Goal: Task Accomplishment & Management: Complete application form

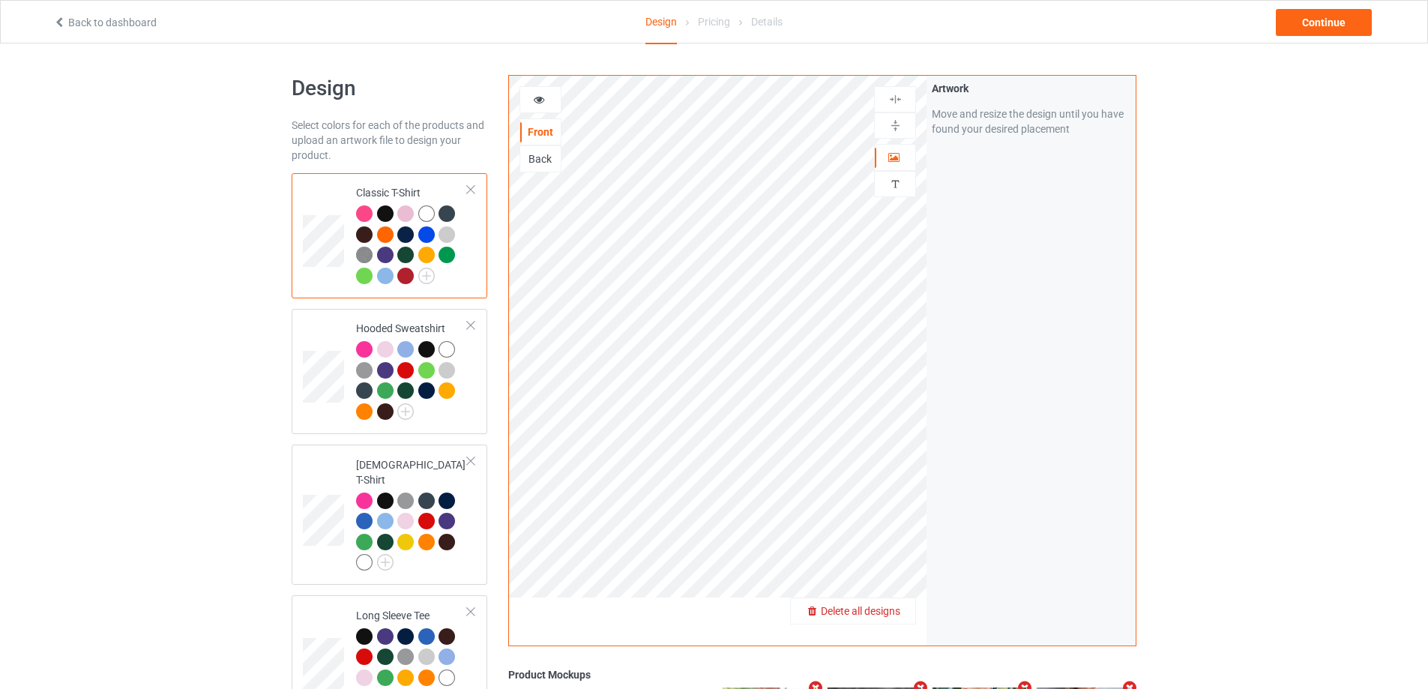
click at [879, 610] on span "Delete all designs" at bounding box center [860, 611] width 79 height 12
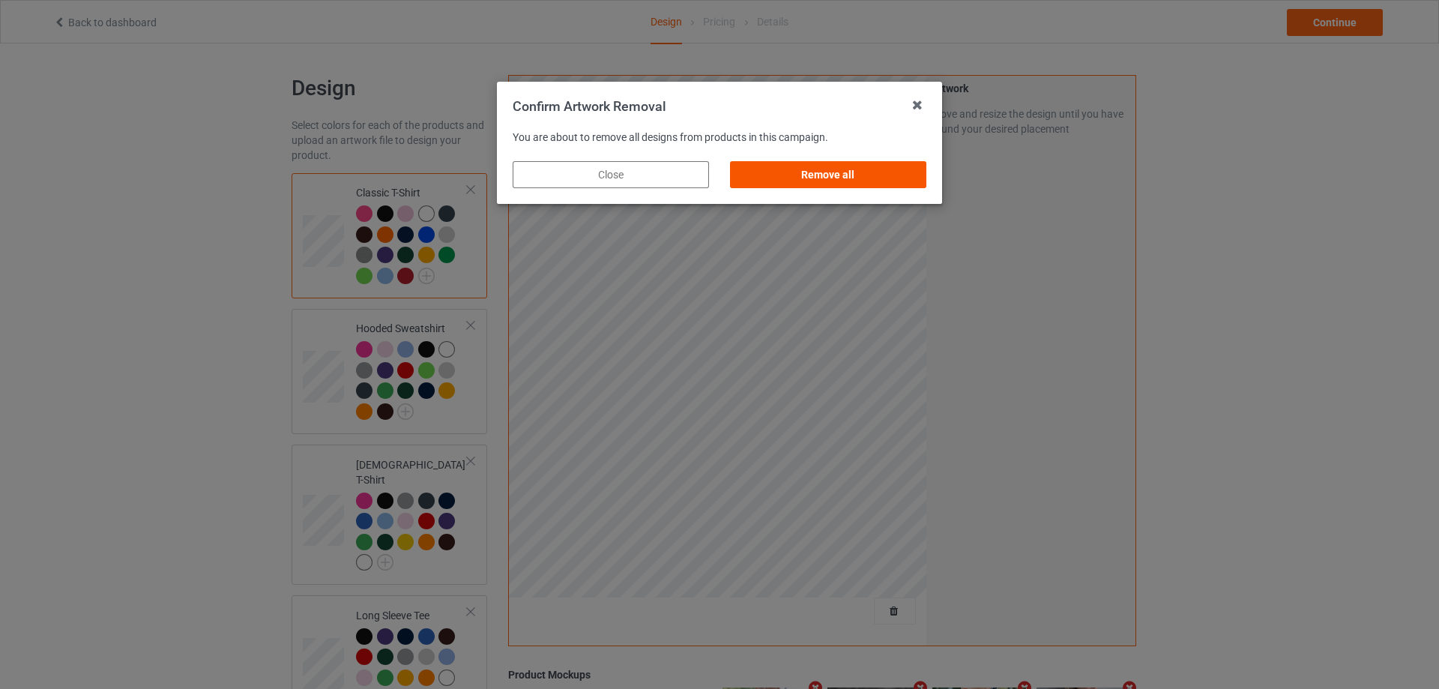
click at [803, 181] on div "Remove all" at bounding box center [828, 174] width 196 height 27
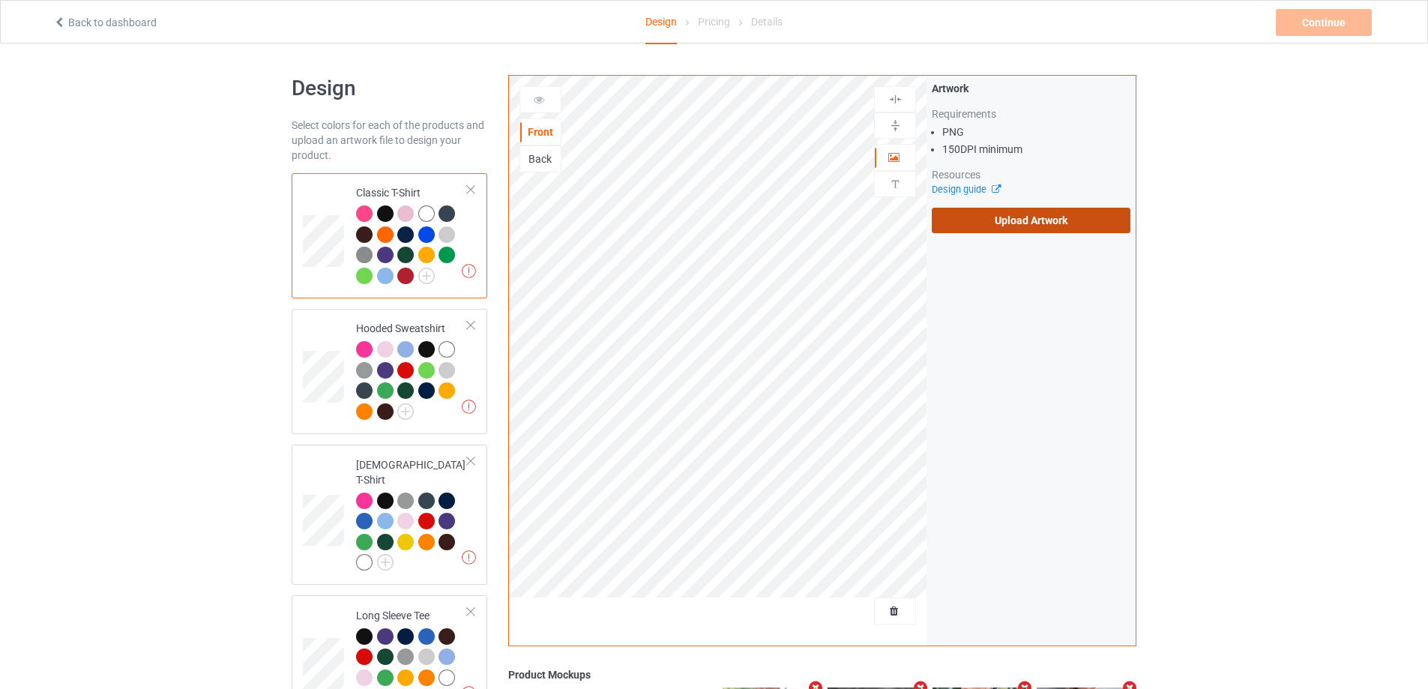
click at [984, 220] on label "Upload Artwork" at bounding box center [1031, 220] width 199 height 25
click at [0, 0] on input "Upload Artwork" at bounding box center [0, 0] width 0 height 0
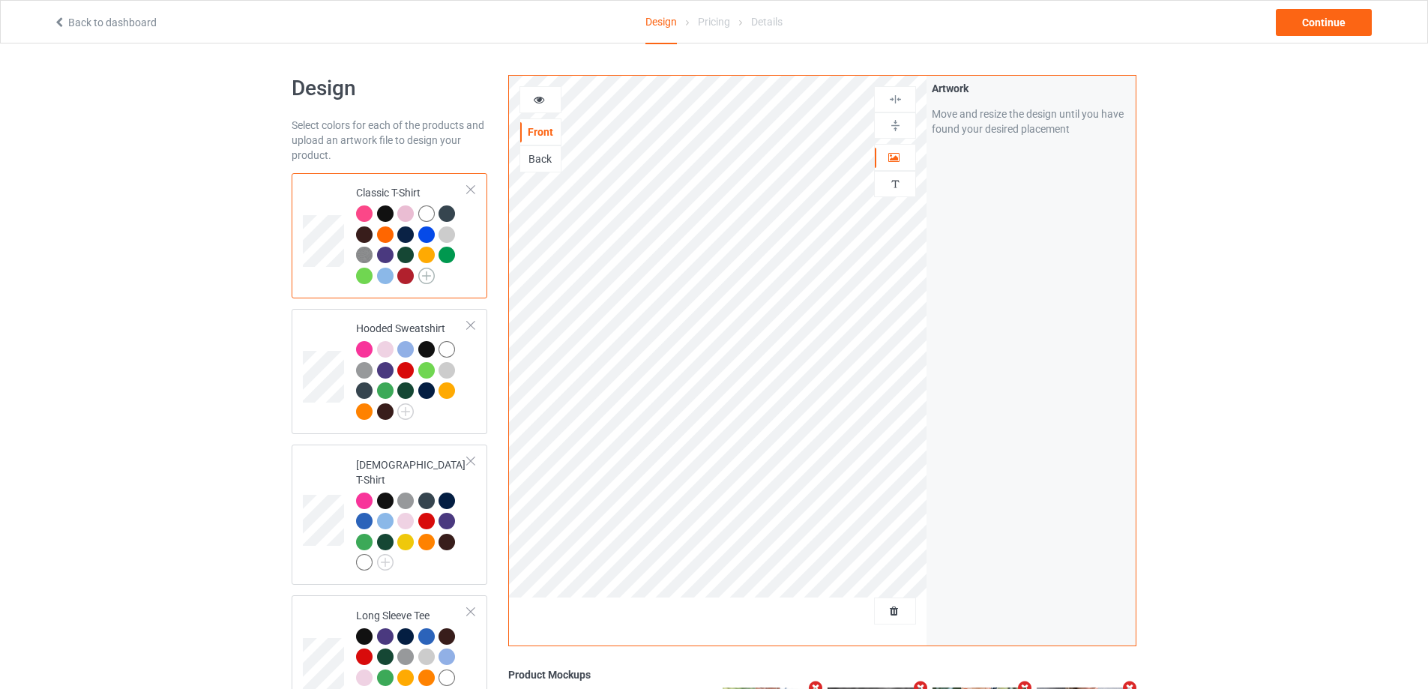
click at [423, 277] on img at bounding box center [426, 276] width 16 height 16
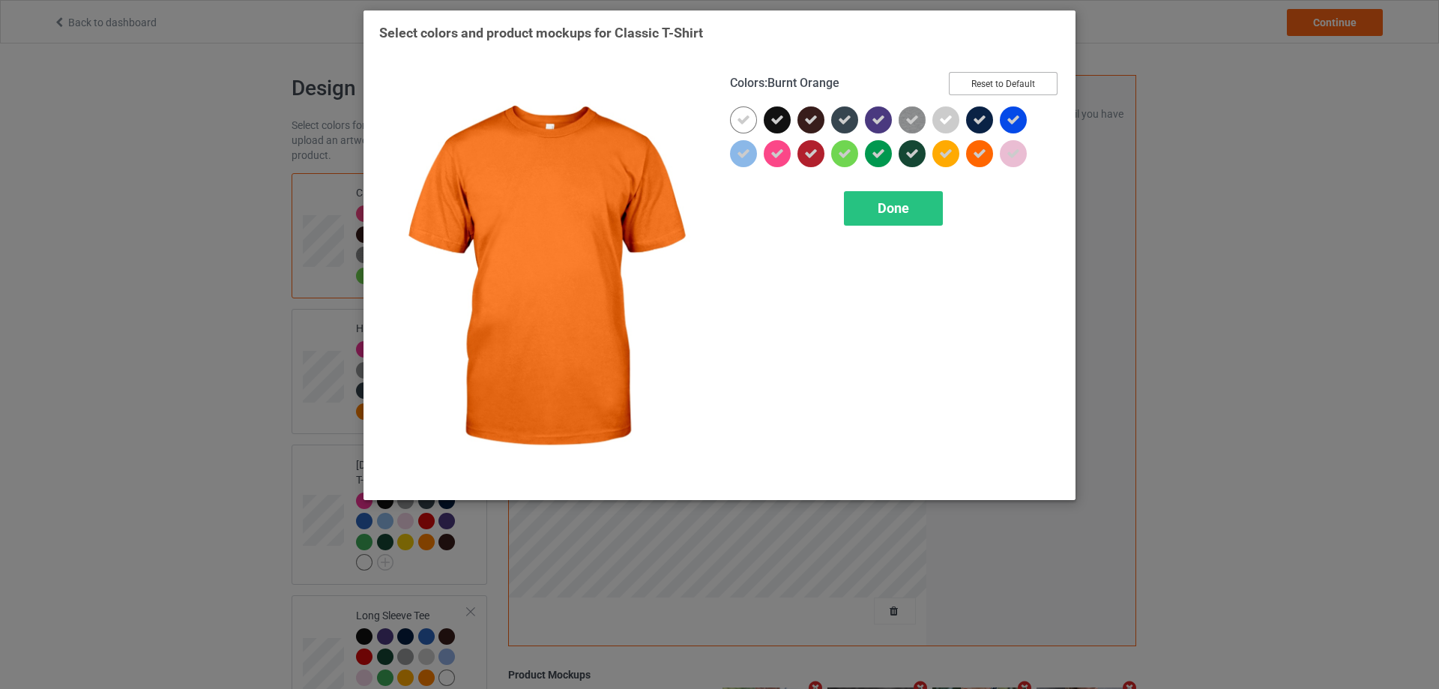
click at [1016, 88] on button "Reset to Default" at bounding box center [1003, 83] width 109 height 23
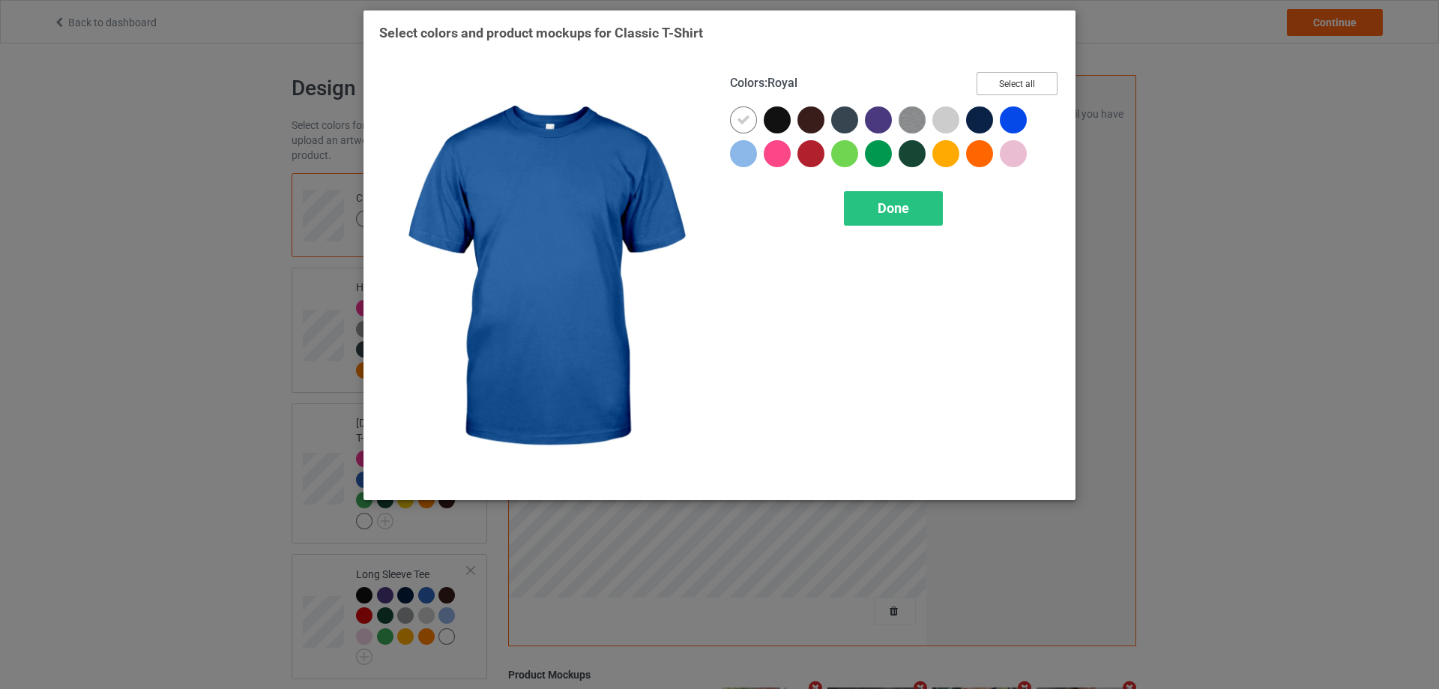
click at [1016, 91] on button "Select all" at bounding box center [1017, 83] width 81 height 23
click at [1016, 91] on button "Reset to Default" at bounding box center [1003, 83] width 109 height 23
click at [1017, 106] on div "Colors : Royal Select all" at bounding box center [895, 89] width 330 height 34
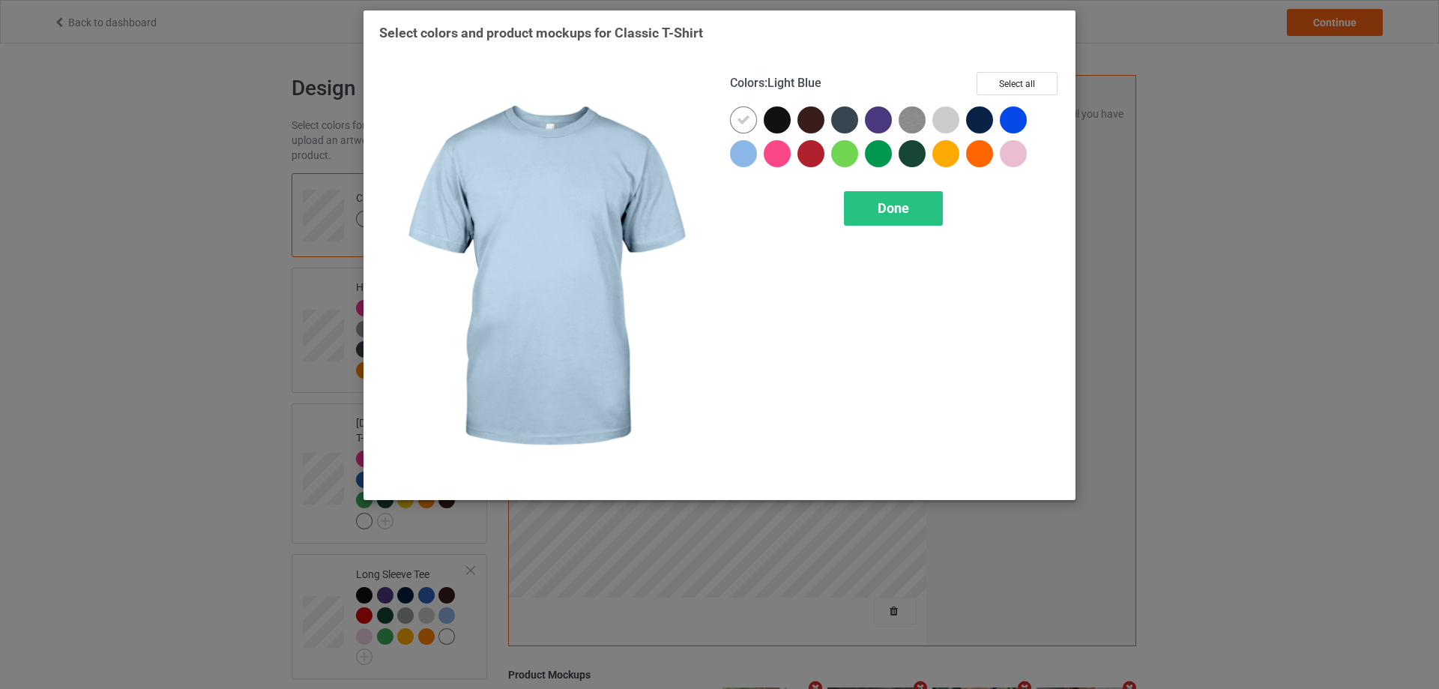
click at [731, 150] on div at bounding box center [743, 153] width 27 height 27
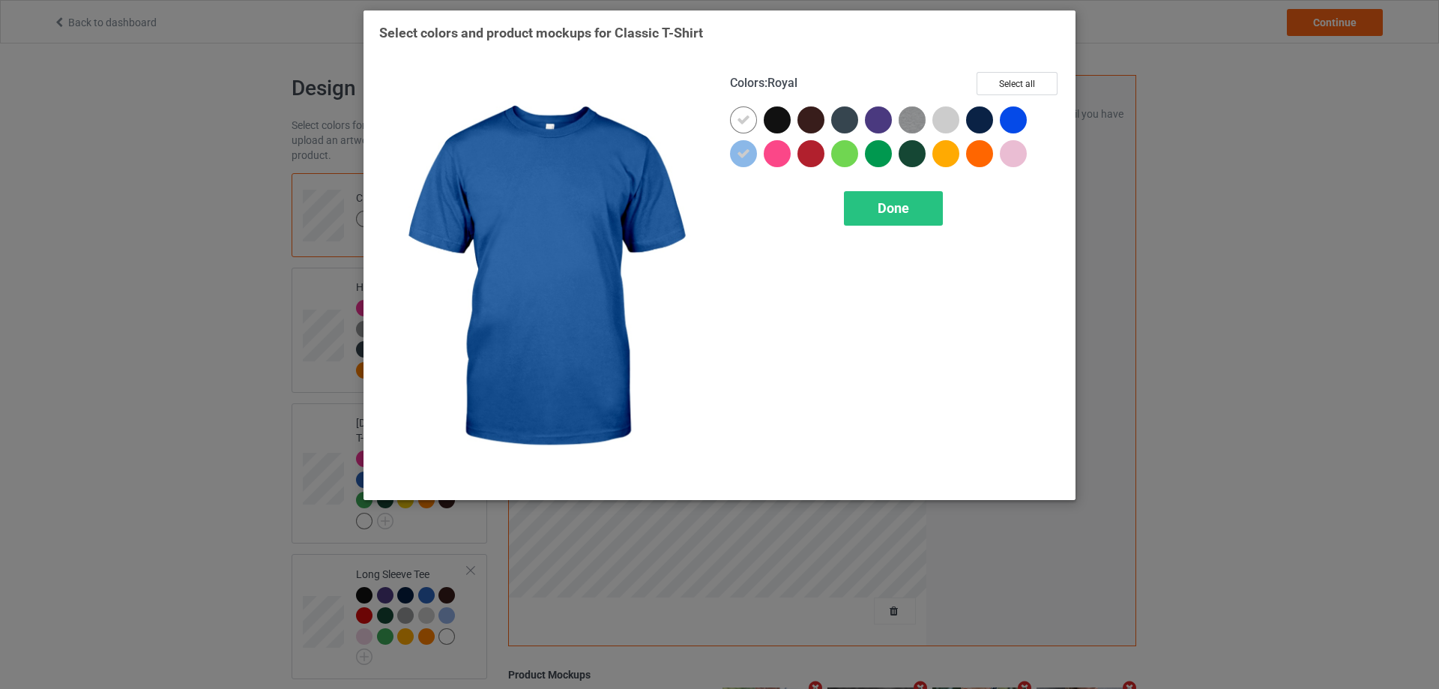
click at [1003, 112] on div at bounding box center [1013, 119] width 27 height 27
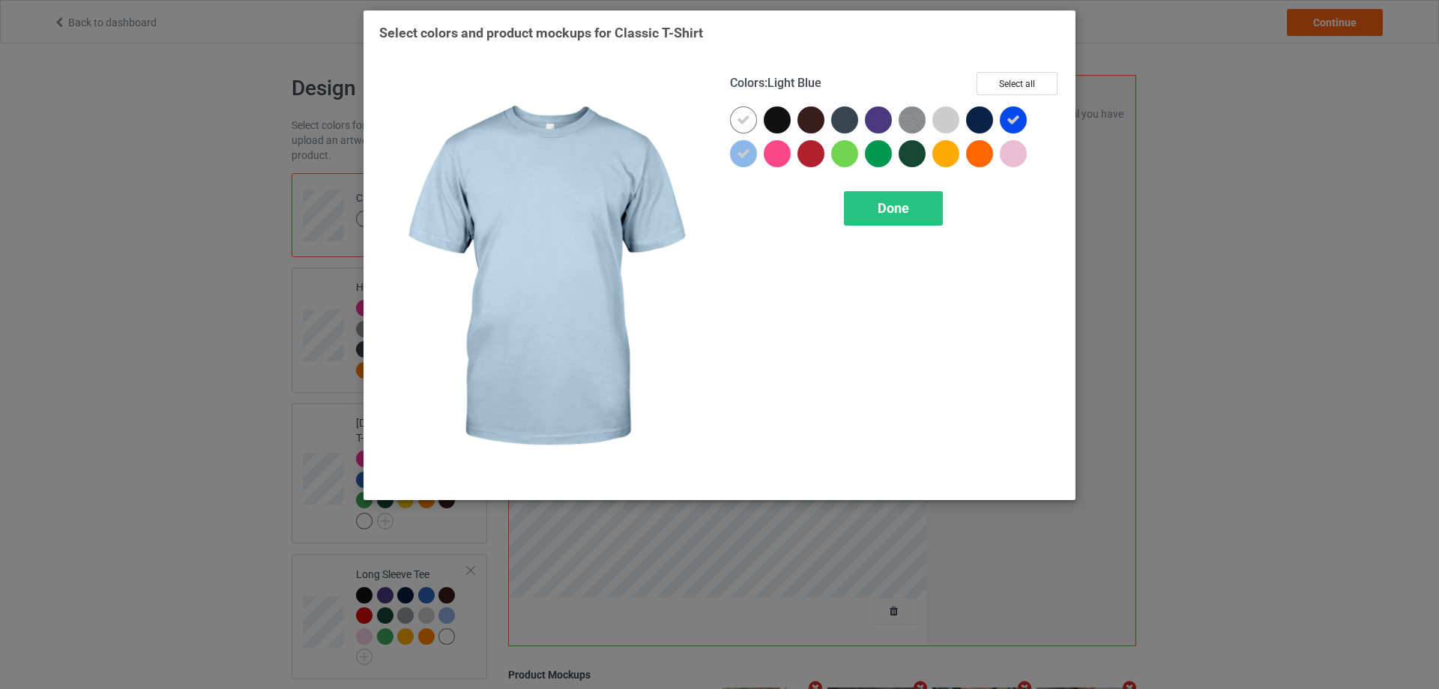
click at [755, 151] on div at bounding box center [743, 153] width 27 height 27
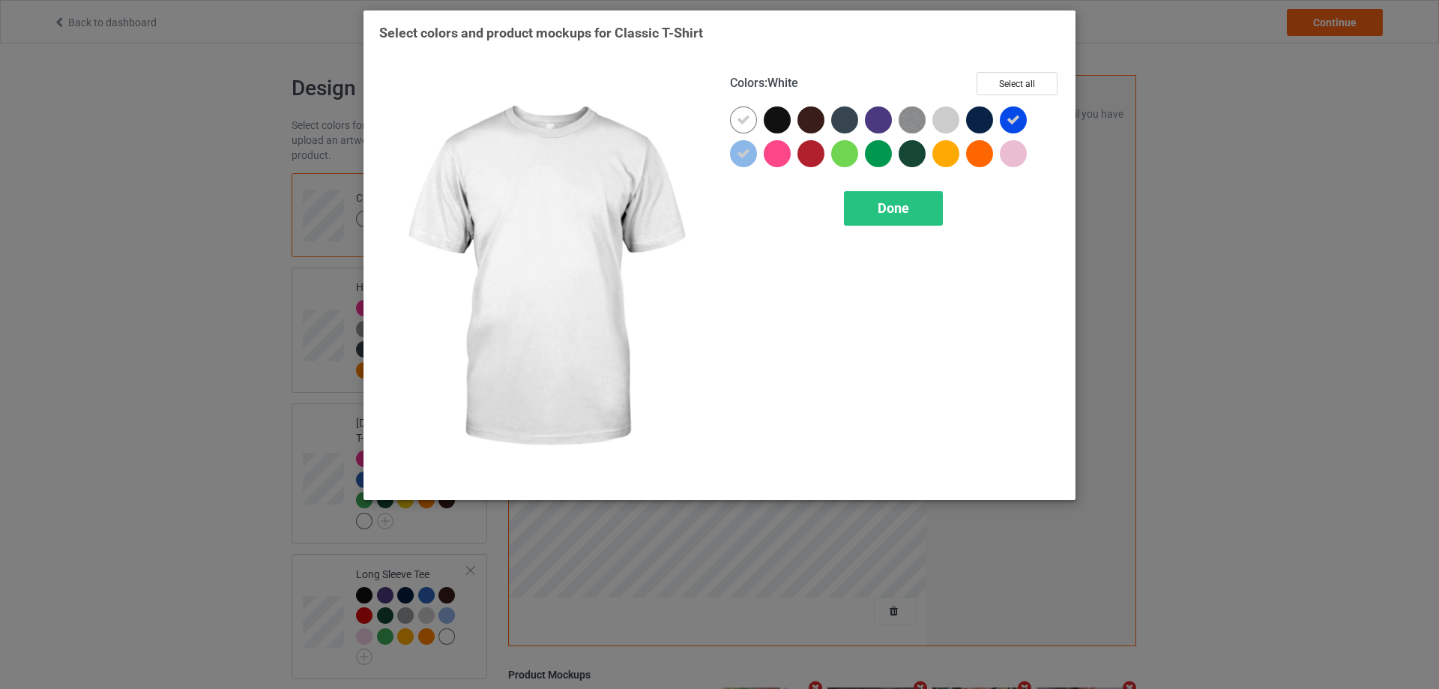
click at [747, 108] on div at bounding box center [743, 119] width 27 height 27
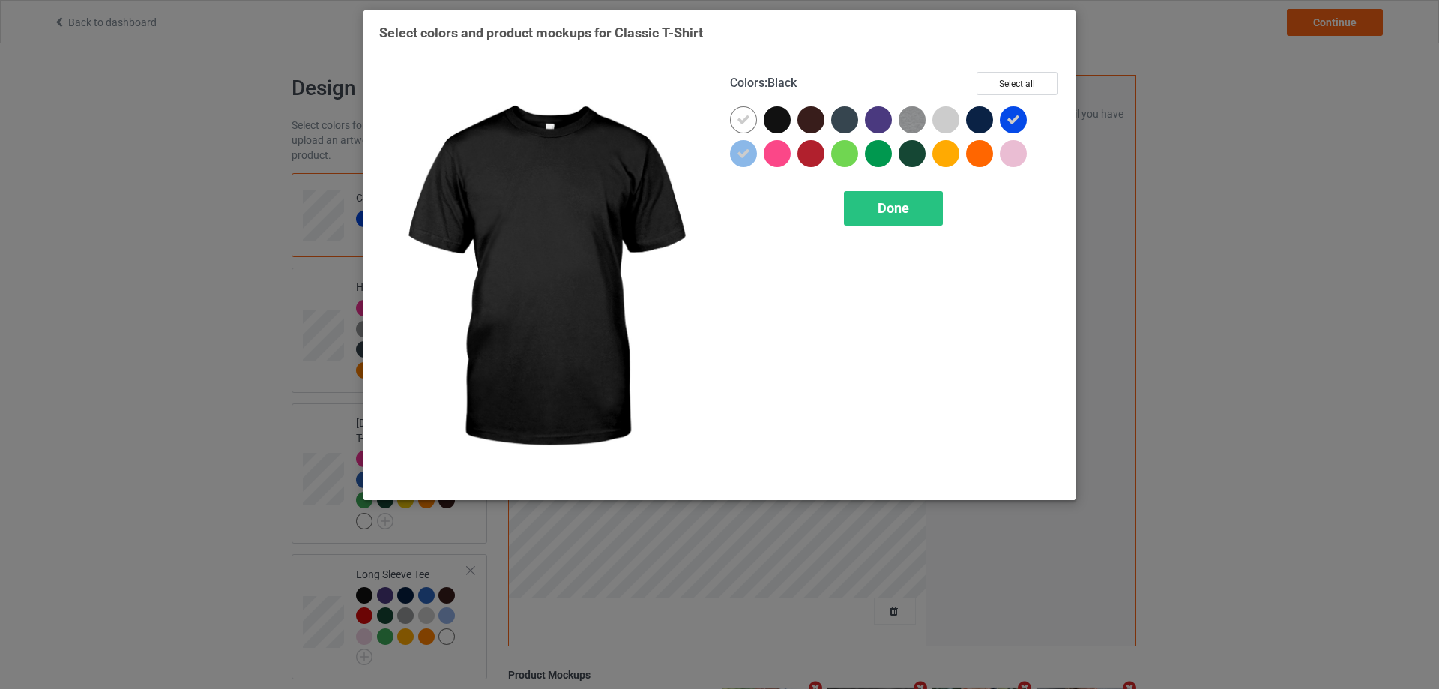
drag, startPoint x: 784, startPoint y: 121, endPoint x: 795, endPoint y: 119, distance: 11.5
click at [784, 121] on div at bounding box center [777, 119] width 27 height 27
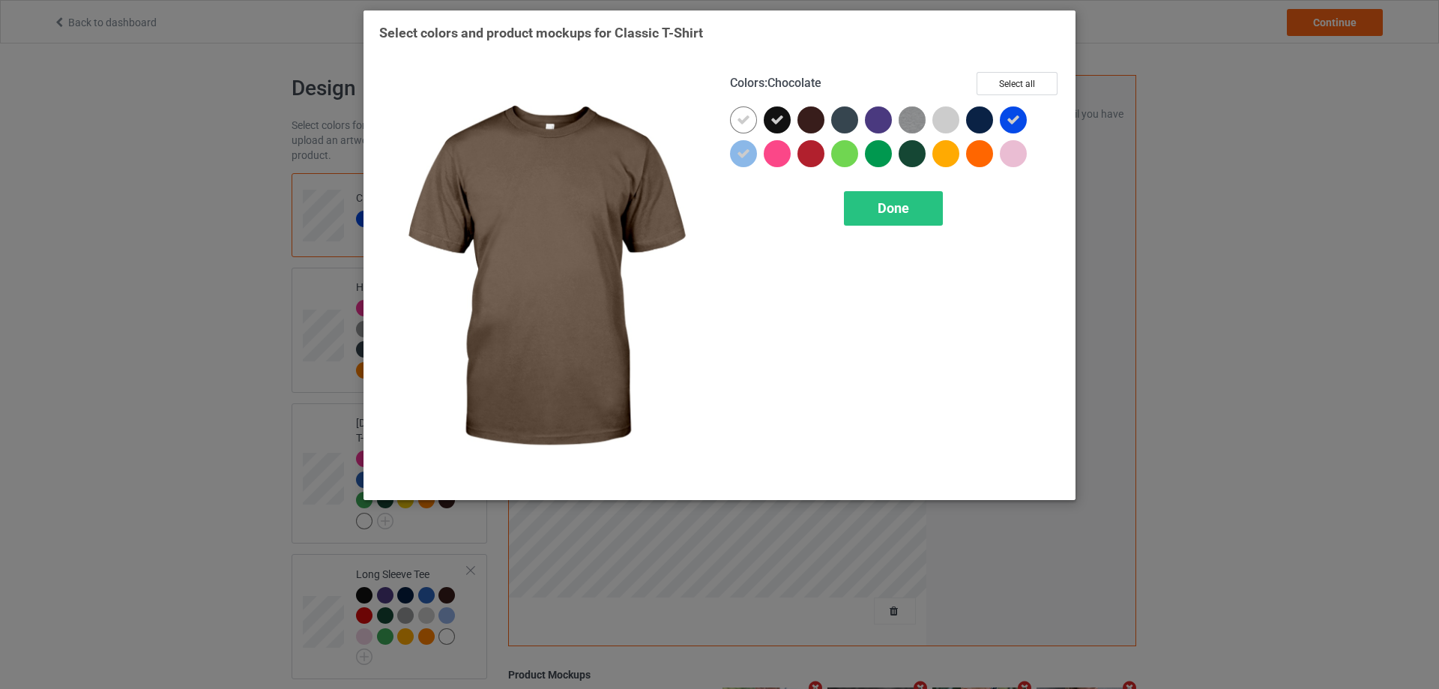
drag, startPoint x: 808, startPoint y: 118, endPoint x: 836, endPoint y: 122, distance: 28.0
click at [809, 118] on div at bounding box center [810, 119] width 27 height 27
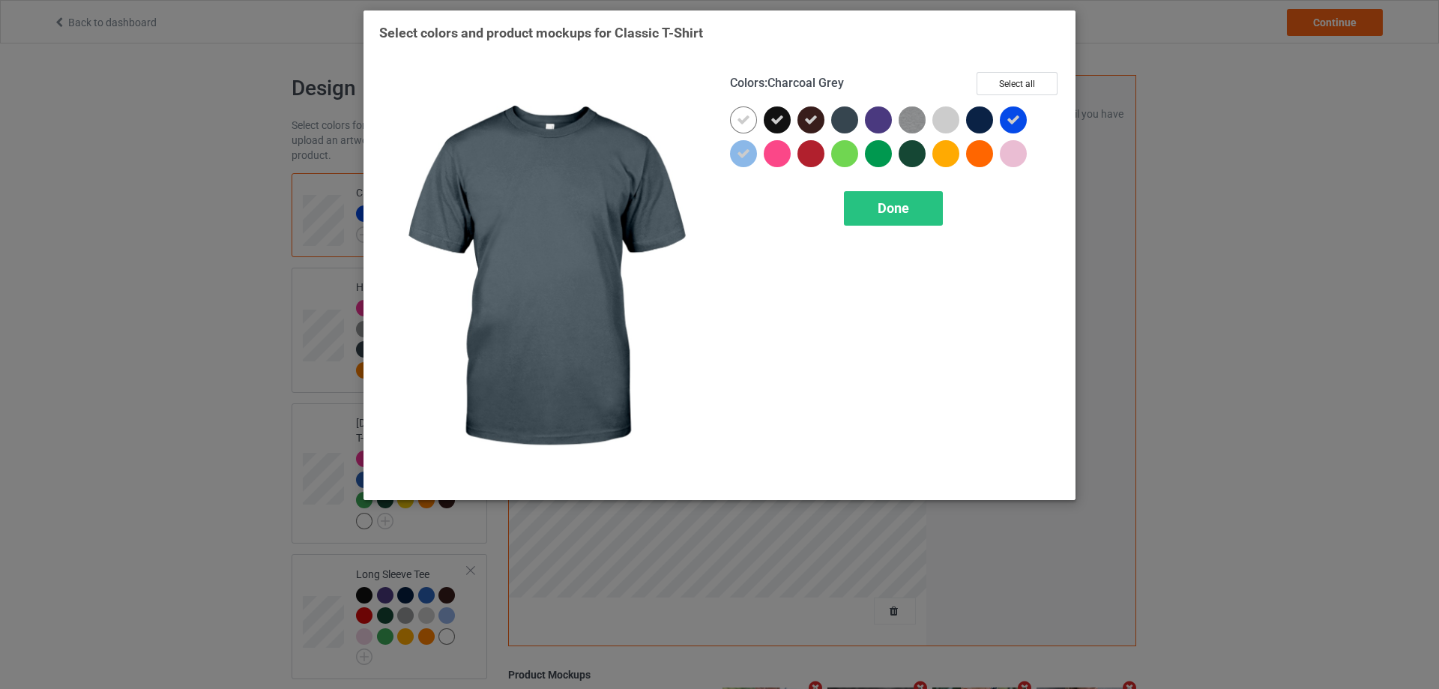
click at [836, 122] on div at bounding box center [844, 119] width 27 height 27
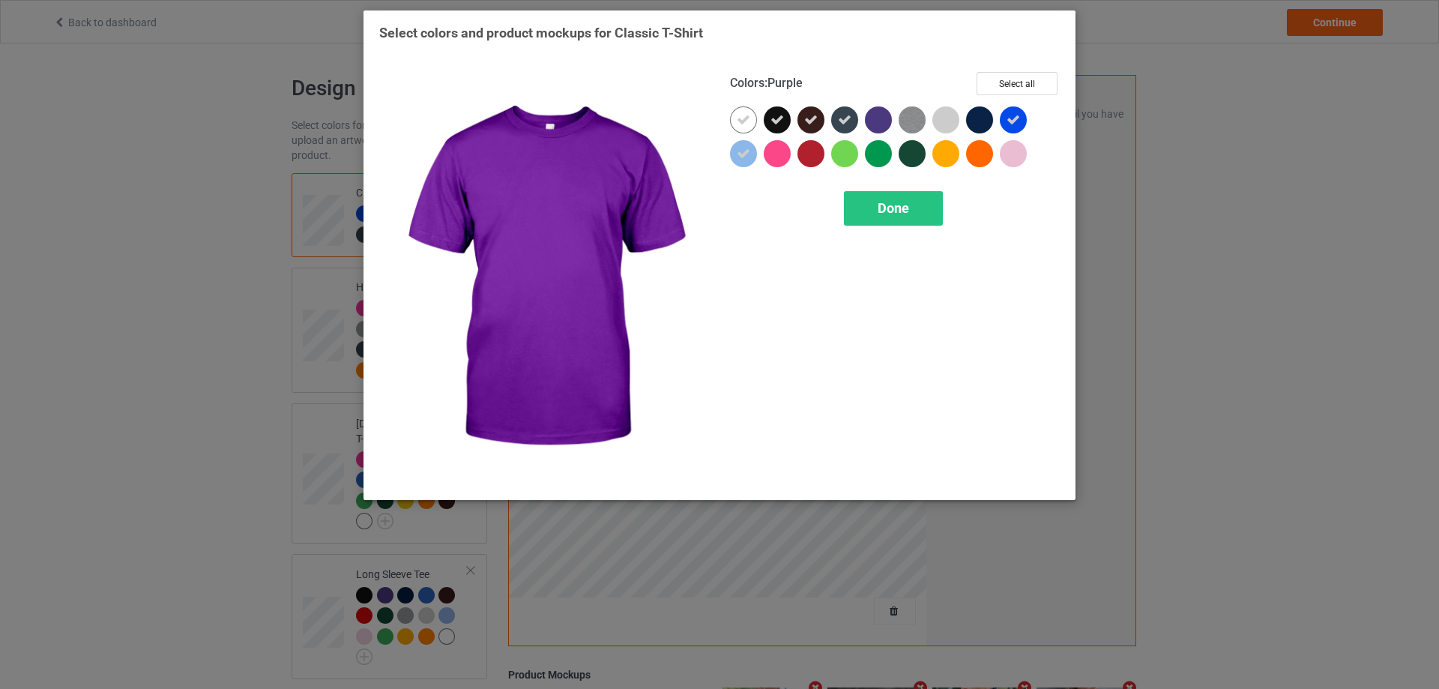
click at [867, 122] on div at bounding box center [878, 119] width 27 height 27
click at [889, 122] on div at bounding box center [878, 119] width 27 height 27
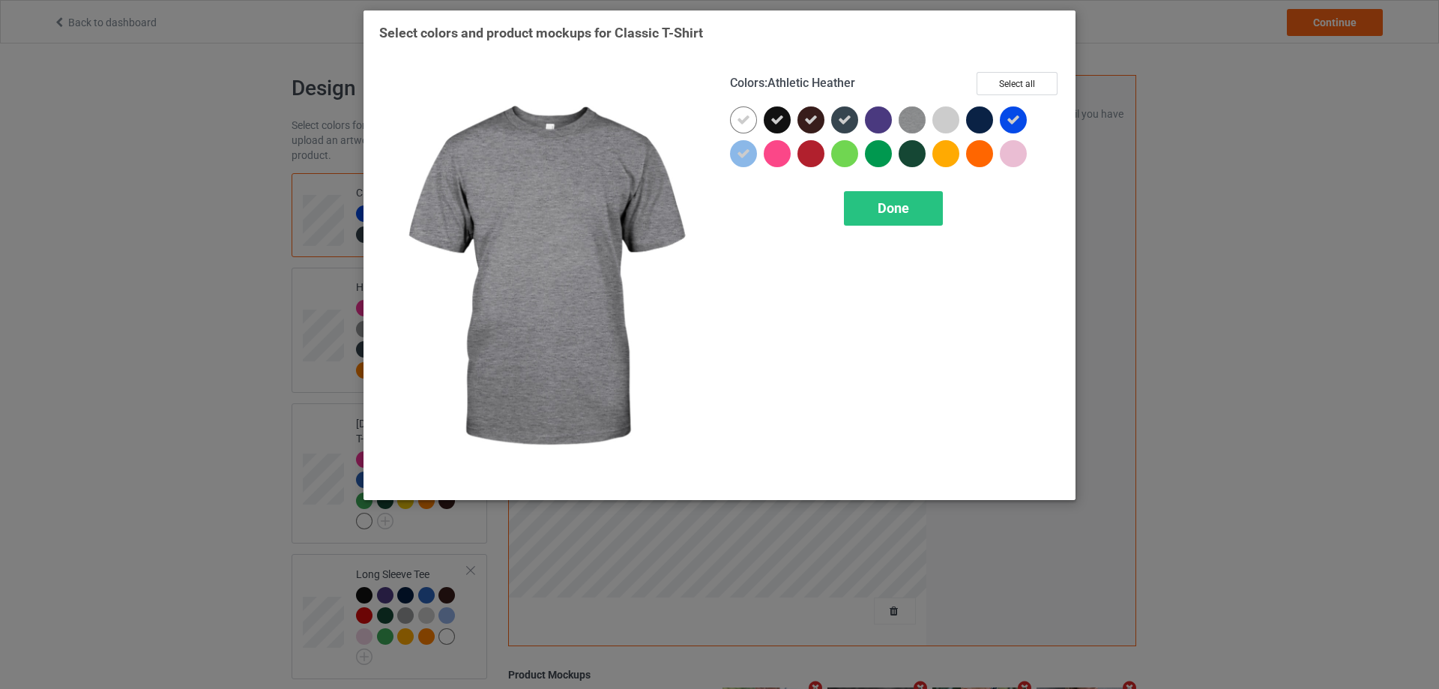
drag, startPoint x: 902, startPoint y: 123, endPoint x: 918, endPoint y: 124, distance: 16.5
click at [902, 124] on img at bounding box center [912, 119] width 27 height 27
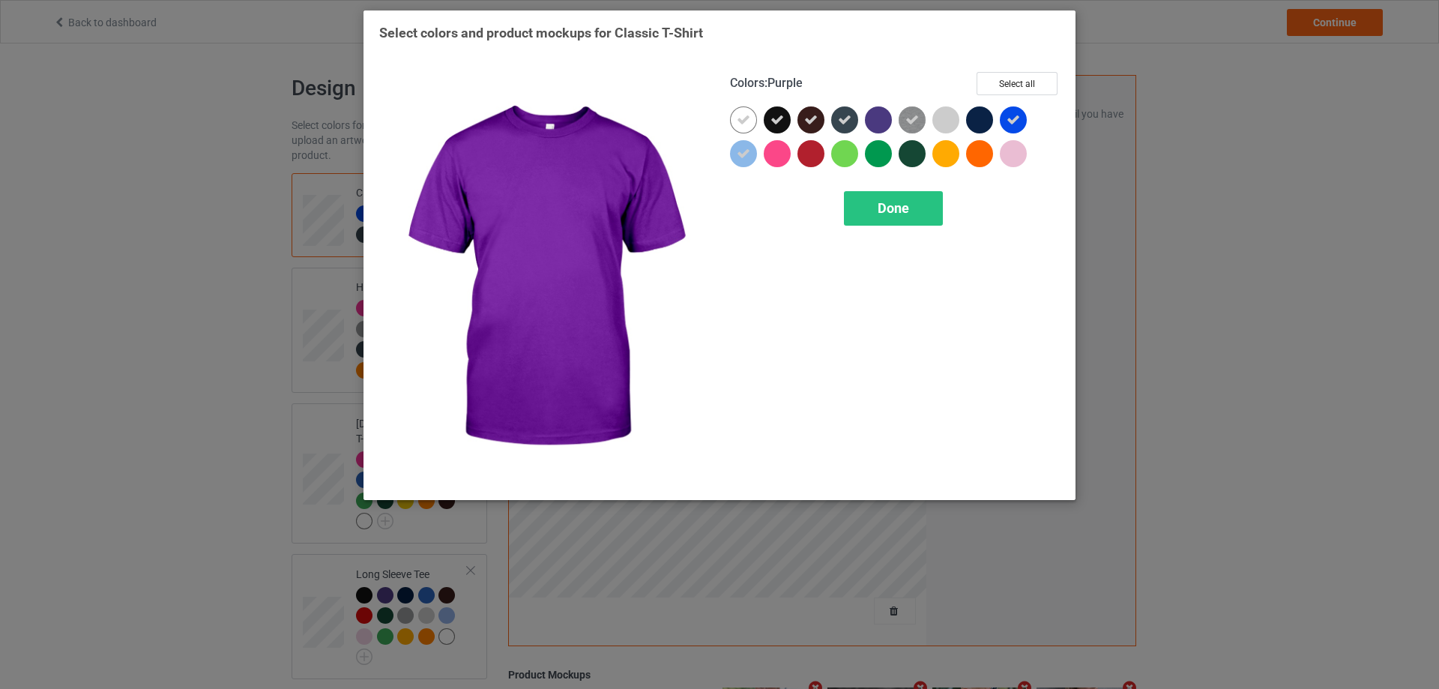
click at [898, 124] on div at bounding box center [882, 123] width 34 height 34
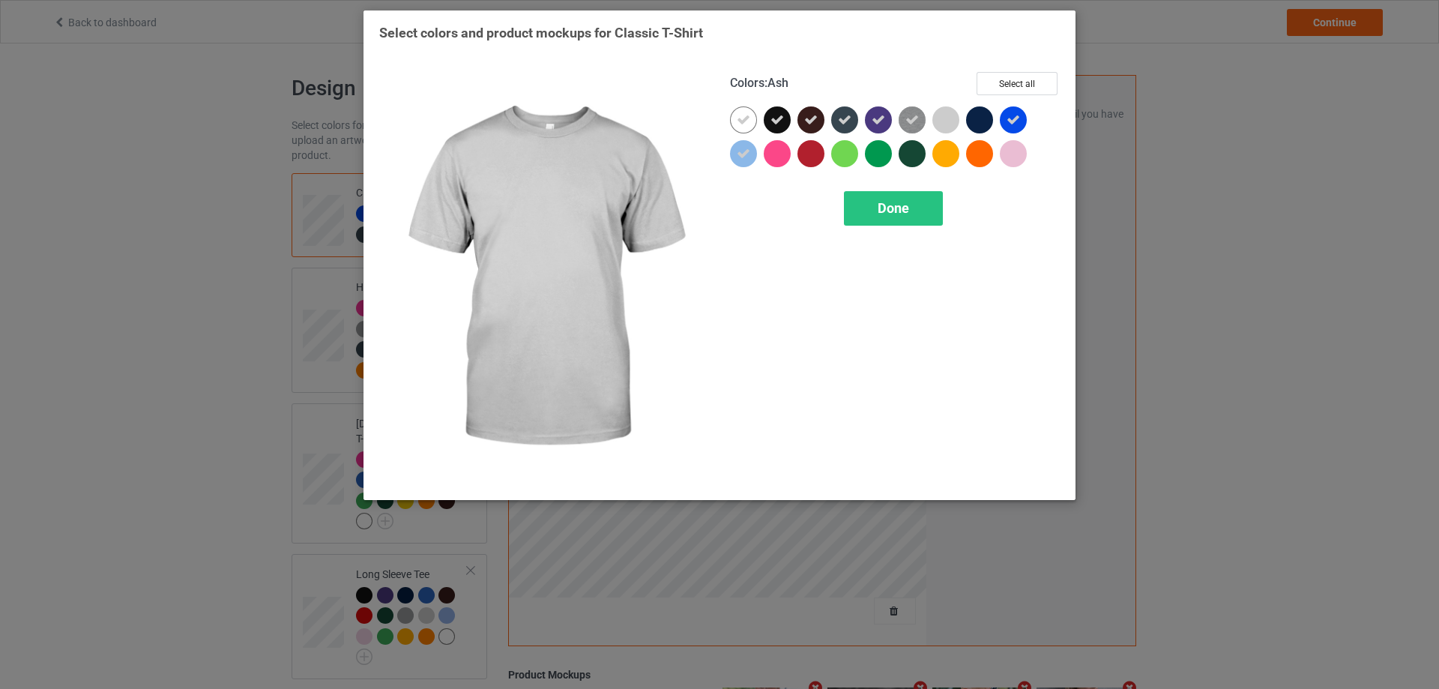
click at [947, 127] on div at bounding box center [945, 119] width 27 height 27
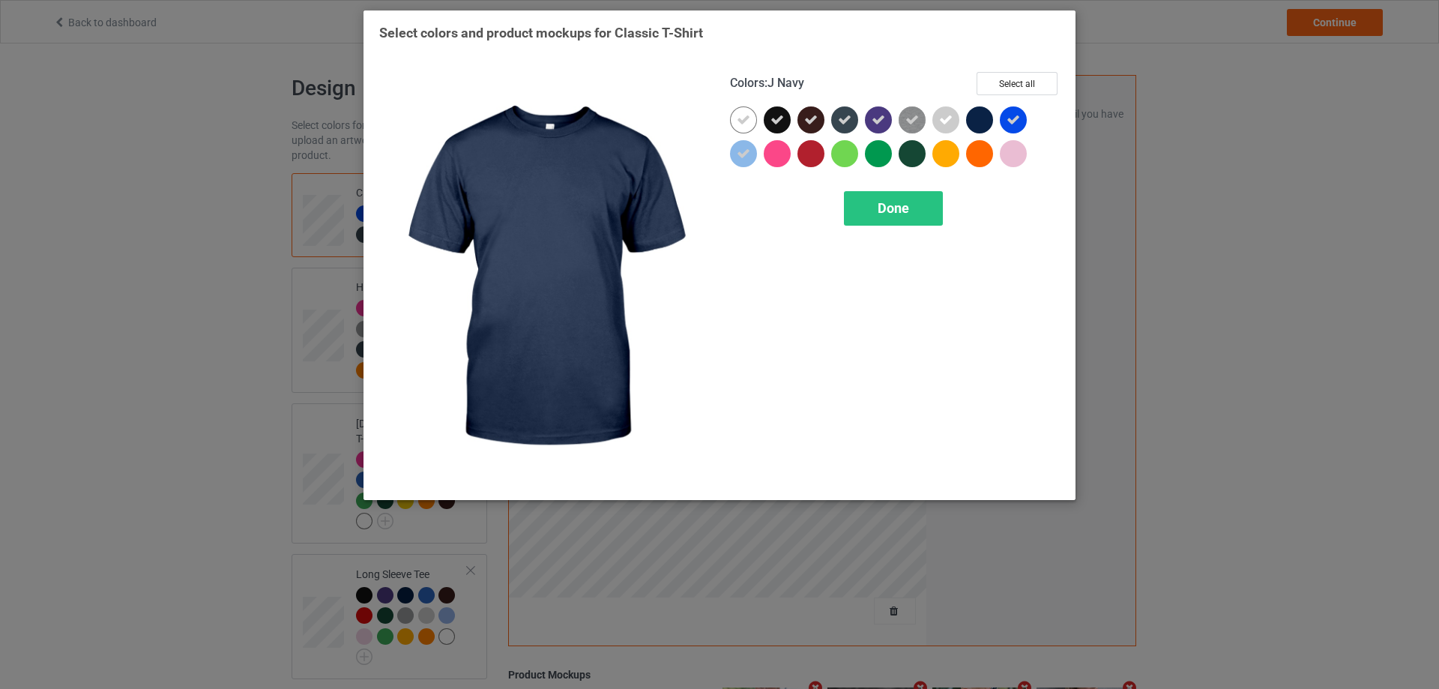
click at [985, 121] on div at bounding box center [979, 119] width 27 height 27
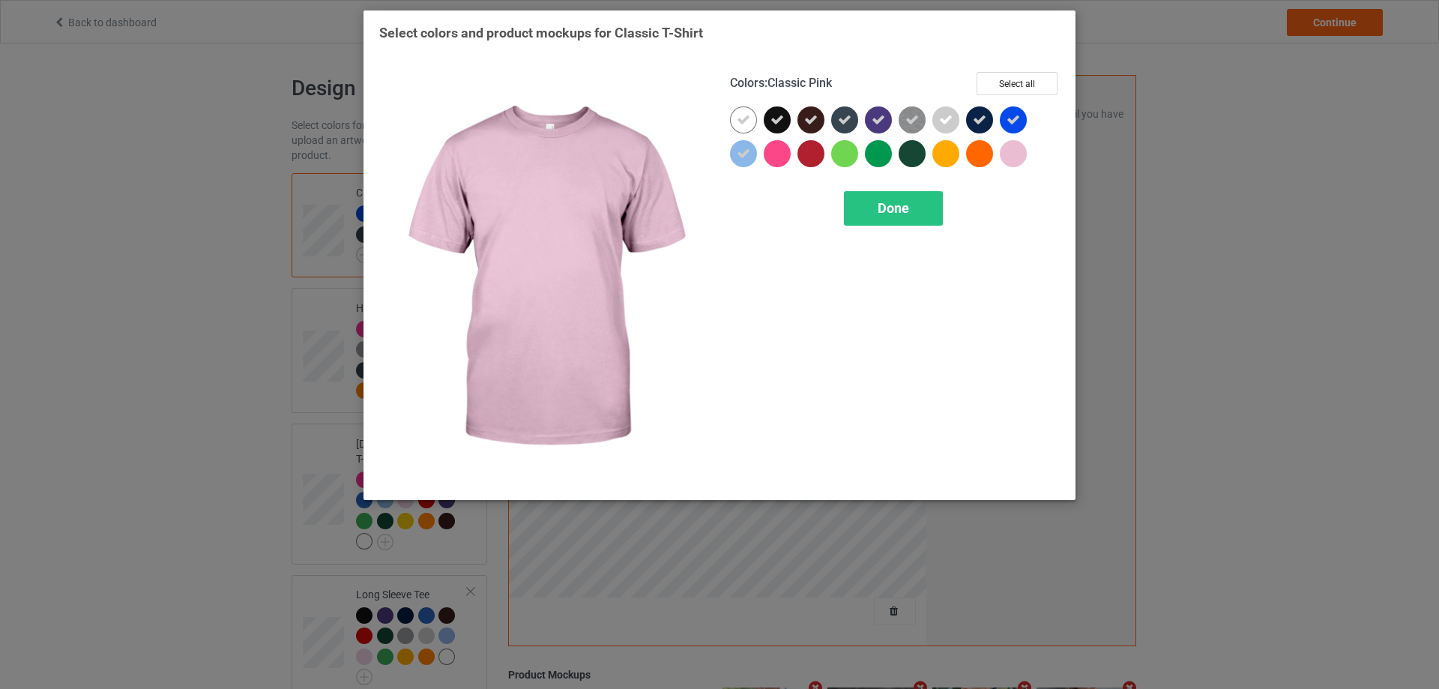
drag, startPoint x: 1019, startPoint y: 154, endPoint x: 1001, endPoint y: 154, distance: 18.8
click at [1018, 154] on div at bounding box center [1013, 153] width 27 height 27
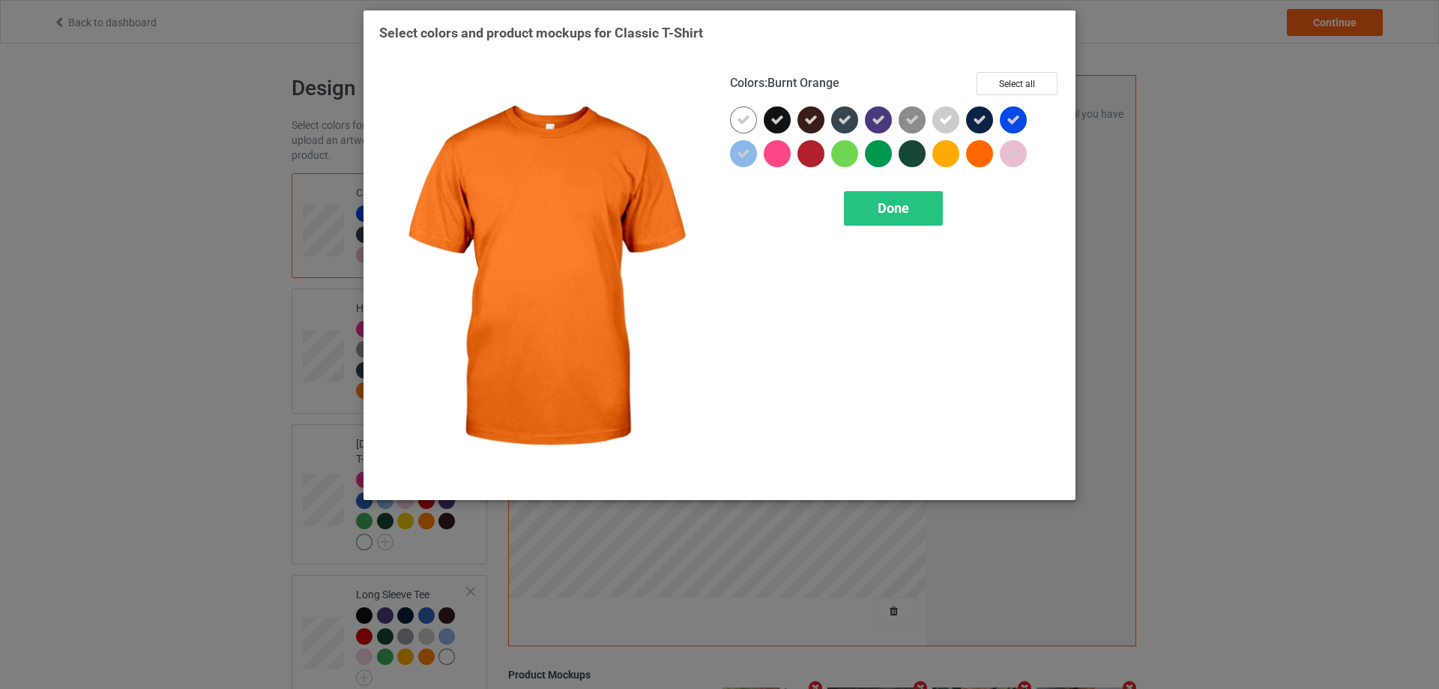
click at [974, 157] on div at bounding box center [979, 153] width 27 height 27
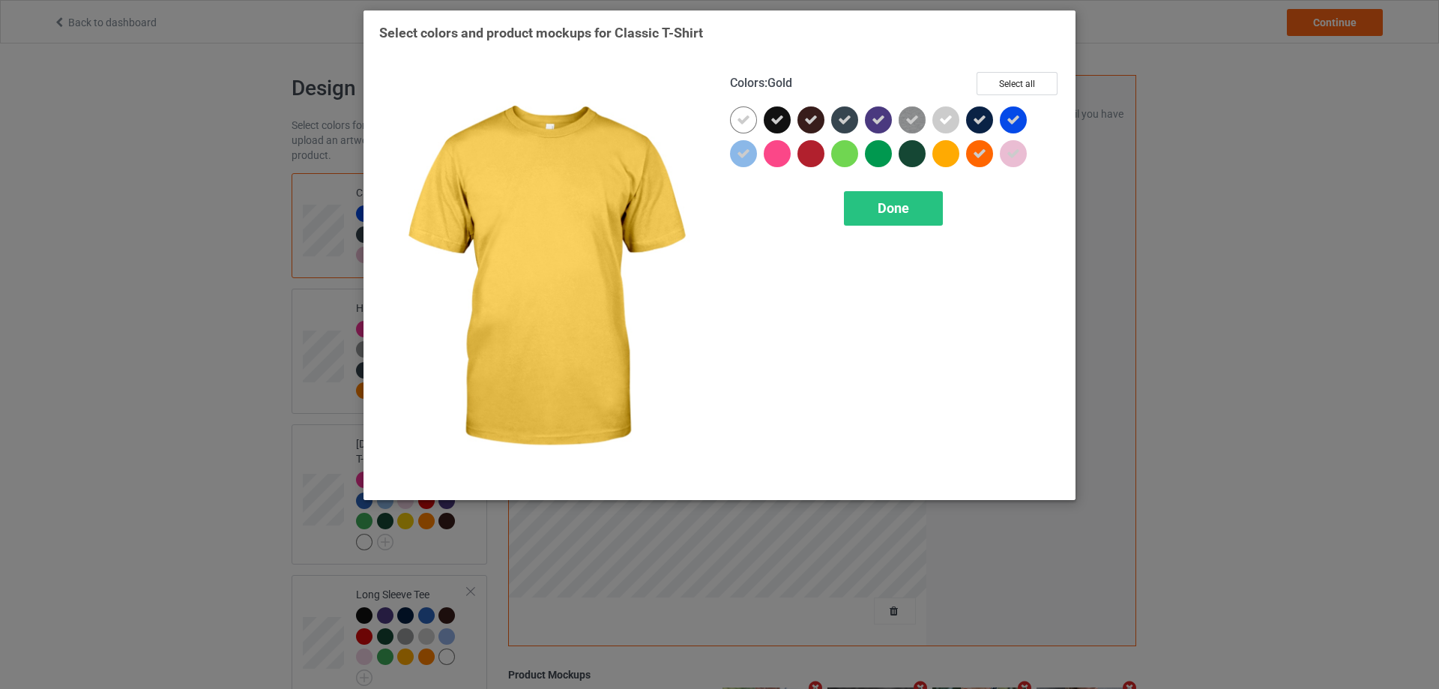
click at [950, 157] on div at bounding box center [945, 153] width 27 height 27
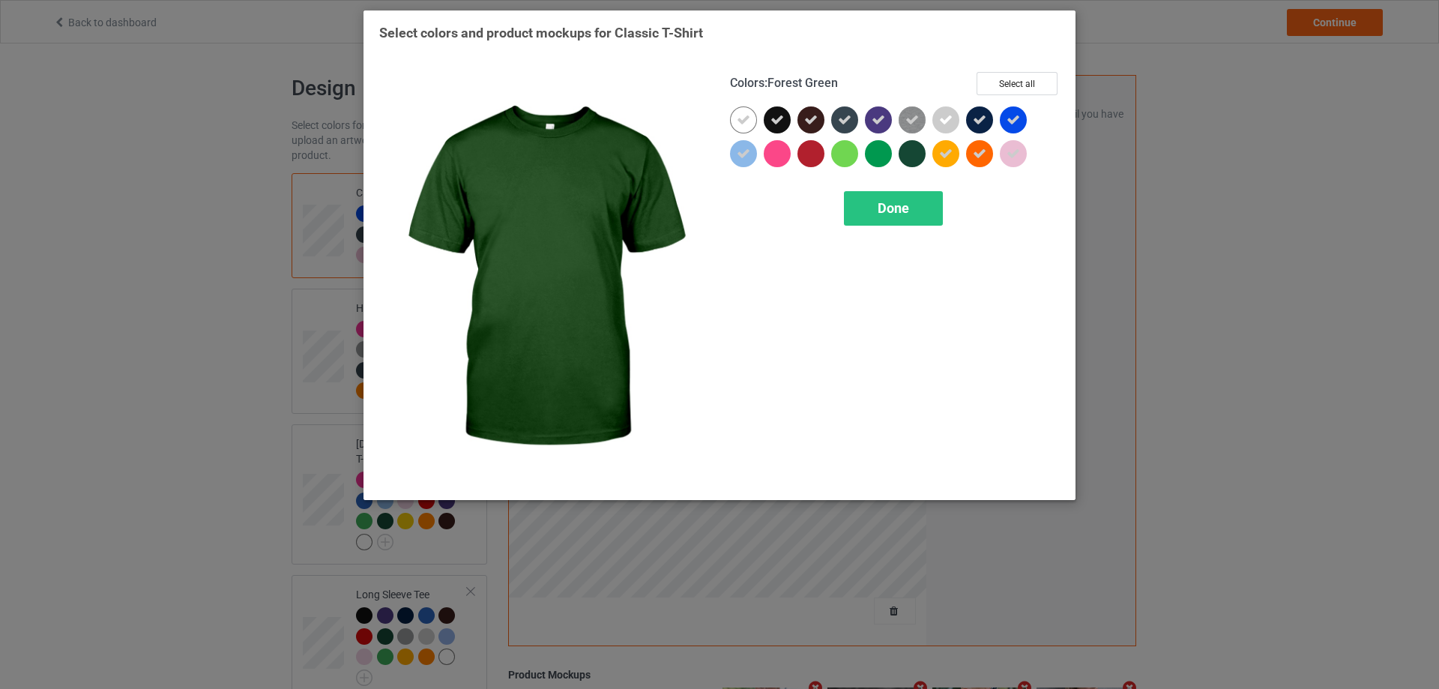
click at [903, 157] on div at bounding box center [912, 153] width 27 height 27
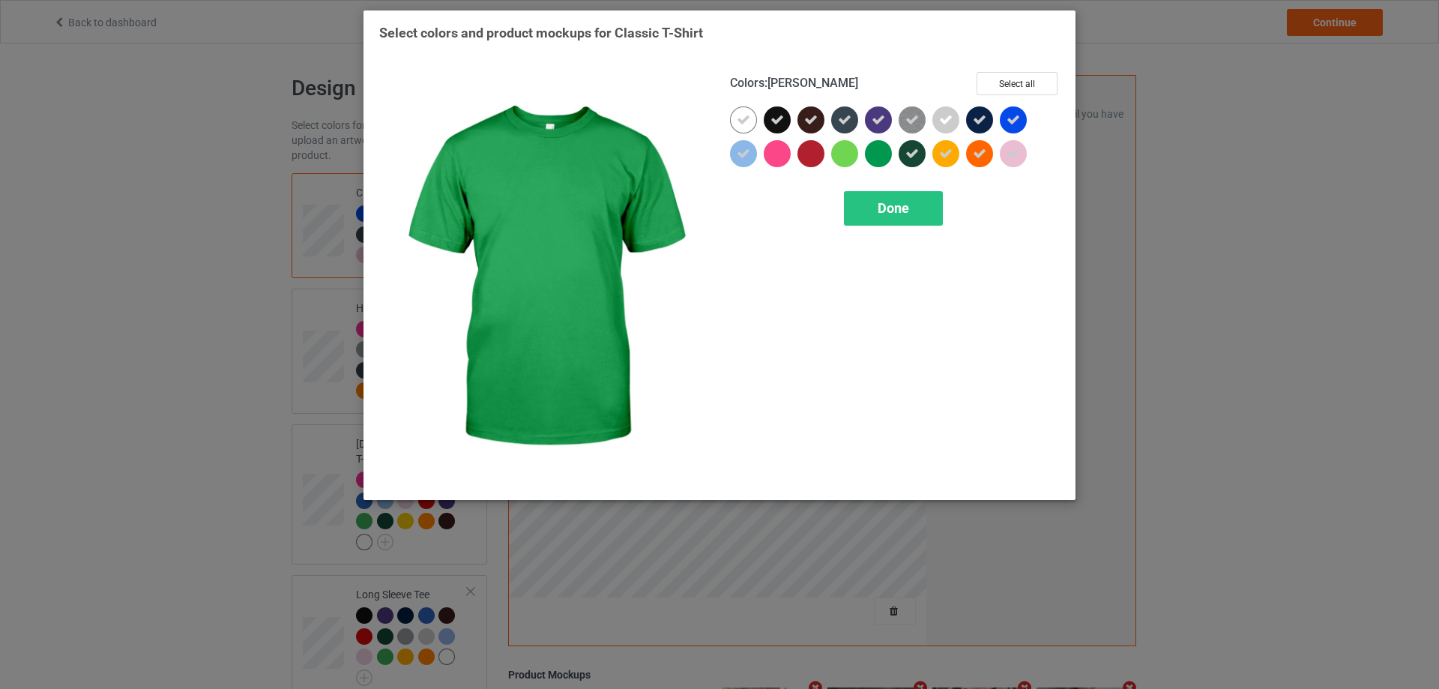
drag, startPoint x: 878, startPoint y: 158, endPoint x: 851, endPoint y: 159, distance: 26.2
click at [877, 159] on div at bounding box center [878, 153] width 27 height 27
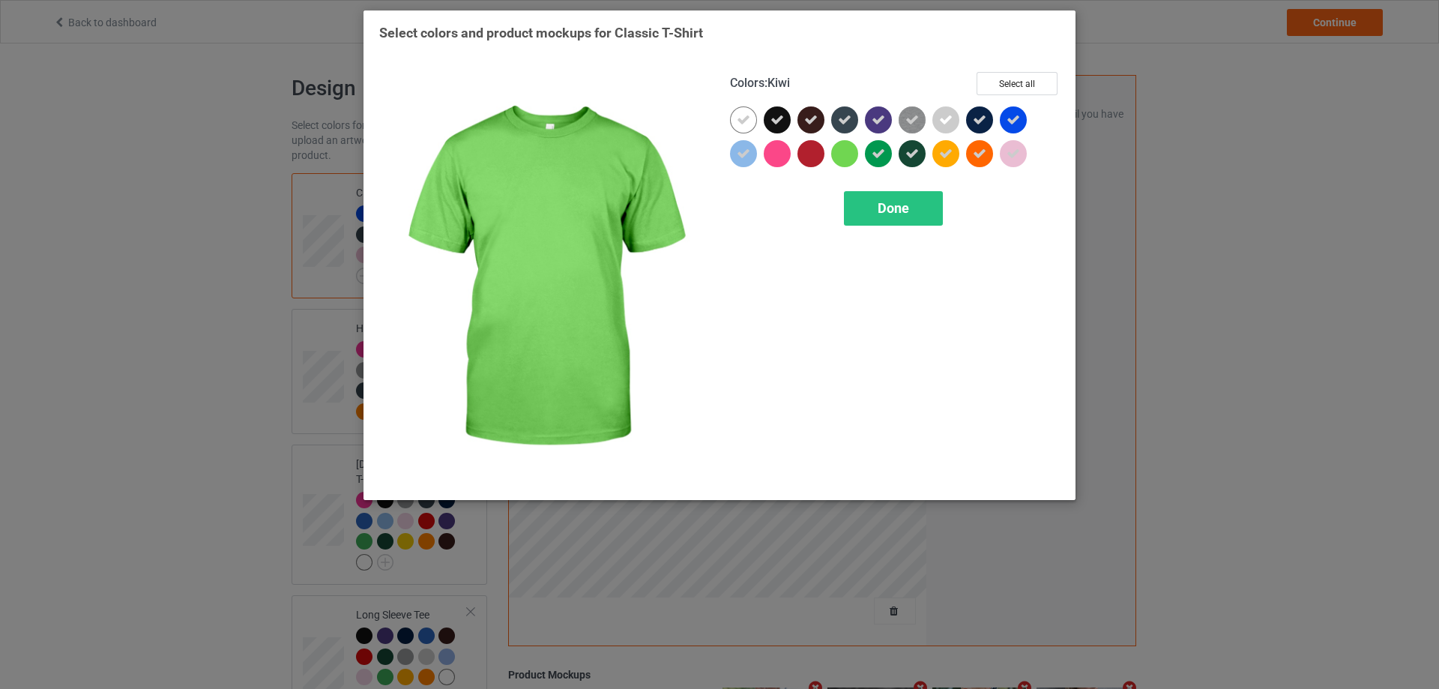
click at [851, 159] on div at bounding box center [844, 153] width 27 height 27
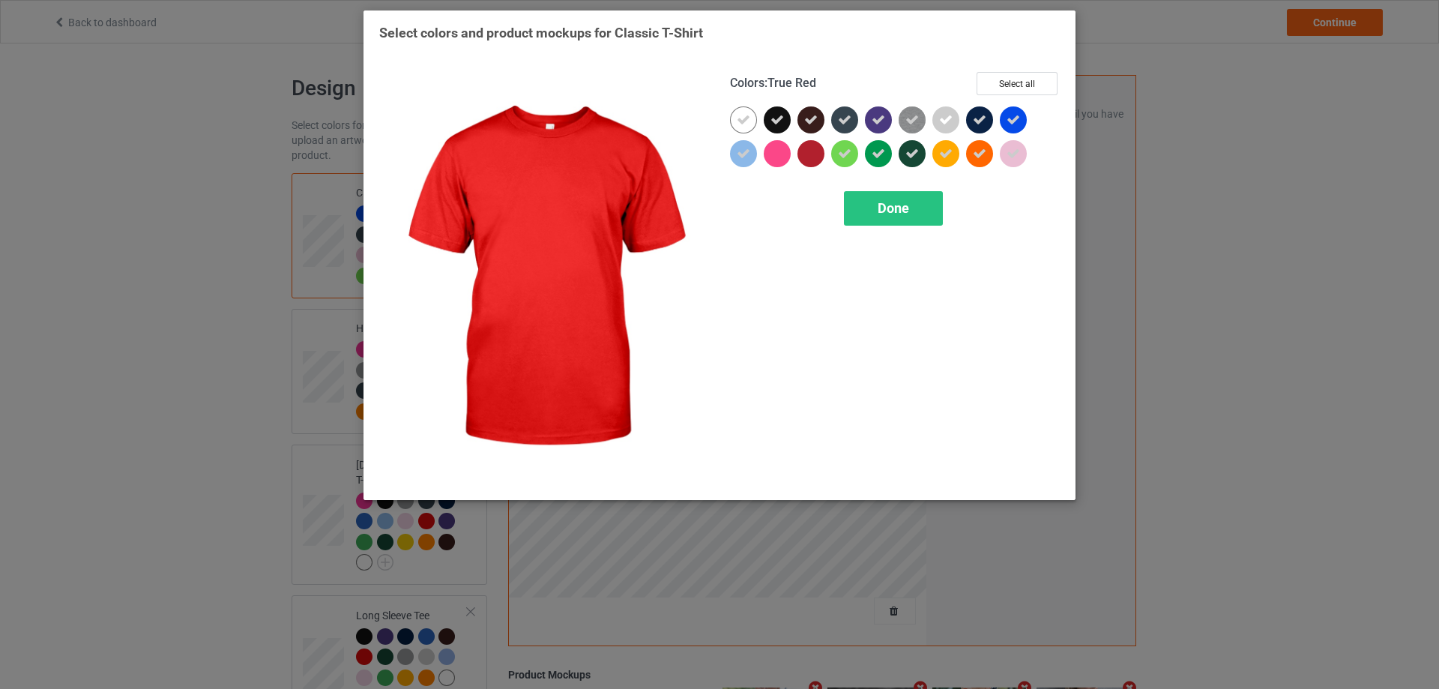
click at [814, 160] on div at bounding box center [810, 153] width 27 height 27
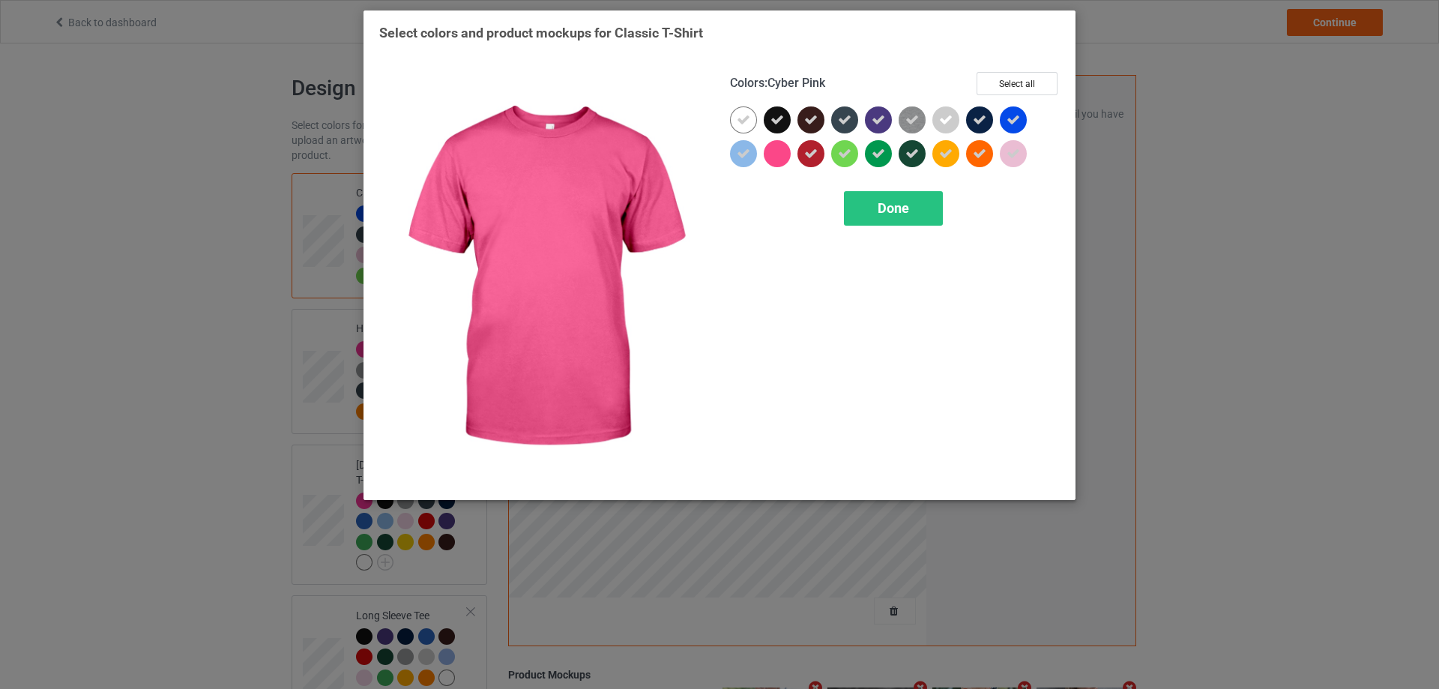
click at [786, 160] on div at bounding box center [777, 153] width 27 height 27
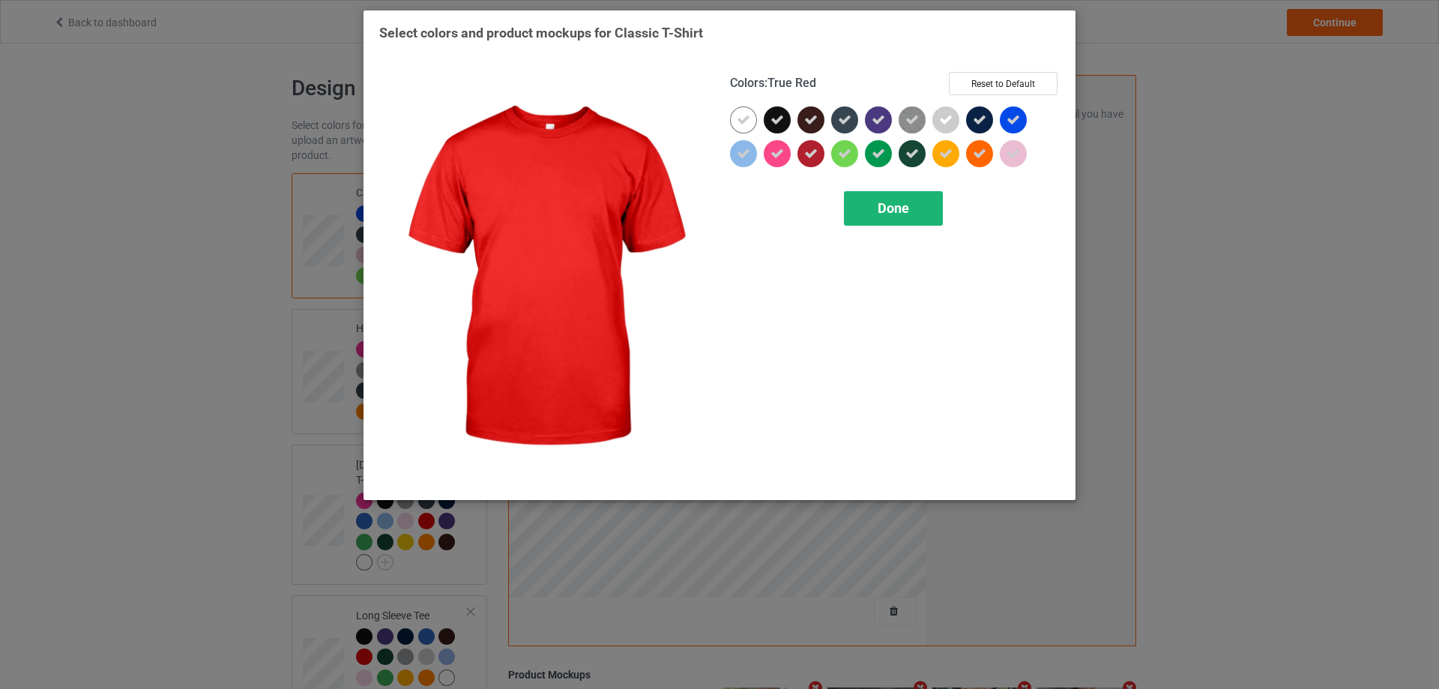
click at [909, 205] on div "Done" at bounding box center [893, 208] width 99 height 34
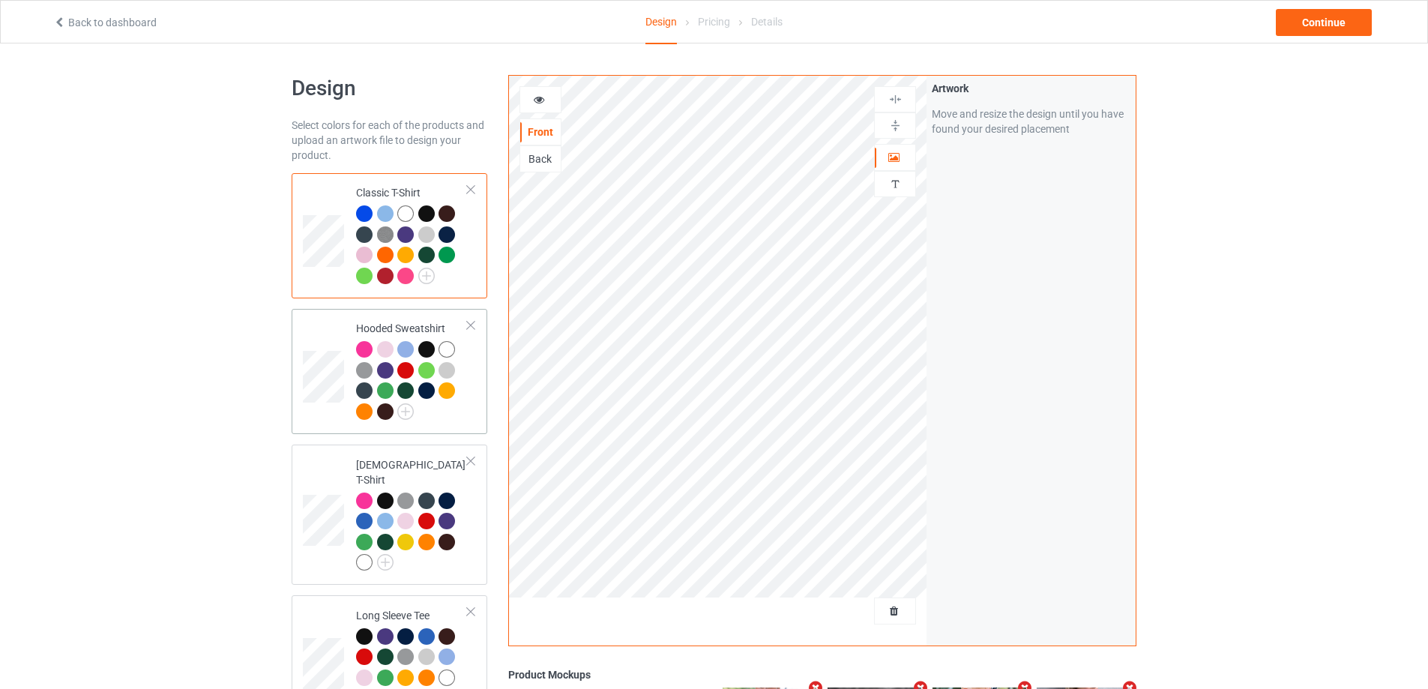
click at [393, 417] on div at bounding box center [387, 413] width 21 height 21
click at [398, 414] on img at bounding box center [405, 411] width 16 height 16
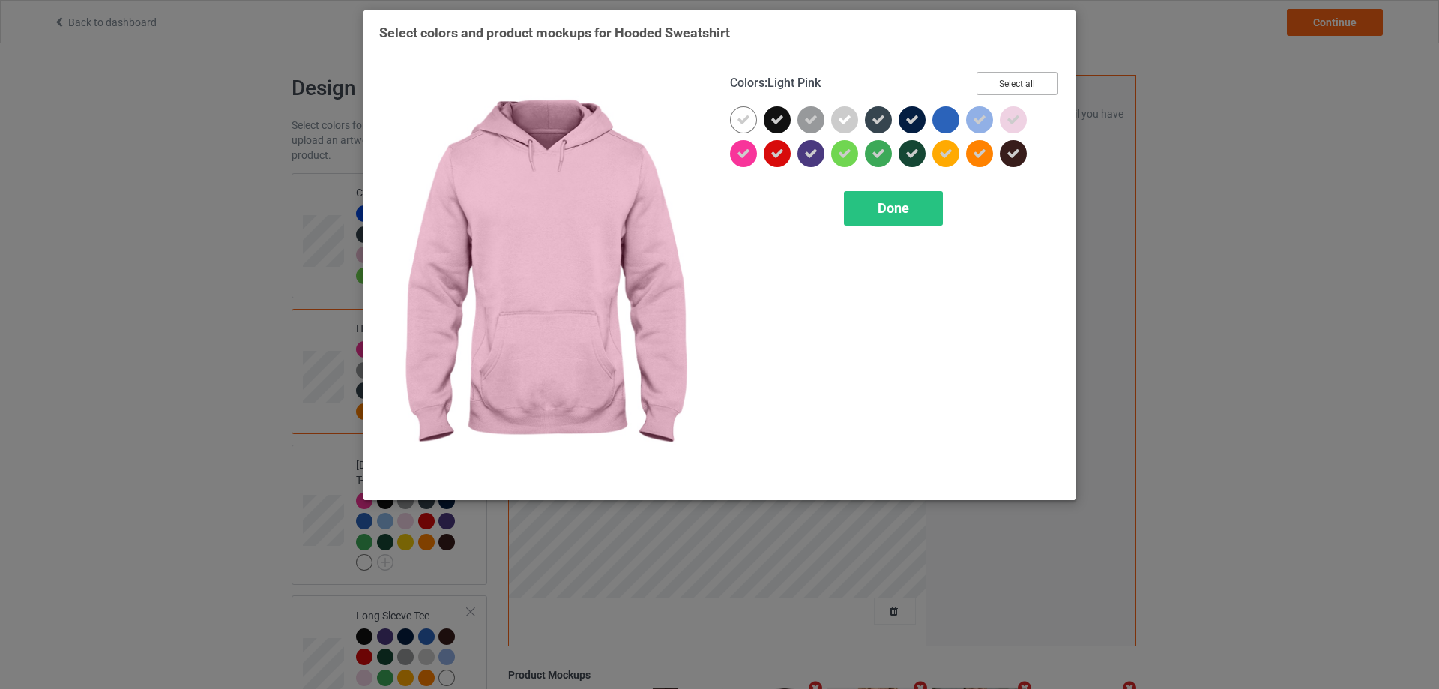
click at [1019, 85] on button "Select all" at bounding box center [1017, 83] width 81 height 23
click at [1019, 85] on button "Reset to Default" at bounding box center [1003, 83] width 109 height 23
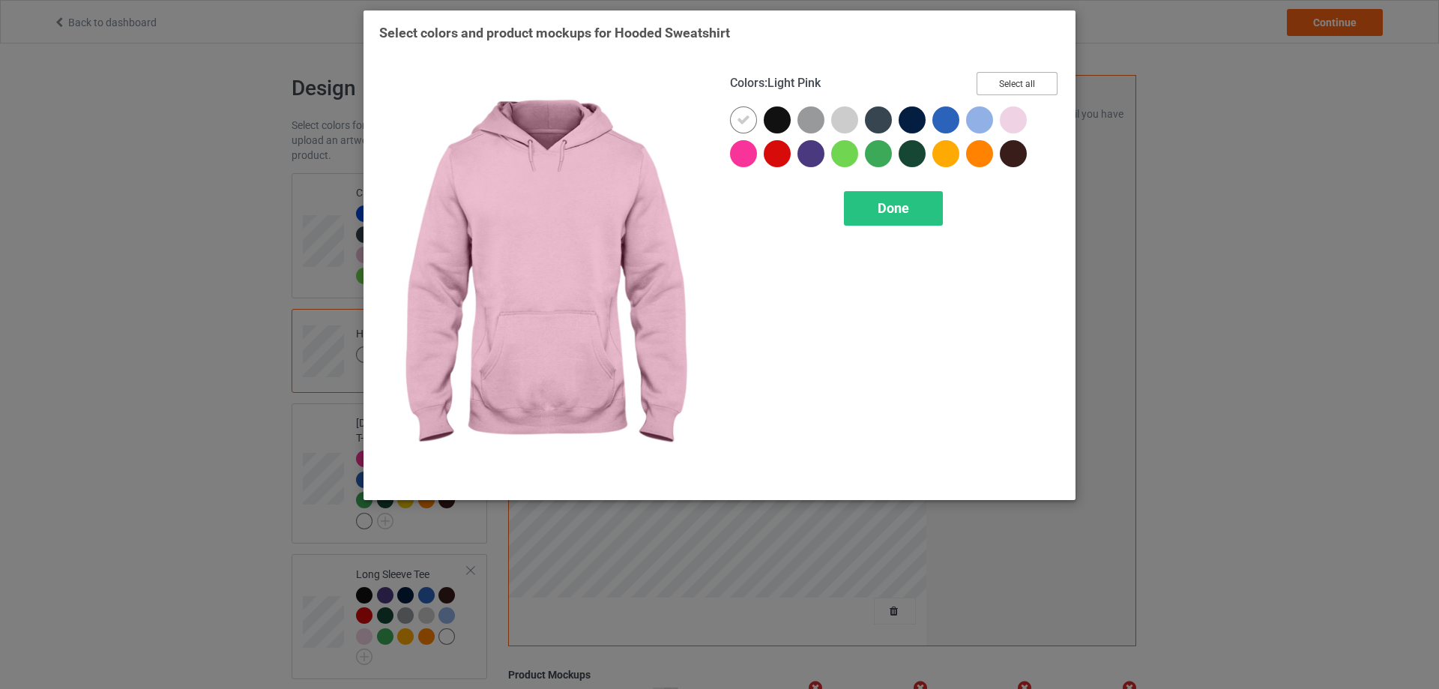
click at [1018, 85] on button "Select all" at bounding box center [1017, 83] width 81 height 23
click at [1017, 86] on button "Reset to Default" at bounding box center [1003, 83] width 109 height 23
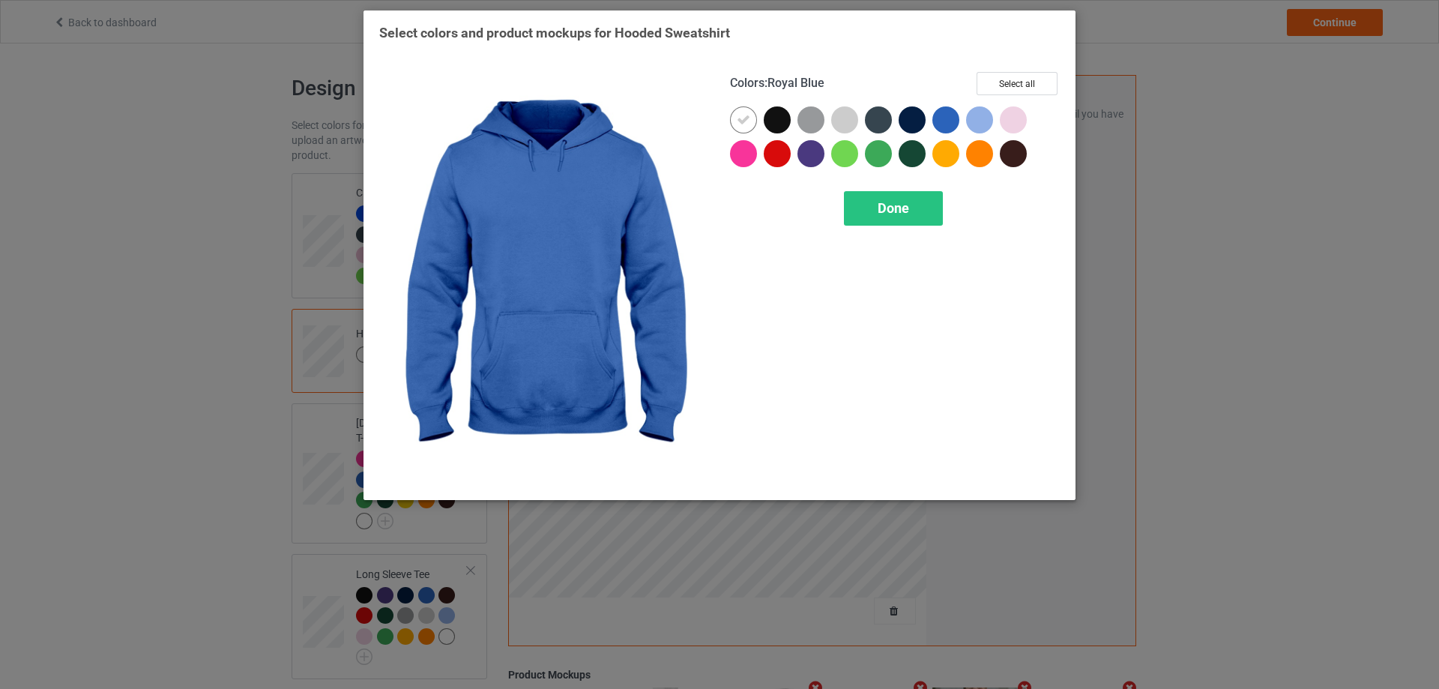
drag, startPoint x: 938, startPoint y: 118, endPoint x: 973, endPoint y: 118, distance: 34.5
click at [939, 118] on div at bounding box center [945, 119] width 27 height 27
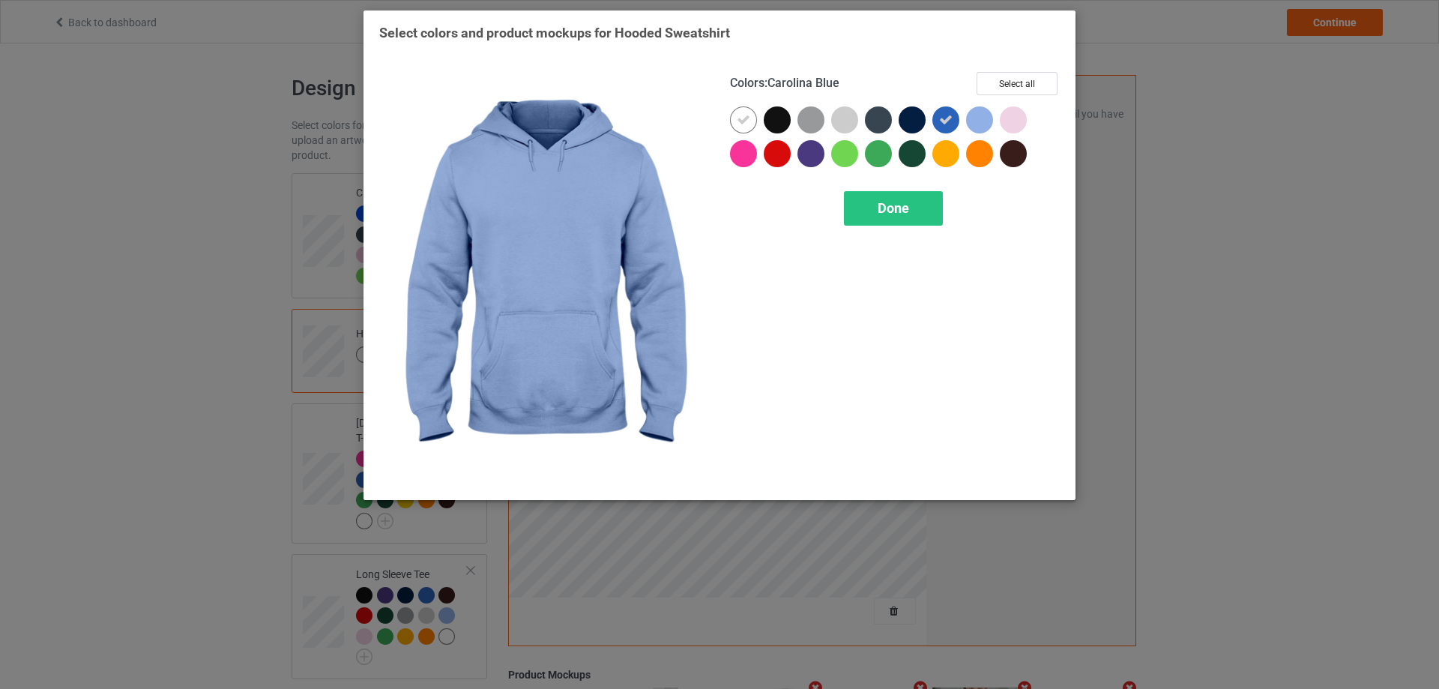
click at [978, 118] on div at bounding box center [979, 119] width 27 height 27
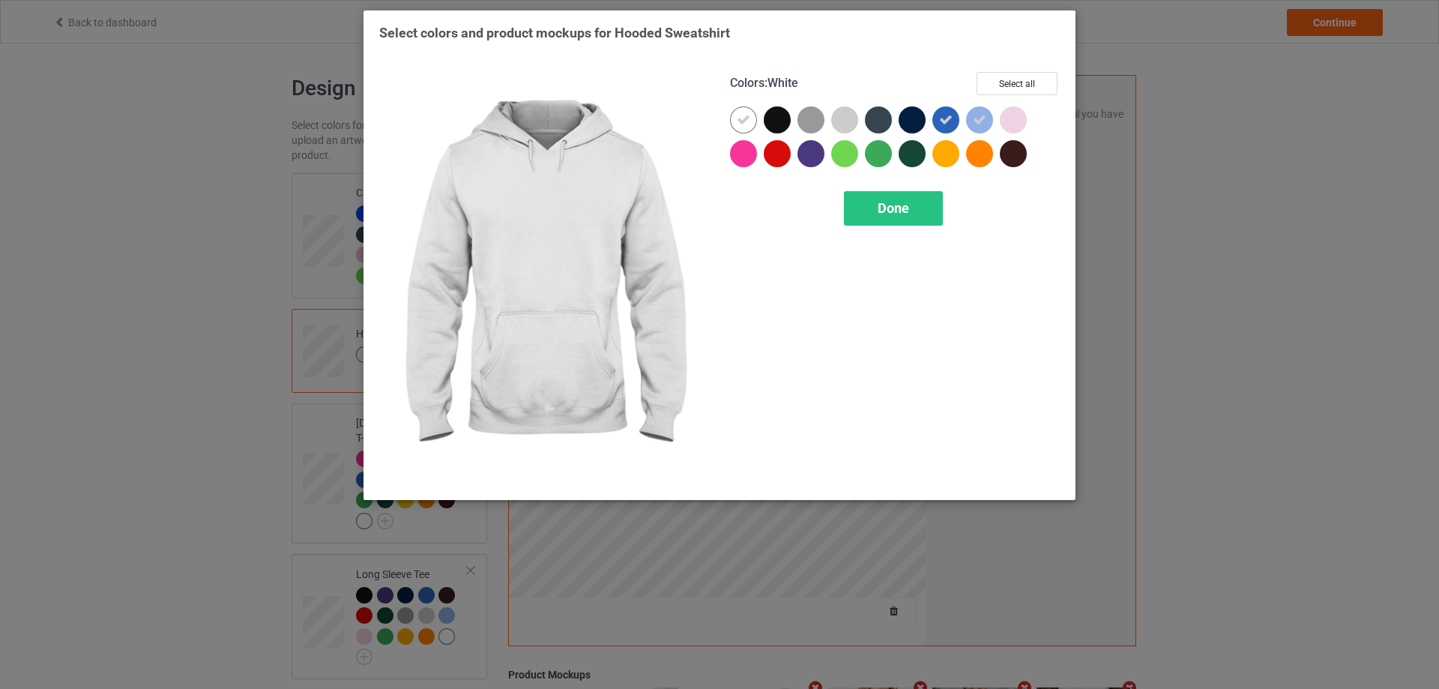
click at [755, 119] on div at bounding box center [743, 119] width 27 height 27
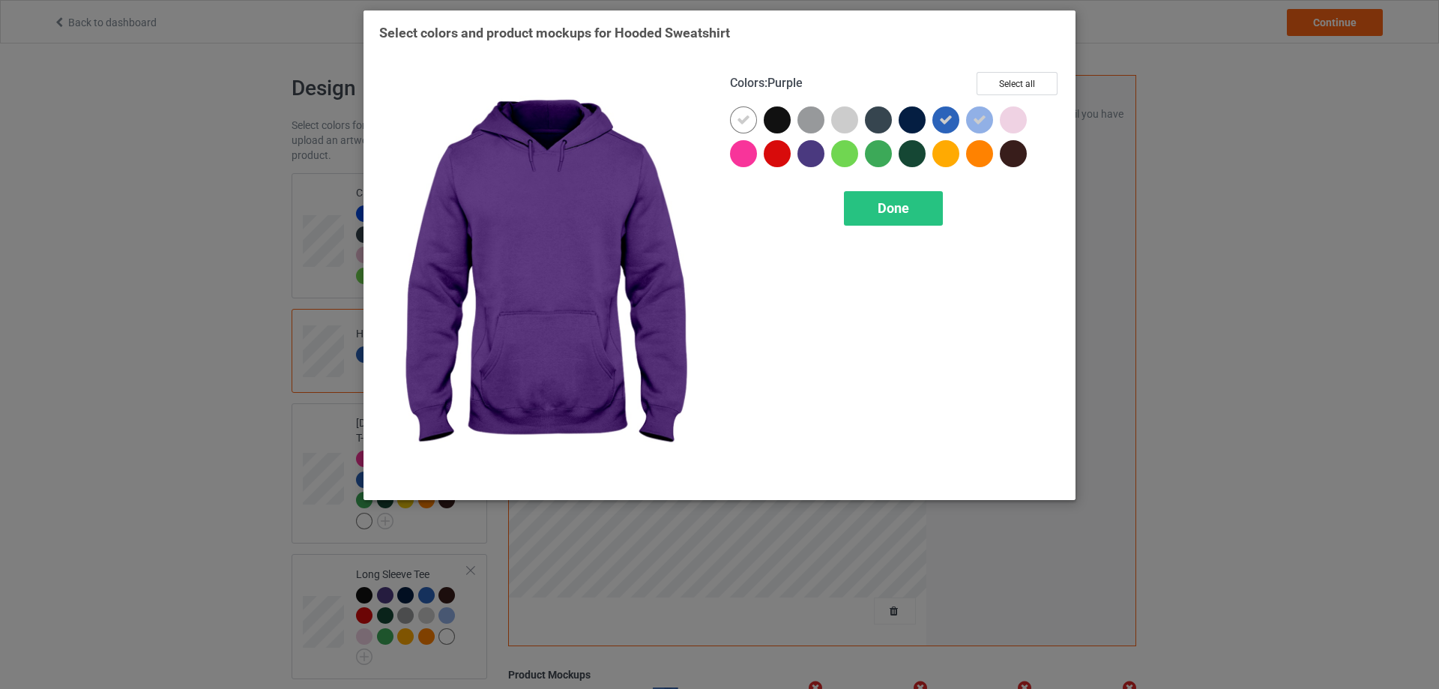
click at [807, 147] on div at bounding box center [810, 153] width 27 height 27
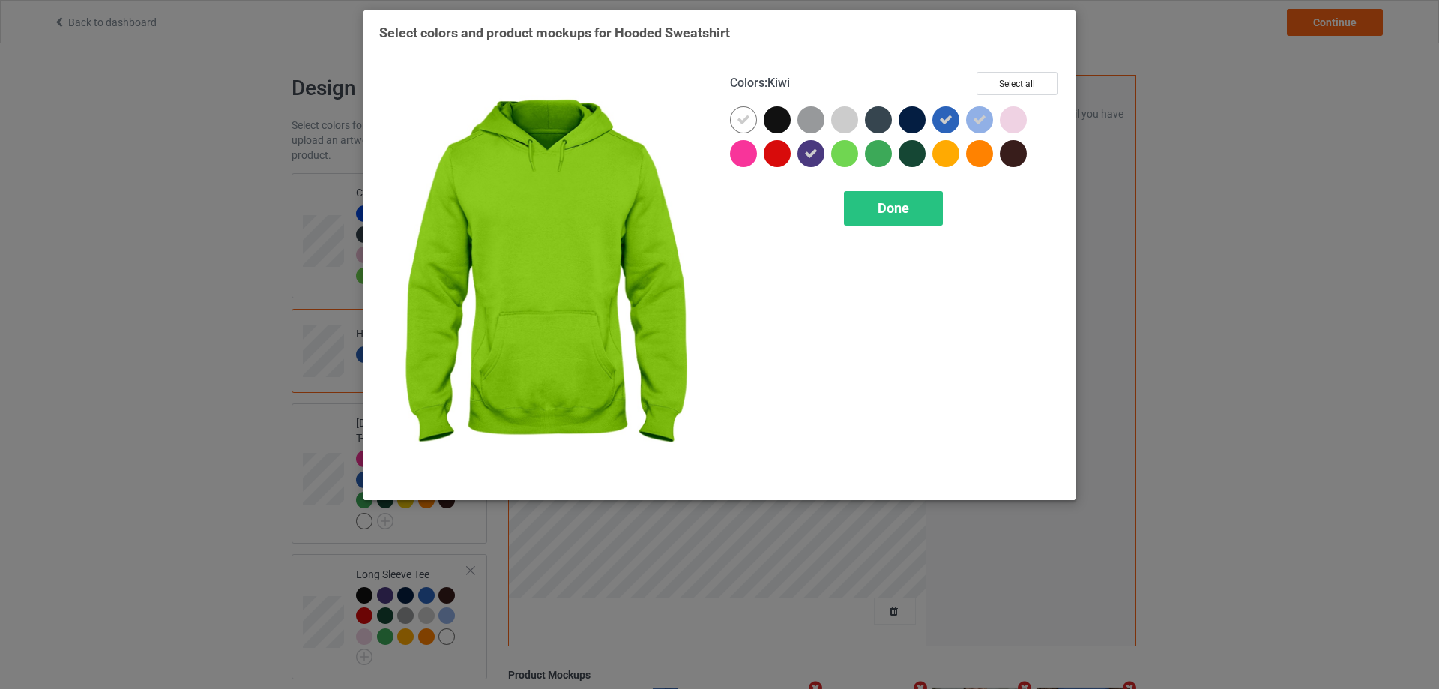
click at [844, 152] on div at bounding box center [844, 153] width 27 height 27
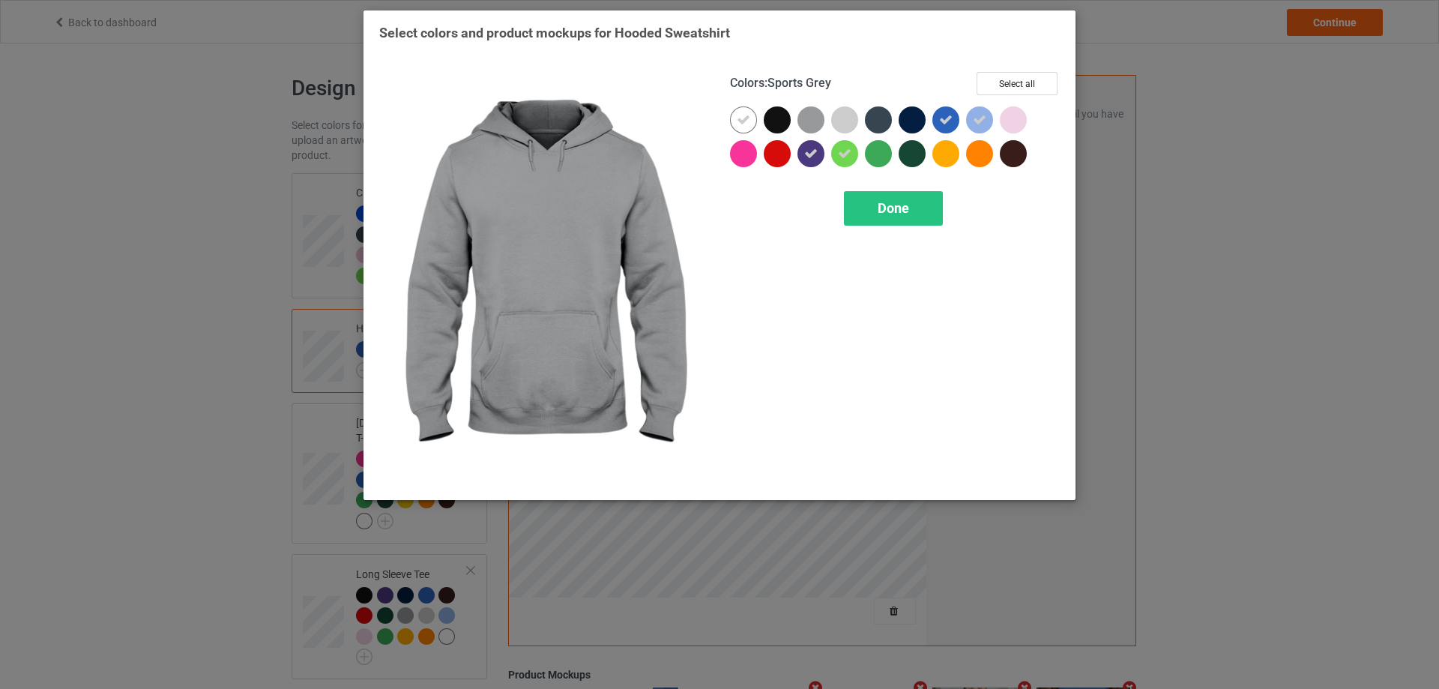
click at [824, 112] on div at bounding box center [814, 123] width 34 height 34
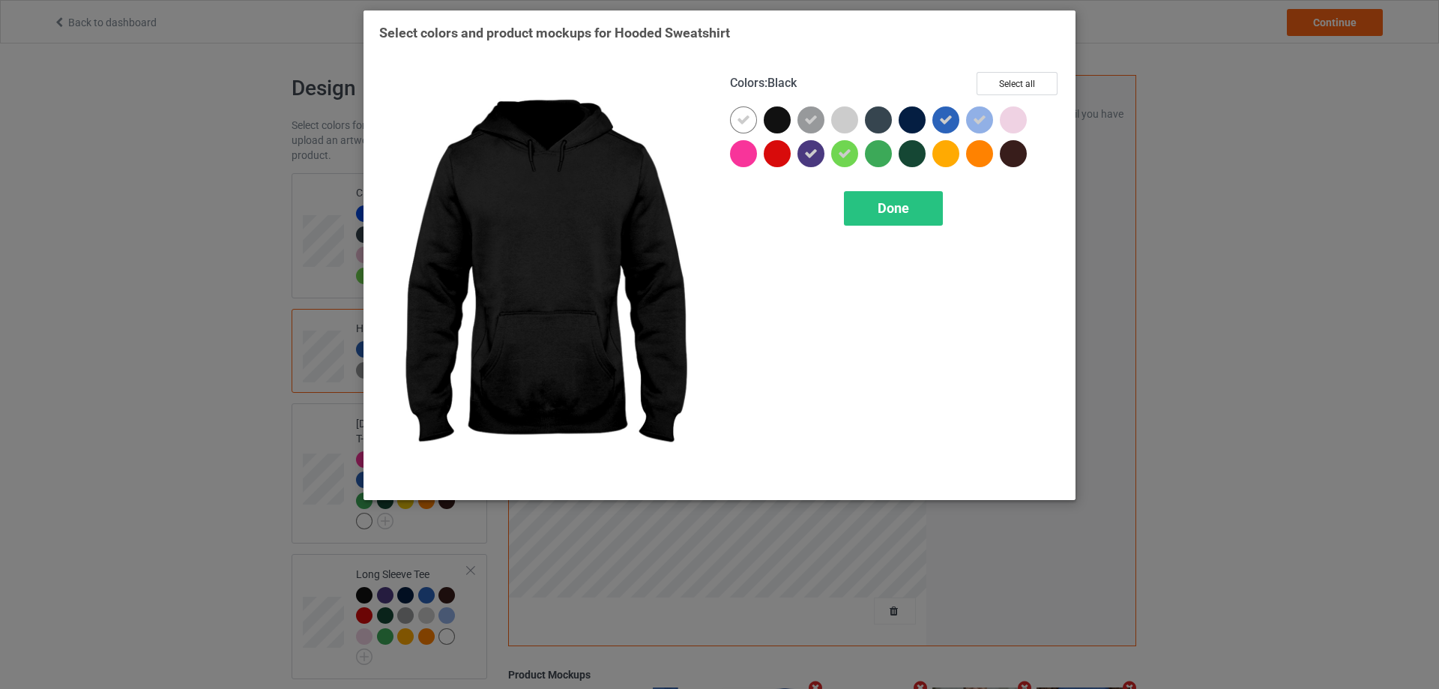
click at [783, 117] on div at bounding box center [777, 119] width 27 height 27
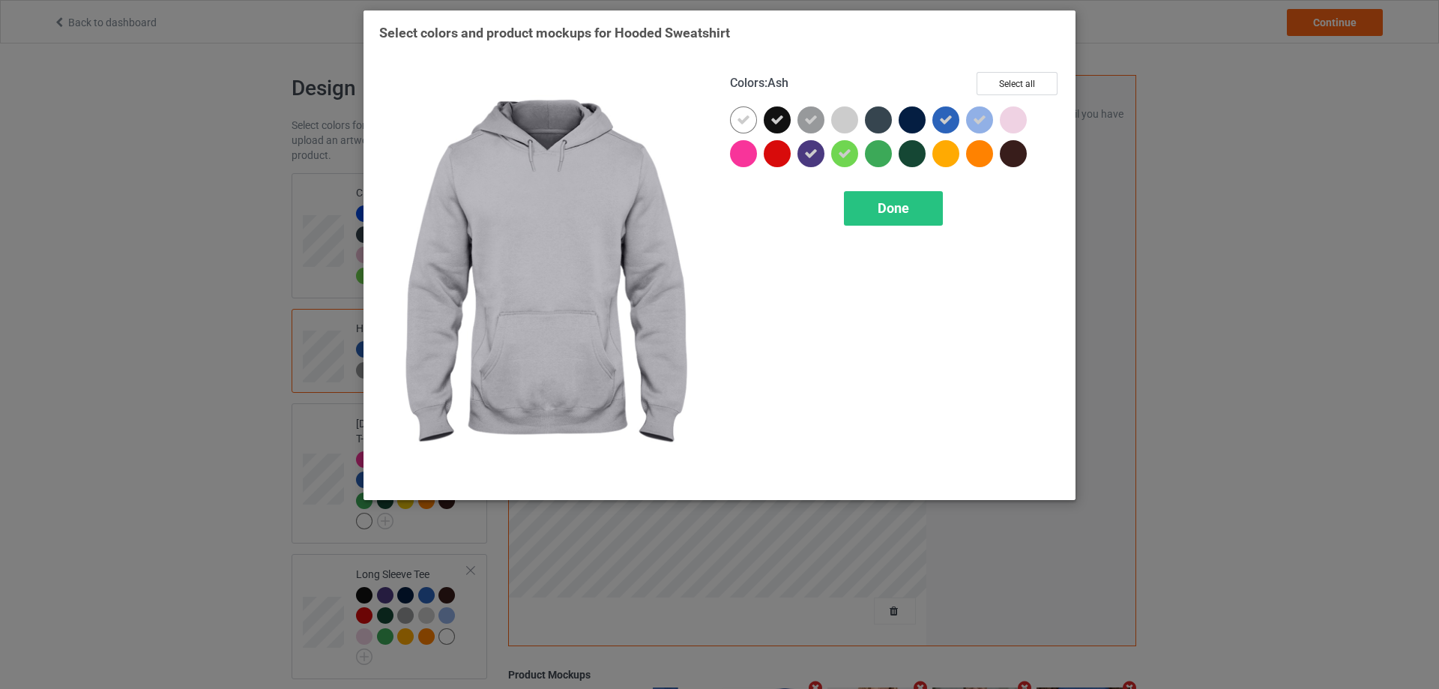
click at [844, 124] on div at bounding box center [844, 119] width 27 height 27
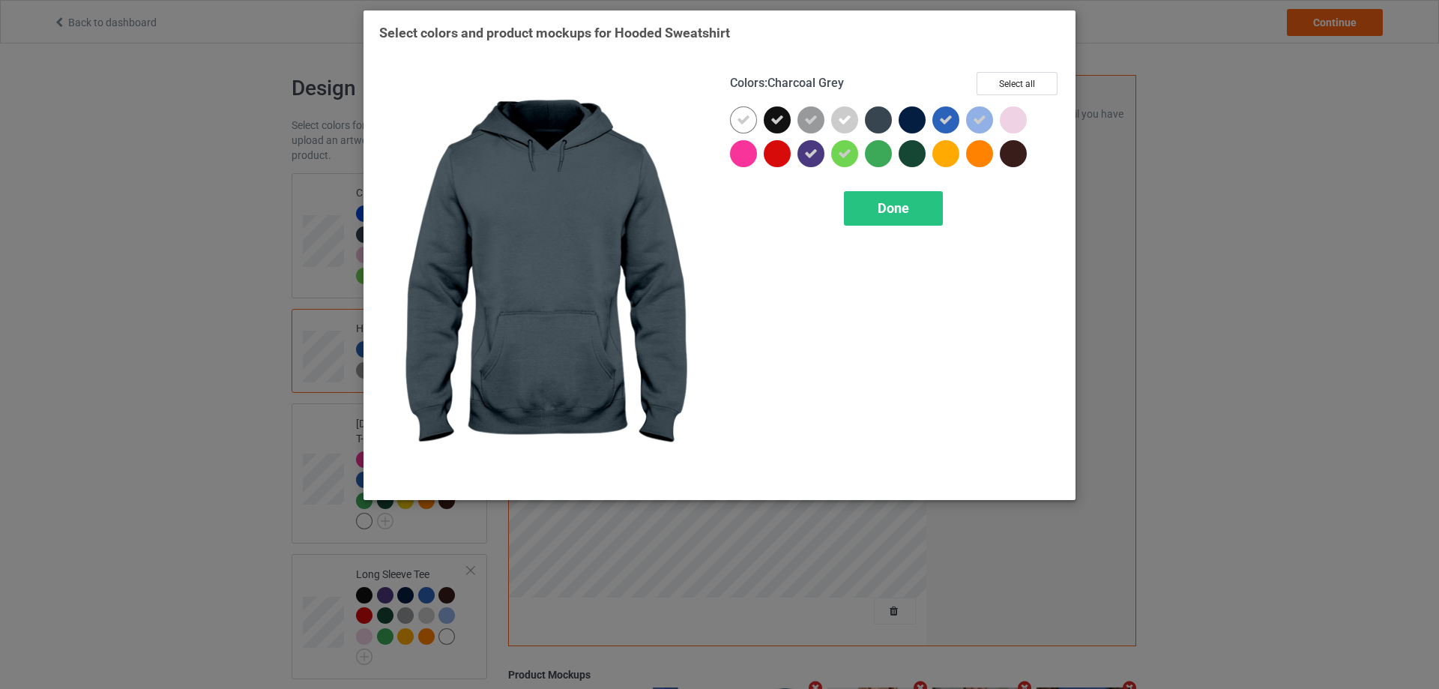
click at [881, 121] on div at bounding box center [878, 119] width 27 height 27
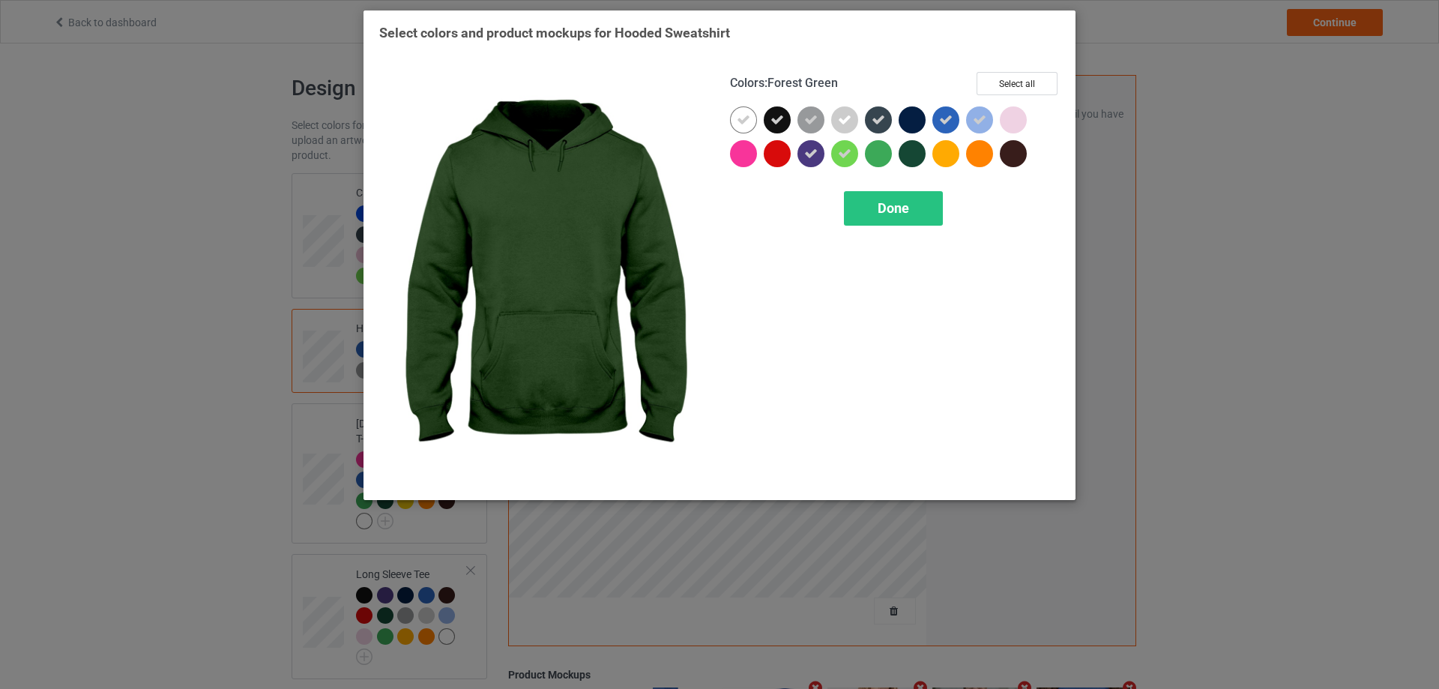
click at [923, 154] on div at bounding box center [912, 153] width 27 height 27
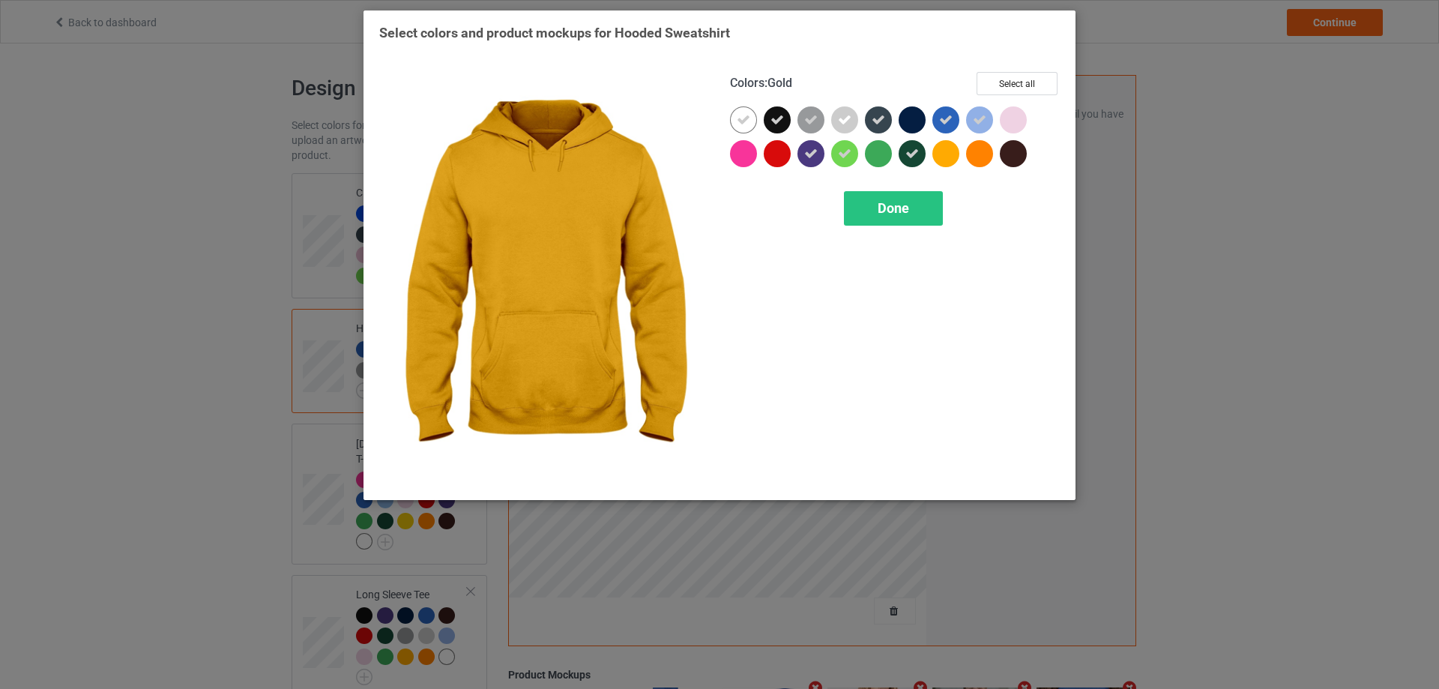
click at [959, 154] on div at bounding box center [949, 157] width 34 height 34
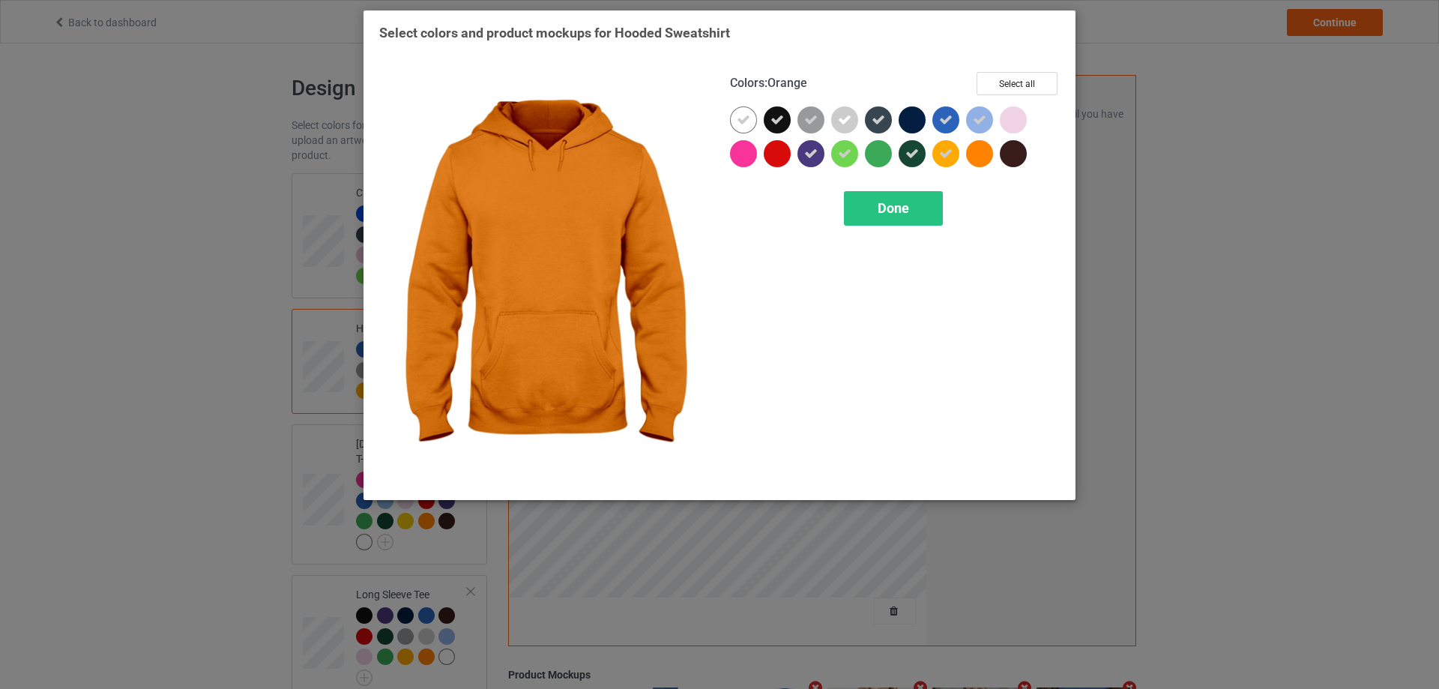
drag, startPoint x: 981, startPoint y: 154, endPoint x: 1003, endPoint y: 138, distance: 27.3
click at [984, 154] on div at bounding box center [979, 153] width 27 height 27
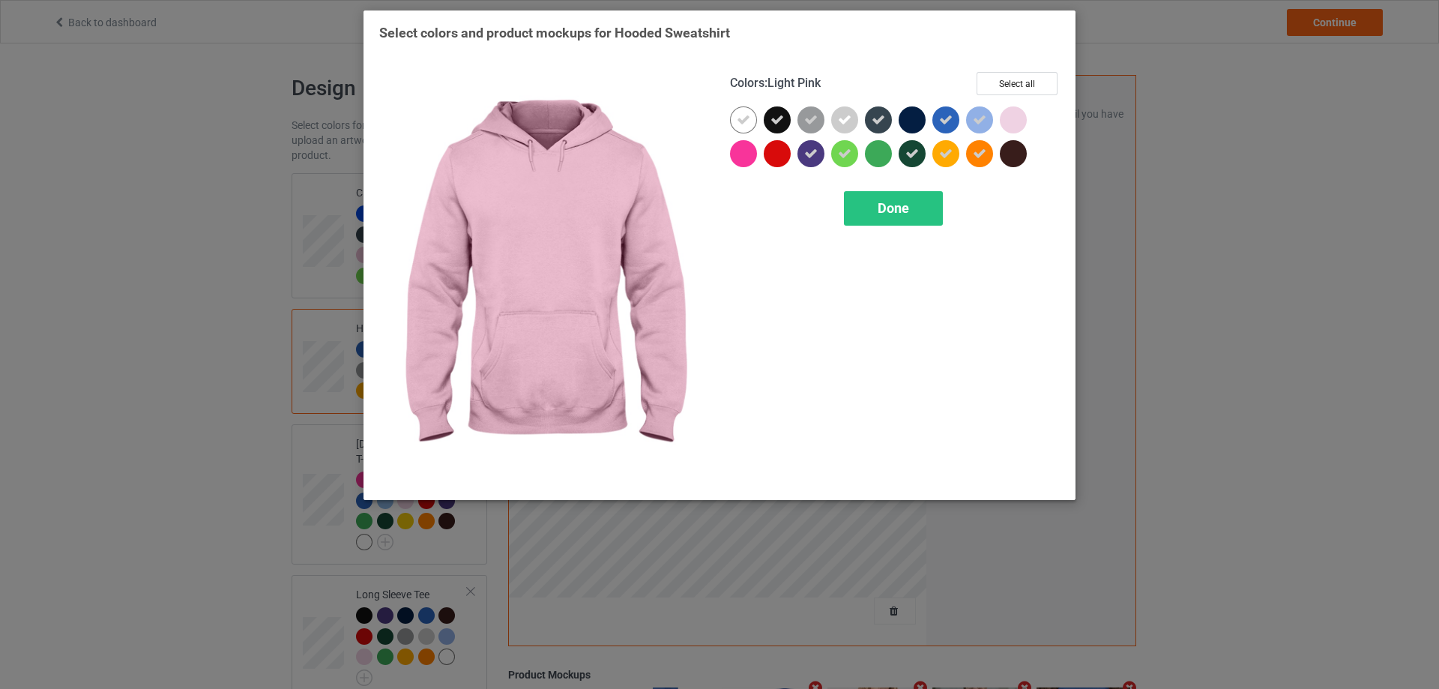
drag, startPoint x: 1007, startPoint y: 119, endPoint x: 1014, endPoint y: 157, distance: 38.8
click at [1009, 120] on div at bounding box center [1013, 119] width 27 height 27
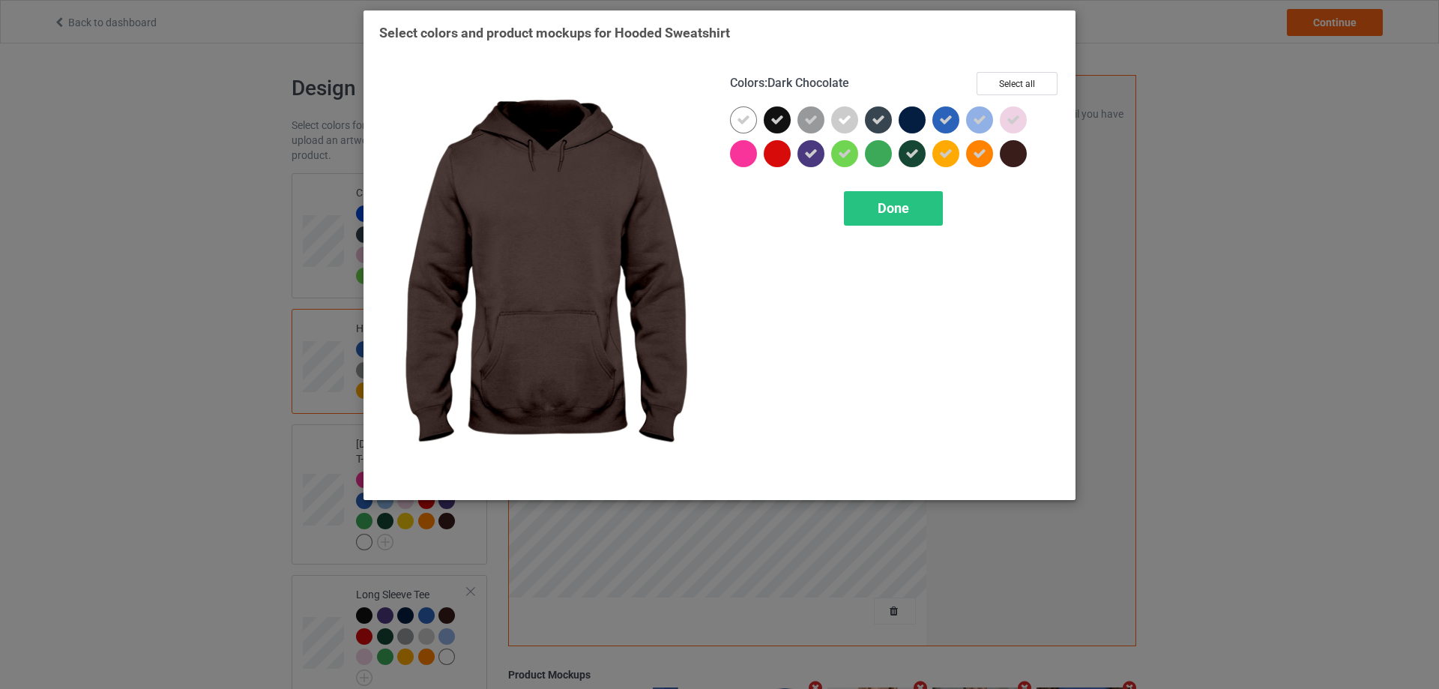
click at [1015, 161] on div at bounding box center [1013, 153] width 27 height 27
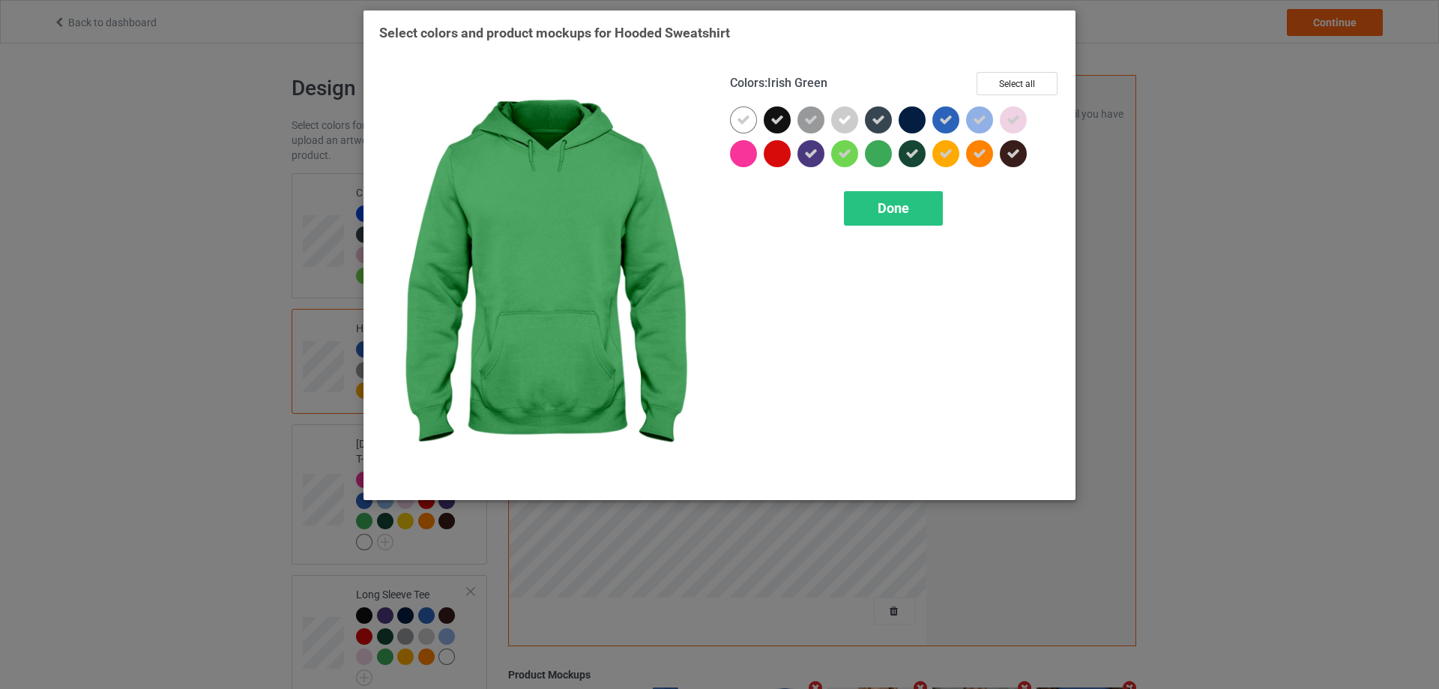
drag, startPoint x: 885, startPoint y: 161, endPoint x: 808, endPoint y: 161, distance: 77.2
click at [884, 161] on div at bounding box center [878, 153] width 27 height 27
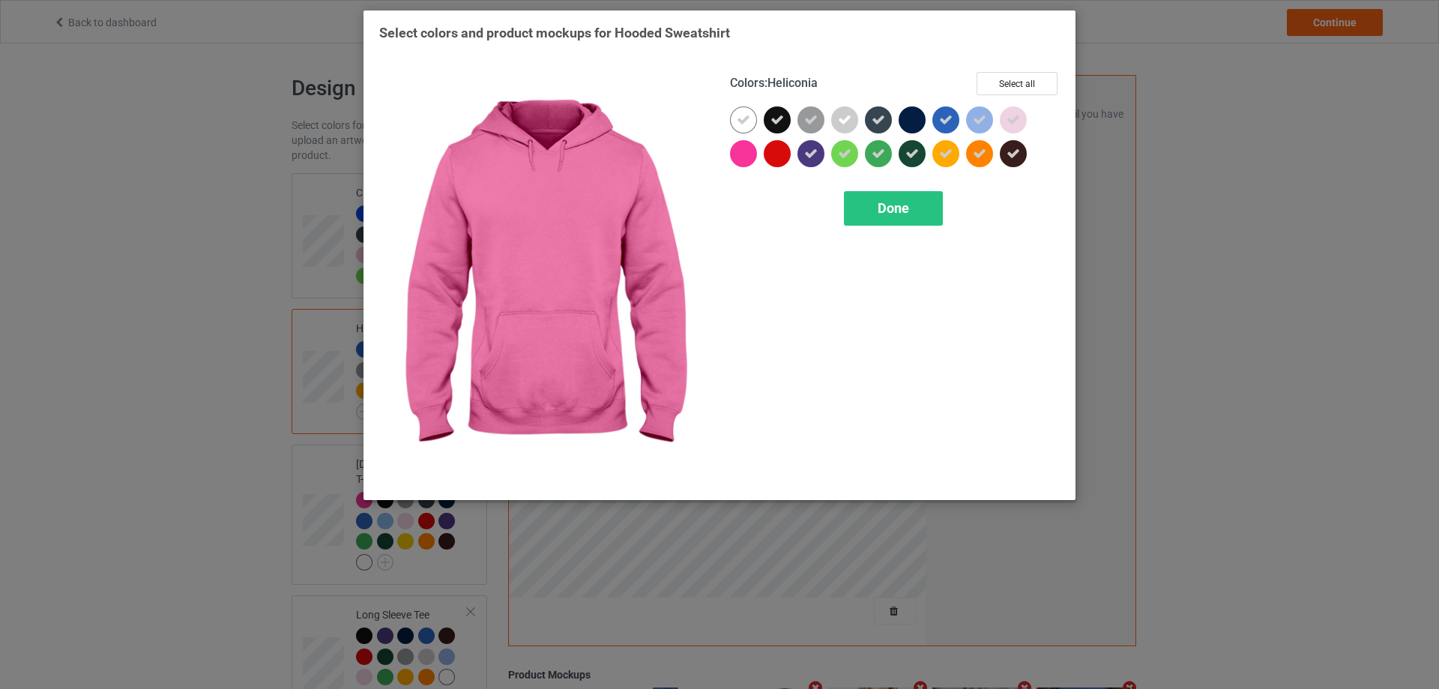
click at [740, 162] on div at bounding box center [743, 153] width 27 height 27
click at [775, 155] on div at bounding box center [777, 153] width 27 height 27
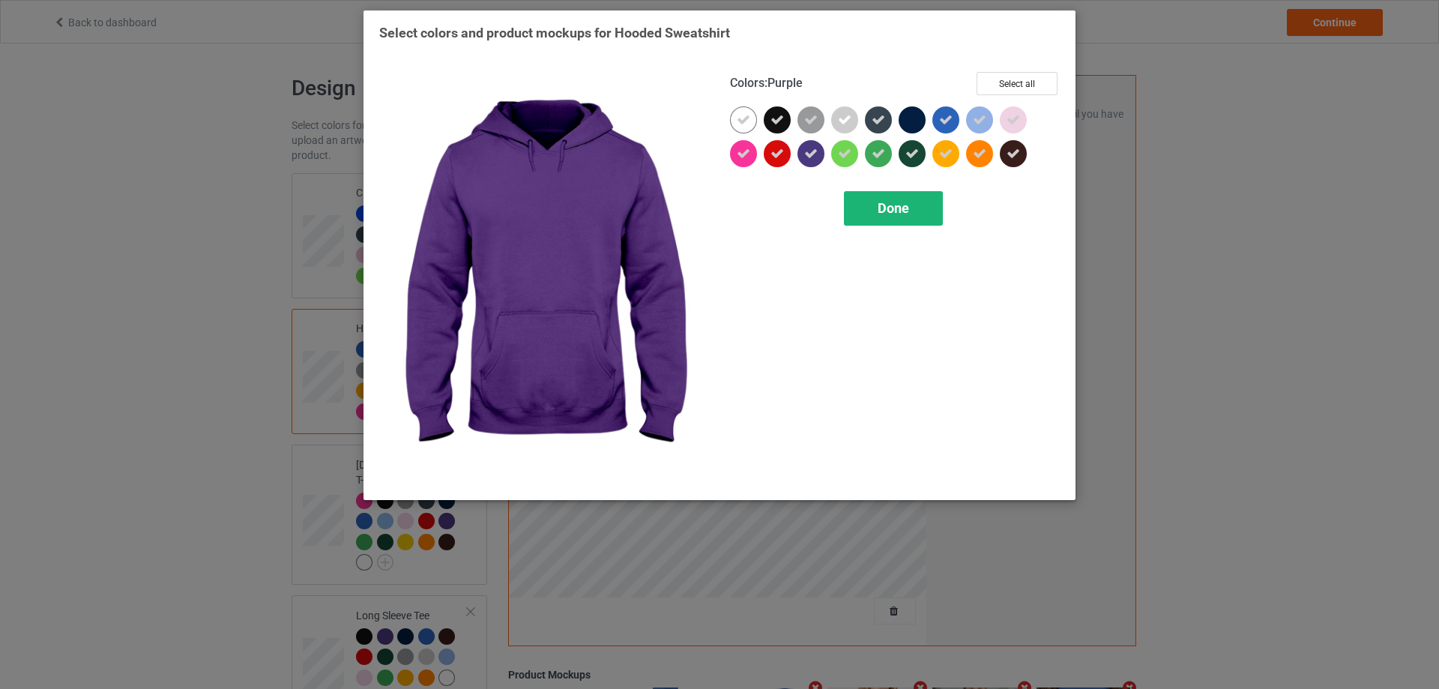
click at [882, 208] on span "Done" at bounding box center [893, 208] width 31 height 16
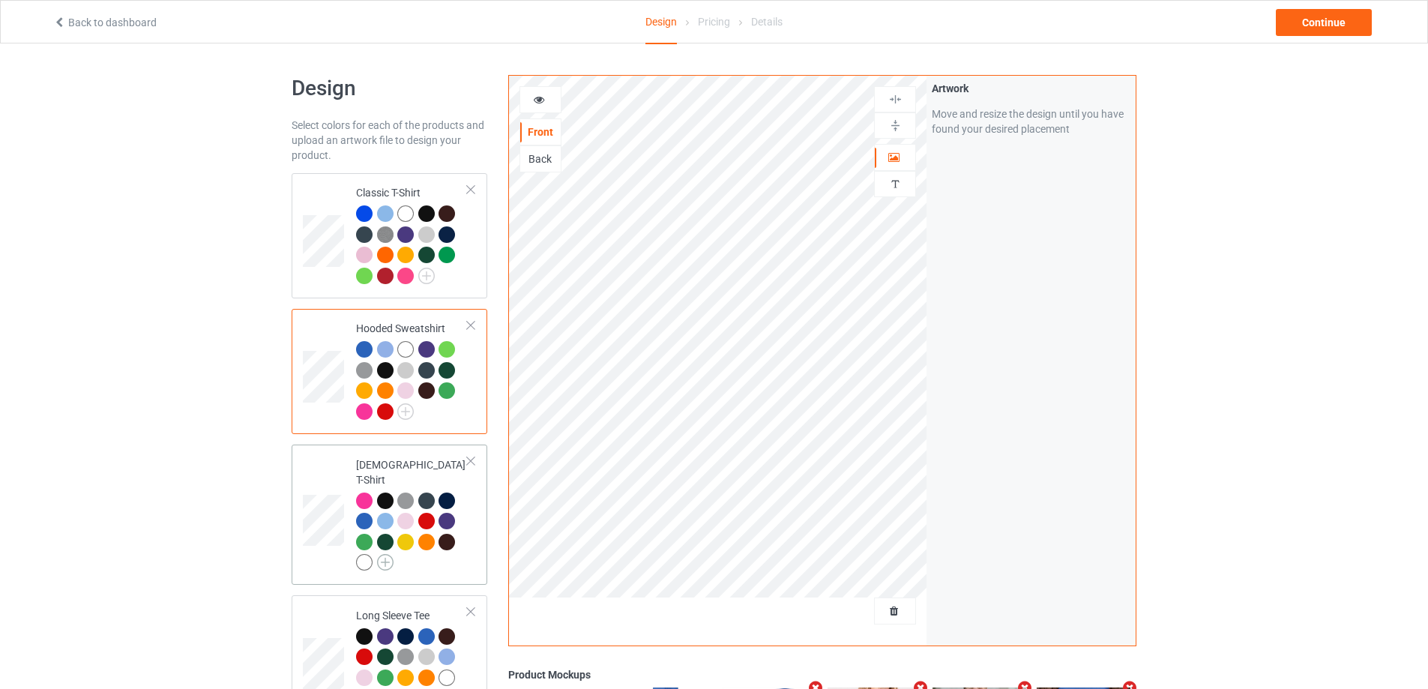
click at [386, 554] on img at bounding box center [385, 562] width 16 height 16
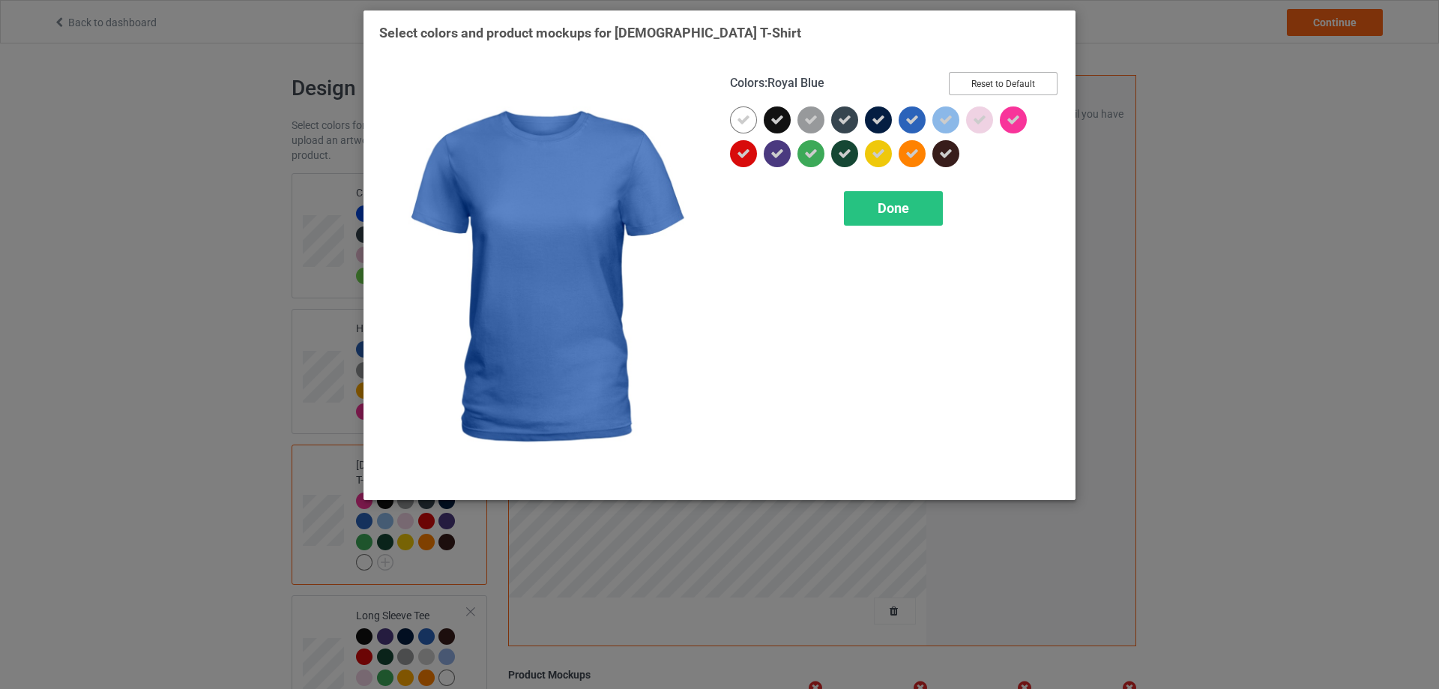
click at [997, 82] on button "Reset to Default" at bounding box center [1003, 83] width 109 height 23
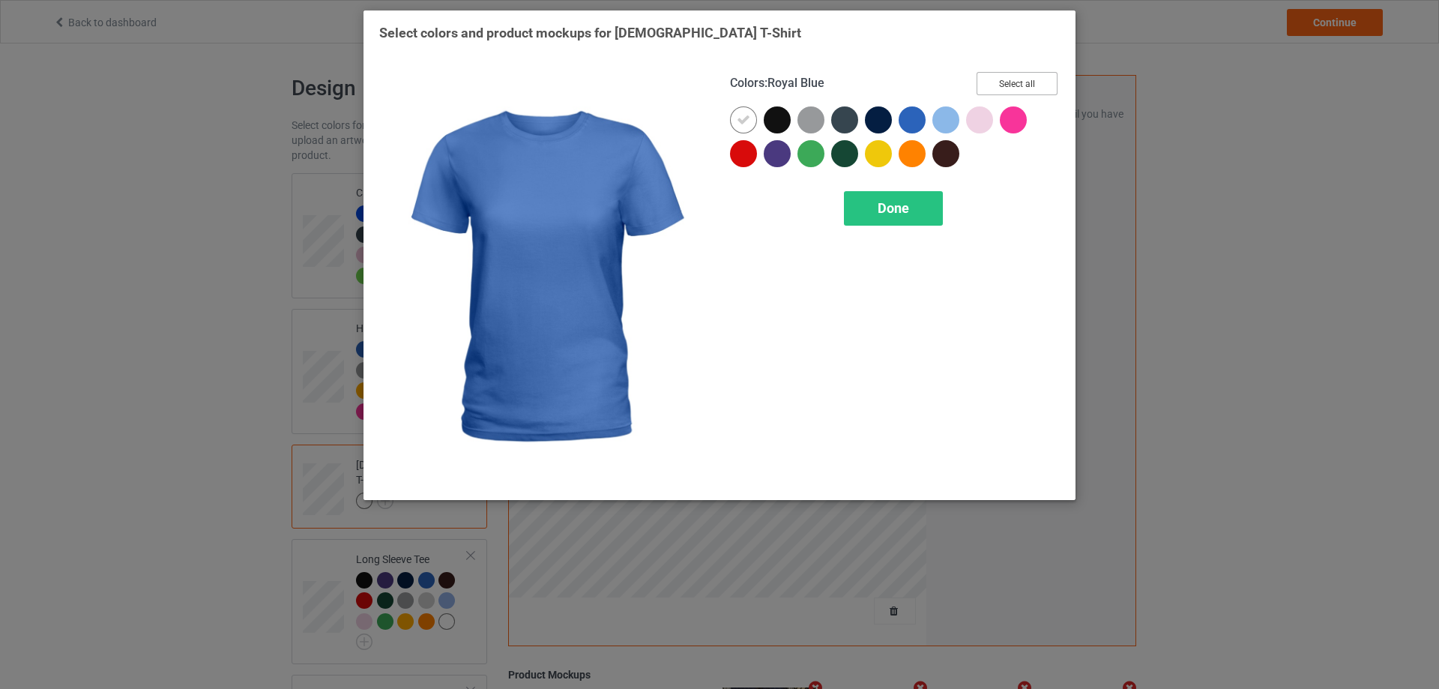
click at [997, 82] on button "Select all" at bounding box center [1017, 83] width 81 height 23
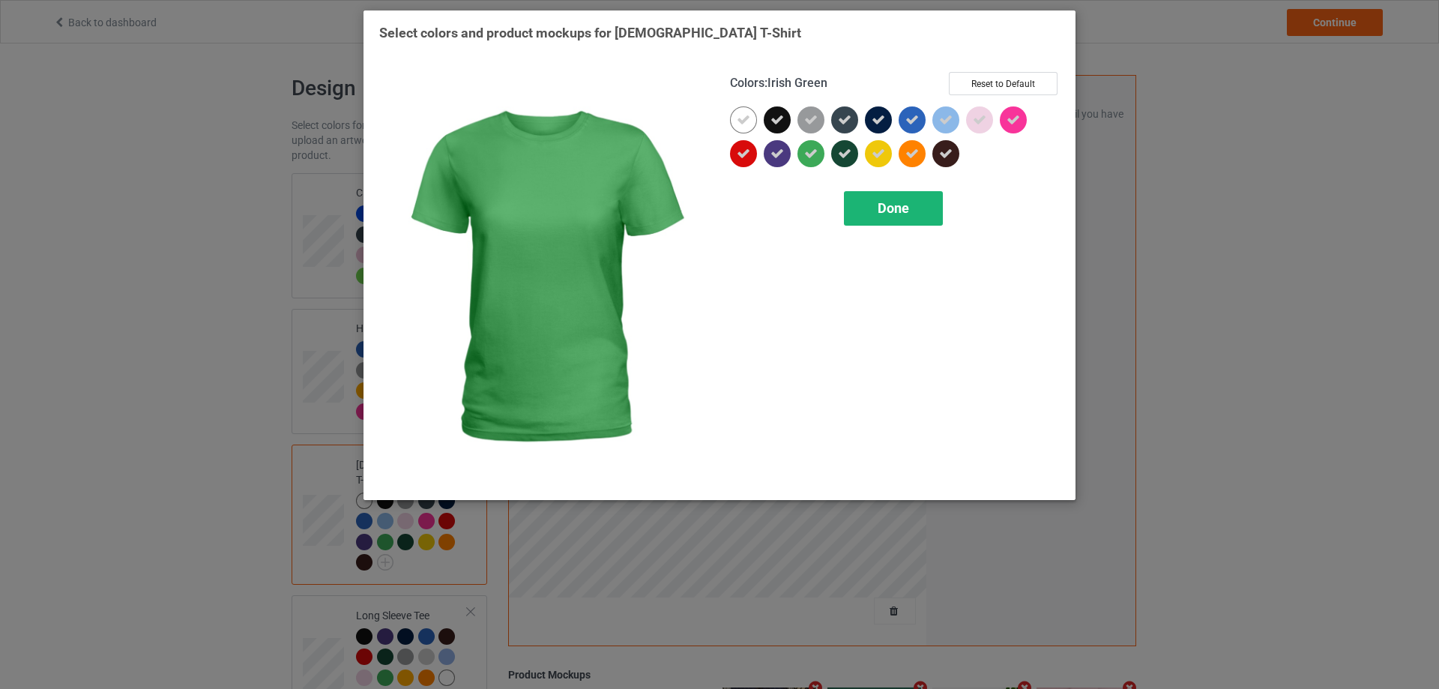
click at [870, 205] on div "Done" at bounding box center [893, 208] width 99 height 34
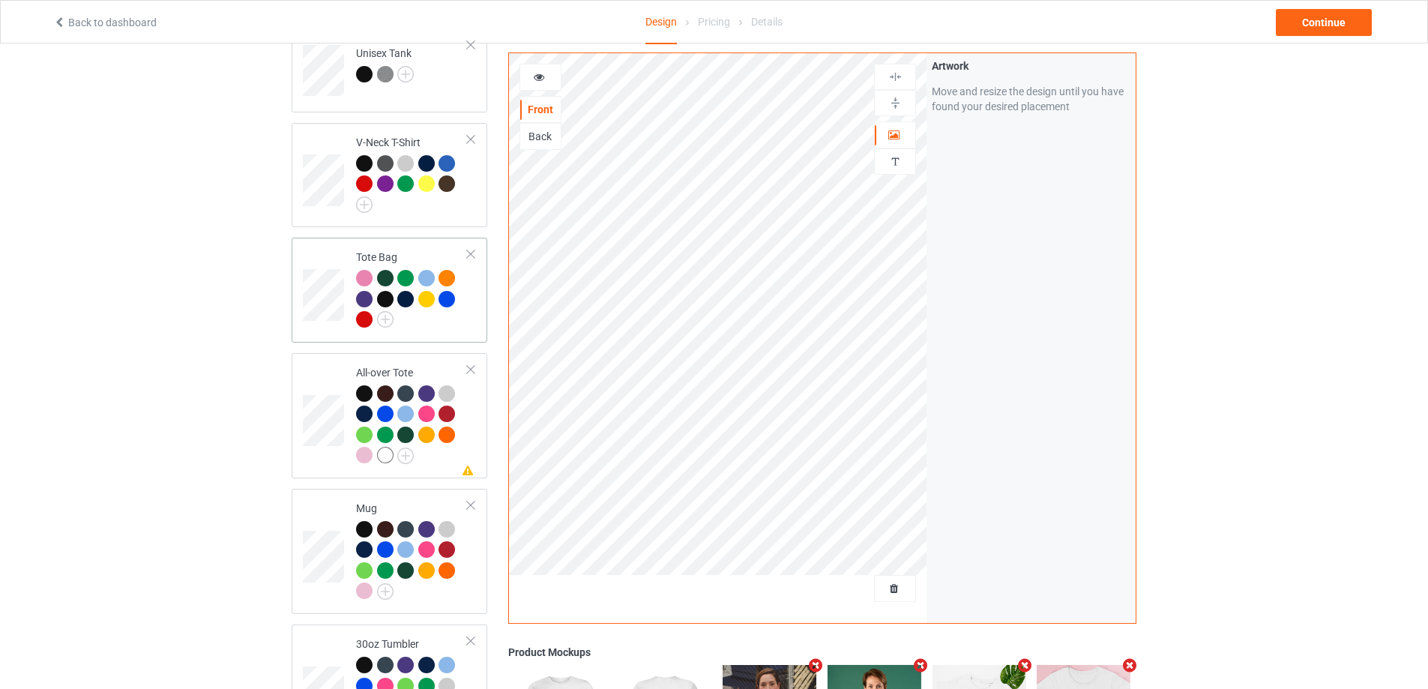
scroll to position [1049, 0]
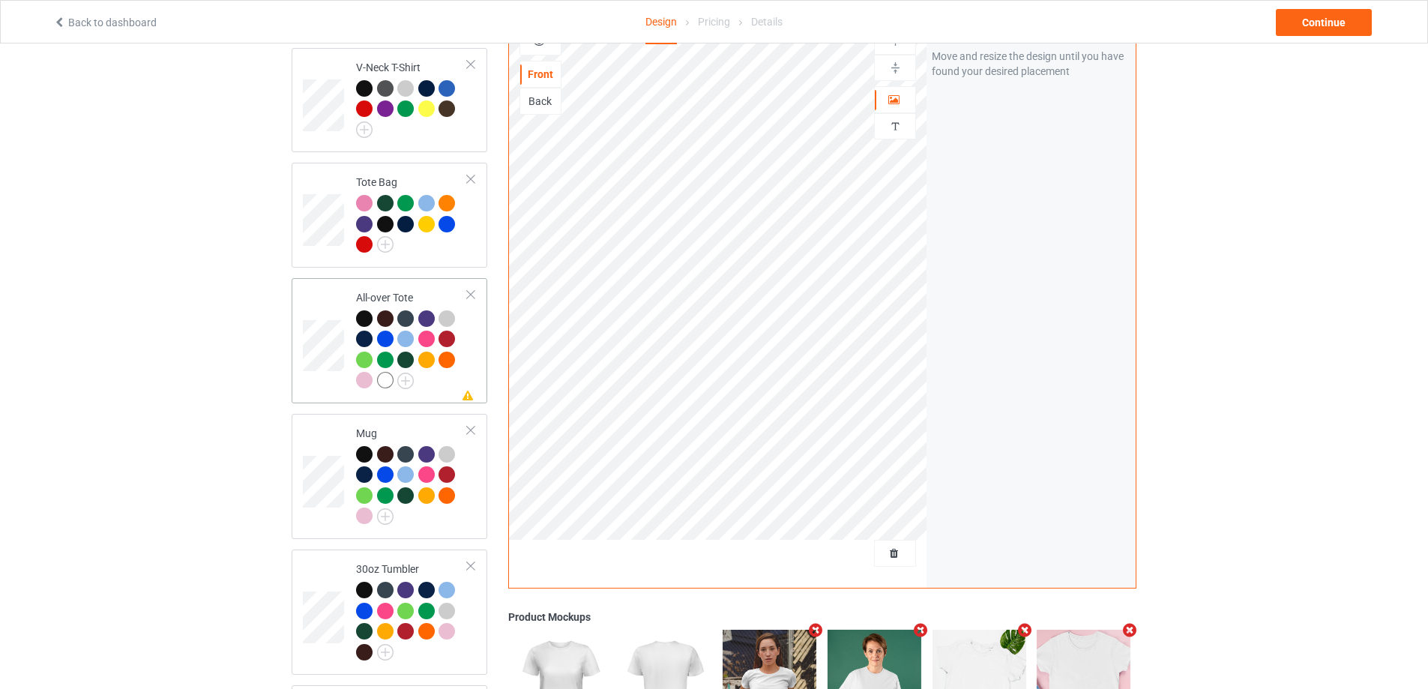
click at [441, 387] on td "Missing artwork on 1 side(s) All-over Tote" at bounding box center [412, 340] width 128 height 113
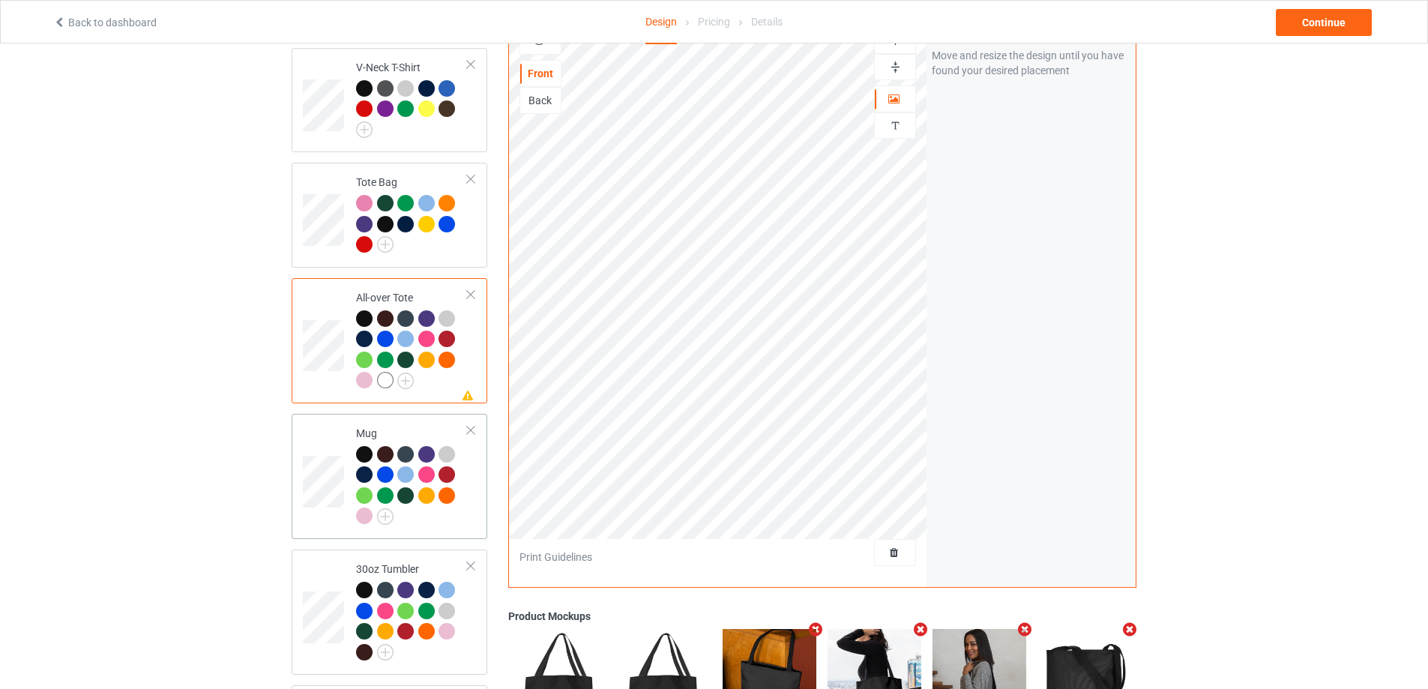
drag, startPoint x: 423, startPoint y: 522, endPoint x: 446, endPoint y: 503, distance: 30.3
click at [423, 522] on td "Mug" at bounding box center [412, 476] width 128 height 113
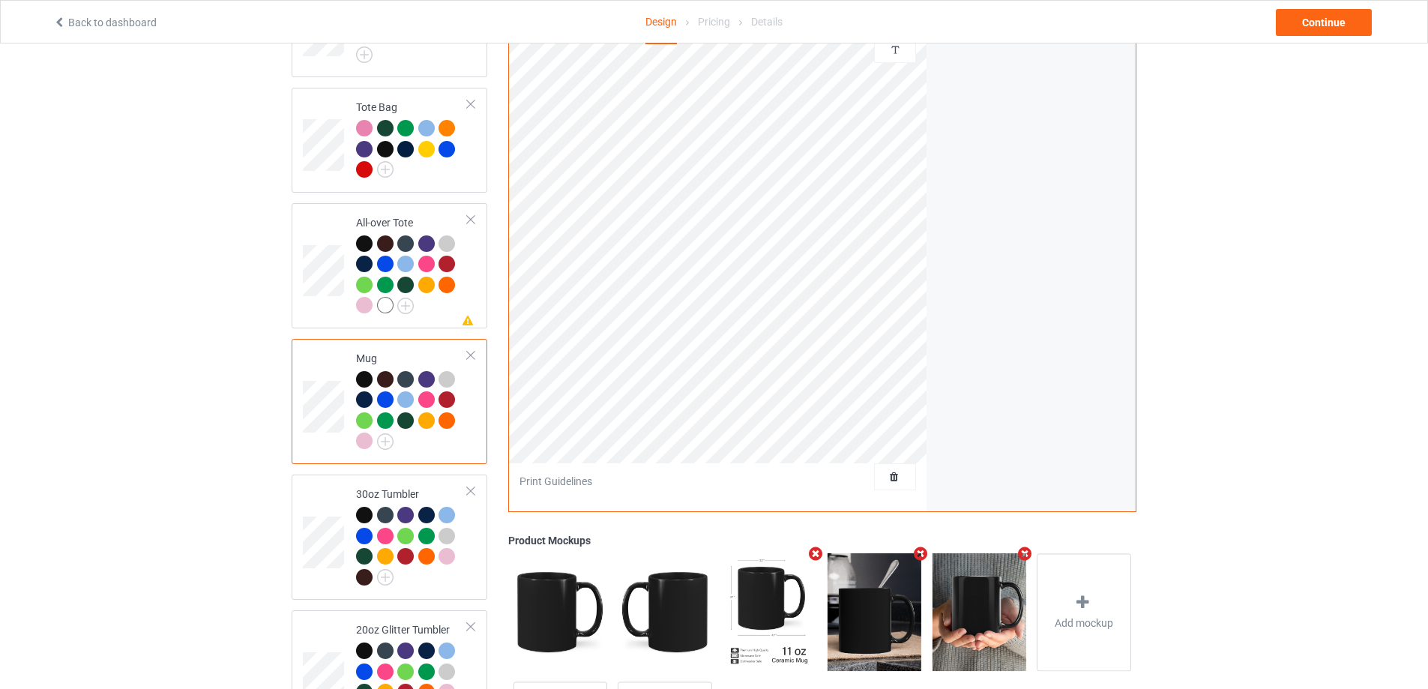
scroll to position [1267, 0]
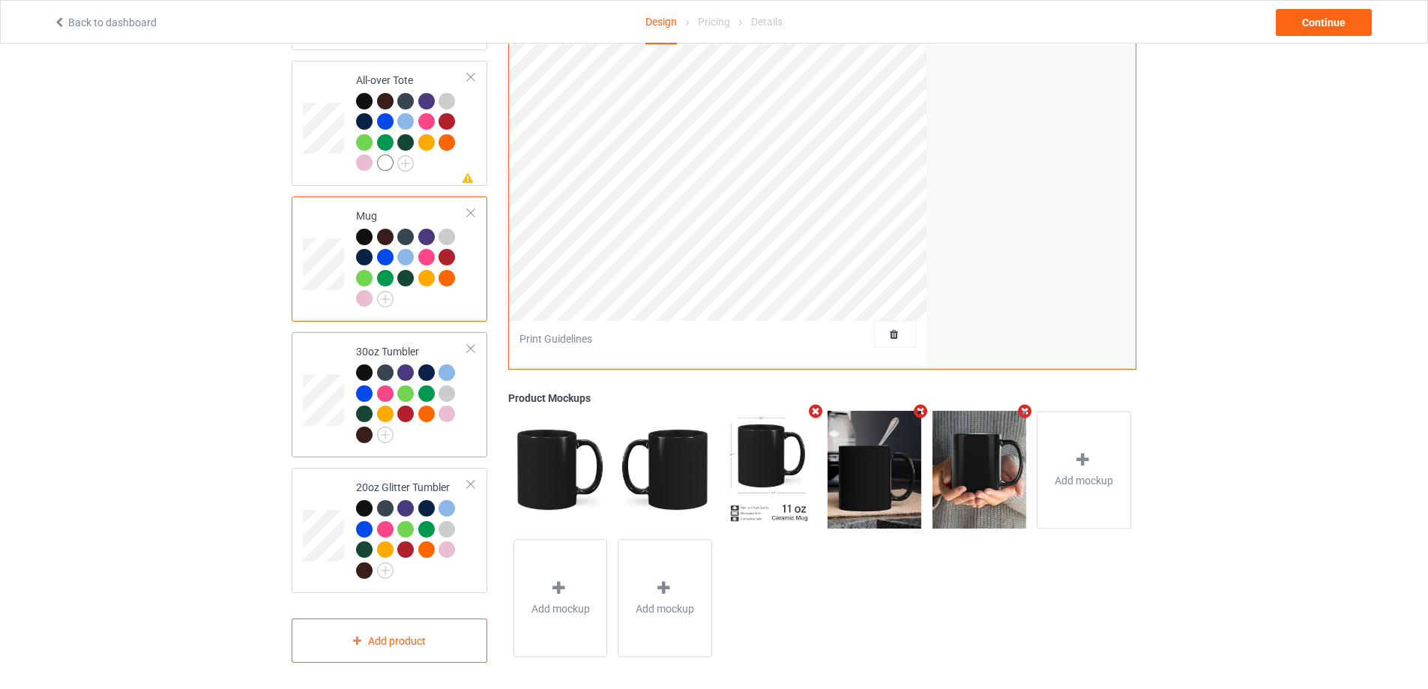
click at [449, 437] on div at bounding box center [412, 405] width 112 height 82
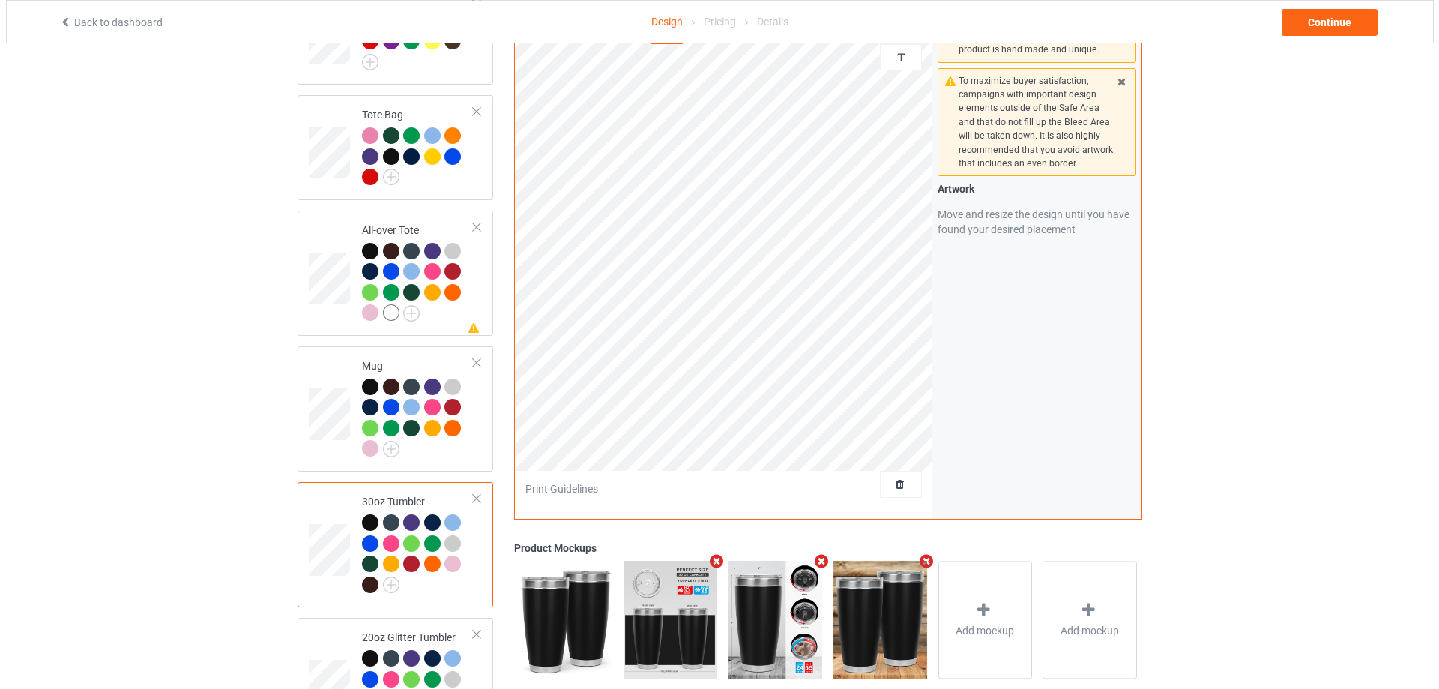
scroll to position [1267, 0]
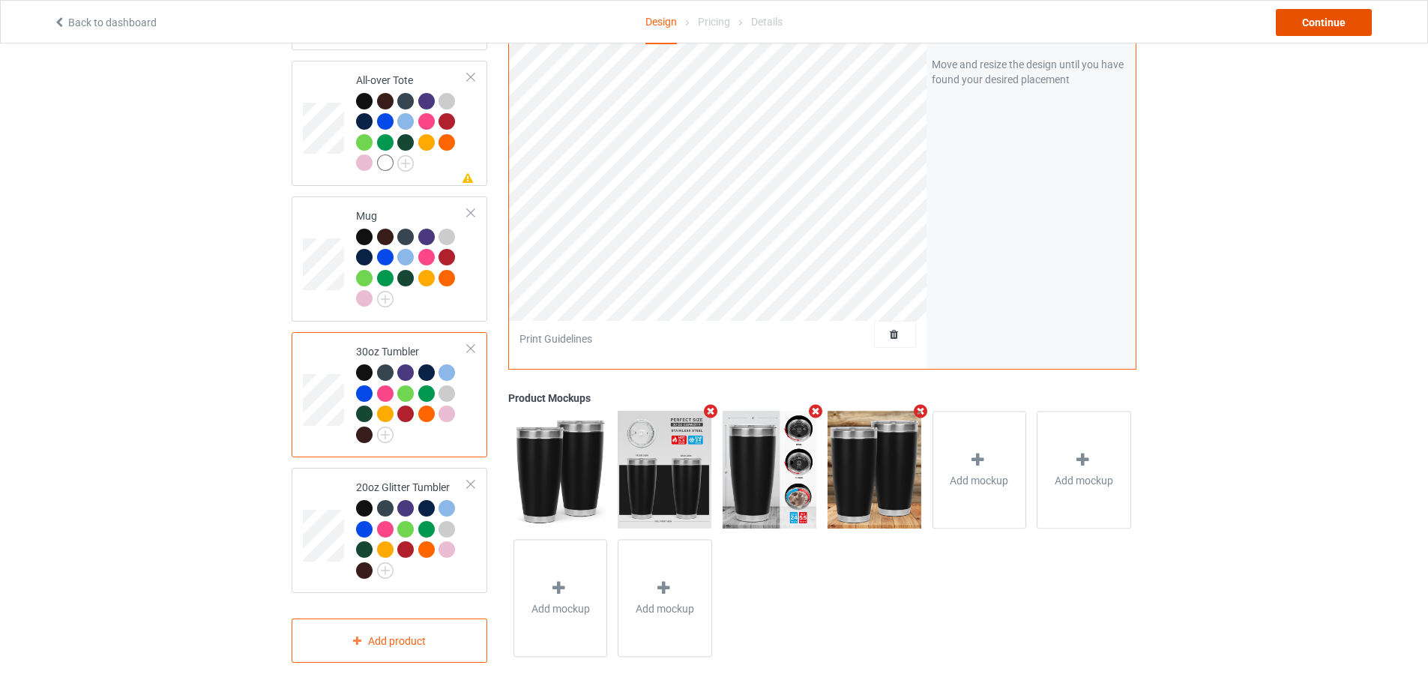
click at [1321, 21] on div "Continue" at bounding box center [1324, 22] width 96 height 27
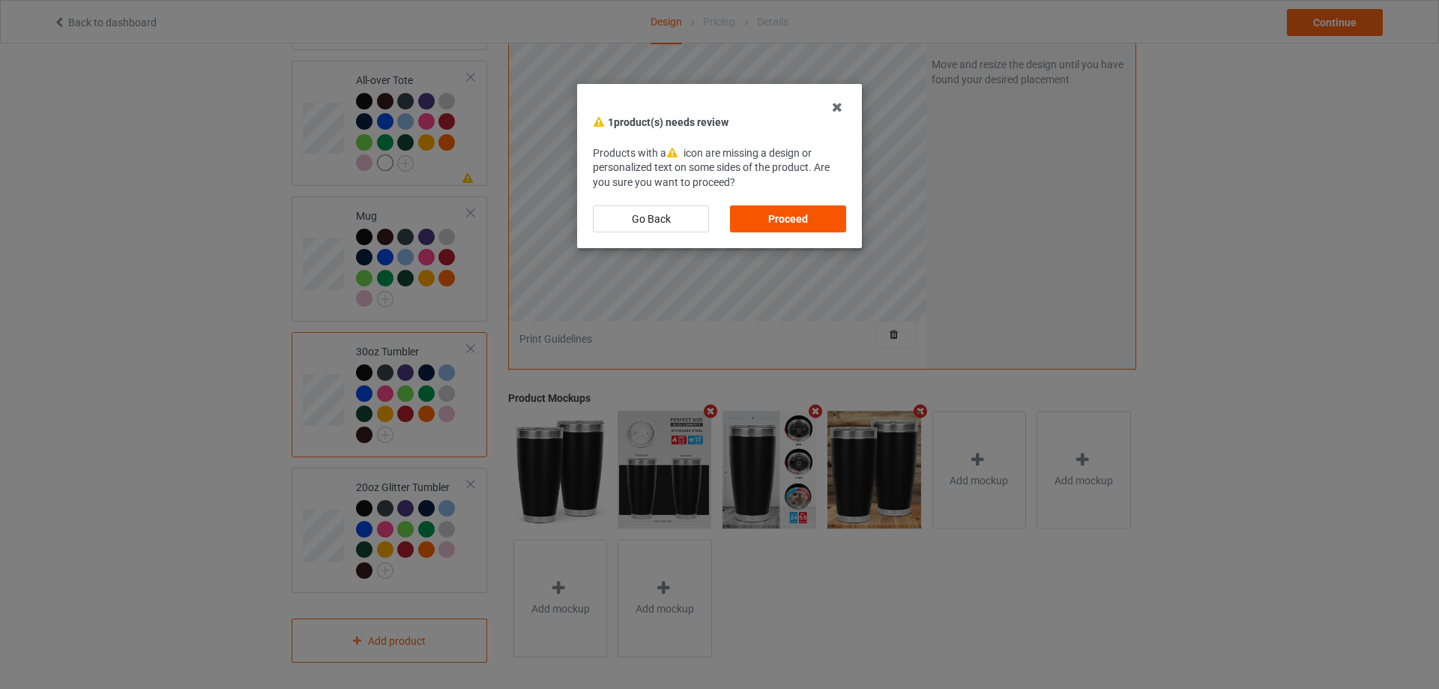
click at [782, 217] on div "Proceed" at bounding box center [788, 218] width 116 height 27
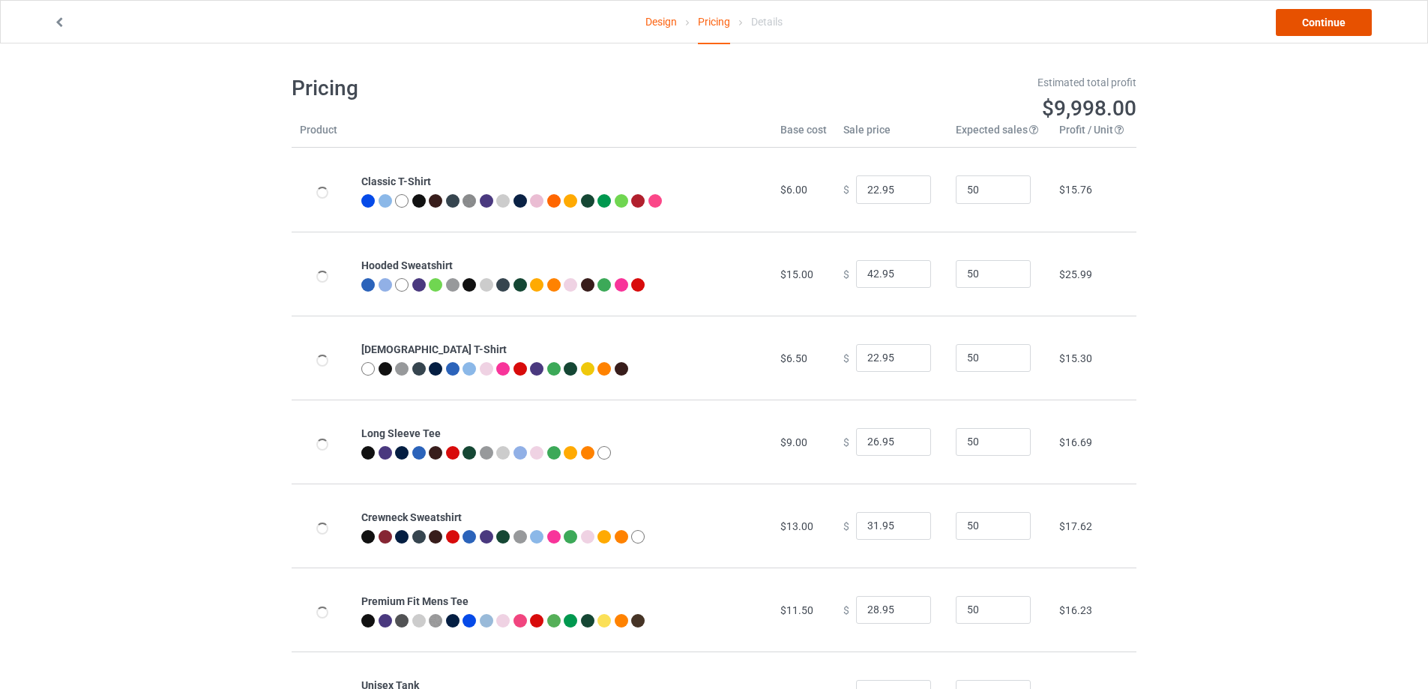
click at [1321, 23] on link "Continue" at bounding box center [1324, 22] width 96 height 27
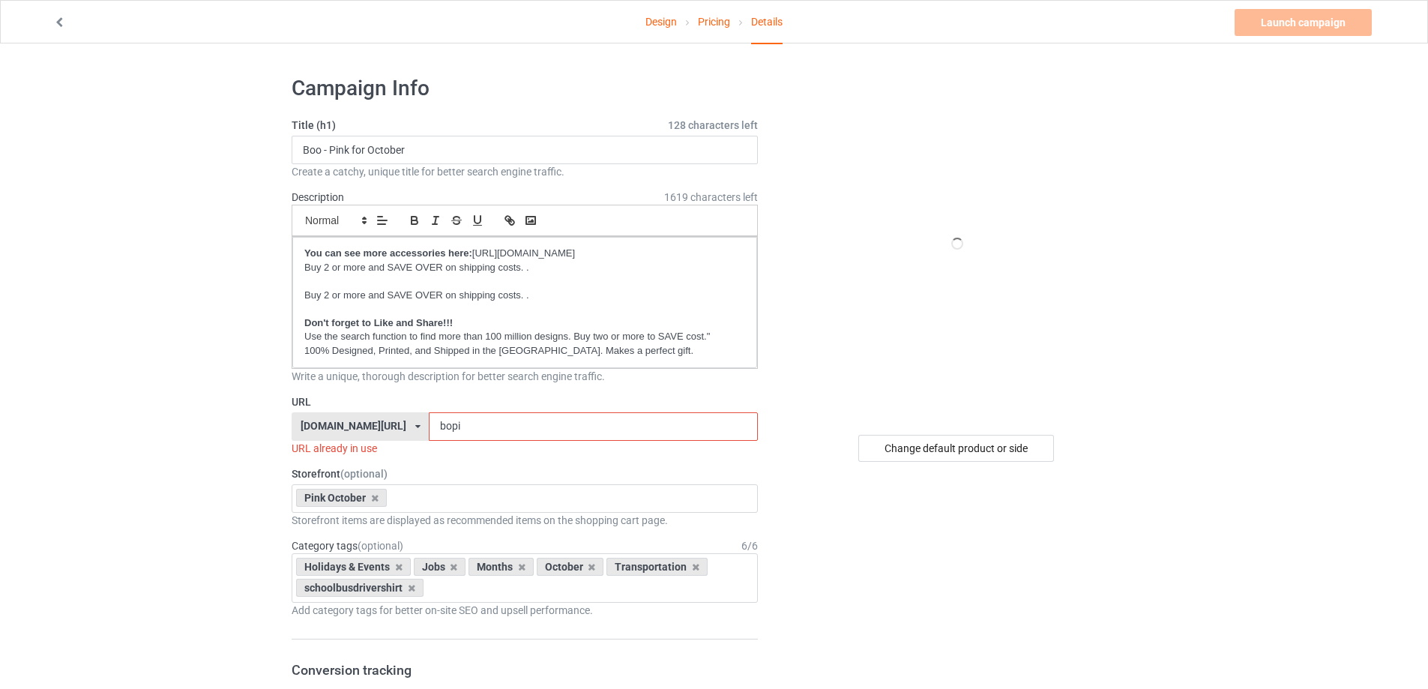
click at [666, 25] on link "Design" at bounding box center [660, 22] width 31 height 42
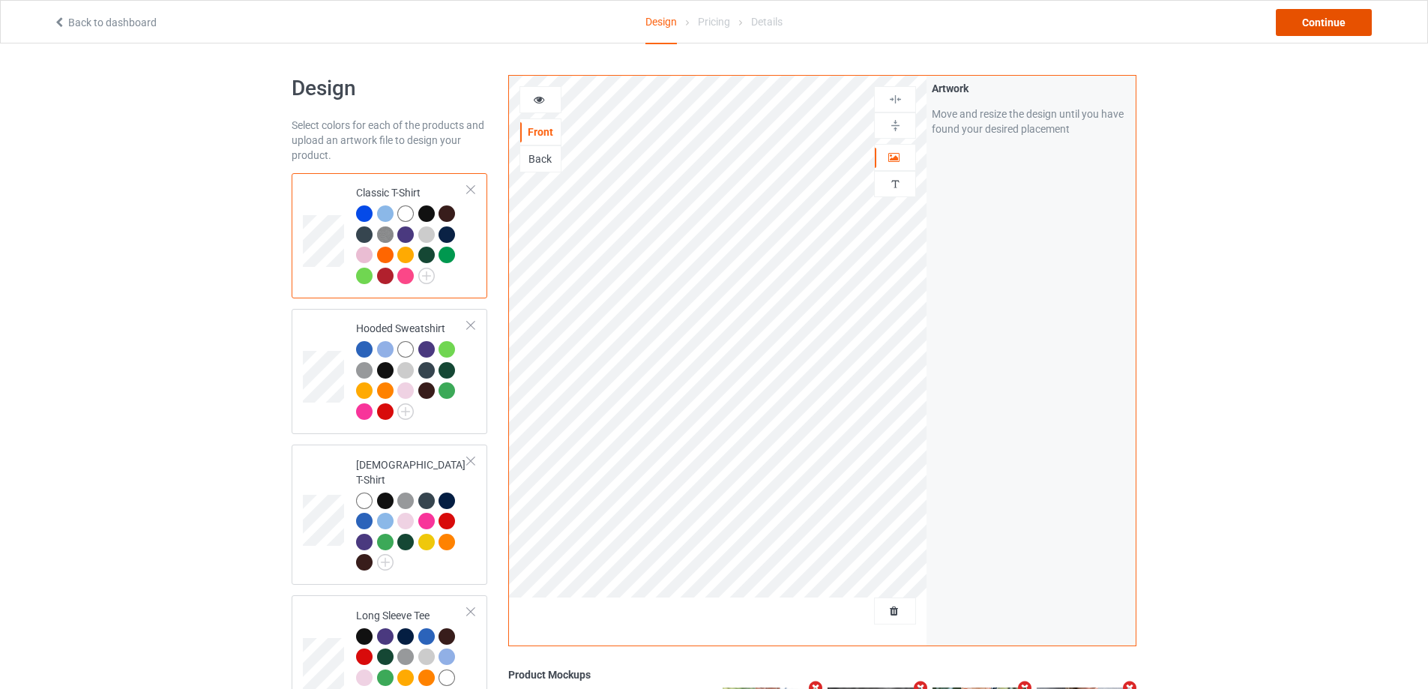
click at [1323, 24] on div "Continue" at bounding box center [1324, 22] width 96 height 27
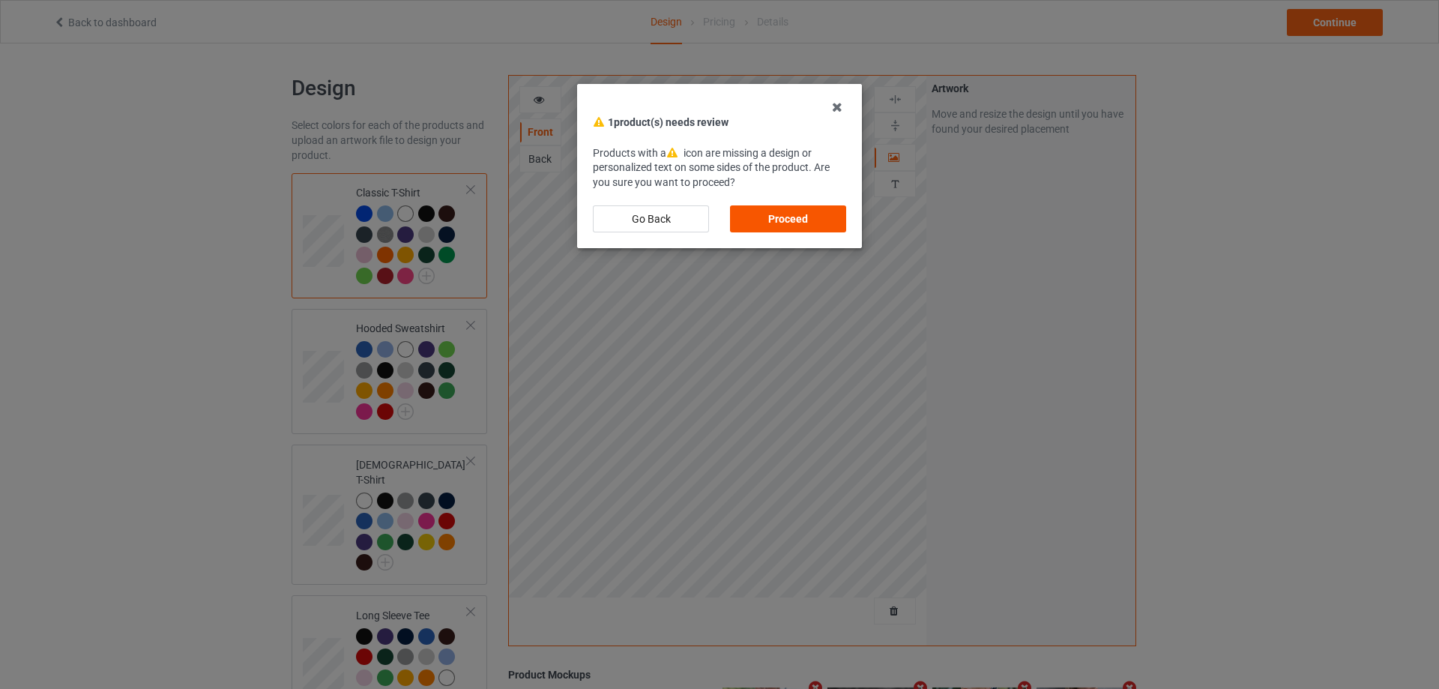
click at [779, 220] on div "Proceed" at bounding box center [788, 218] width 116 height 27
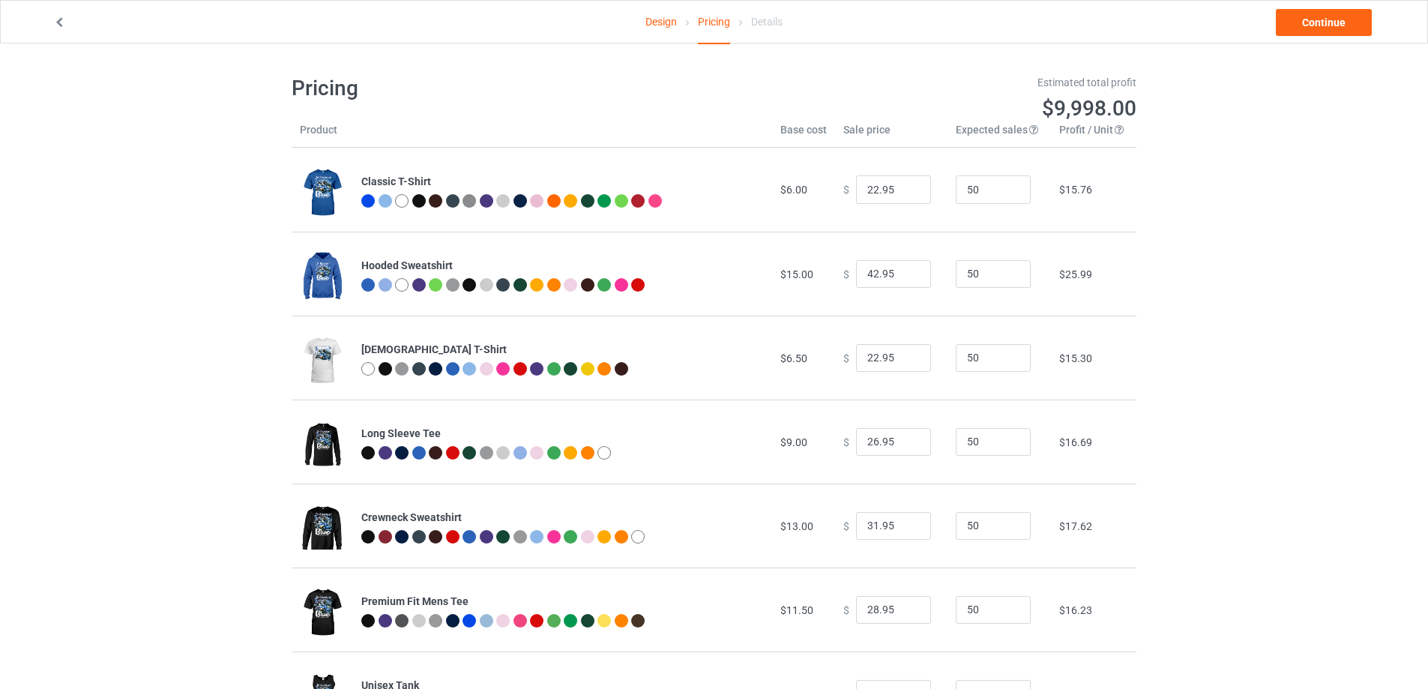
click at [709, 22] on div "Pricing" at bounding box center [714, 22] width 32 height 43
click at [654, 16] on link "Design" at bounding box center [660, 22] width 31 height 42
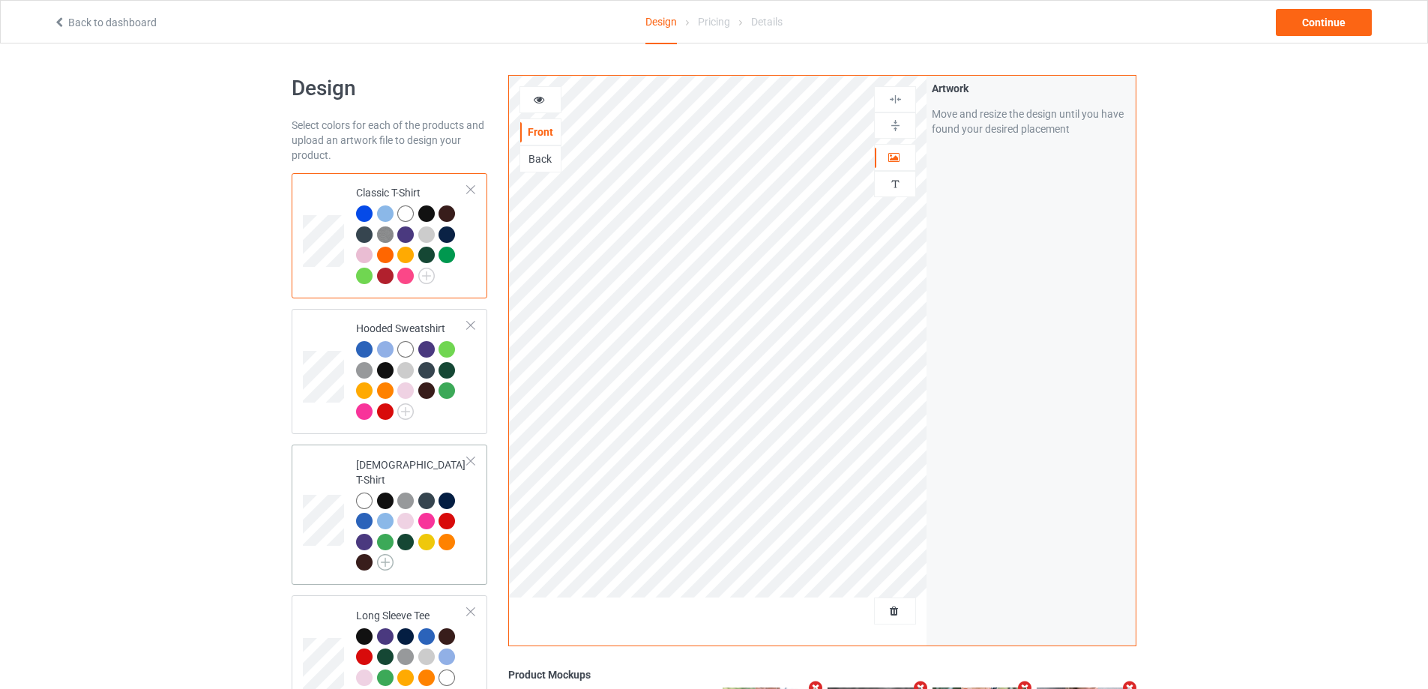
click at [384, 554] on img at bounding box center [385, 562] width 16 height 16
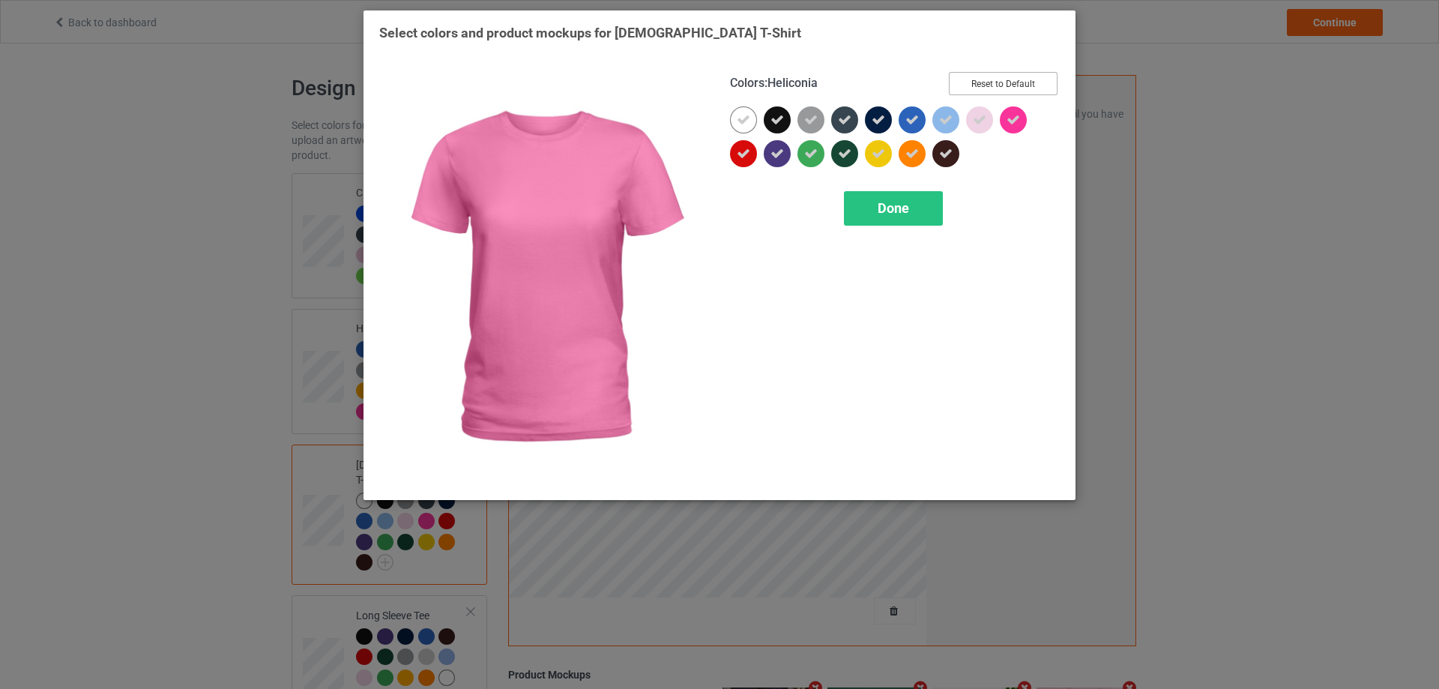
click at [998, 86] on button "Reset to Default" at bounding box center [1003, 83] width 109 height 23
drag, startPoint x: 991, startPoint y: 87, endPoint x: 954, endPoint y: 103, distance: 40.0
click at [992, 87] on button "Select all" at bounding box center [1017, 83] width 81 height 23
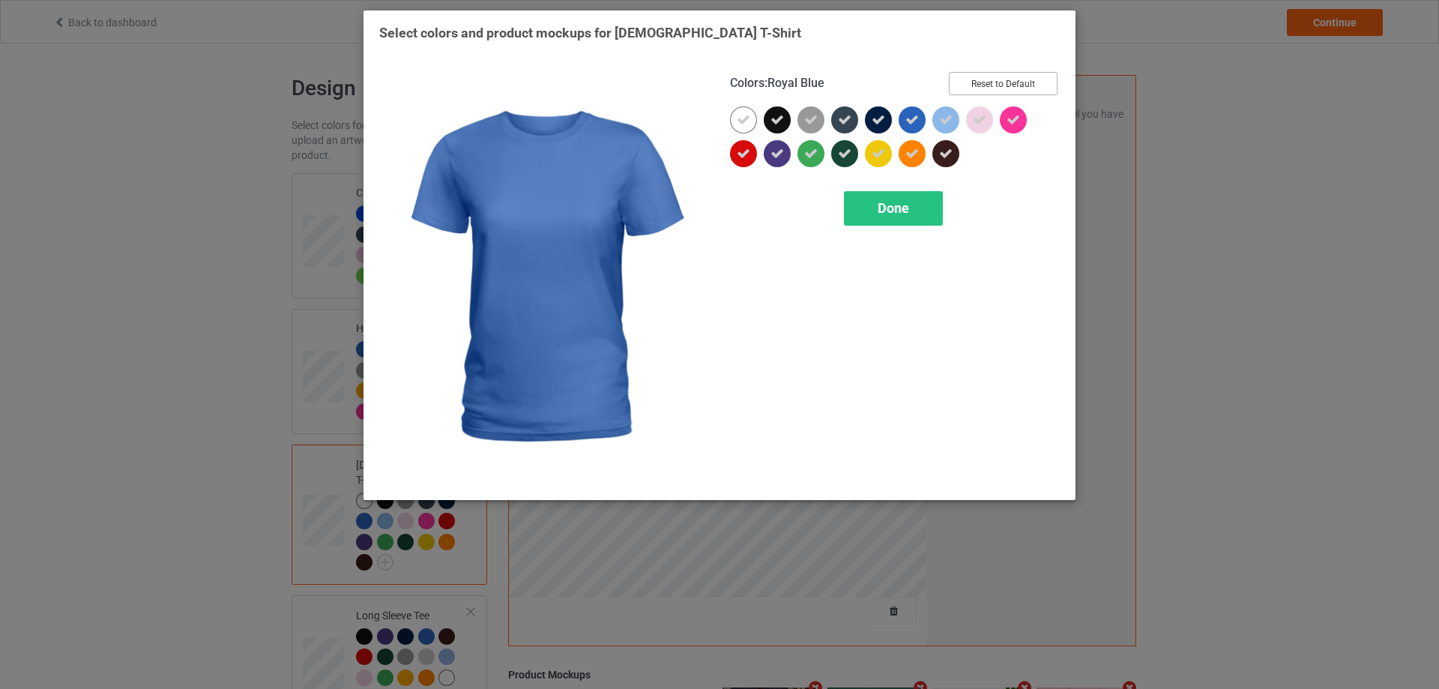
click at [992, 85] on button "Reset to Default" at bounding box center [1003, 83] width 109 height 23
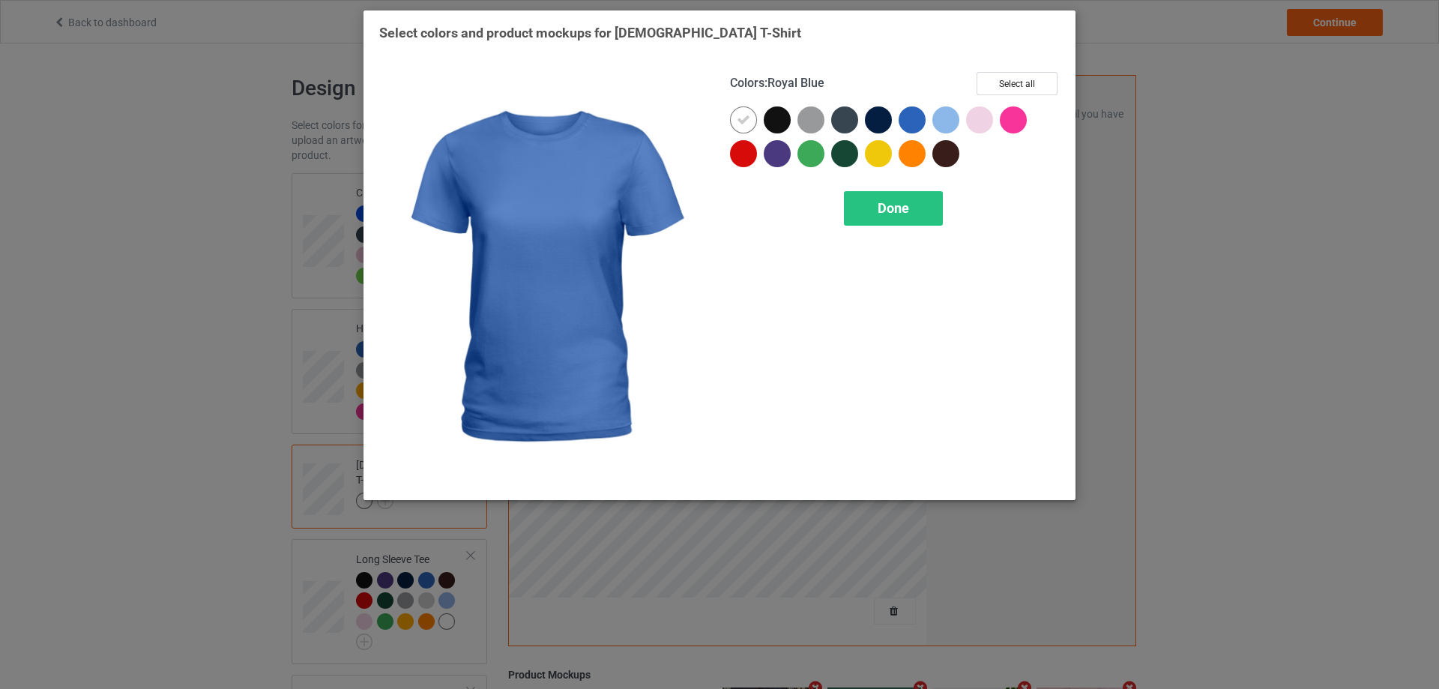
click at [915, 117] on div at bounding box center [912, 119] width 27 height 27
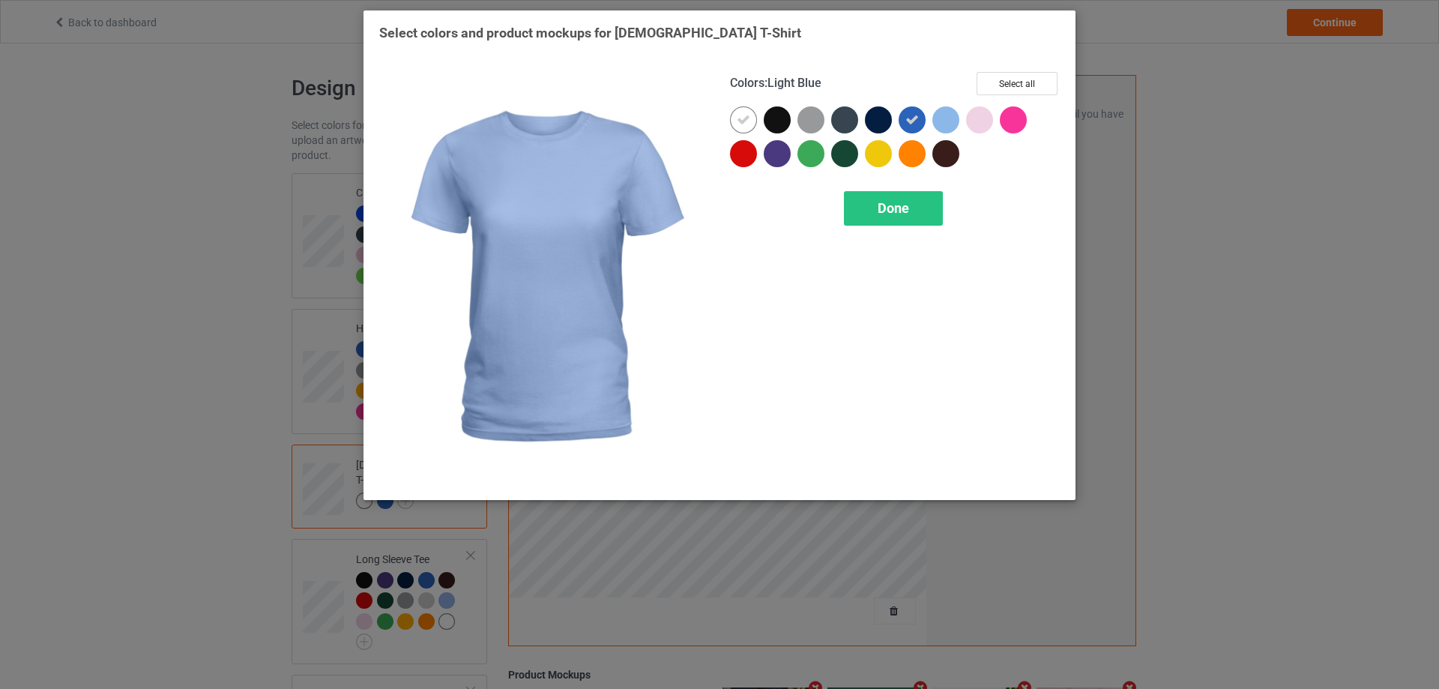
click at [936, 116] on div at bounding box center [945, 119] width 27 height 27
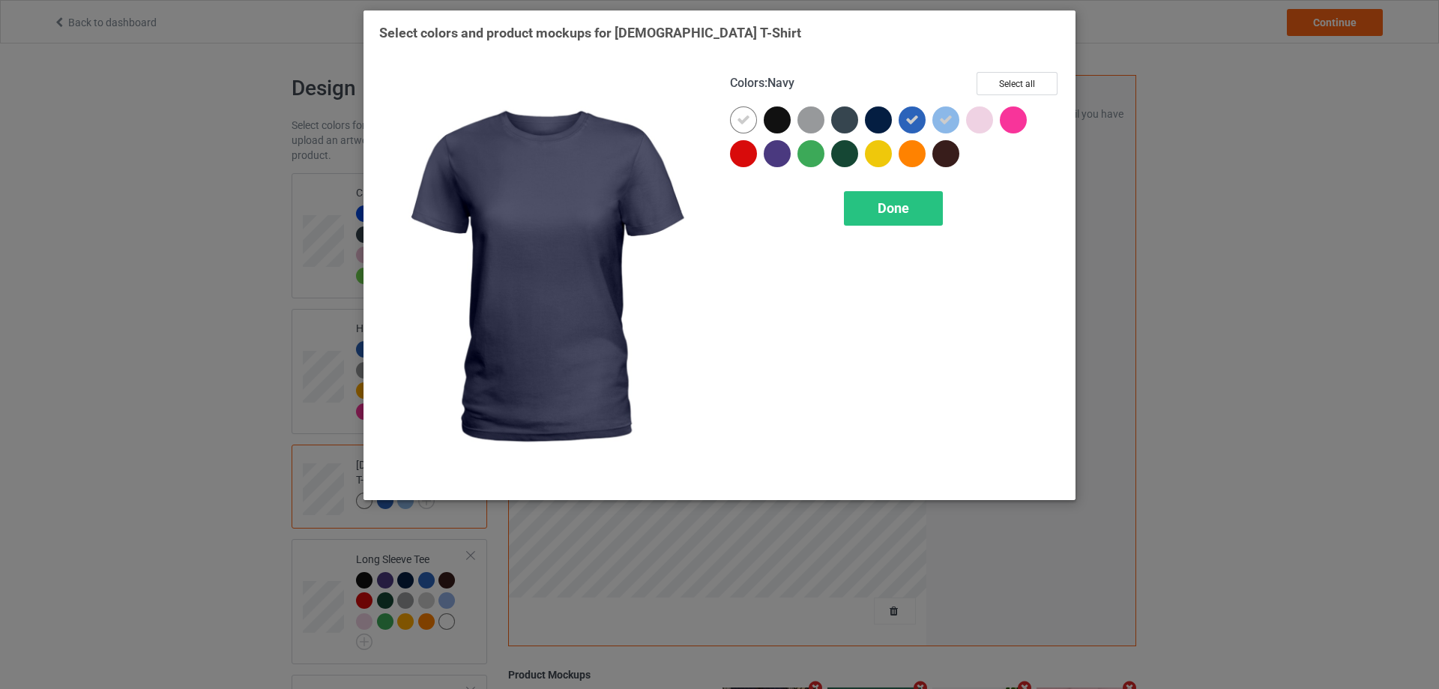
click at [881, 117] on div at bounding box center [878, 119] width 27 height 27
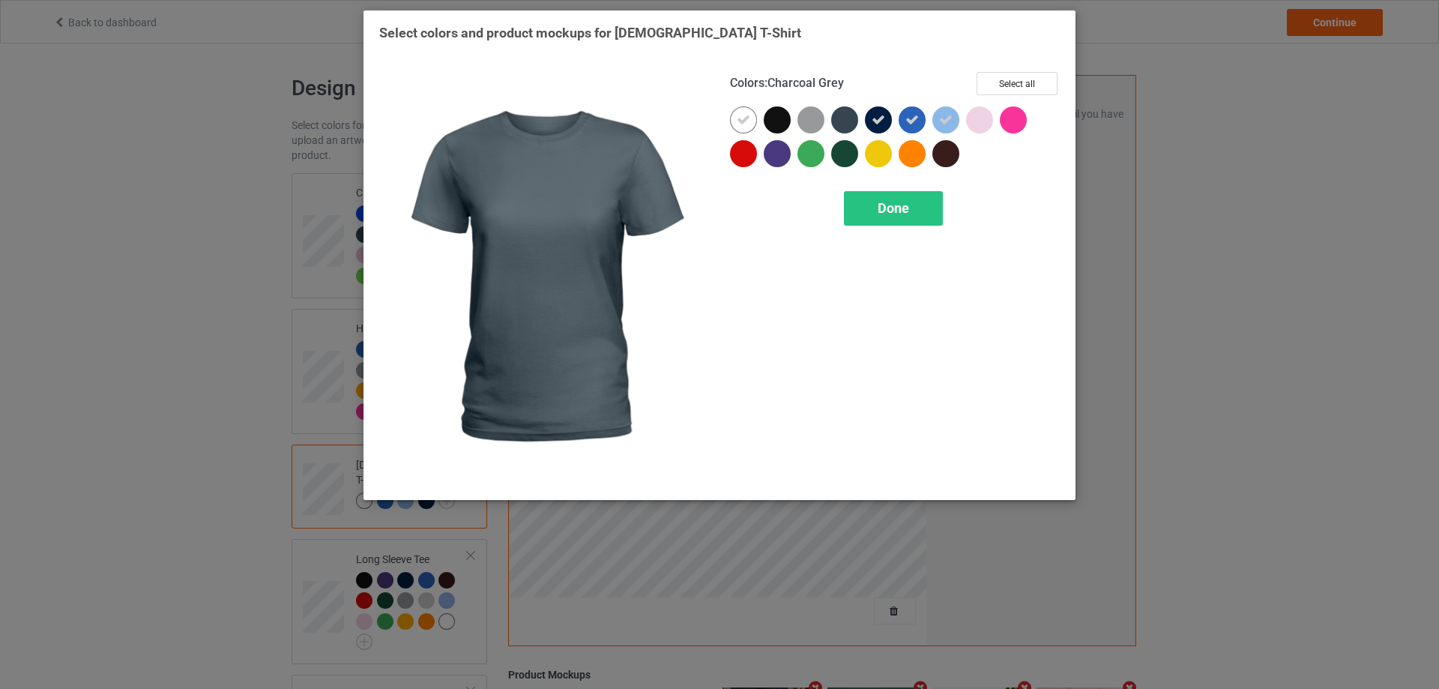
click at [848, 120] on div at bounding box center [844, 119] width 27 height 27
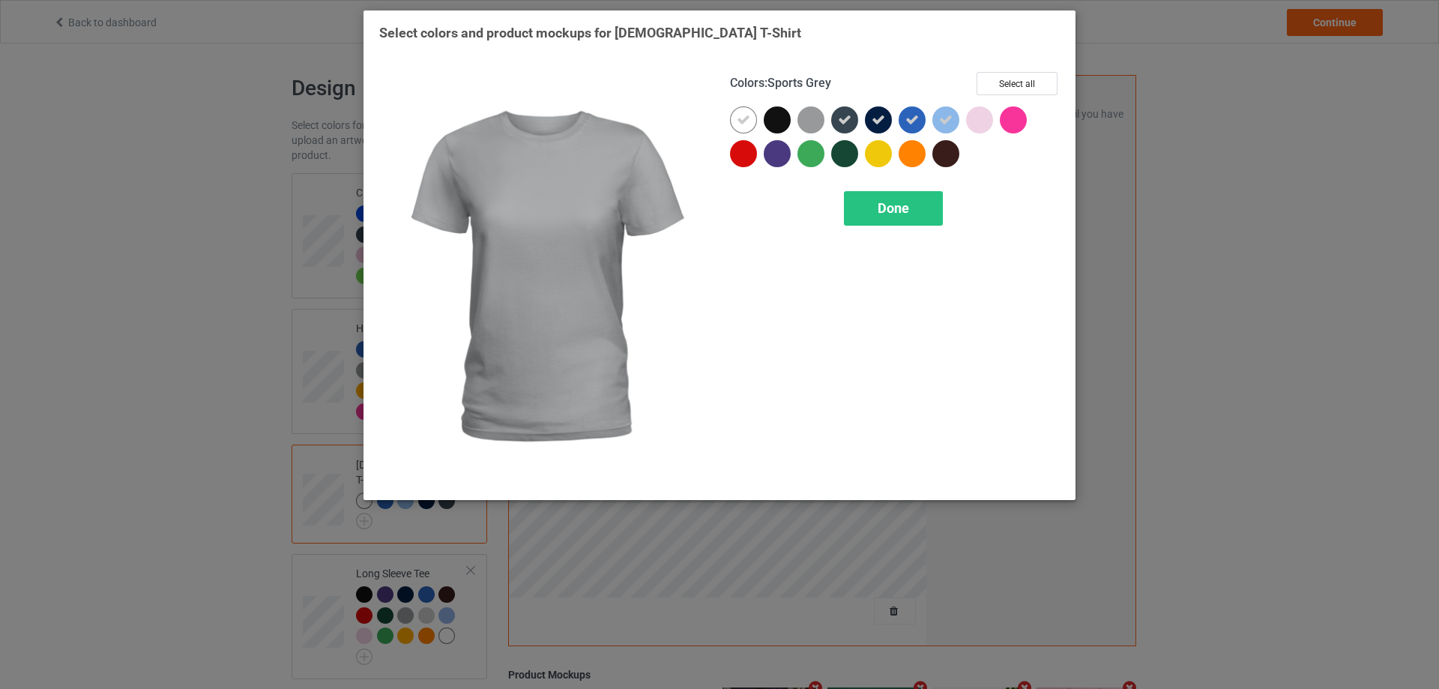
click at [816, 121] on div at bounding box center [810, 119] width 27 height 27
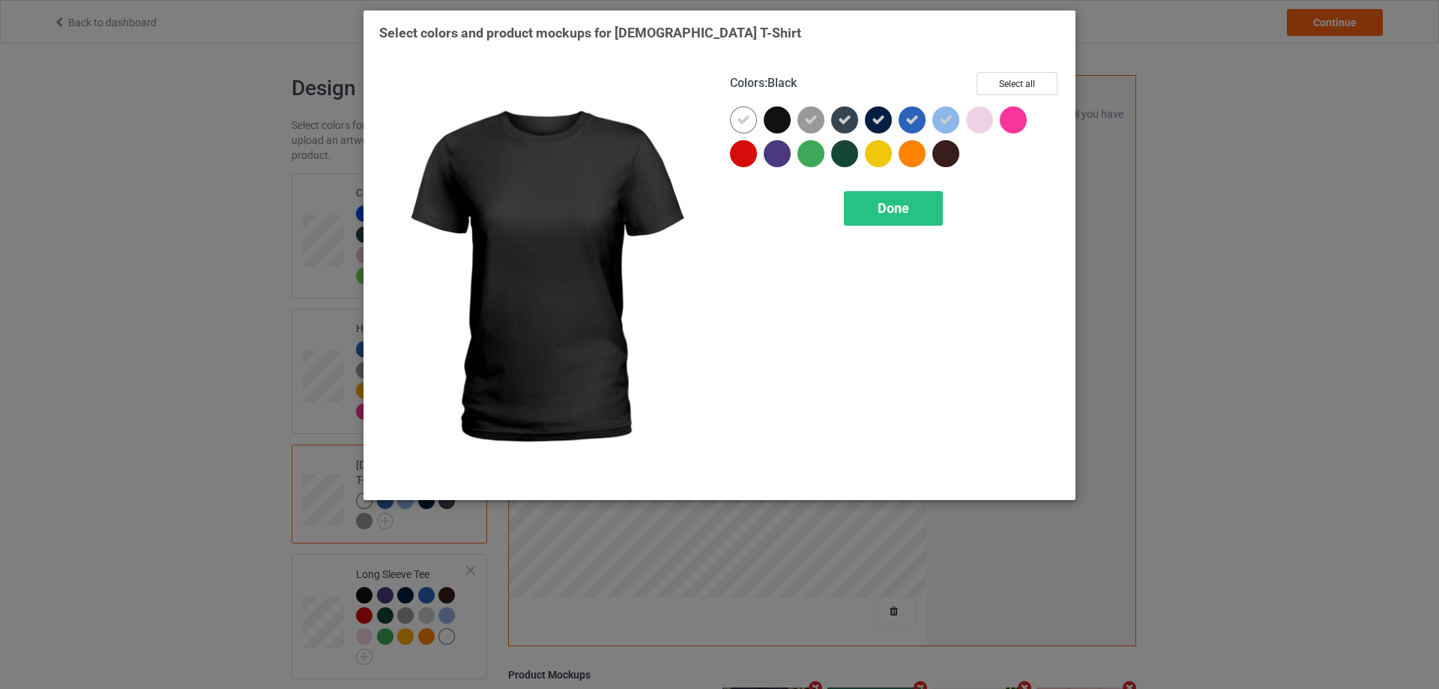
click at [777, 121] on div at bounding box center [777, 119] width 27 height 27
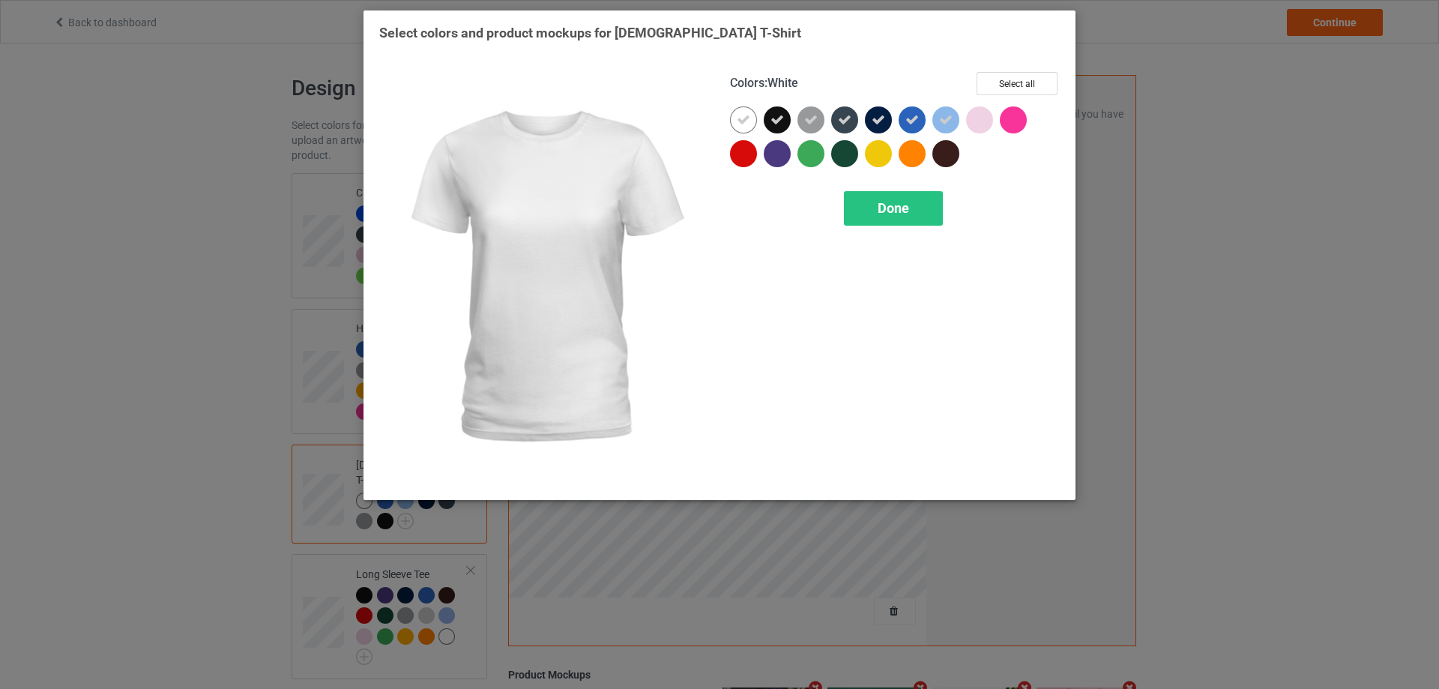
click at [740, 115] on icon at bounding box center [743, 119] width 13 height 13
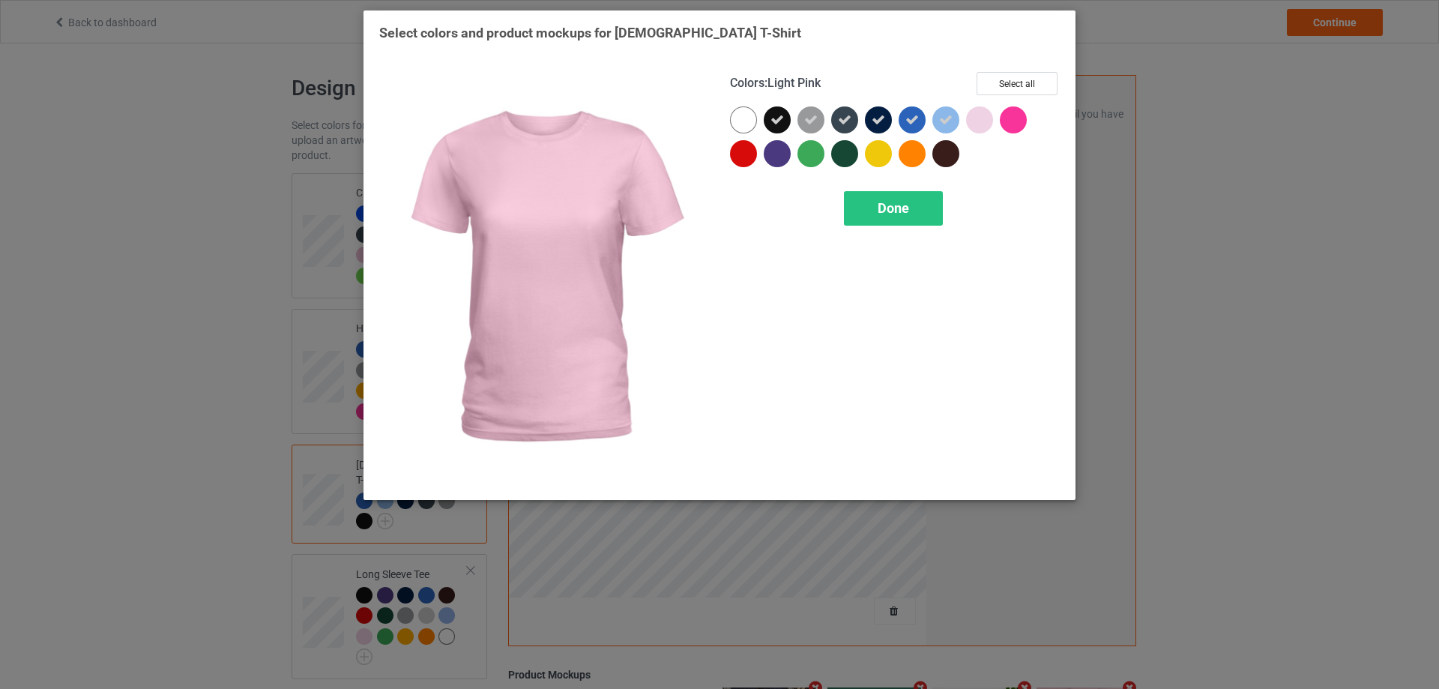
click at [982, 115] on div at bounding box center [979, 119] width 27 height 27
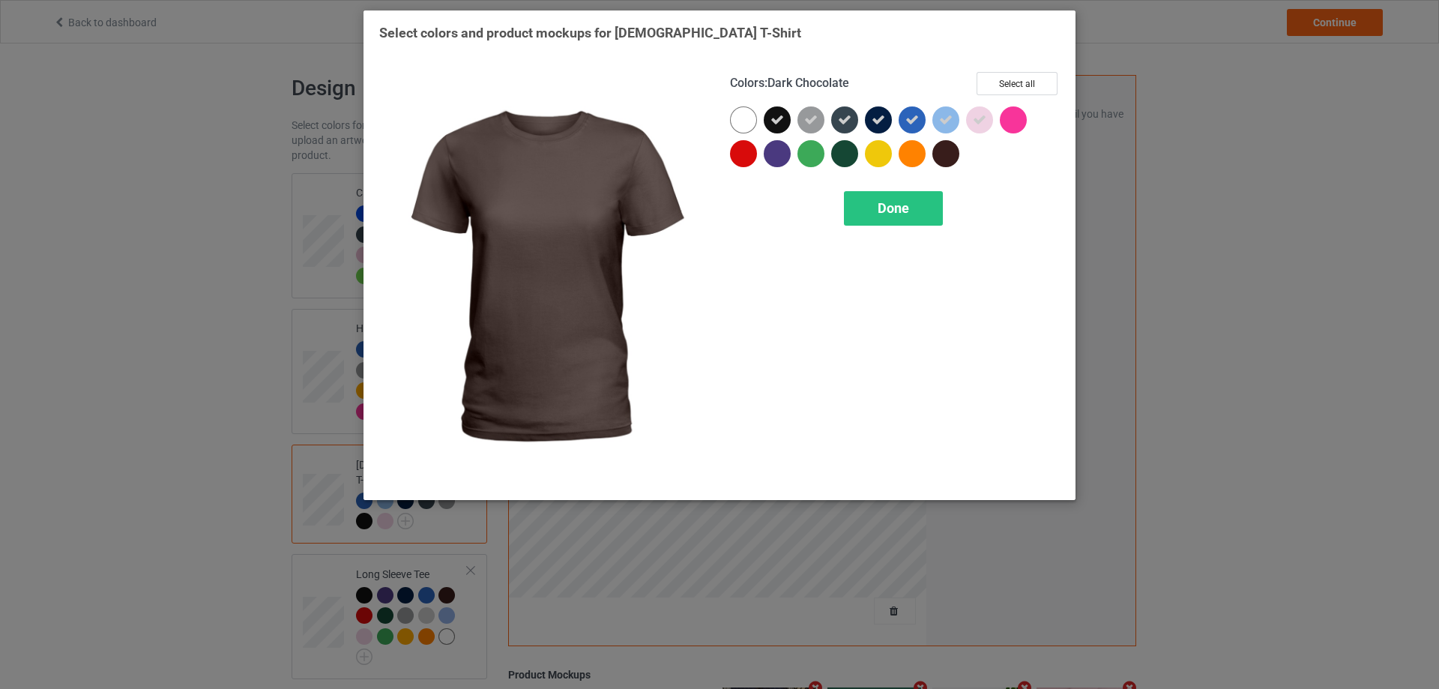
drag, startPoint x: 943, startPoint y: 157, endPoint x: 903, endPoint y: 154, distance: 39.8
click at [943, 158] on div at bounding box center [945, 153] width 27 height 27
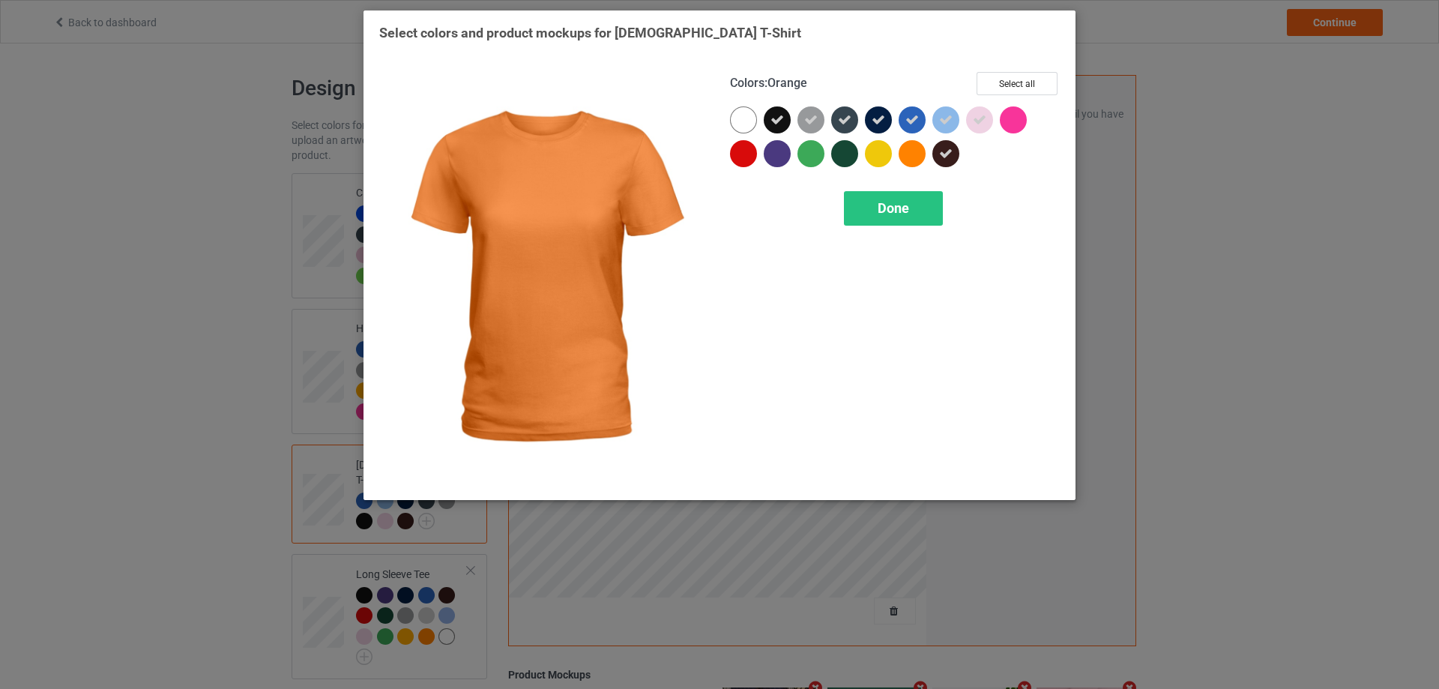
click at [903, 154] on div at bounding box center [912, 153] width 27 height 27
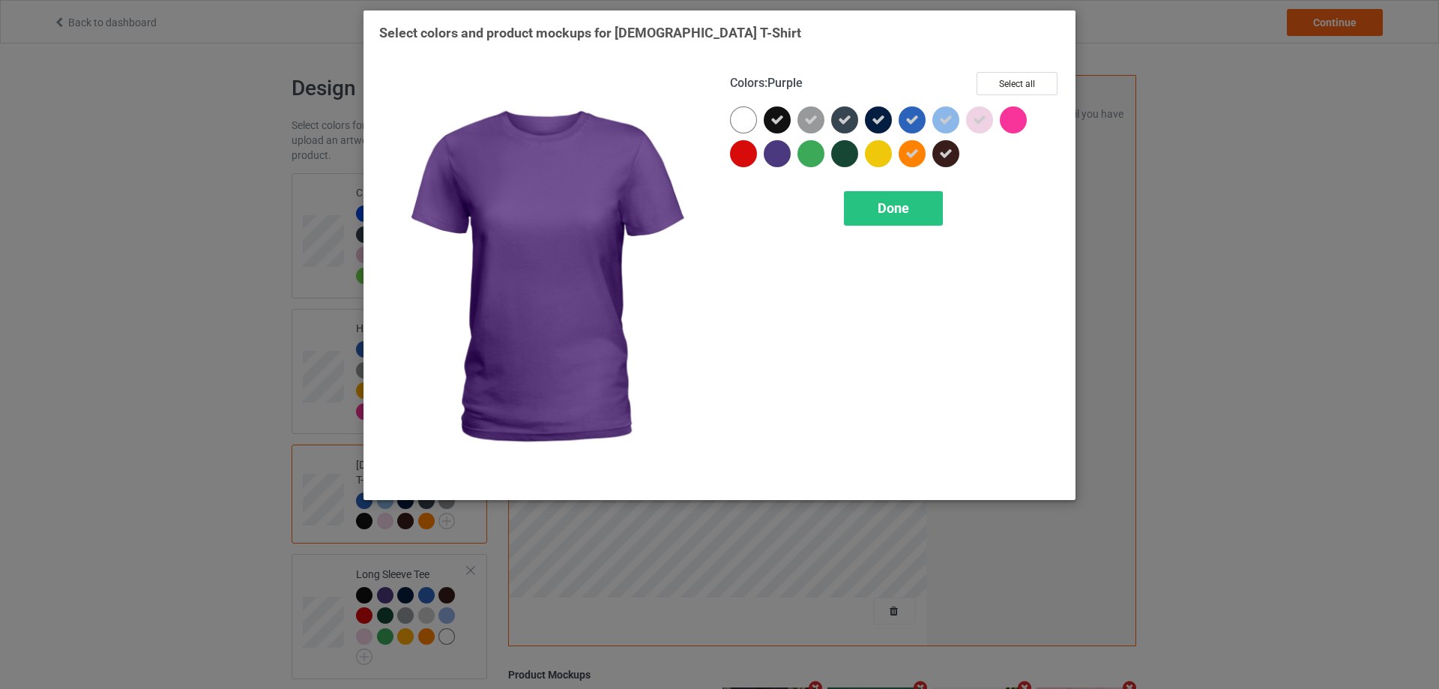
click at [793, 156] on div at bounding box center [781, 157] width 34 height 34
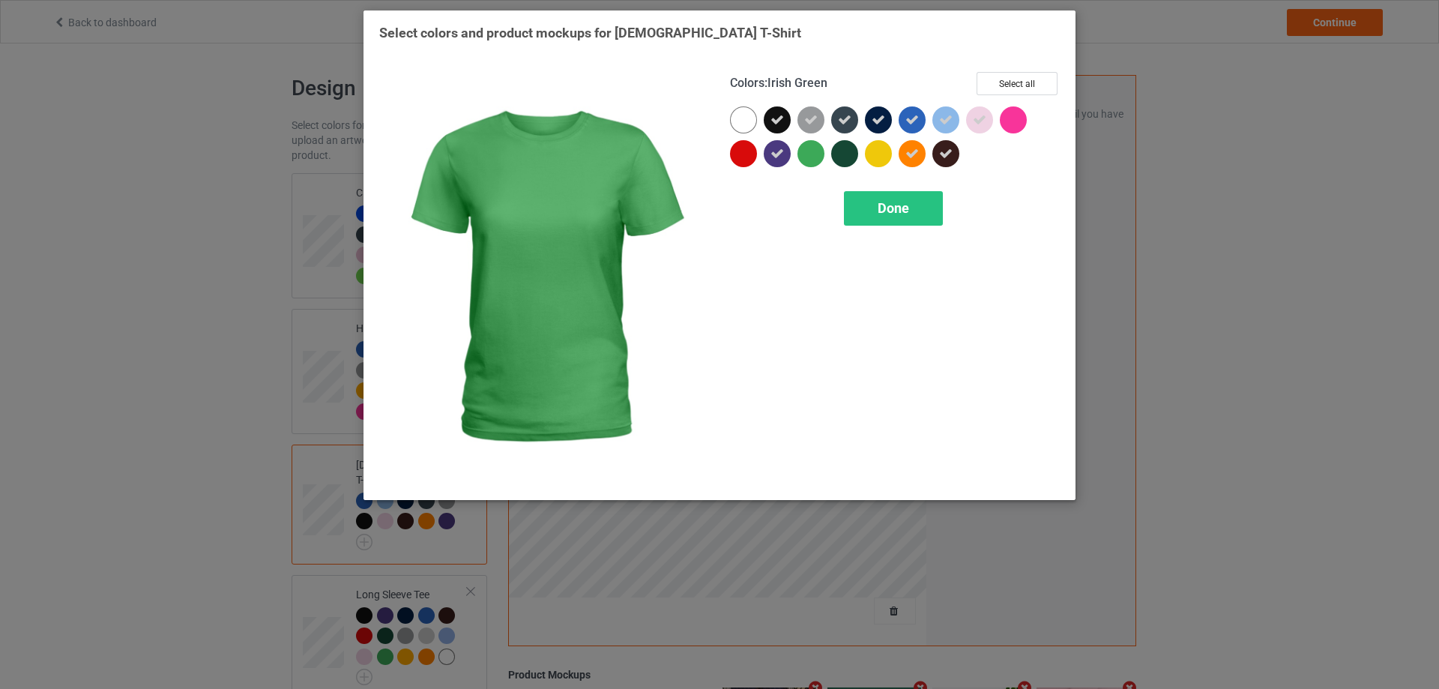
click at [812, 154] on div at bounding box center [810, 153] width 27 height 27
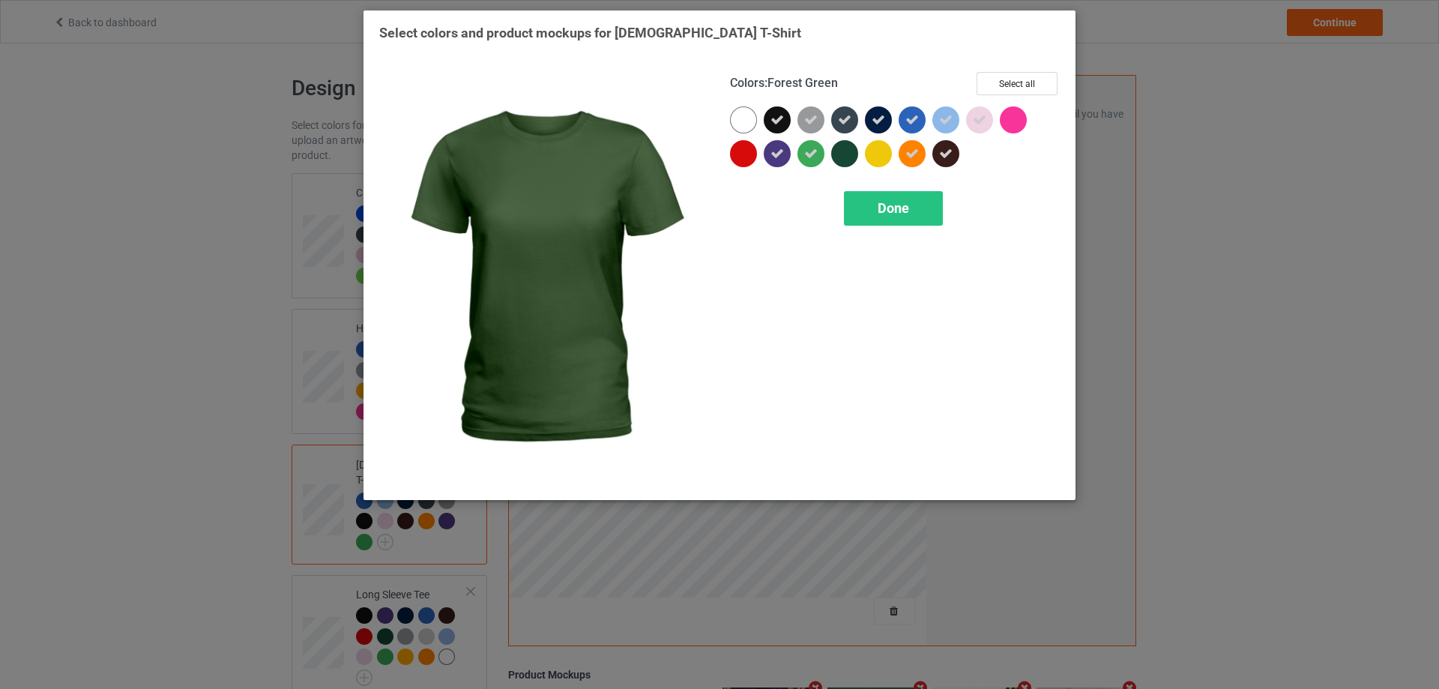
click at [850, 154] on div at bounding box center [844, 153] width 27 height 27
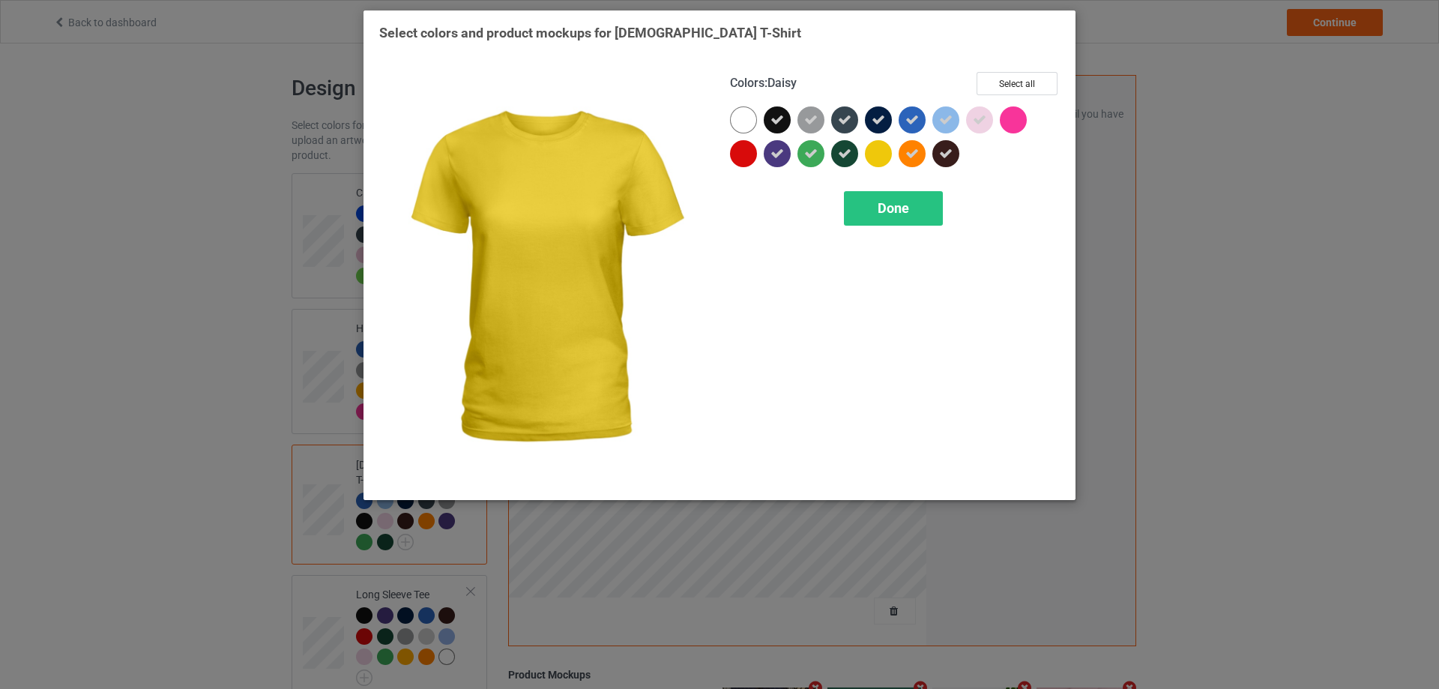
drag, startPoint x: 882, startPoint y: 155, endPoint x: 961, endPoint y: 142, distance: 79.8
click at [884, 155] on div at bounding box center [878, 153] width 27 height 27
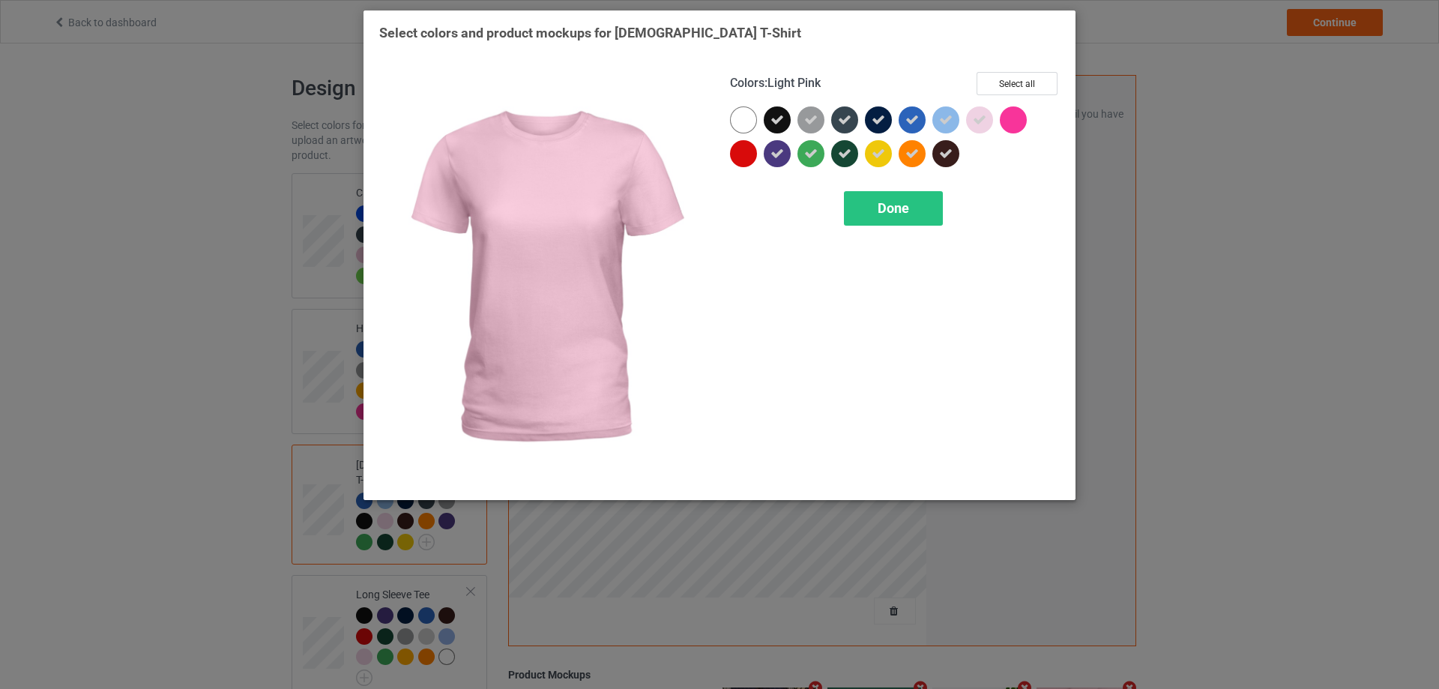
drag, startPoint x: 981, startPoint y: 122, endPoint x: 1015, endPoint y: 121, distance: 34.5
click at [983, 121] on icon at bounding box center [979, 119] width 13 height 13
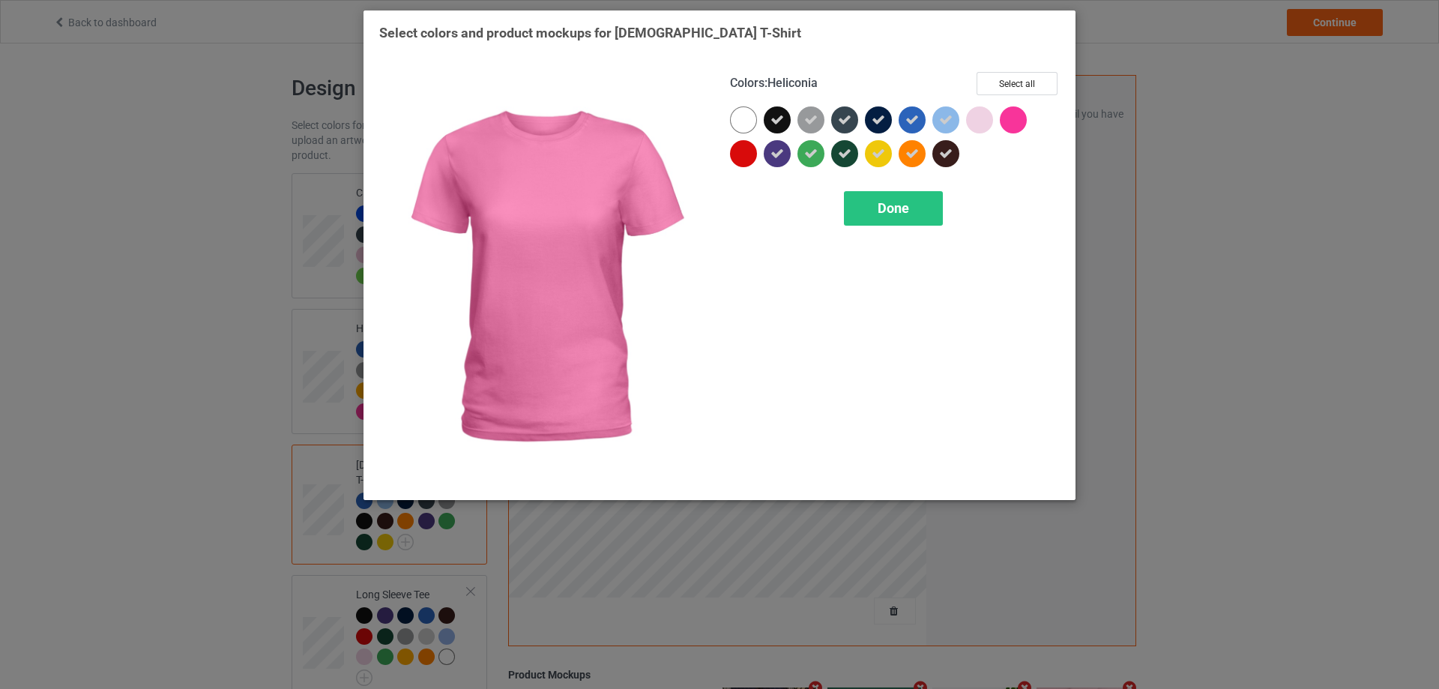
click at [1015, 121] on div at bounding box center [1013, 119] width 27 height 27
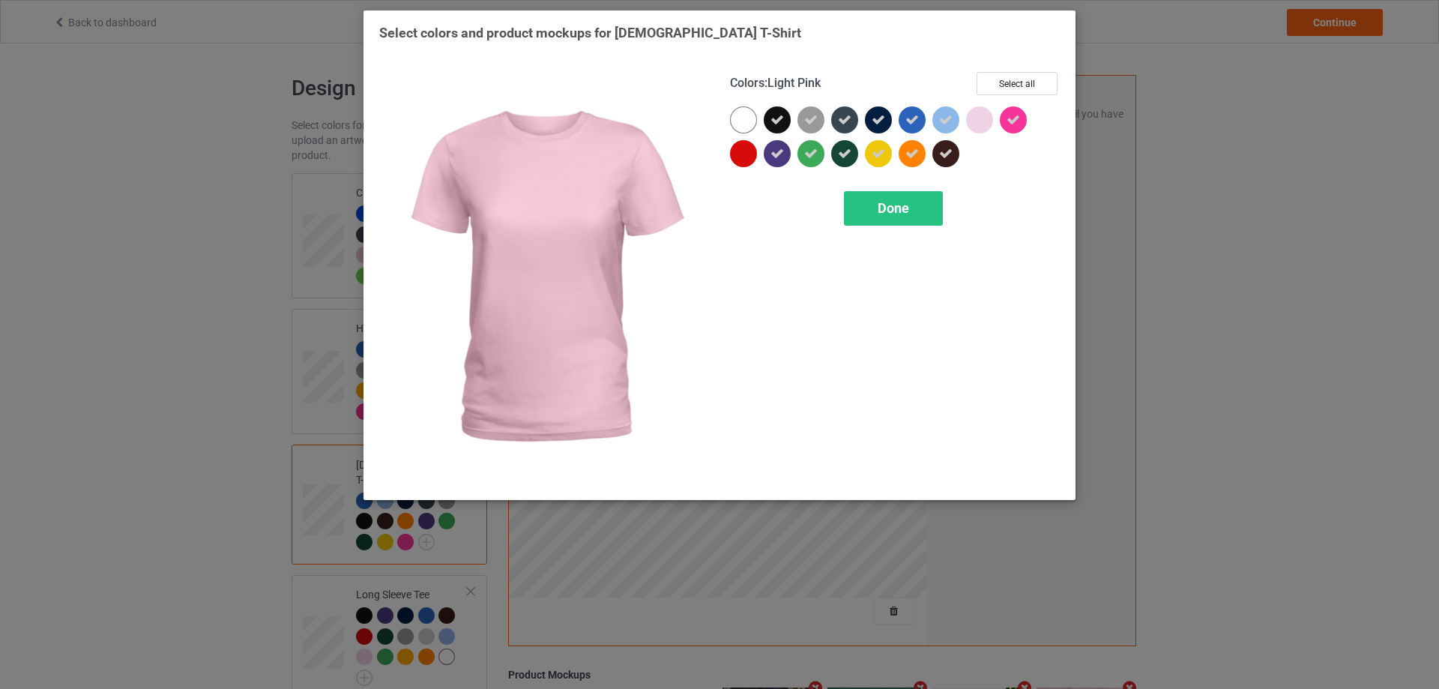
drag, startPoint x: 978, startPoint y: 128, endPoint x: 938, endPoint y: 187, distance: 71.1
click at [977, 128] on div at bounding box center [979, 119] width 27 height 27
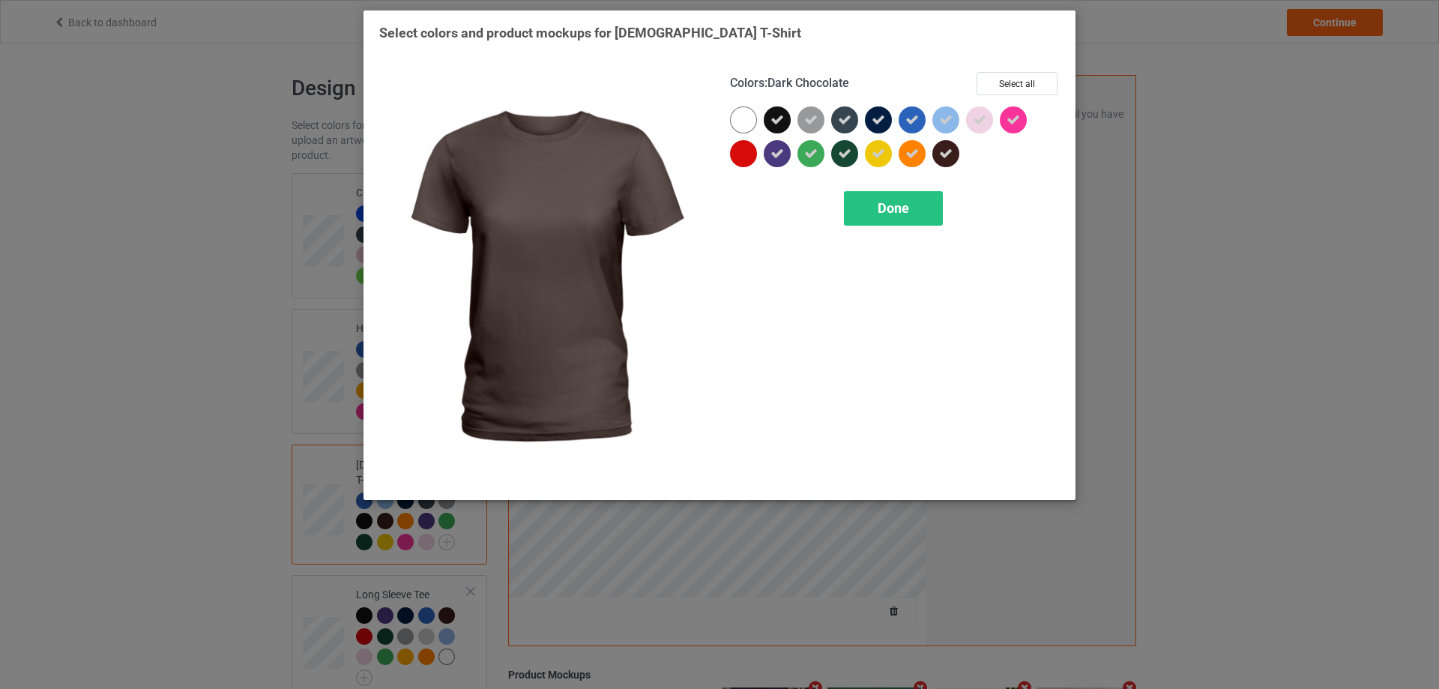
click at [923, 202] on div "Done" at bounding box center [893, 208] width 99 height 34
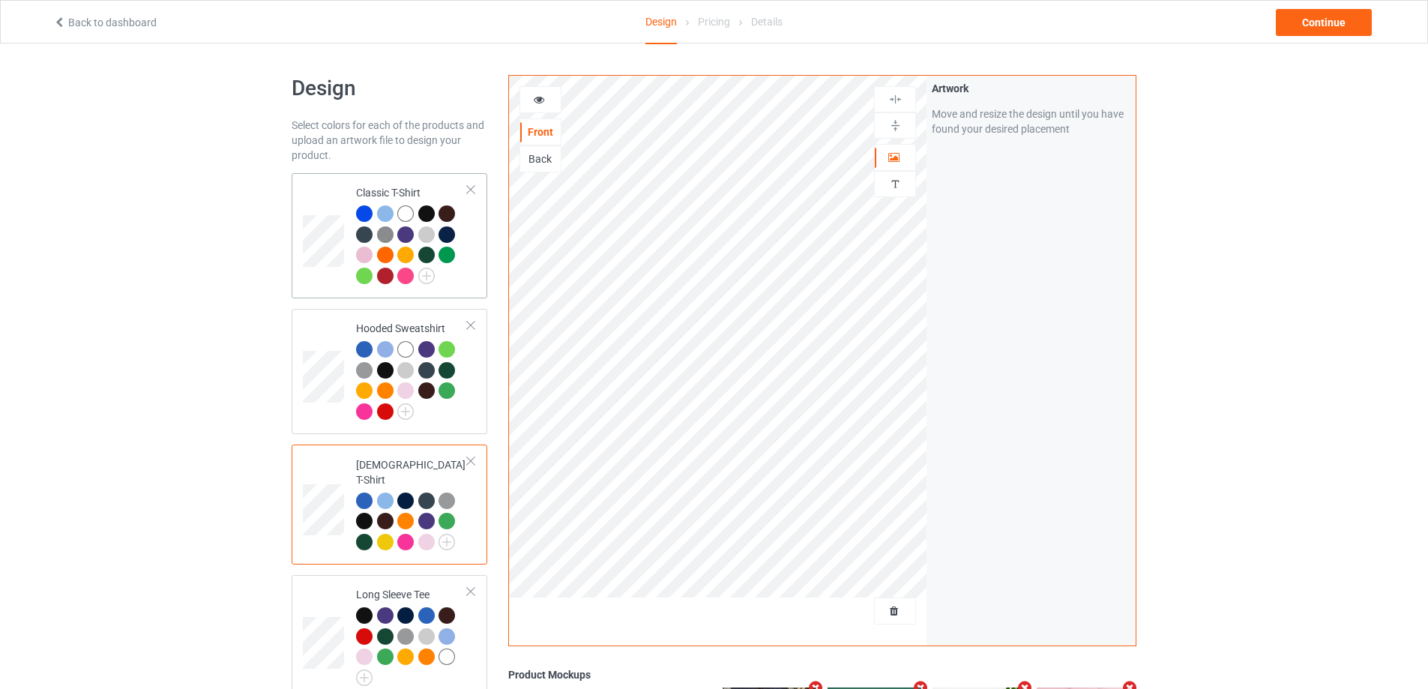
click at [438, 276] on div at bounding box center [412, 246] width 112 height 82
click at [424, 273] on img at bounding box center [426, 276] width 16 height 16
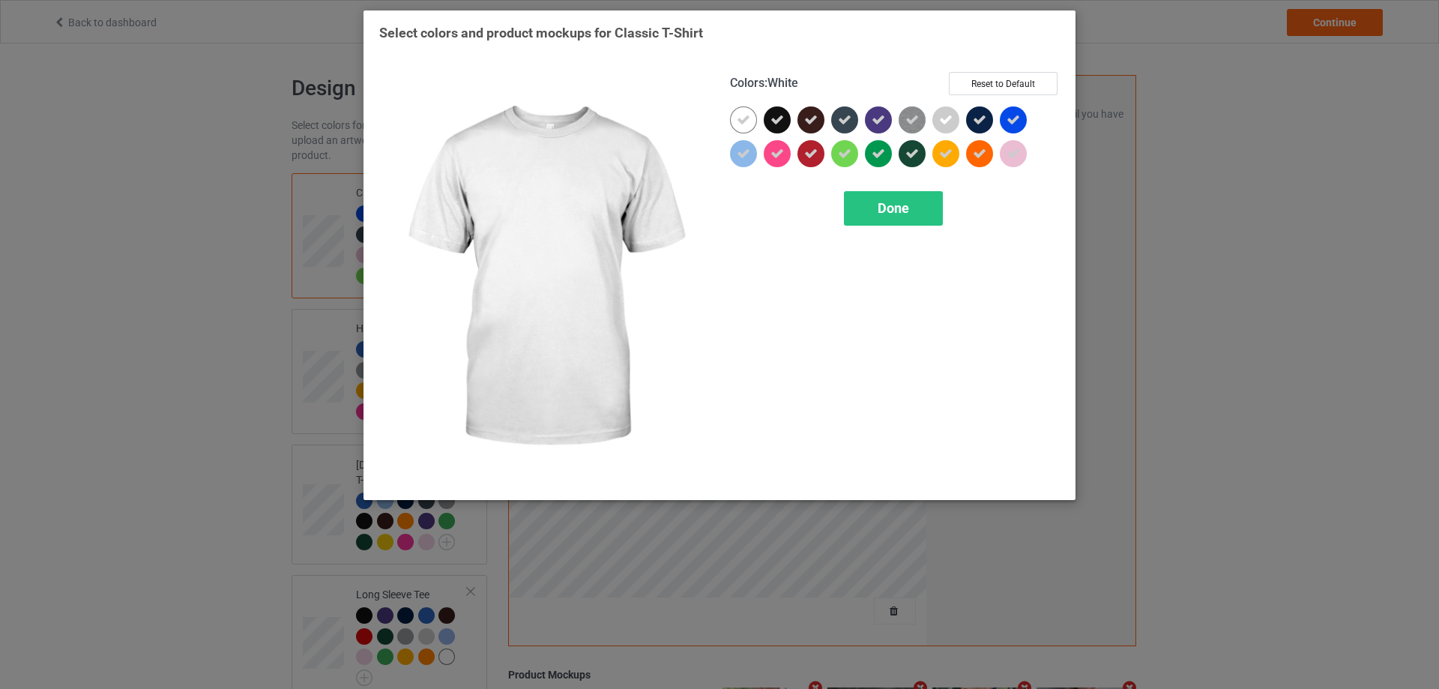
click at [750, 120] on div at bounding box center [743, 119] width 27 height 27
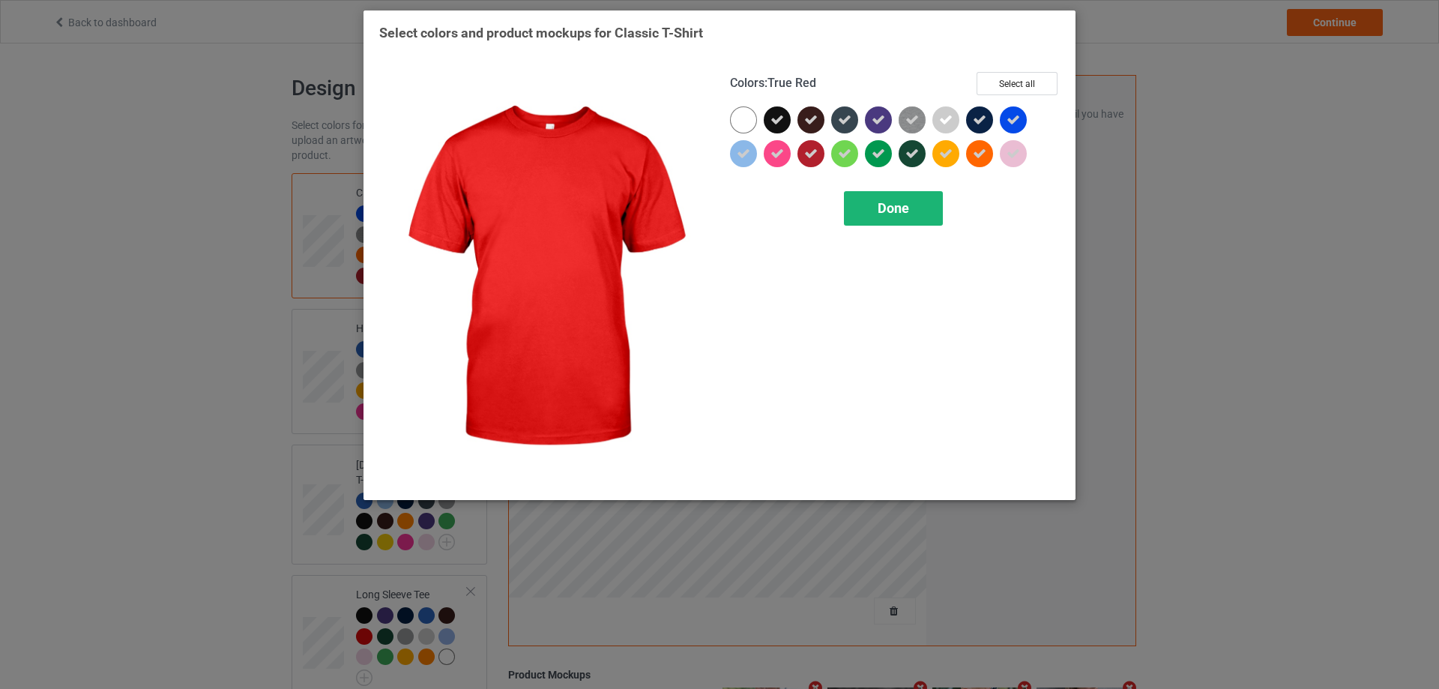
click at [874, 199] on div "Done" at bounding box center [893, 208] width 99 height 34
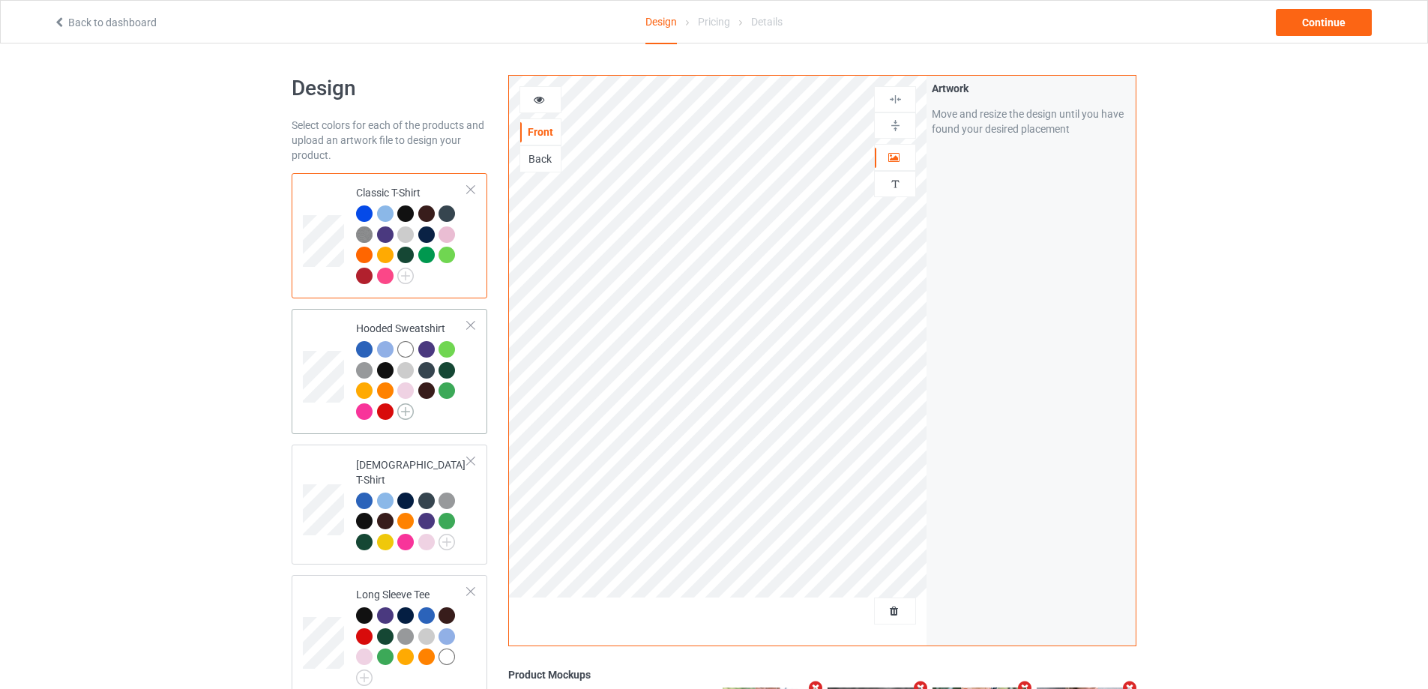
click at [410, 405] on img at bounding box center [405, 411] width 16 height 16
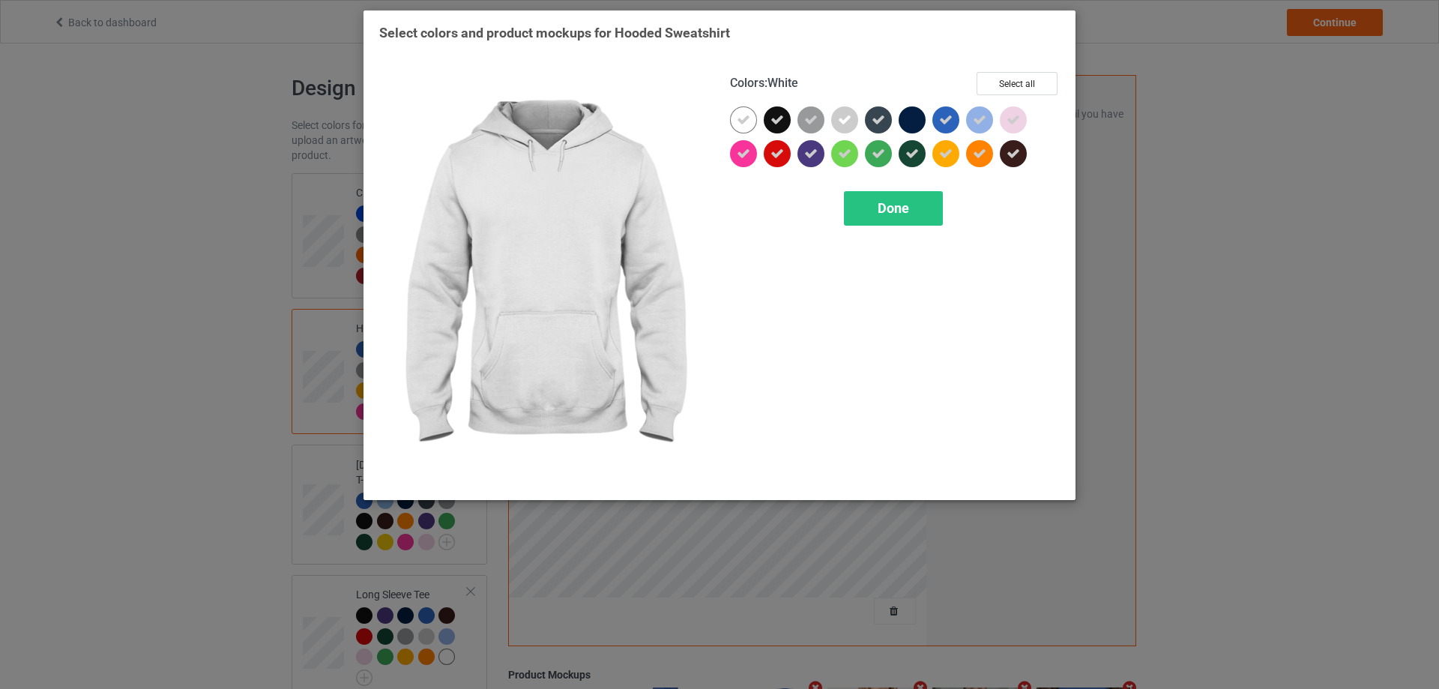
click at [744, 115] on icon at bounding box center [743, 119] width 13 height 13
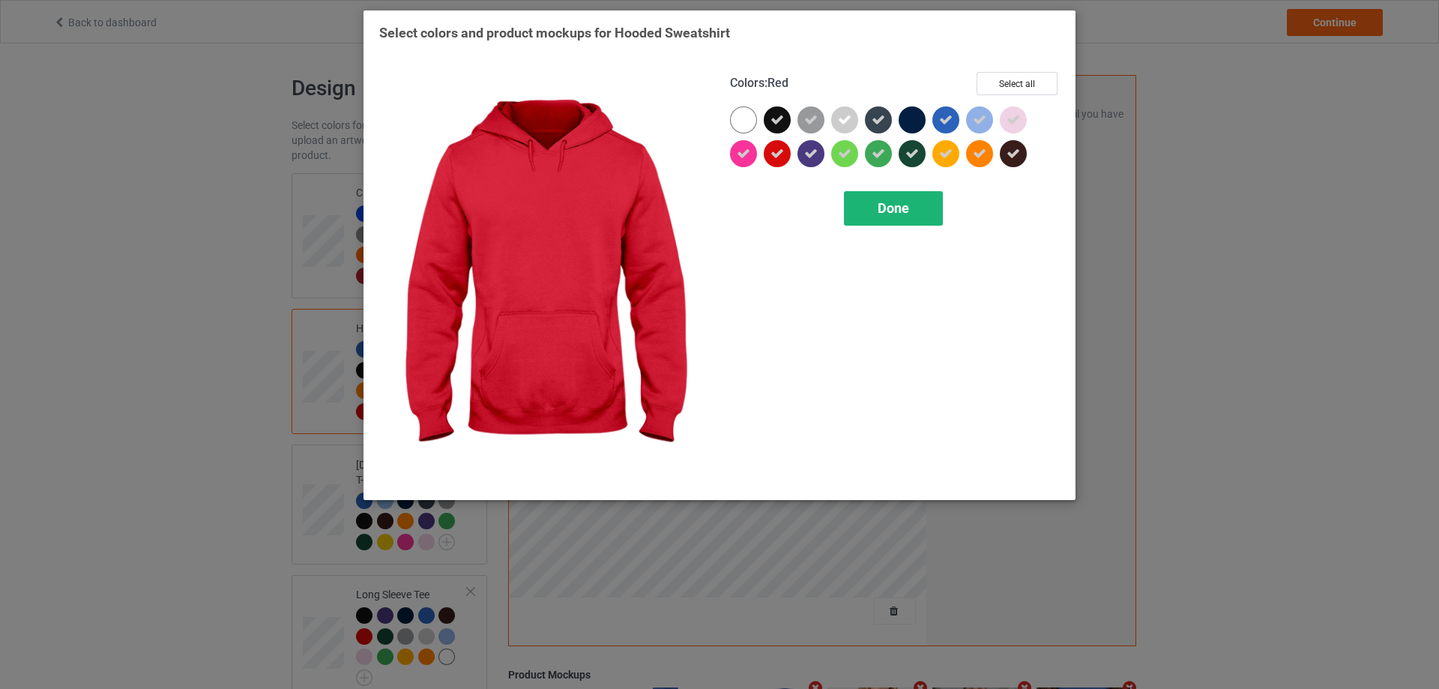
click at [885, 214] on span "Done" at bounding box center [893, 208] width 31 height 16
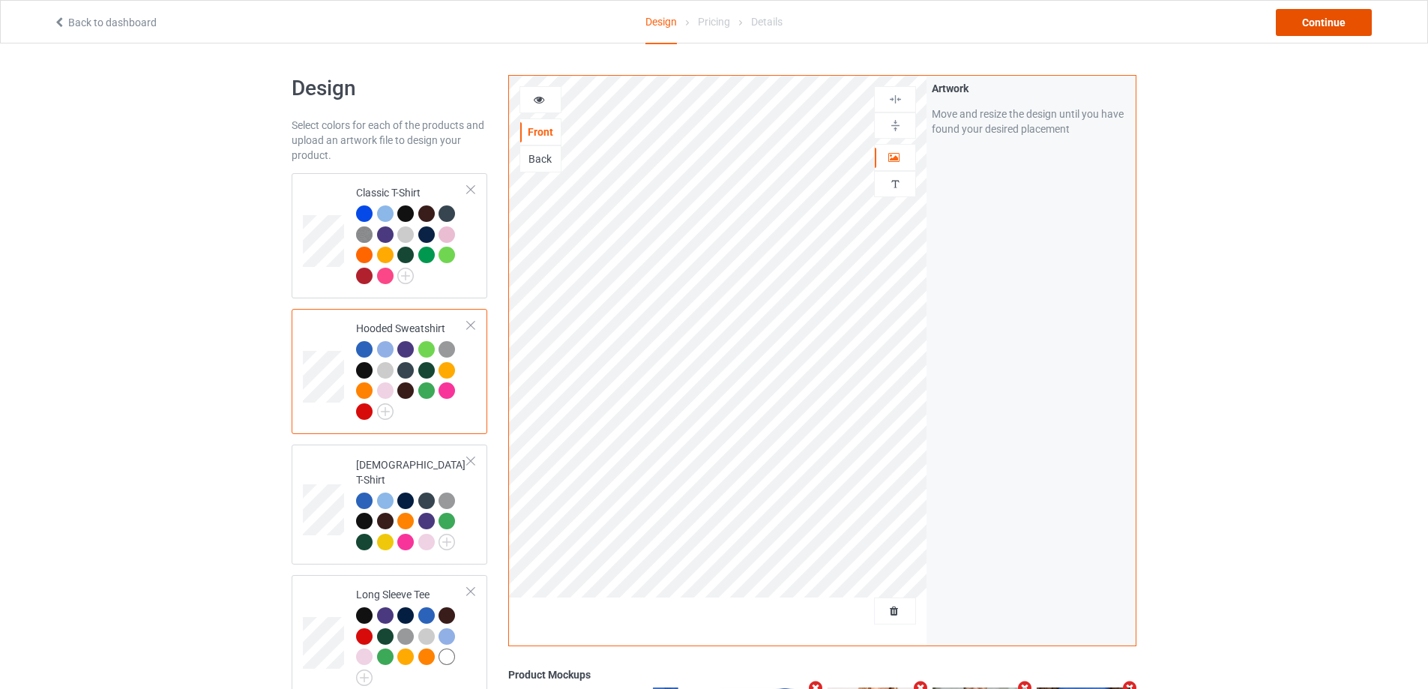
click at [1321, 31] on div "Continue" at bounding box center [1324, 22] width 96 height 27
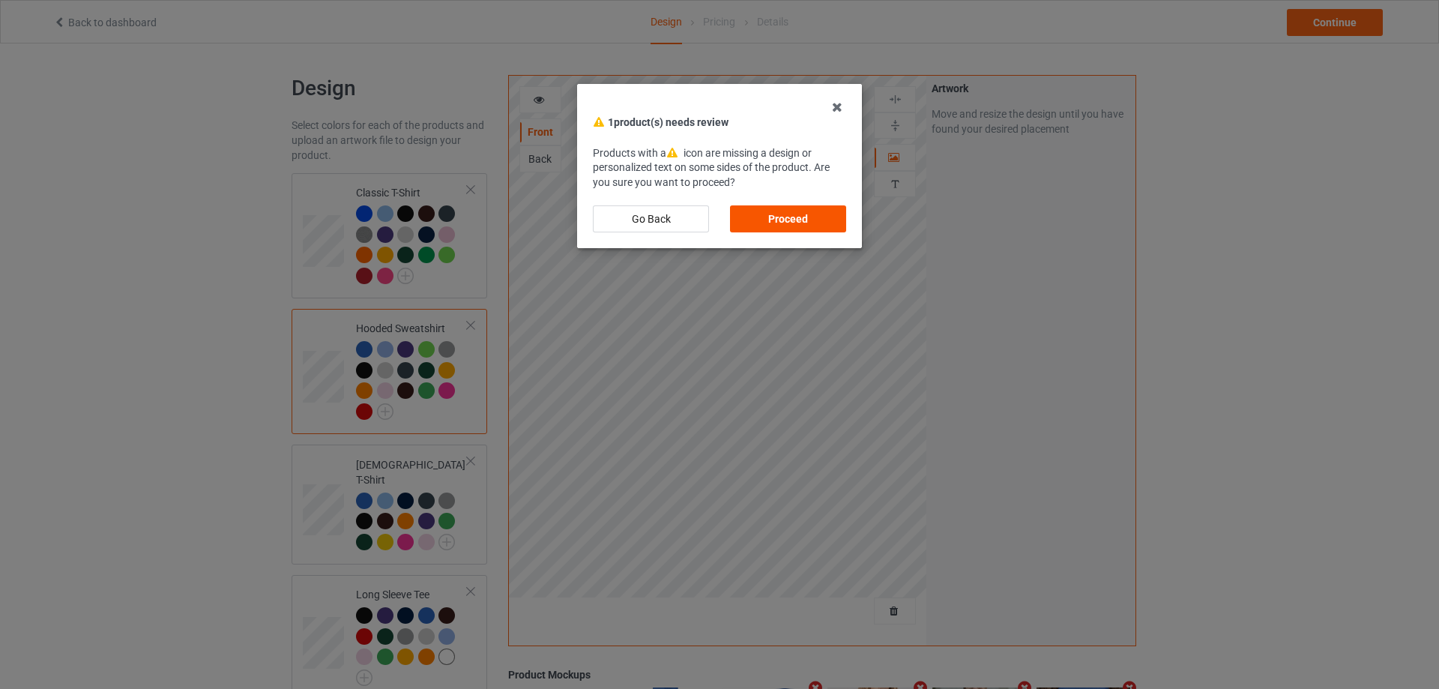
click at [797, 228] on div "Proceed" at bounding box center [788, 218] width 116 height 27
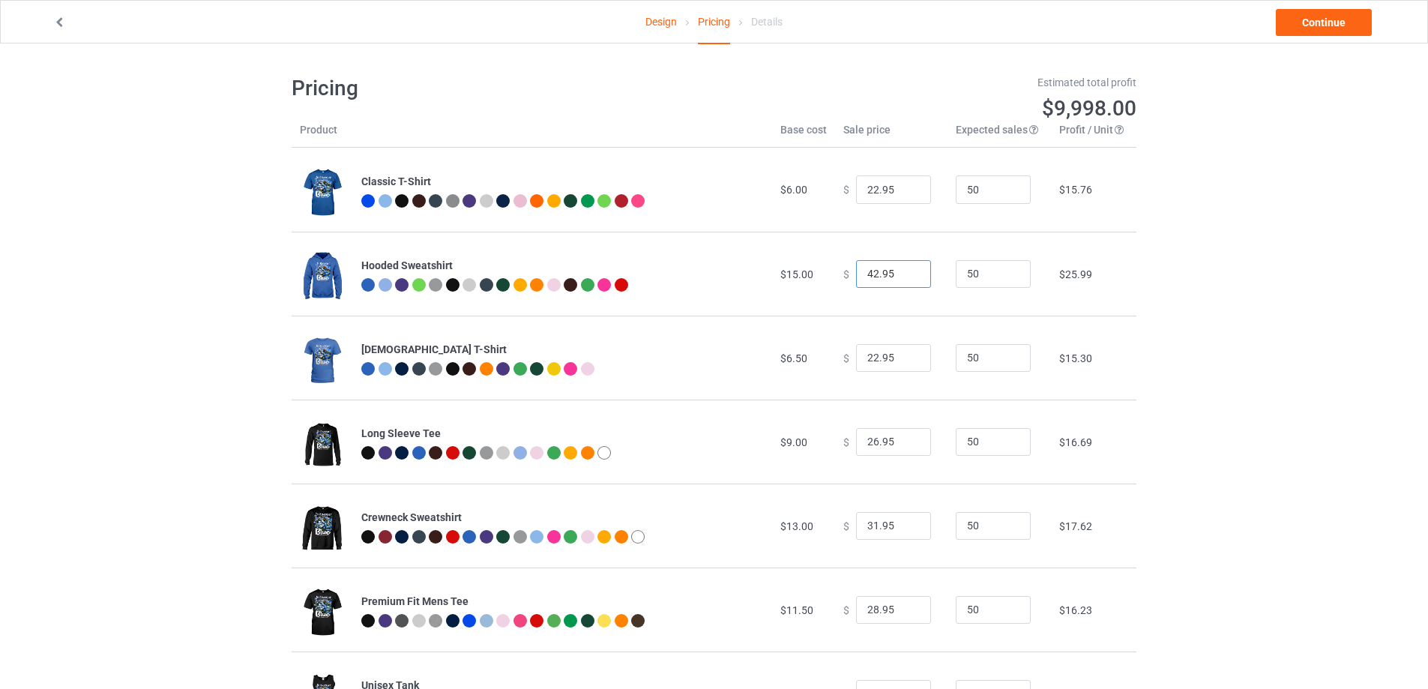
drag, startPoint x: 864, startPoint y: 272, endPoint x: 854, endPoint y: 270, distance: 10.0
click at [856, 271] on input "42.95" at bounding box center [893, 274] width 75 height 28
drag, startPoint x: 881, startPoint y: 272, endPoint x: 891, endPoint y: 272, distance: 10.5
click at [891, 272] on input "32.95" at bounding box center [893, 274] width 75 height 28
click at [866, 277] on input "32.99" at bounding box center [893, 274] width 75 height 28
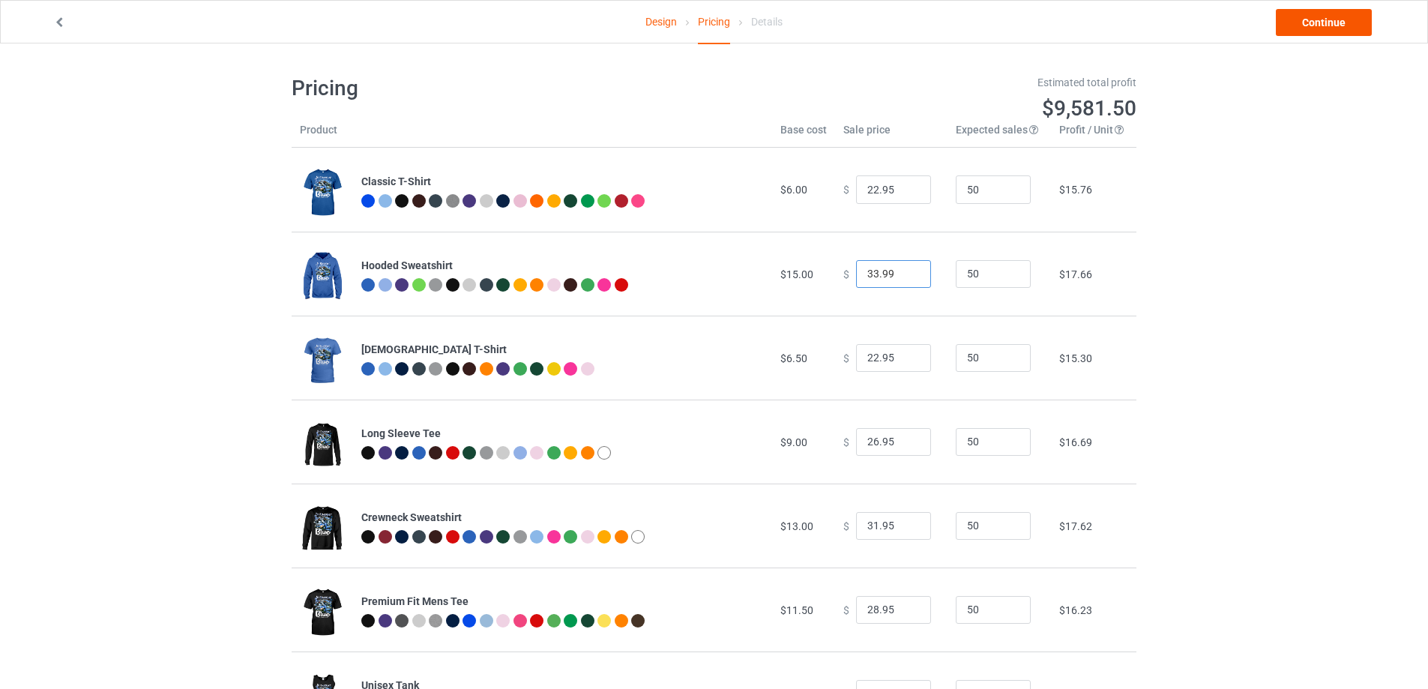
type input "33.99"
click at [1330, 20] on link "Continue" at bounding box center [1324, 22] width 96 height 27
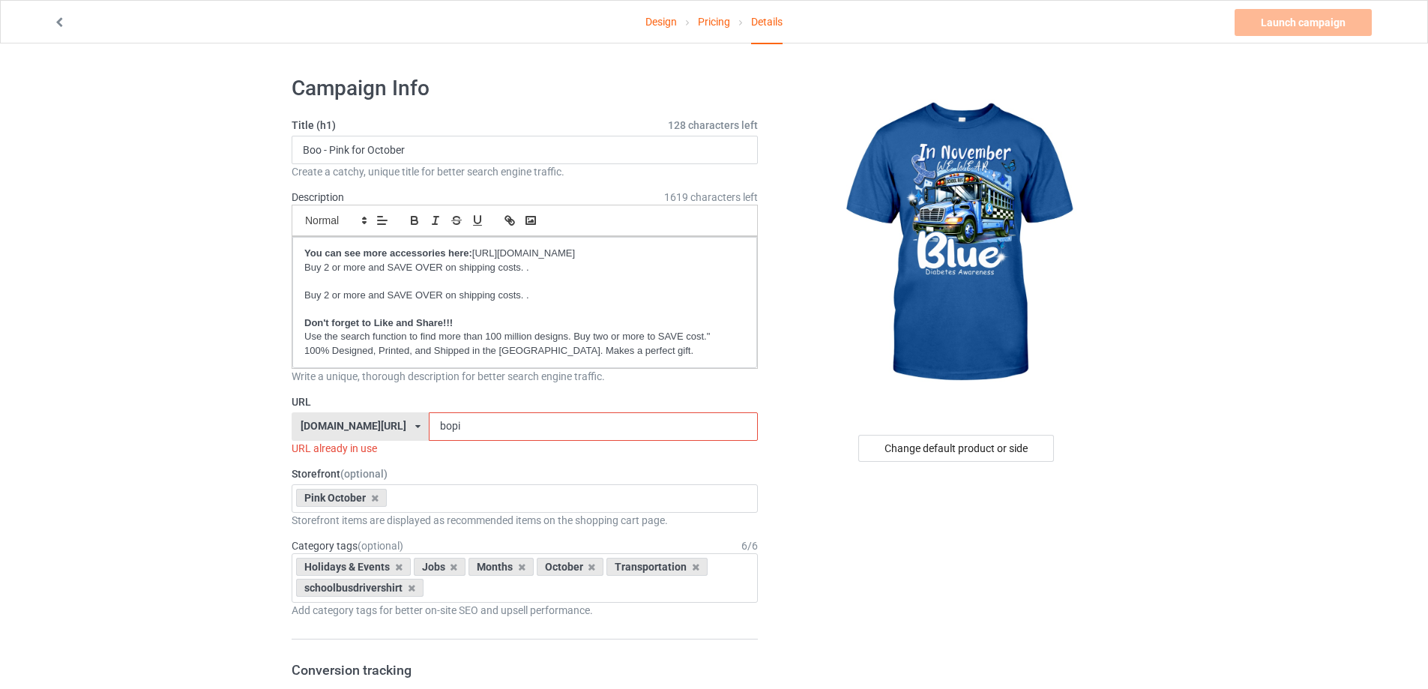
click at [472, 425] on input "bopi" at bounding box center [593, 426] width 328 height 28
click at [472, 426] on input "bopi" at bounding box center [593, 426] width 328 height 28
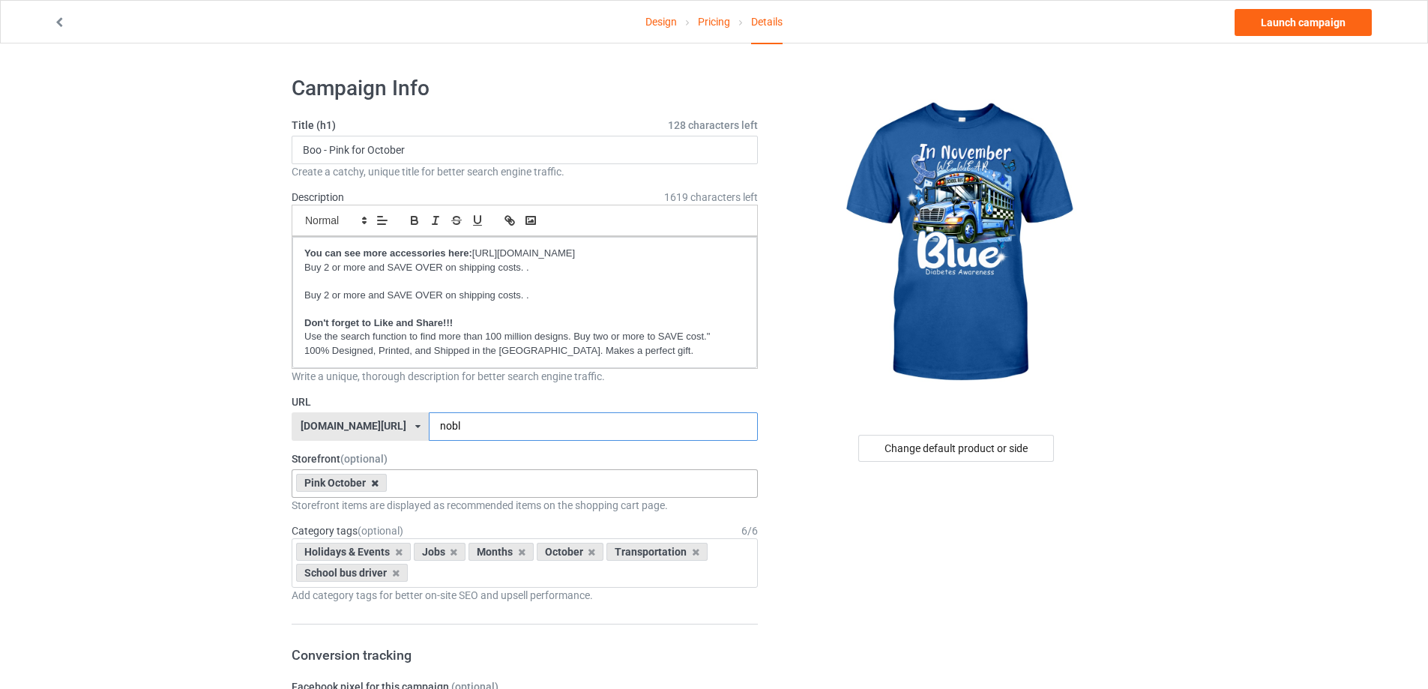
type input "nobl"
click at [375, 483] on icon at bounding box center [374, 483] width 7 height 10
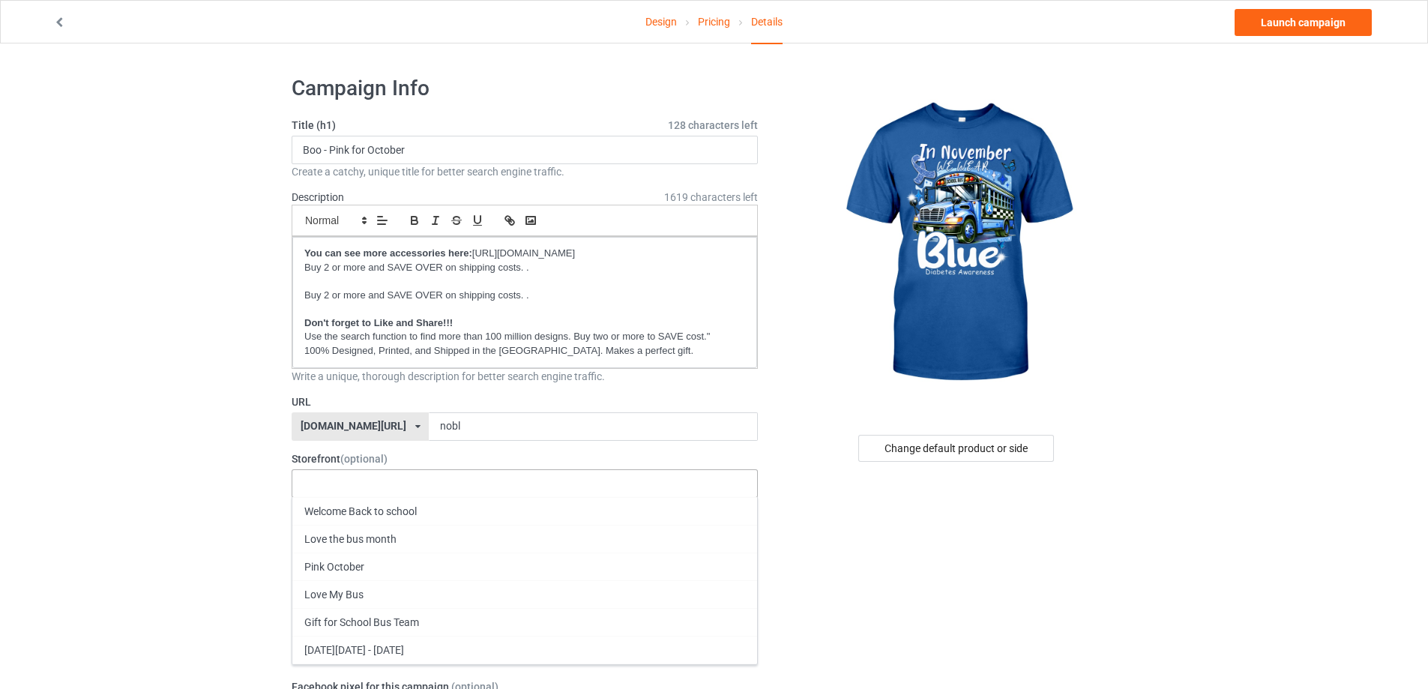
click at [375, 483] on div "Welcome Back to school Love the bus month Pink October Love My Bus Gift for Sch…" at bounding box center [525, 483] width 466 height 28
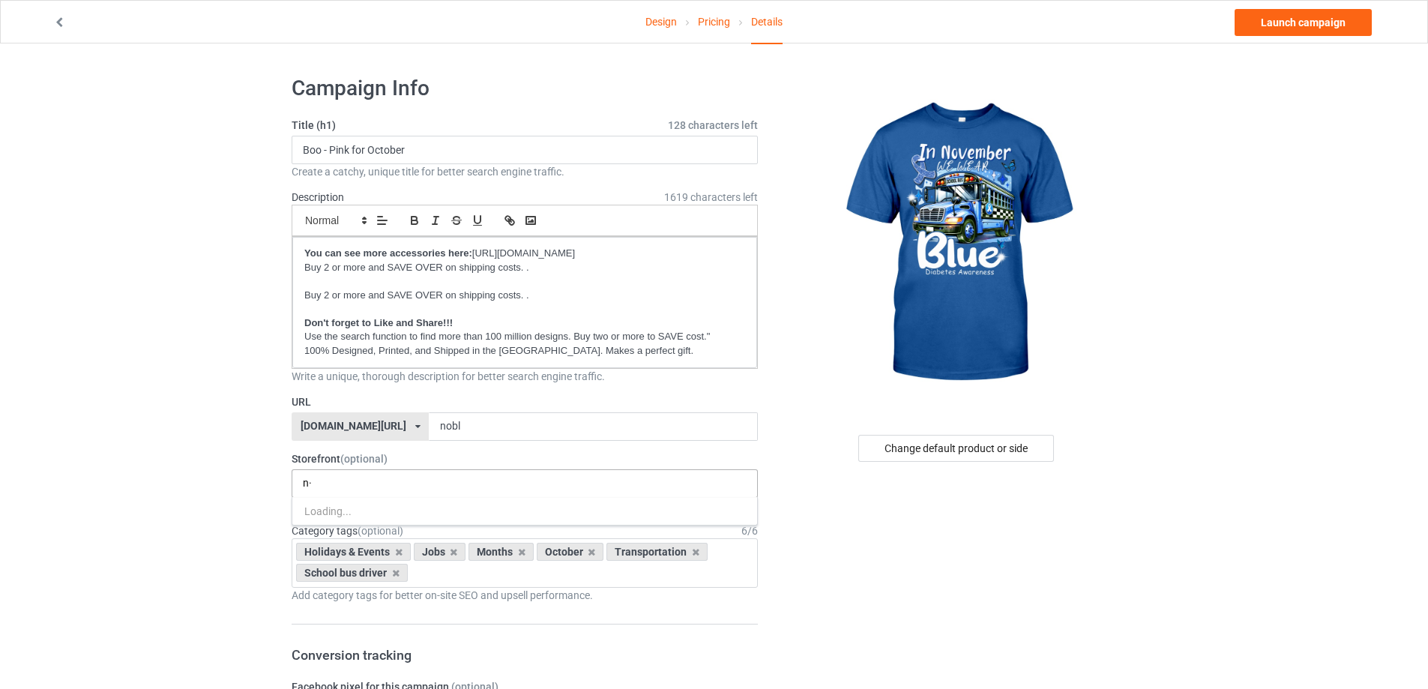
type input "n"
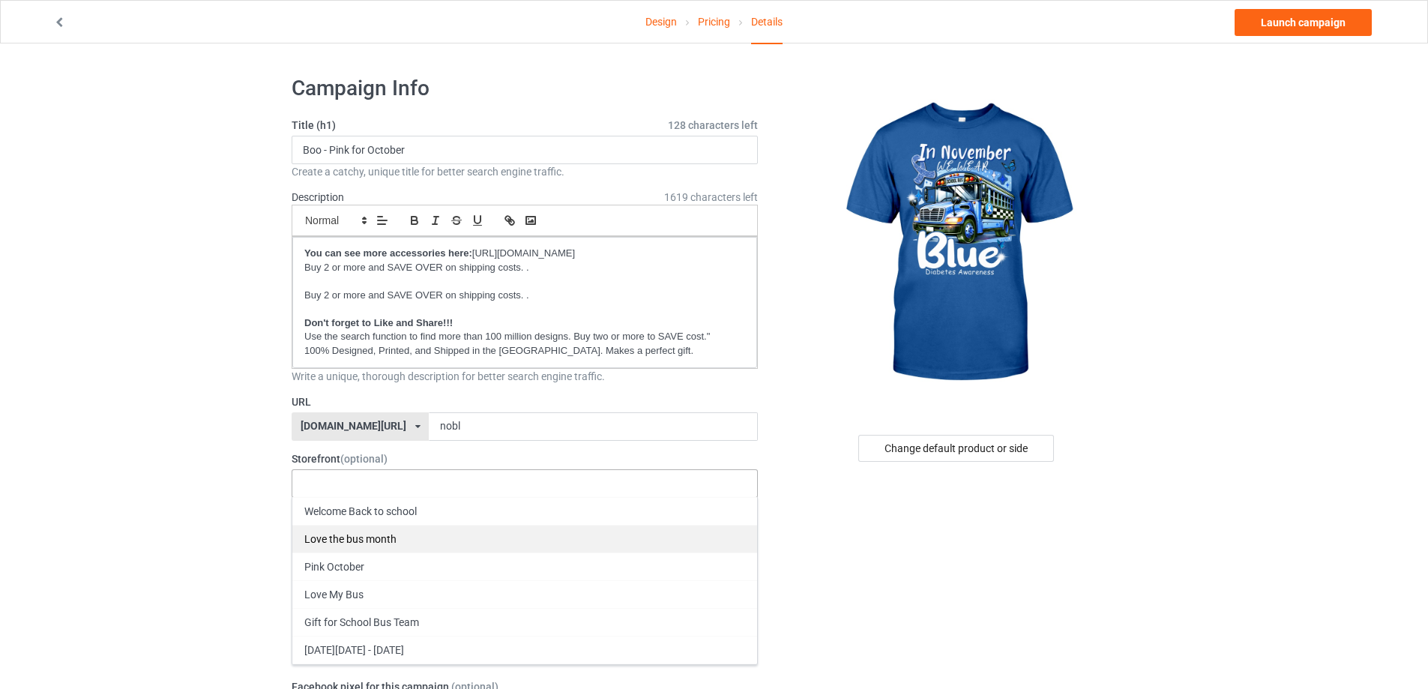
scroll to position [109, 0]
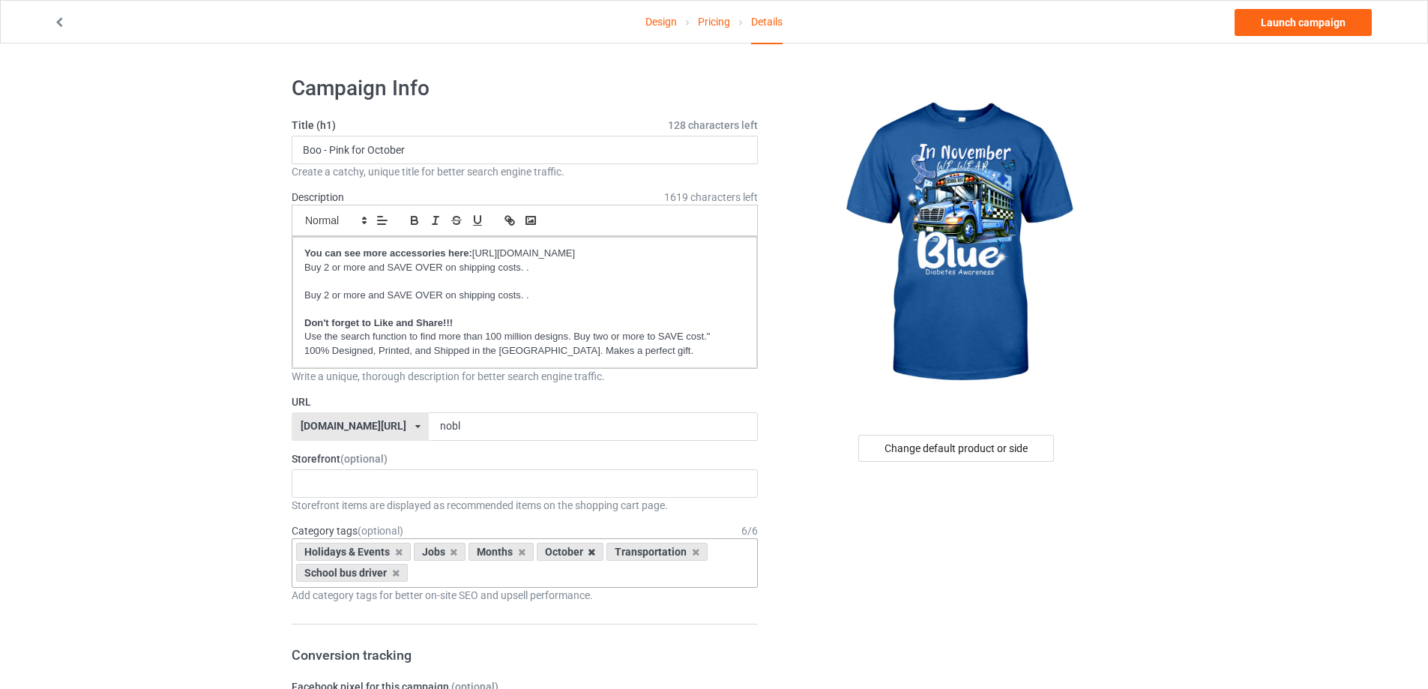
click at [590, 549] on icon at bounding box center [591, 552] width 7 height 10
type input "november"
click at [447, 602] on div "Holidays & Events > Months > November" at bounding box center [524, 601] width 465 height 28
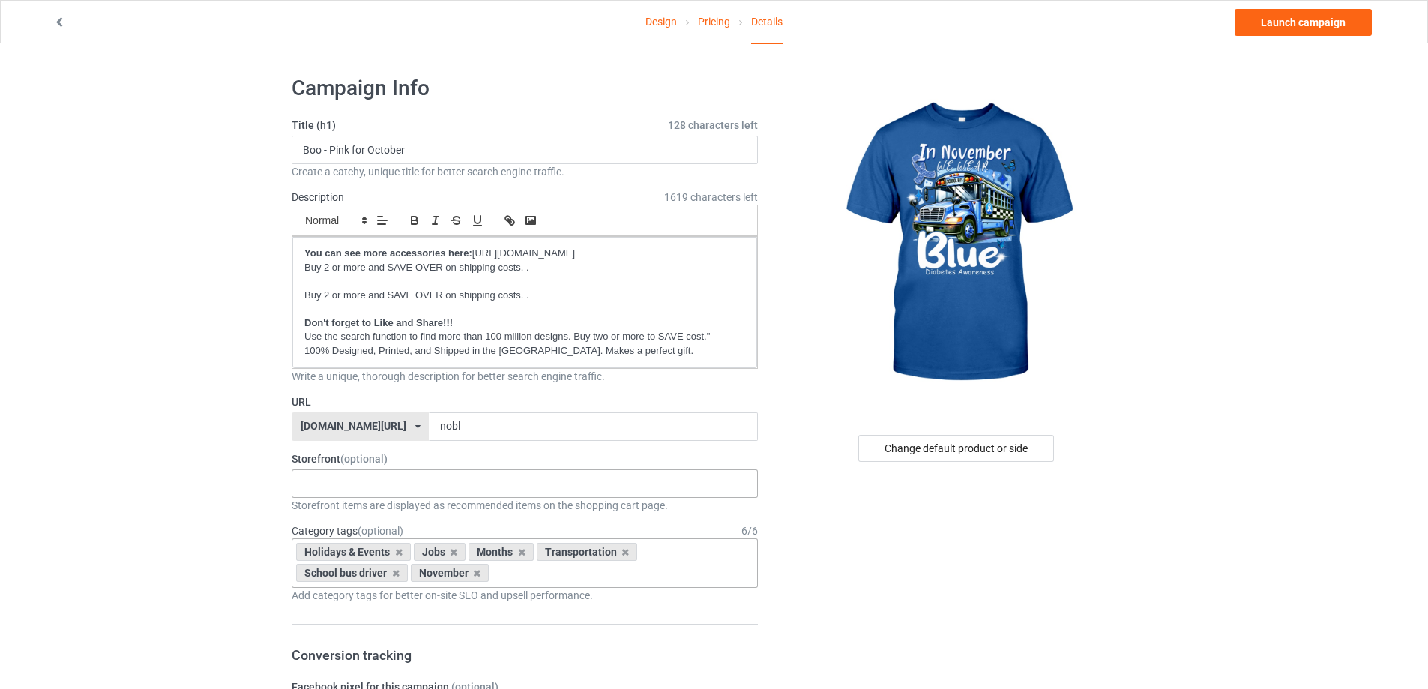
click at [405, 479] on div "Welcome Back to school Love the bus month Pink October Love My Bus Gift for Sch…" at bounding box center [525, 483] width 466 height 28
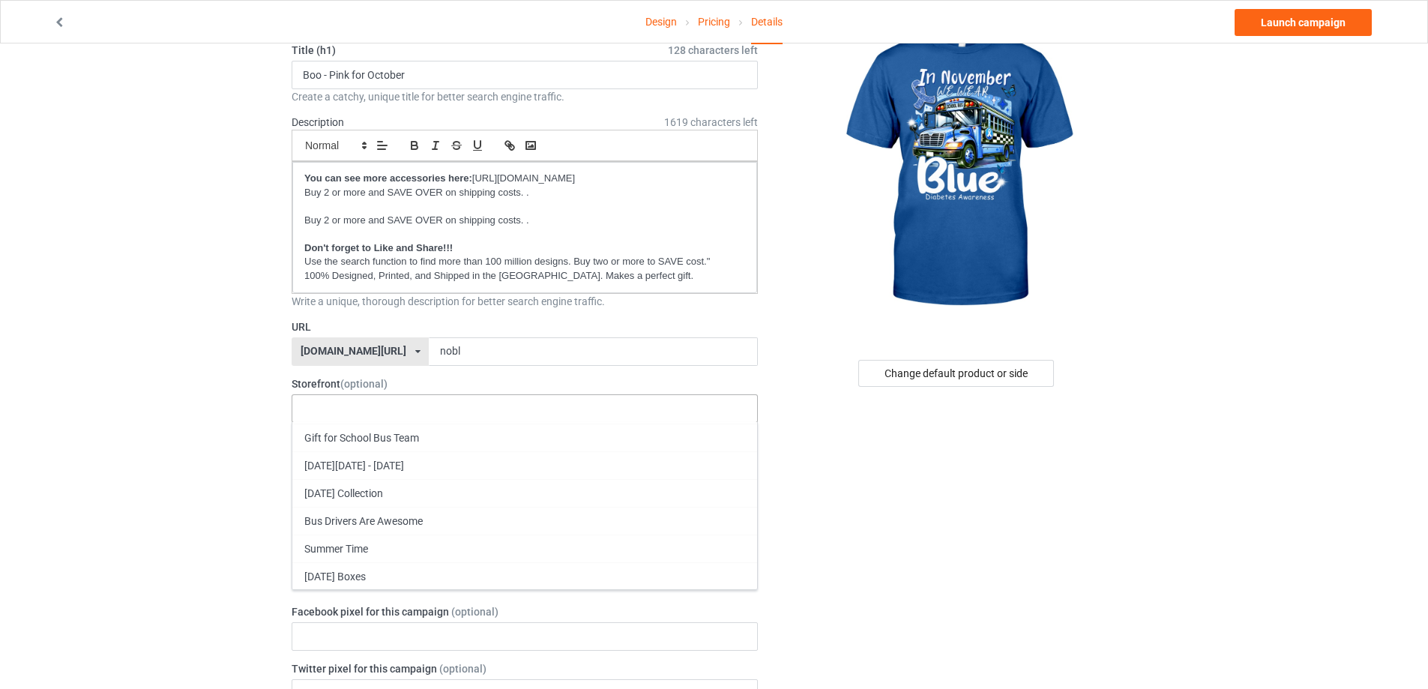
scroll to position [150, 0]
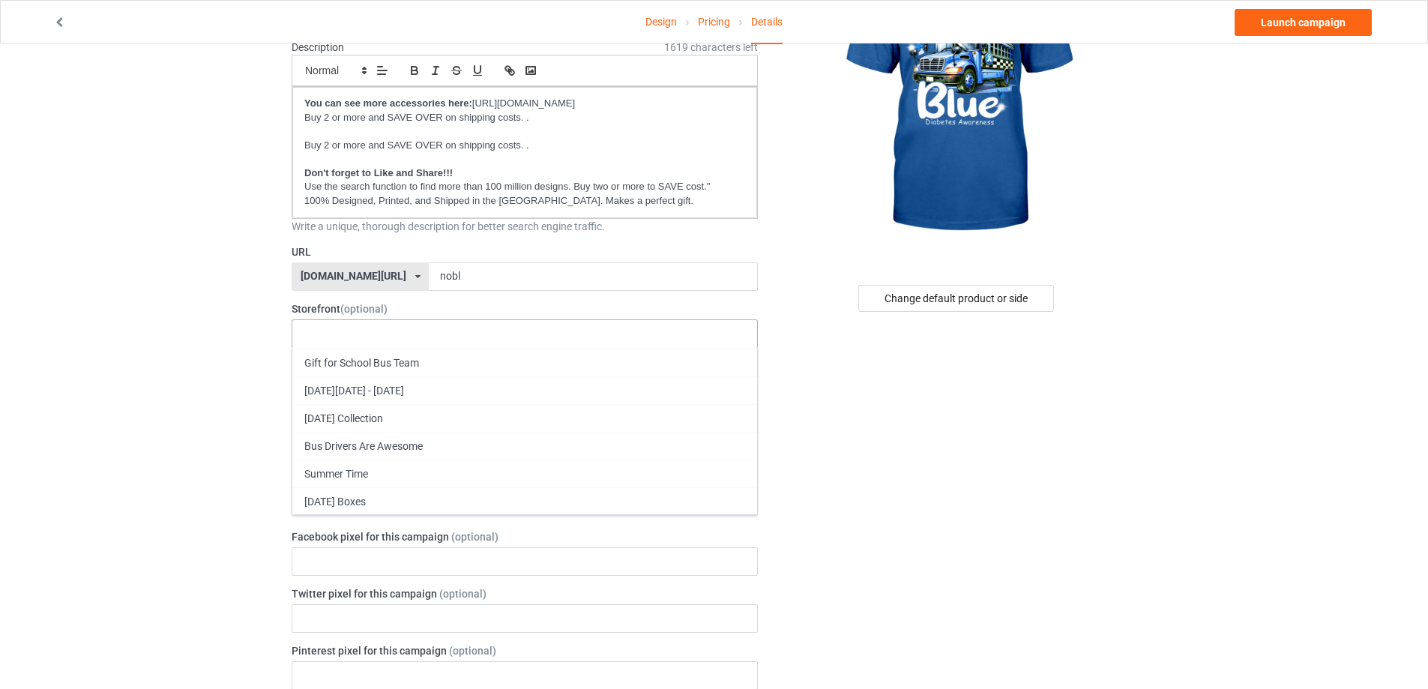
click at [381, 550] on div "SCHOOL BUS BOX" at bounding box center [524, 557] width 465 height 28
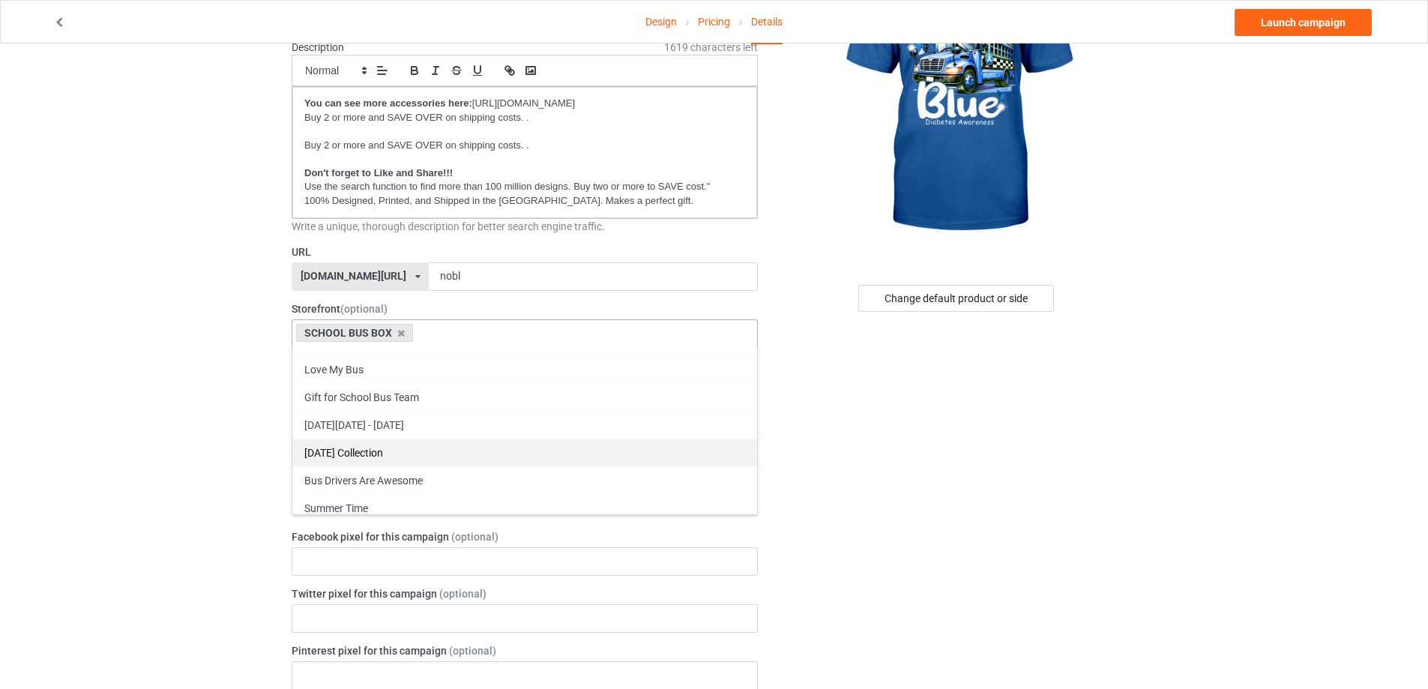
scroll to position [82, 0]
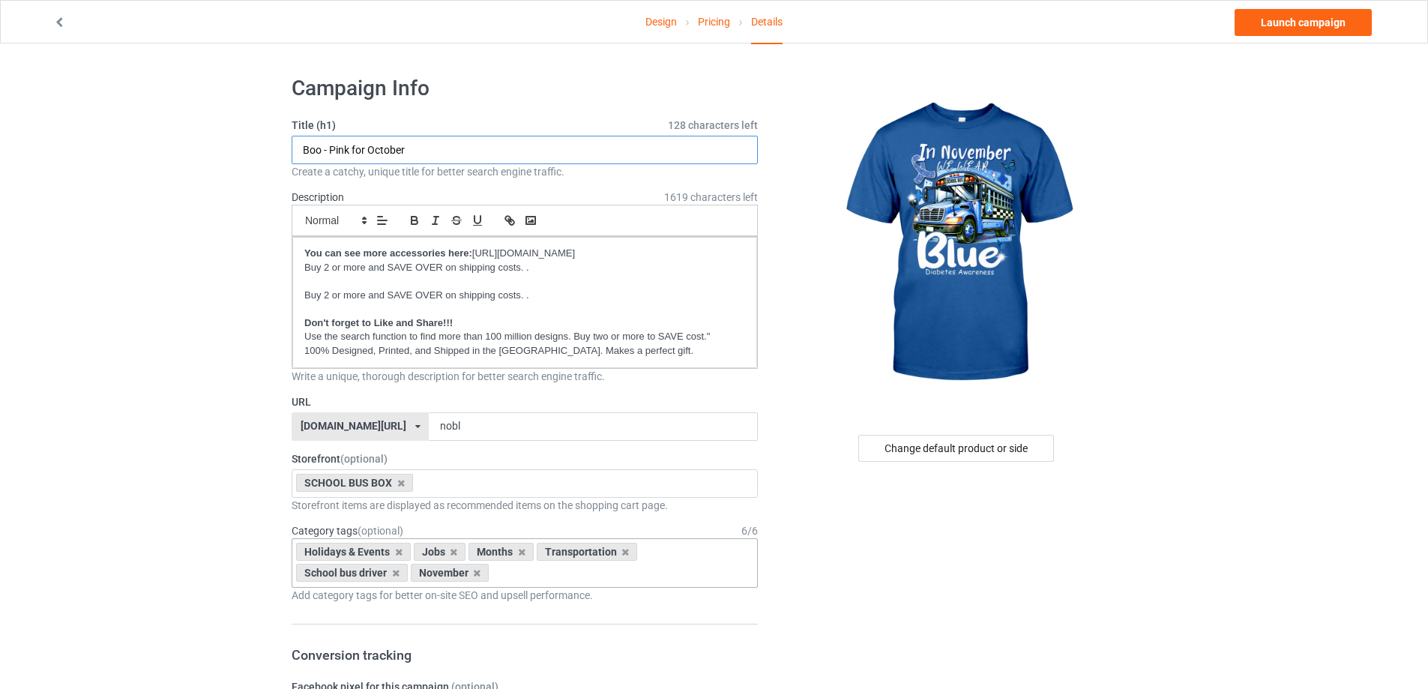
click at [453, 160] on input "Boo - Pink for October" at bounding box center [525, 150] width 466 height 28
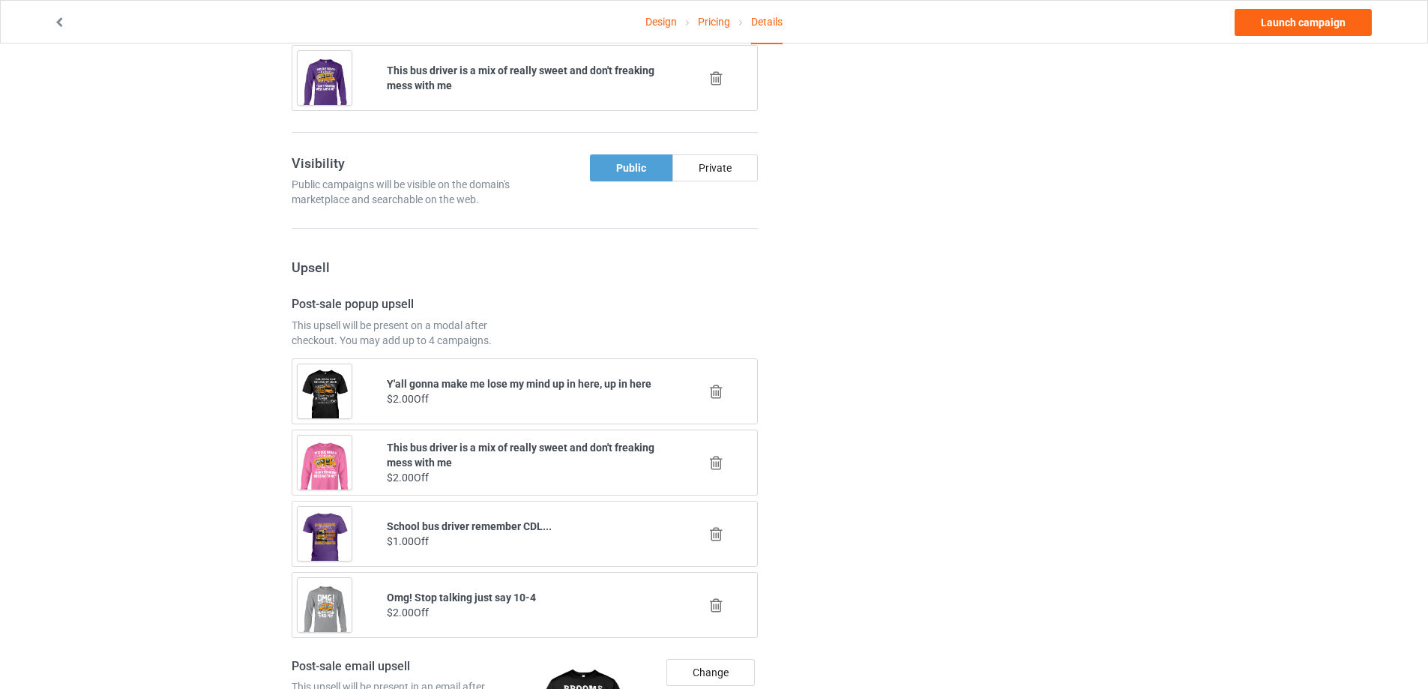
scroll to position [983, 0]
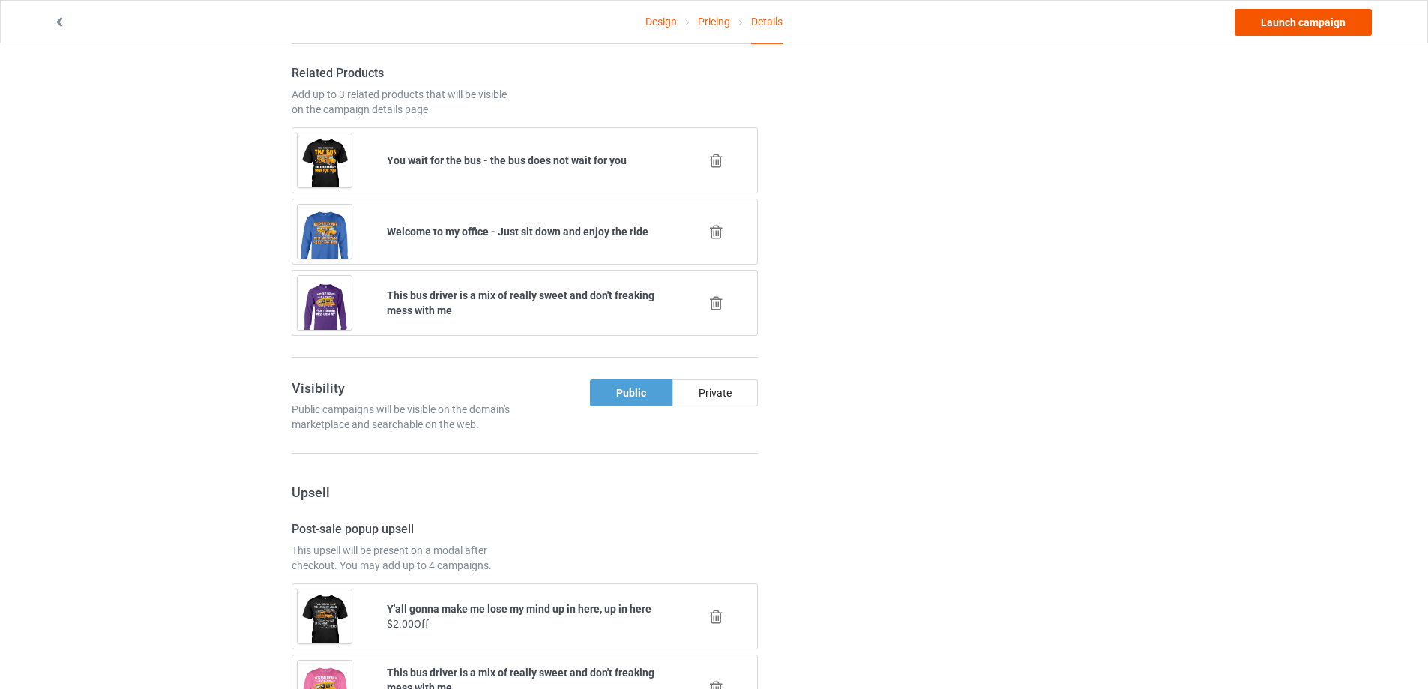
type input "In November we wear Blue - Diabetes awareness"
click at [1277, 22] on link "Launch campaign" at bounding box center [1302, 22] width 137 height 27
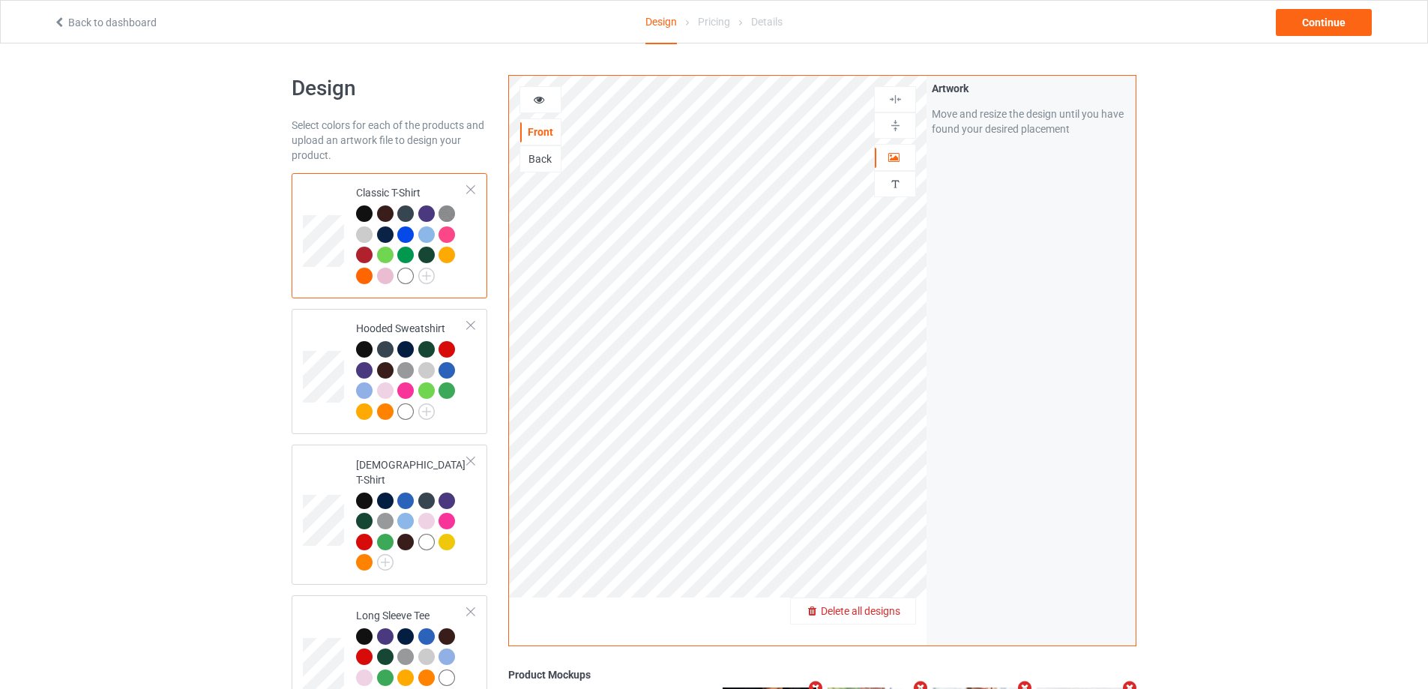
click at [883, 617] on span "Delete all designs" at bounding box center [860, 611] width 79 height 12
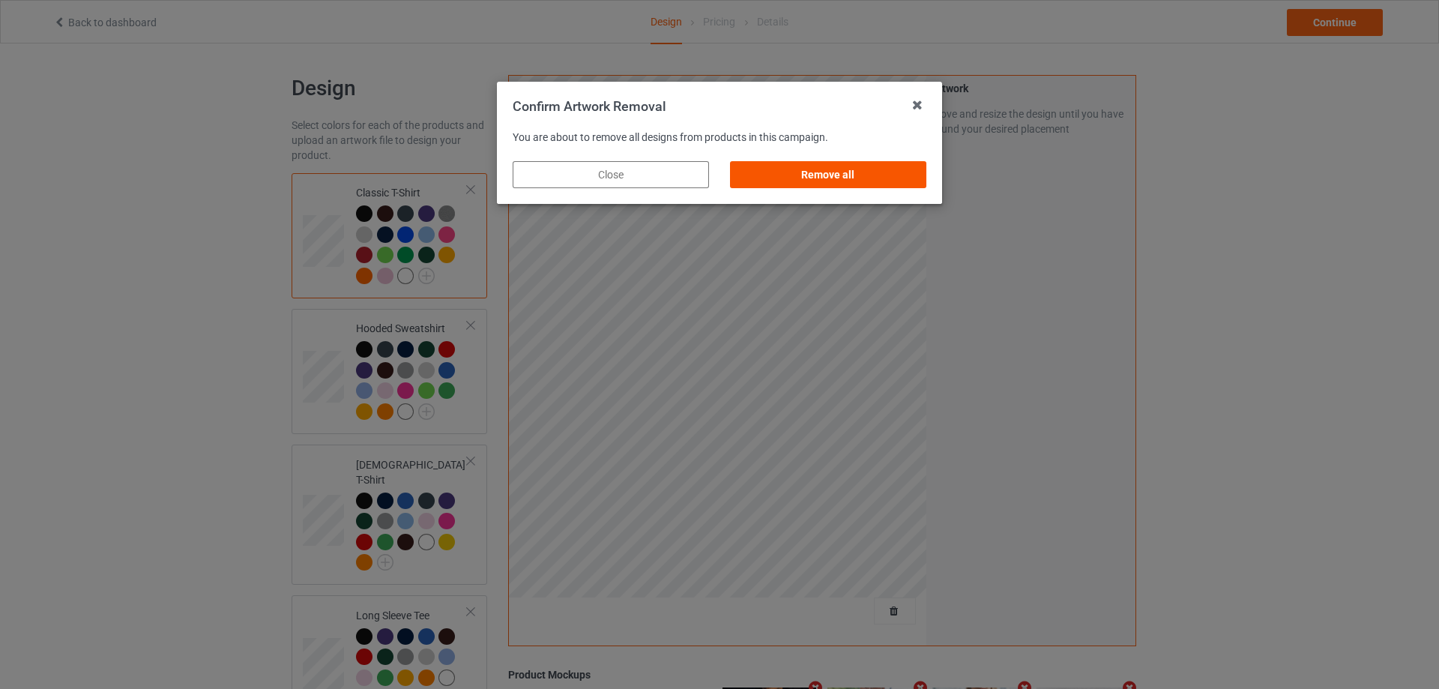
click at [863, 179] on div "Remove all" at bounding box center [828, 174] width 196 height 27
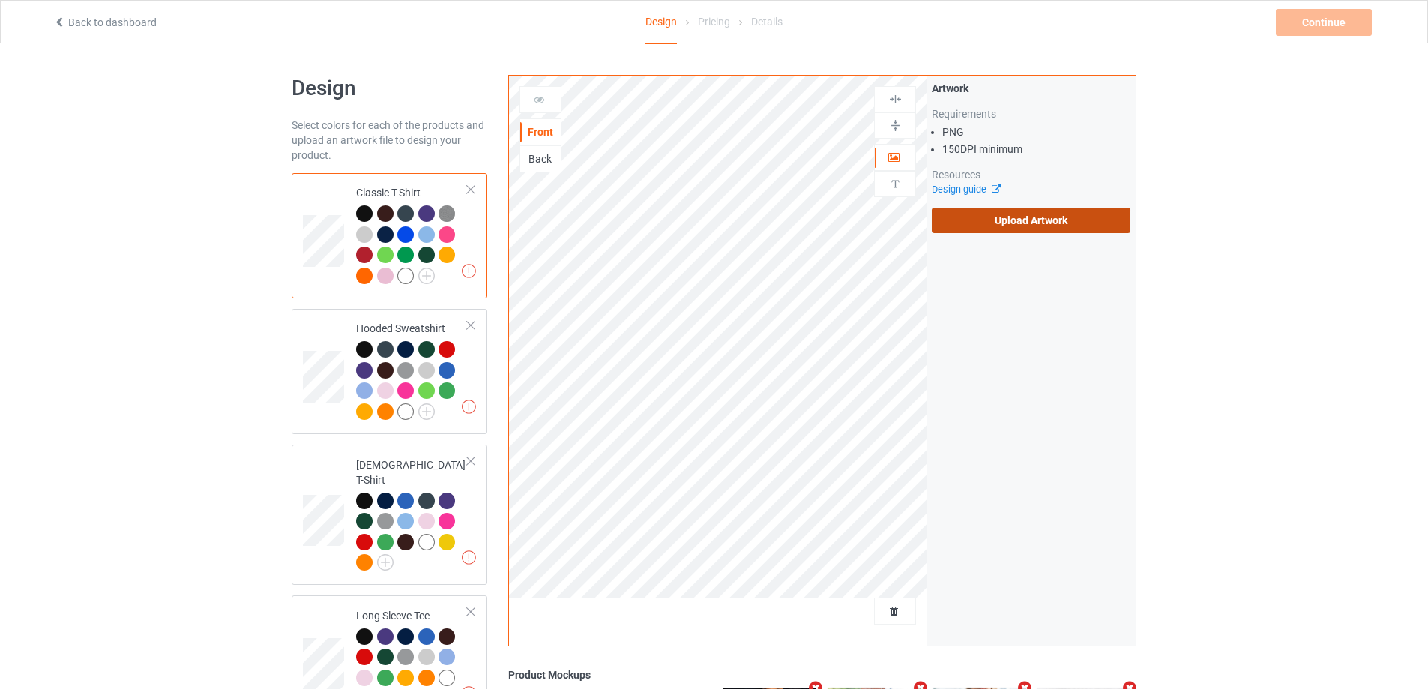
click at [983, 221] on label "Upload Artwork" at bounding box center [1031, 220] width 199 height 25
click at [0, 0] on input "Upload Artwork" at bounding box center [0, 0] width 0 height 0
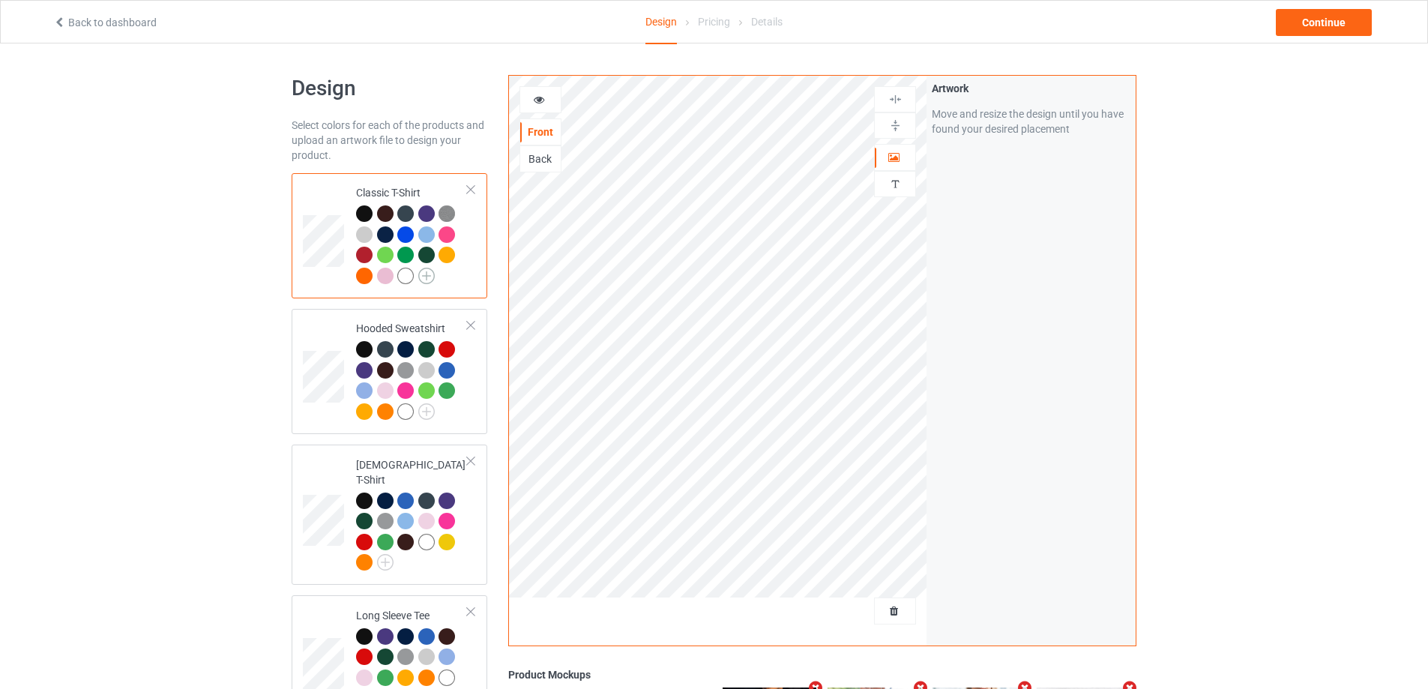
click at [433, 280] on img at bounding box center [426, 276] width 16 height 16
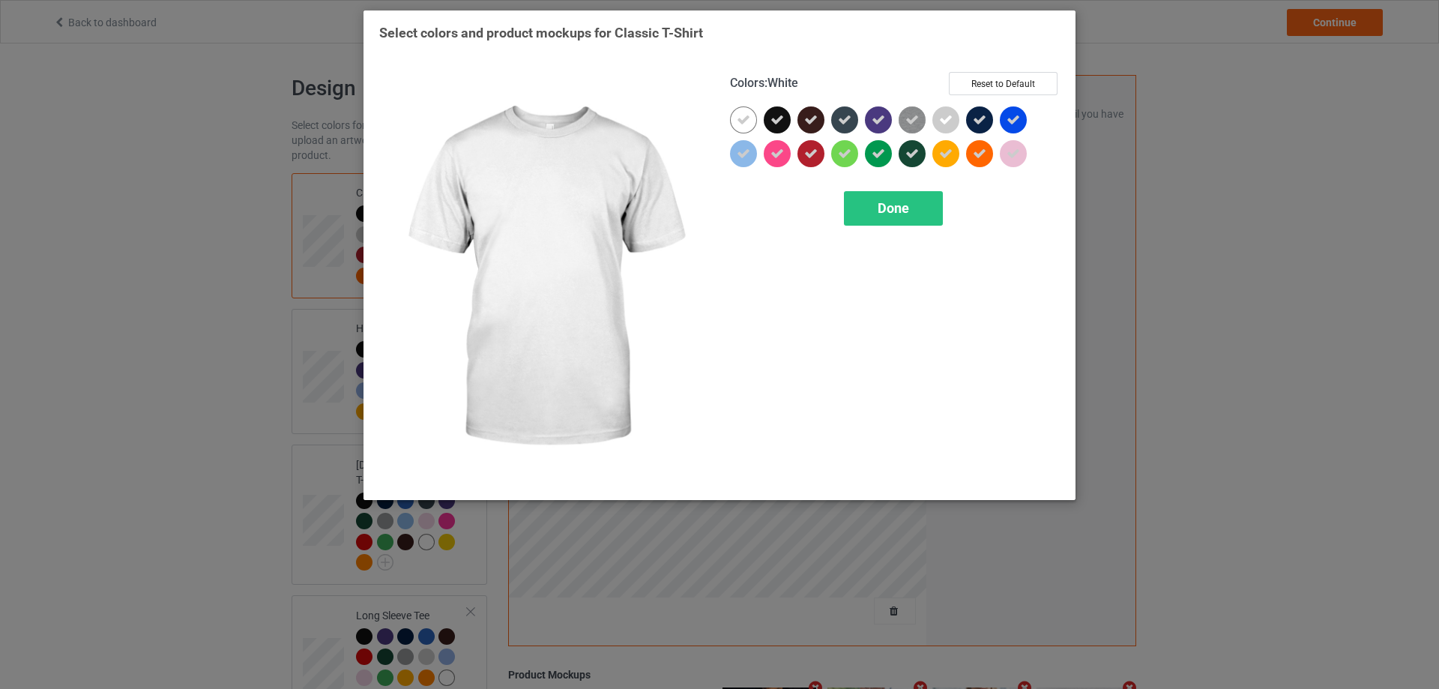
click at [742, 124] on icon at bounding box center [743, 119] width 13 height 13
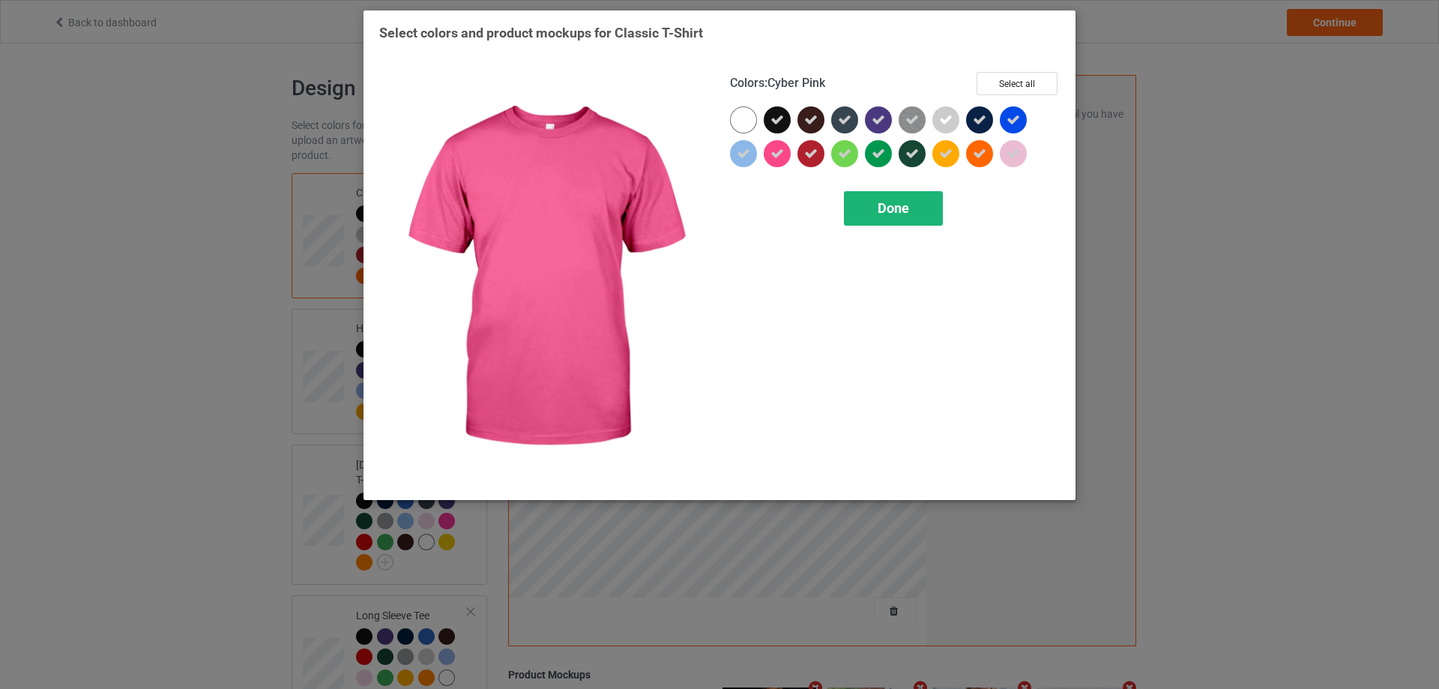
click at [880, 218] on div "Done" at bounding box center [893, 208] width 99 height 34
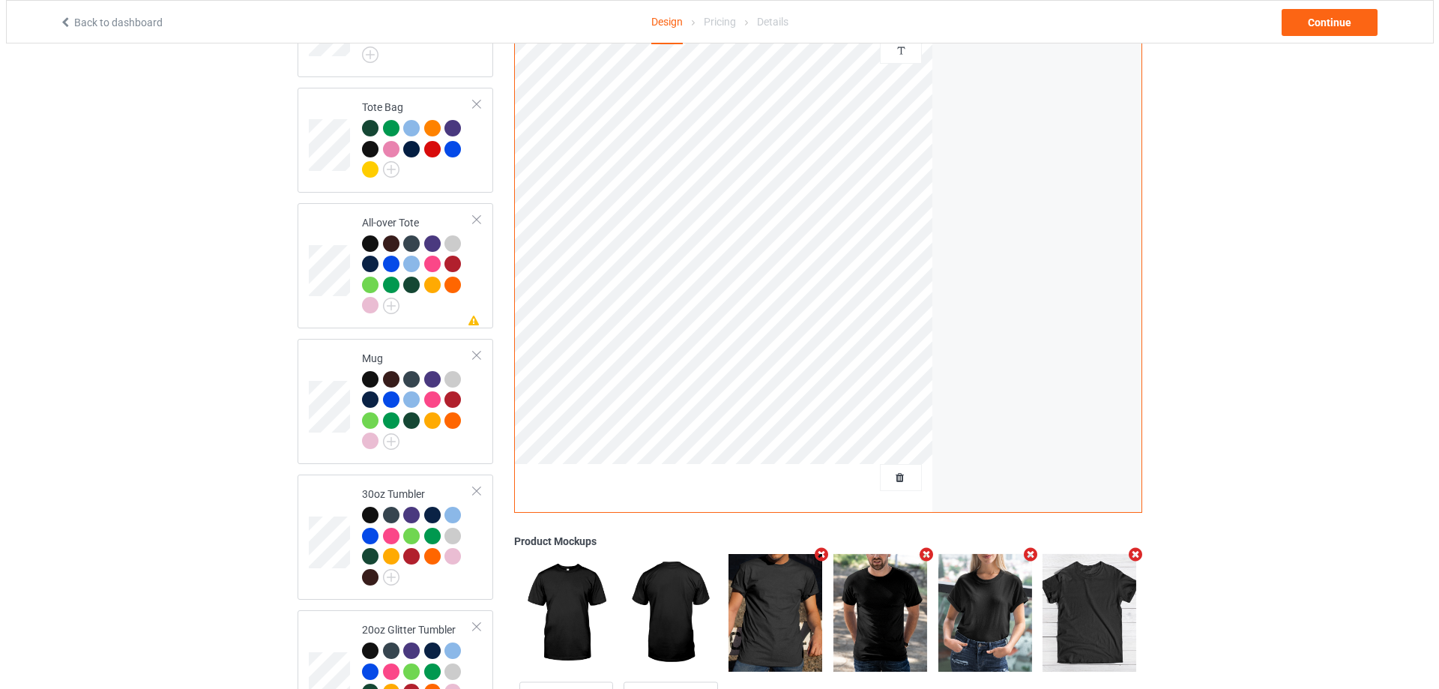
scroll to position [1267, 0]
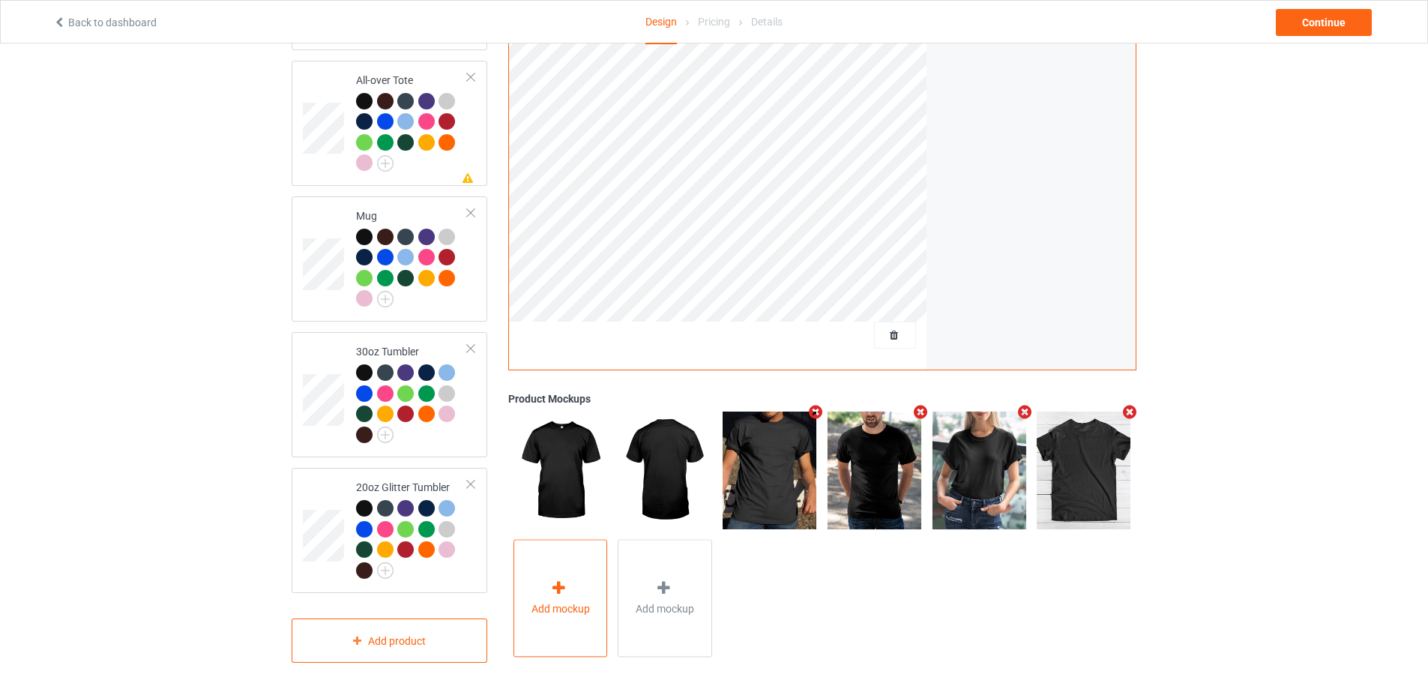
click at [562, 594] on div at bounding box center [559, 591] width 21 height 22
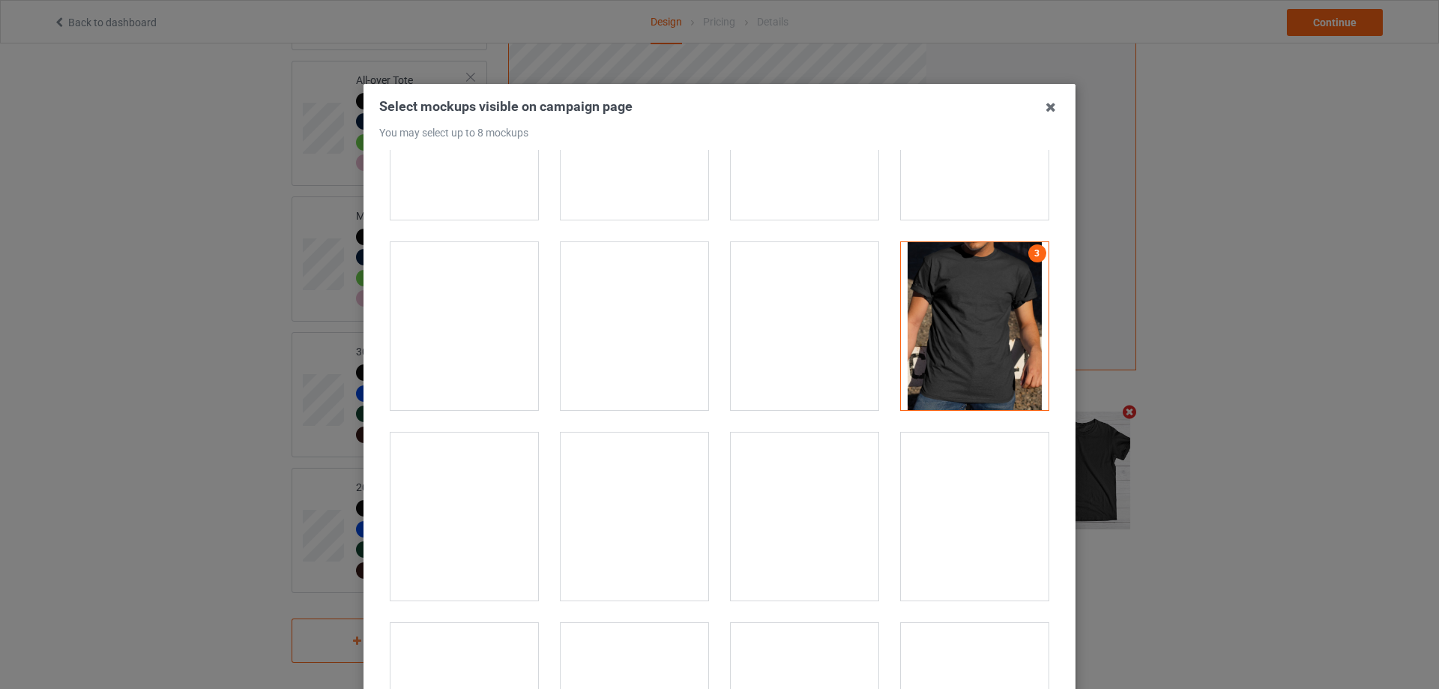
scroll to position [225, 0]
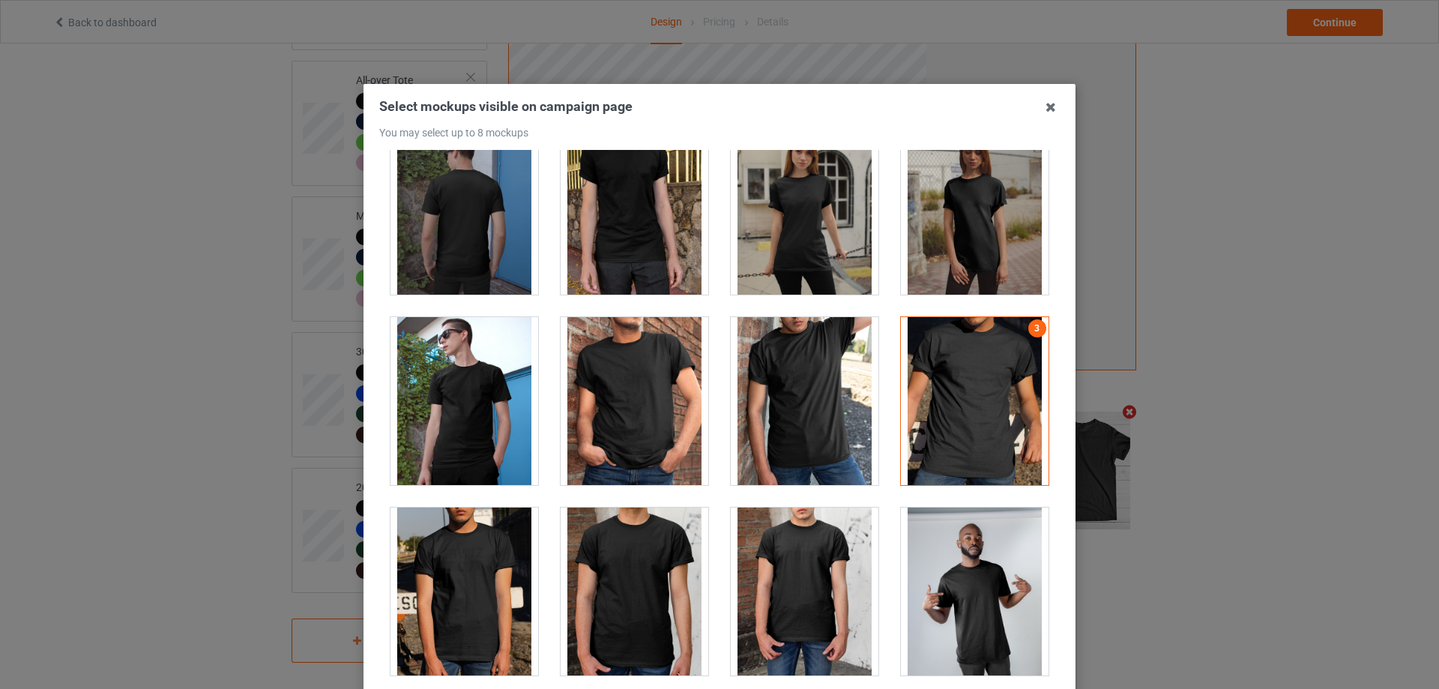
click at [943, 423] on div at bounding box center [975, 401] width 148 height 168
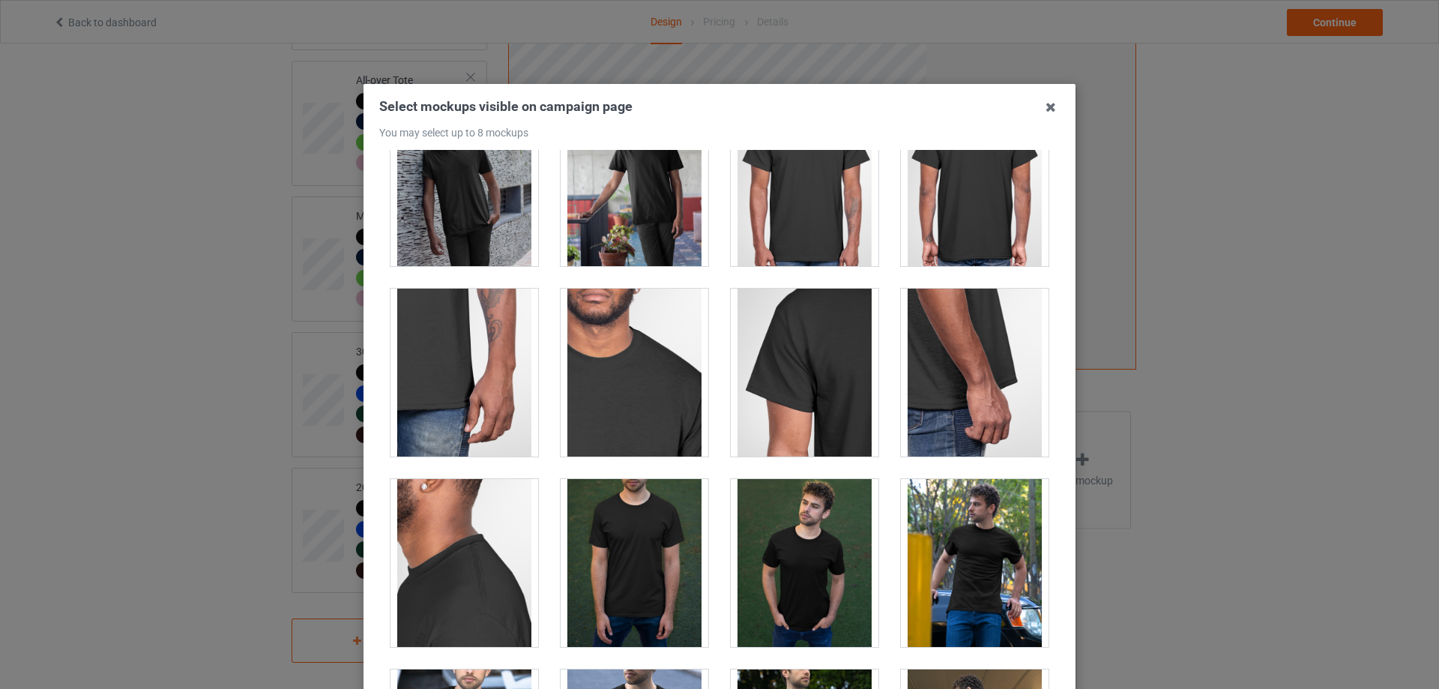
scroll to position [600, 0]
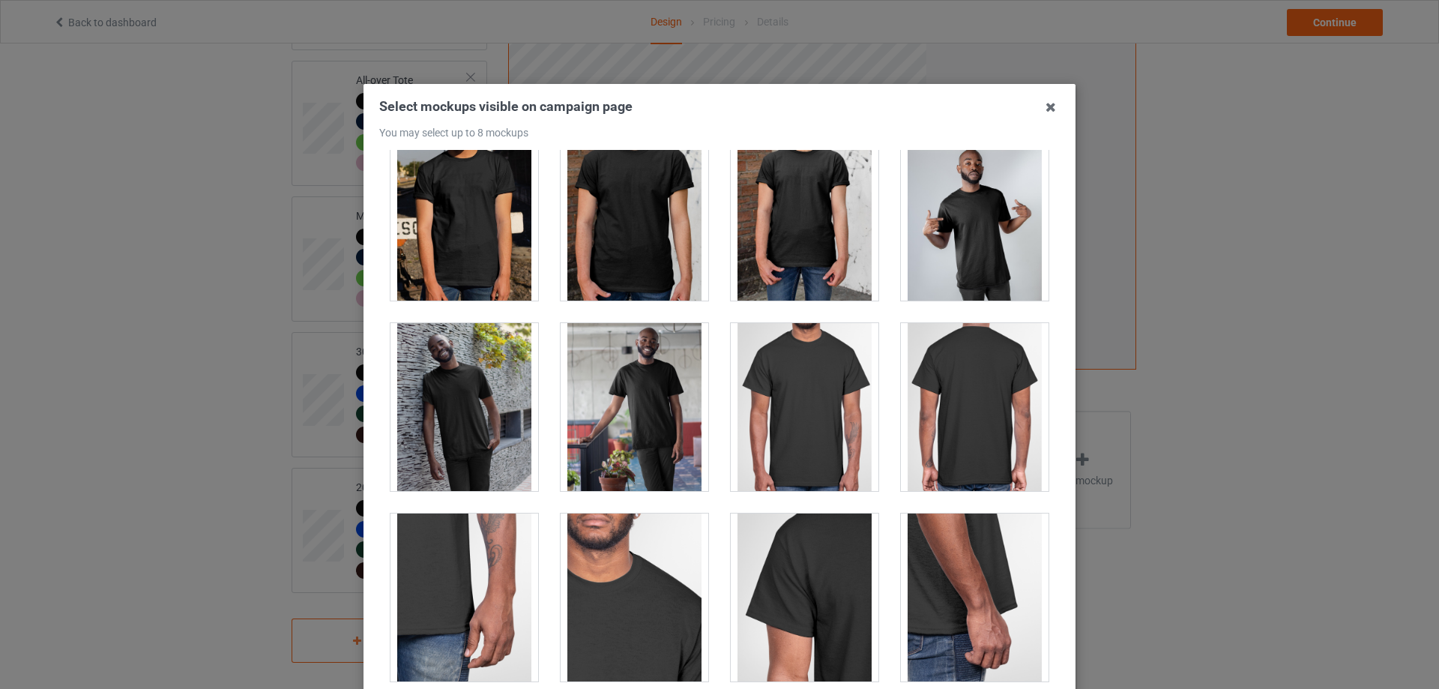
click at [466, 262] on div at bounding box center [464, 217] width 148 height 168
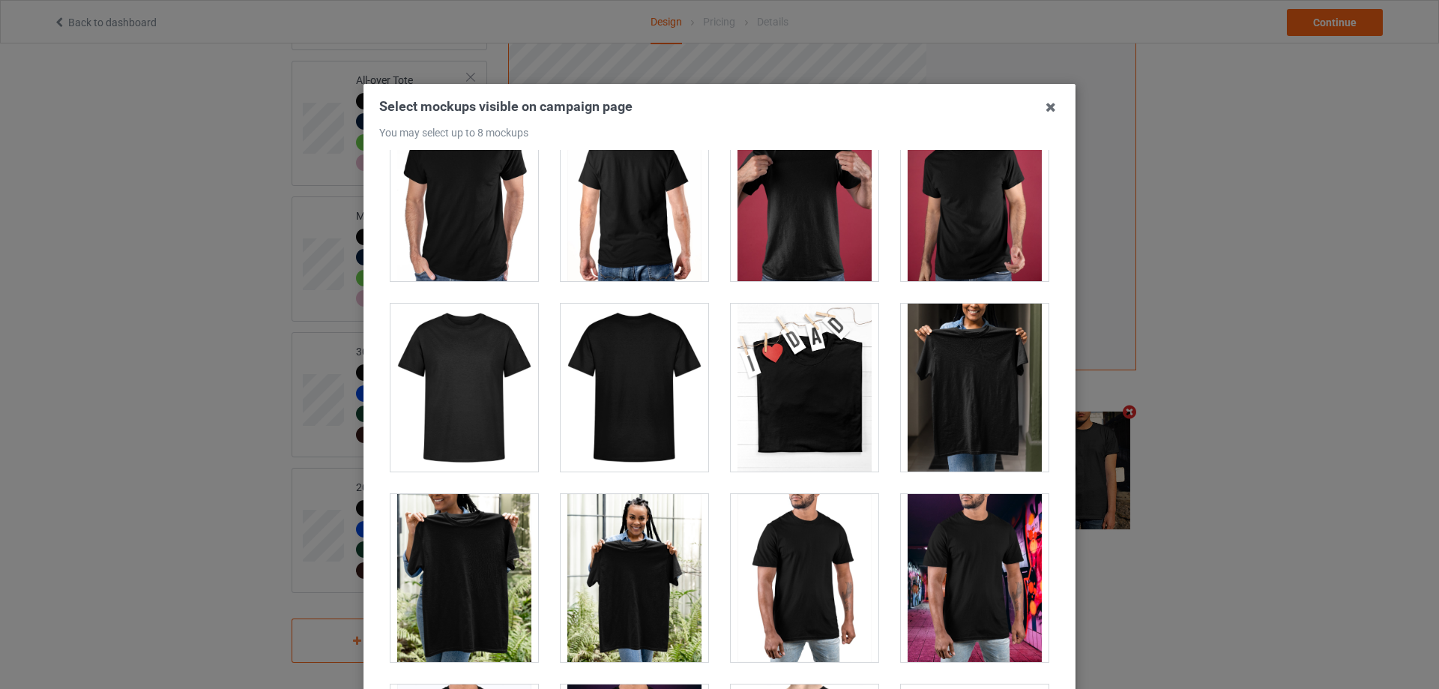
scroll to position [6445, 0]
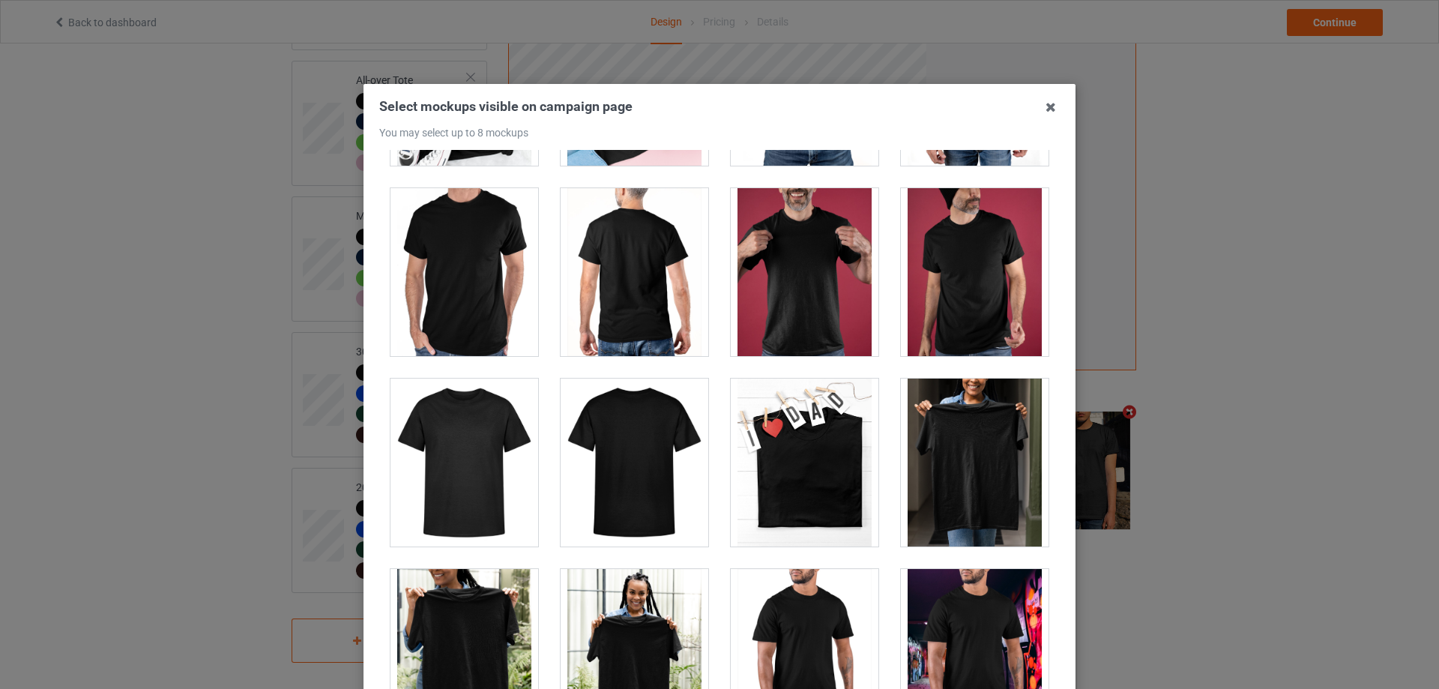
click at [801, 300] on div at bounding box center [805, 272] width 148 height 168
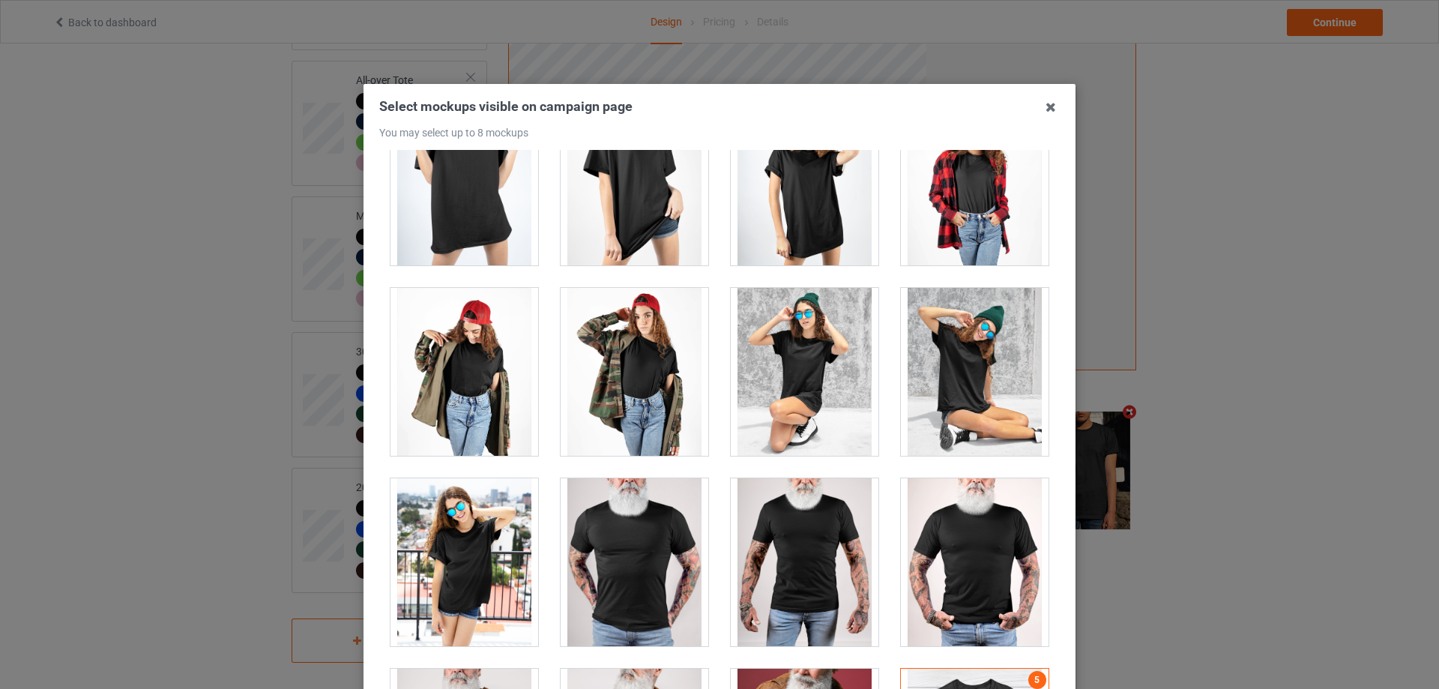
scroll to position [20507, 0]
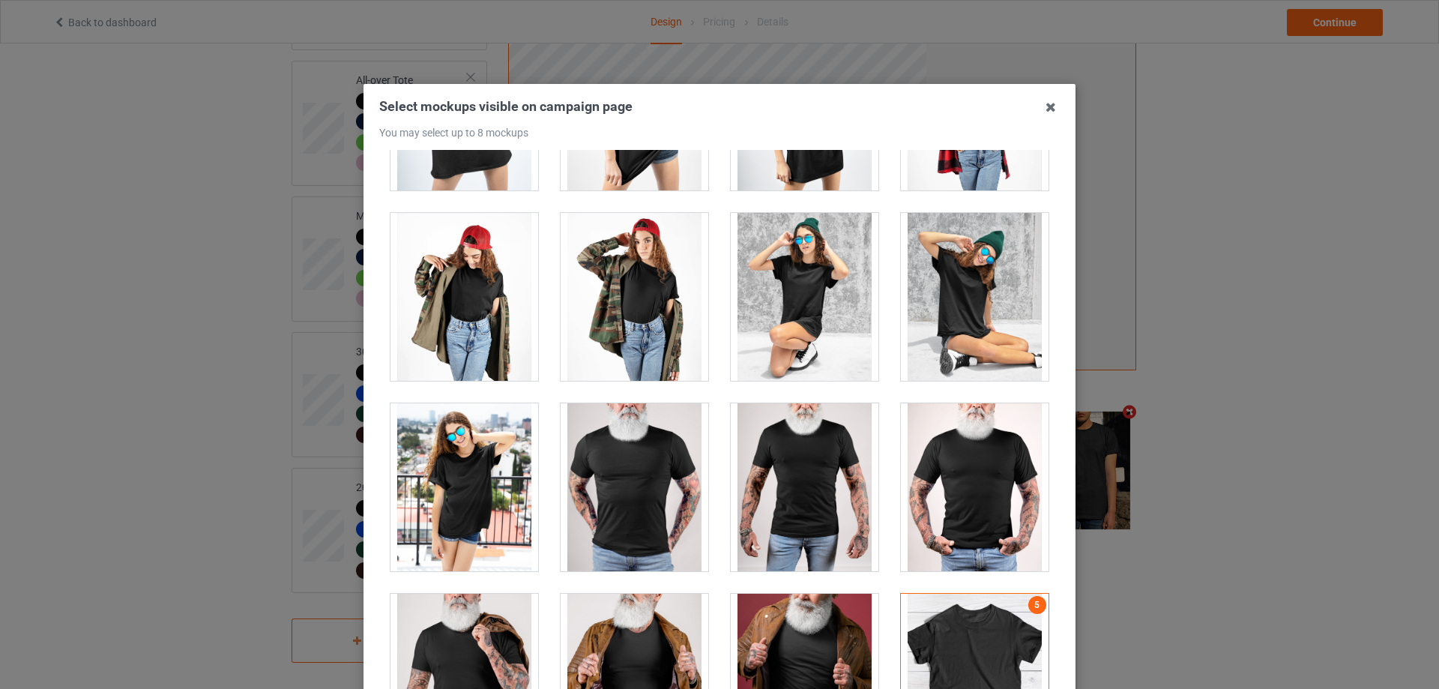
click at [956, 594] on div at bounding box center [975, 678] width 148 height 168
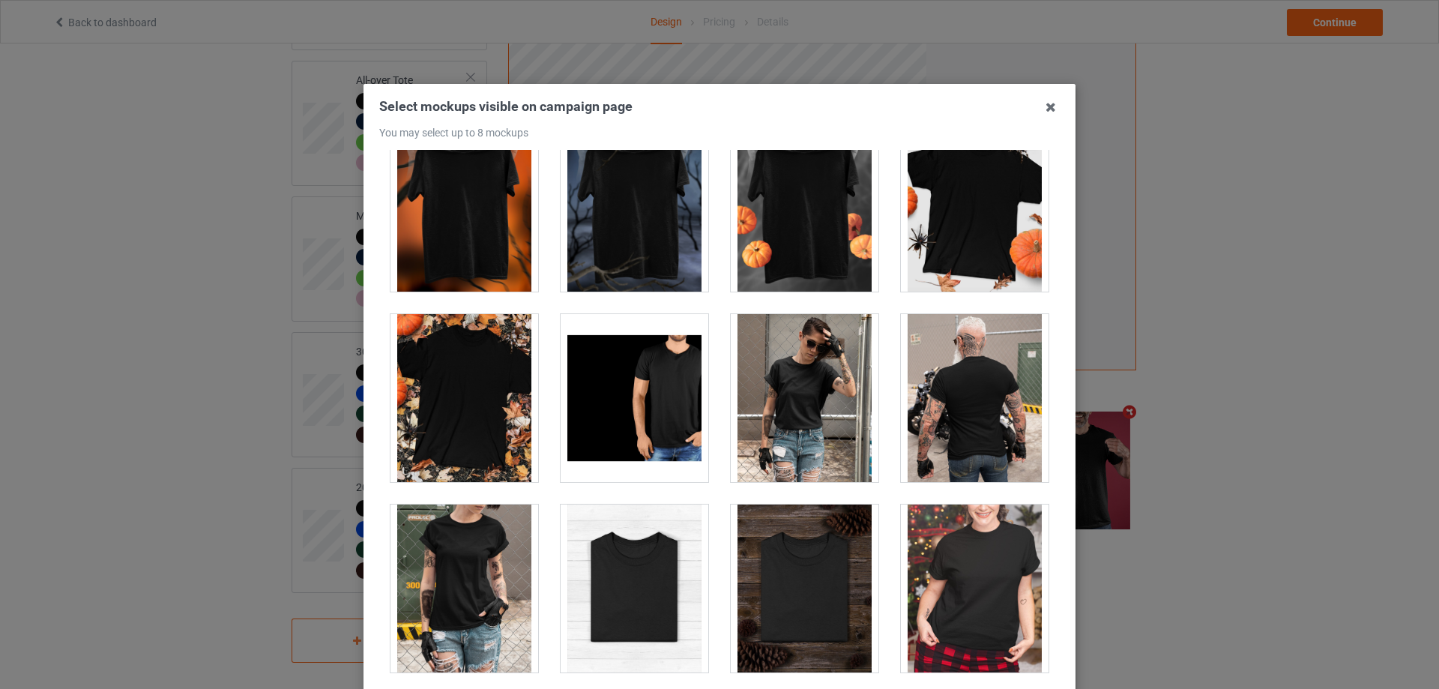
scroll to position [14810, 0]
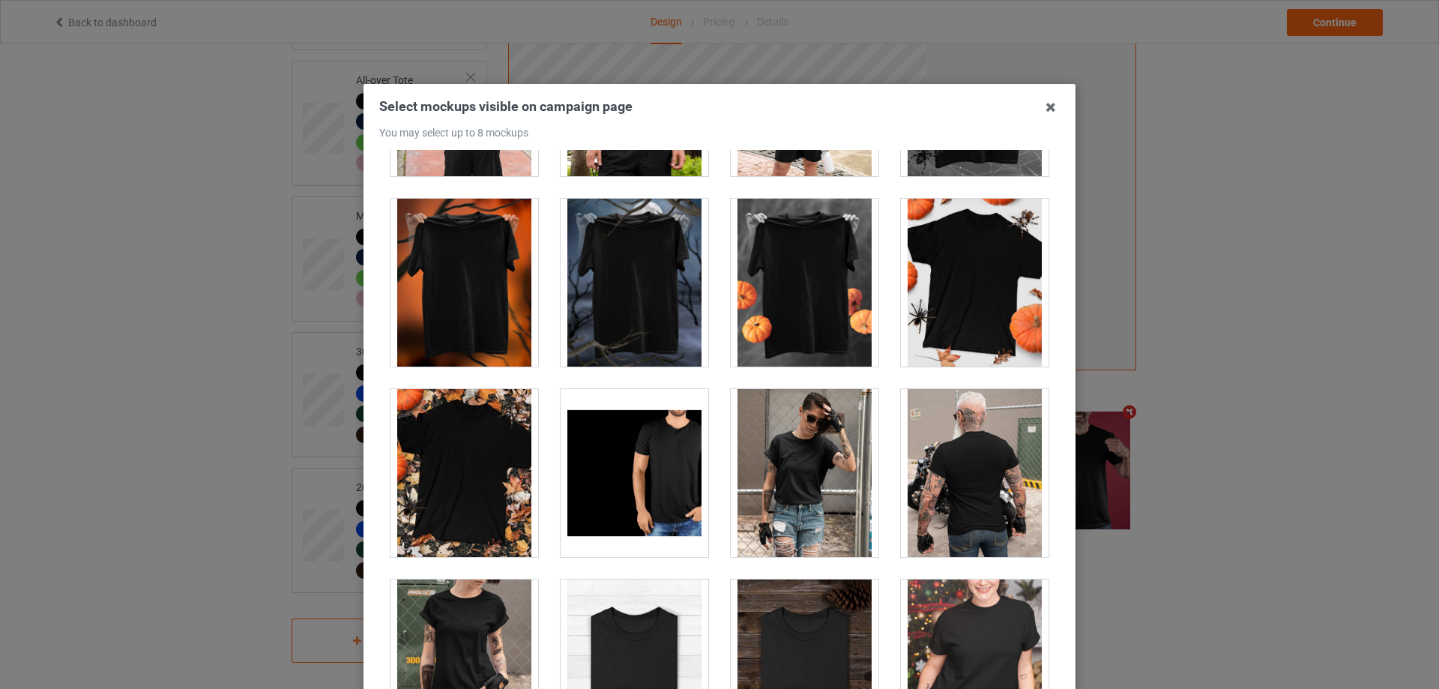
click at [651, 268] on div at bounding box center [635, 283] width 148 height 168
click at [813, 258] on div at bounding box center [805, 283] width 148 height 168
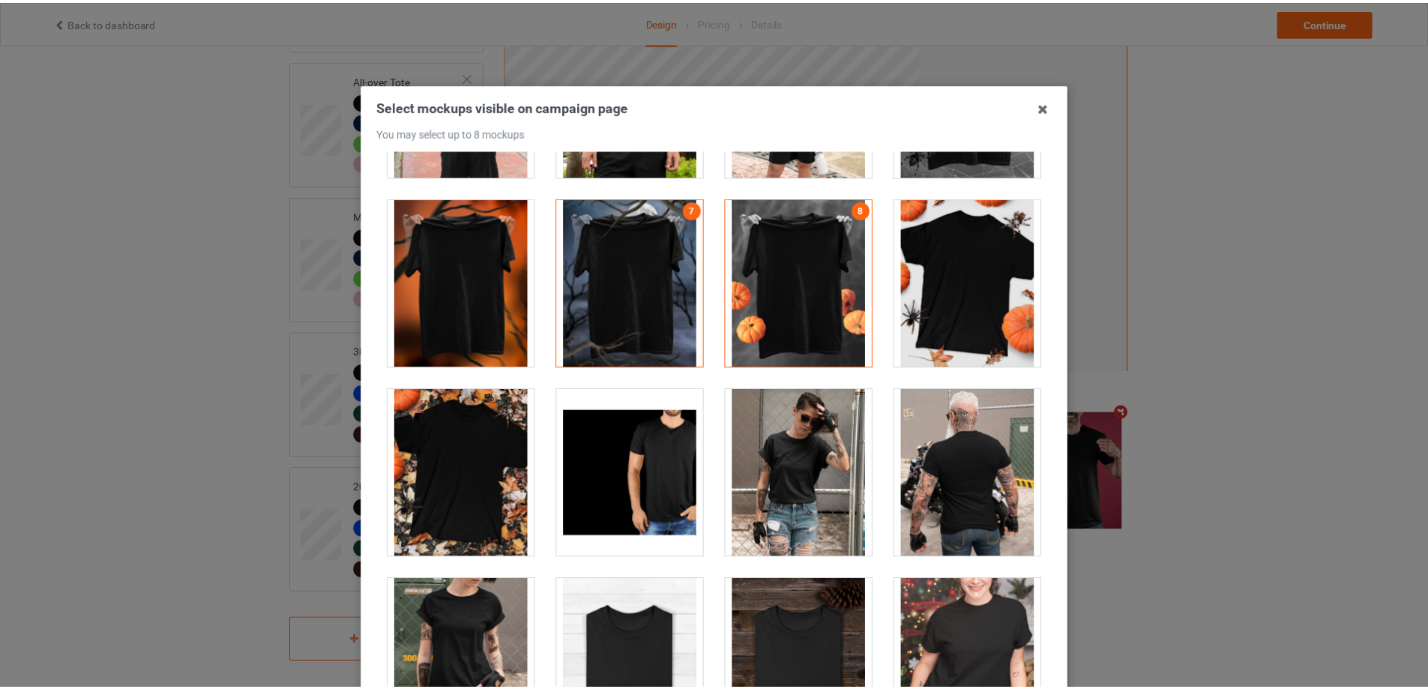
scroll to position [165, 0]
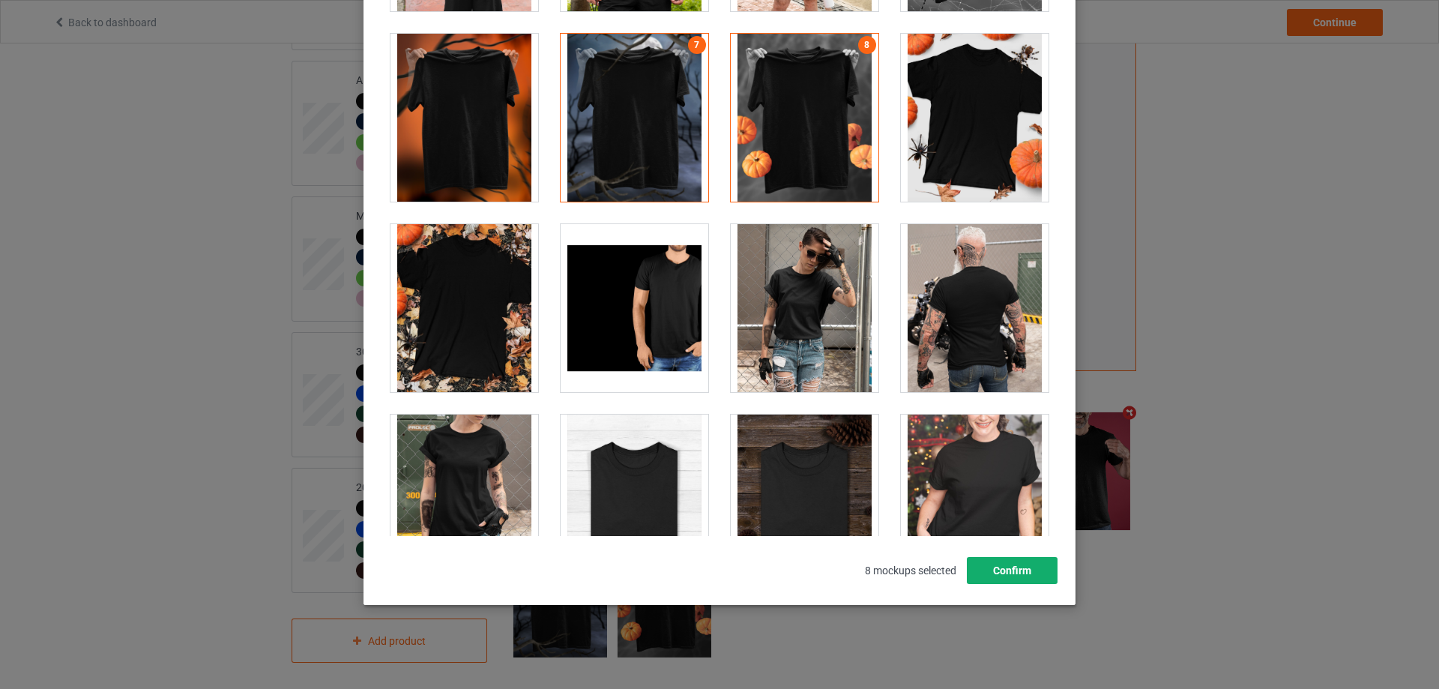
click at [989, 574] on button "Confirm" at bounding box center [1012, 570] width 91 height 27
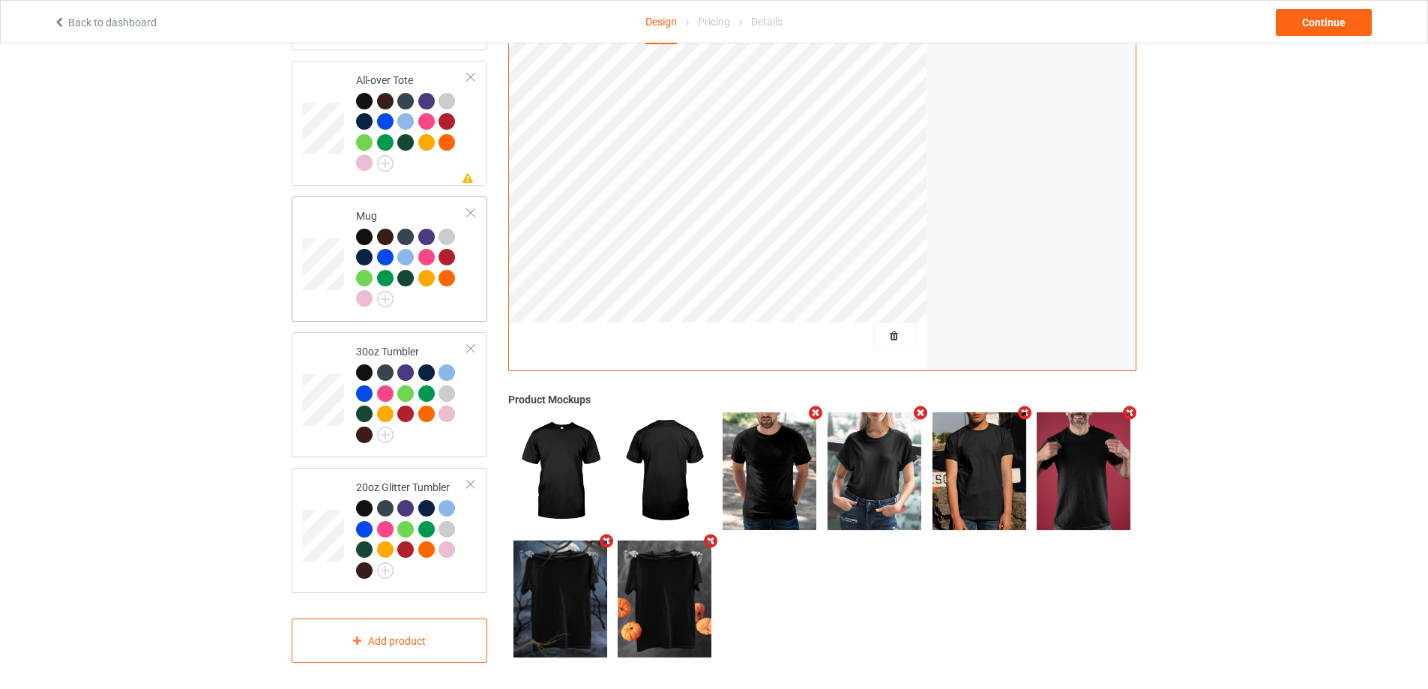
click at [447, 310] on div "Mug" at bounding box center [390, 258] width 196 height 125
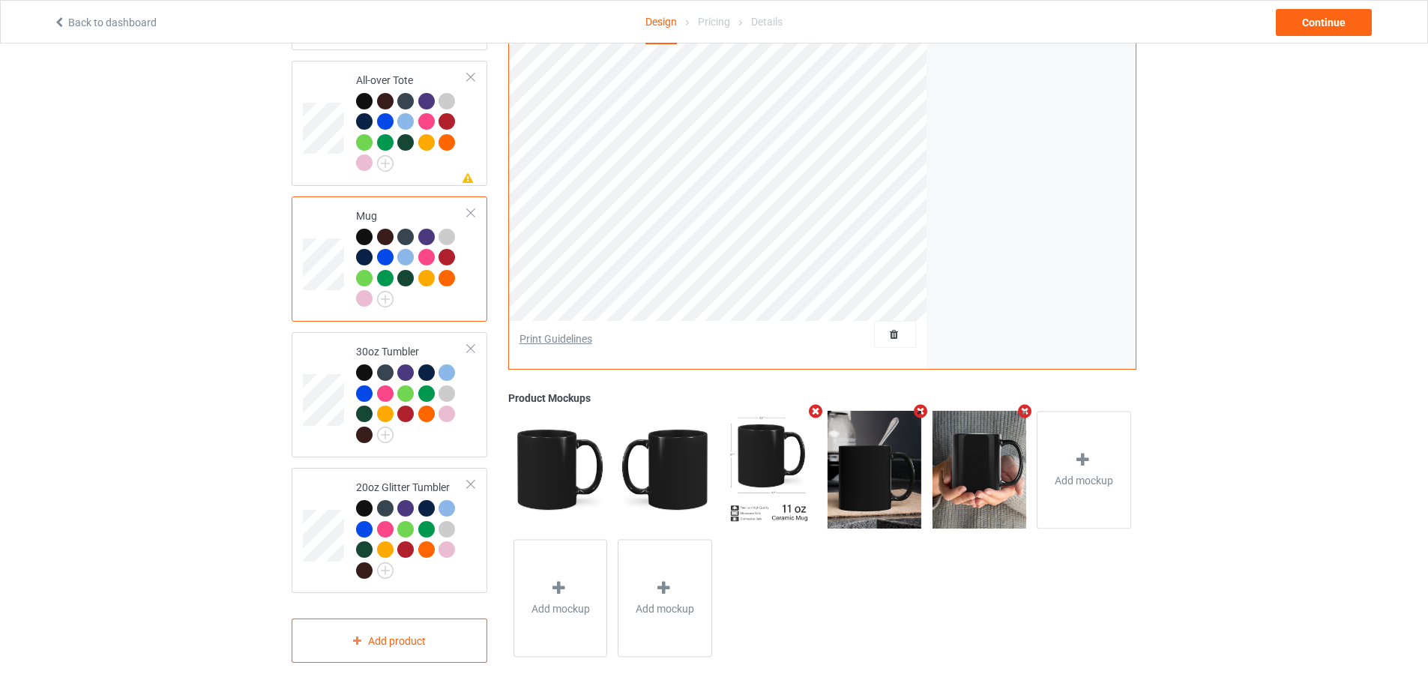
scroll to position [1117, 0]
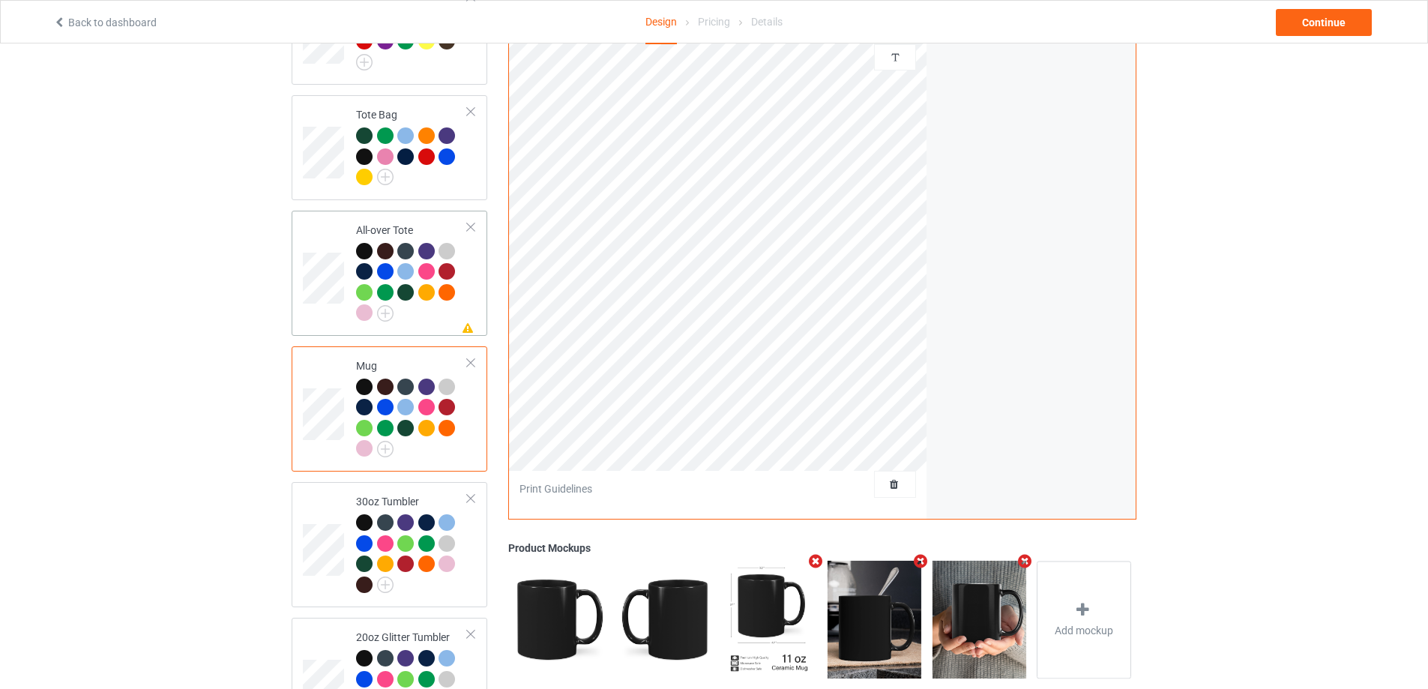
click at [384, 319] on td "Missing artwork on 1 side(s) All-over Tote" at bounding box center [412, 273] width 128 height 113
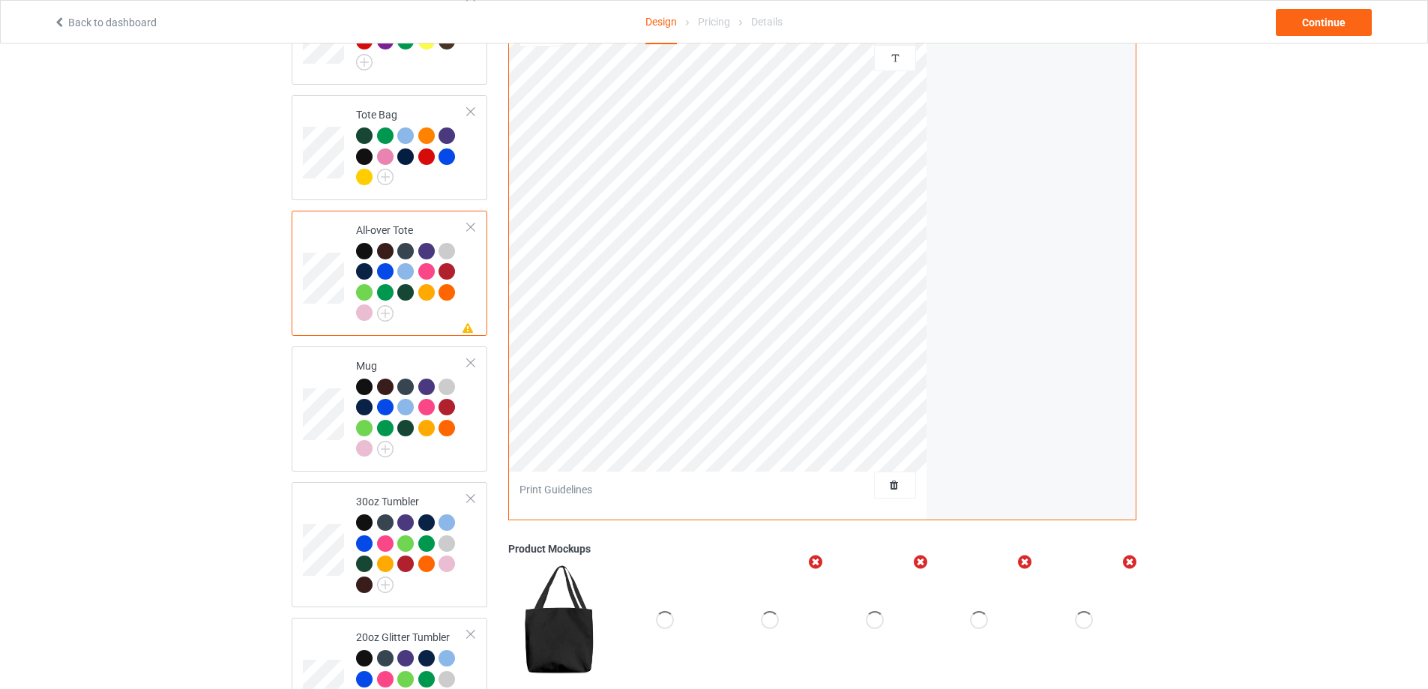
scroll to position [967, 0]
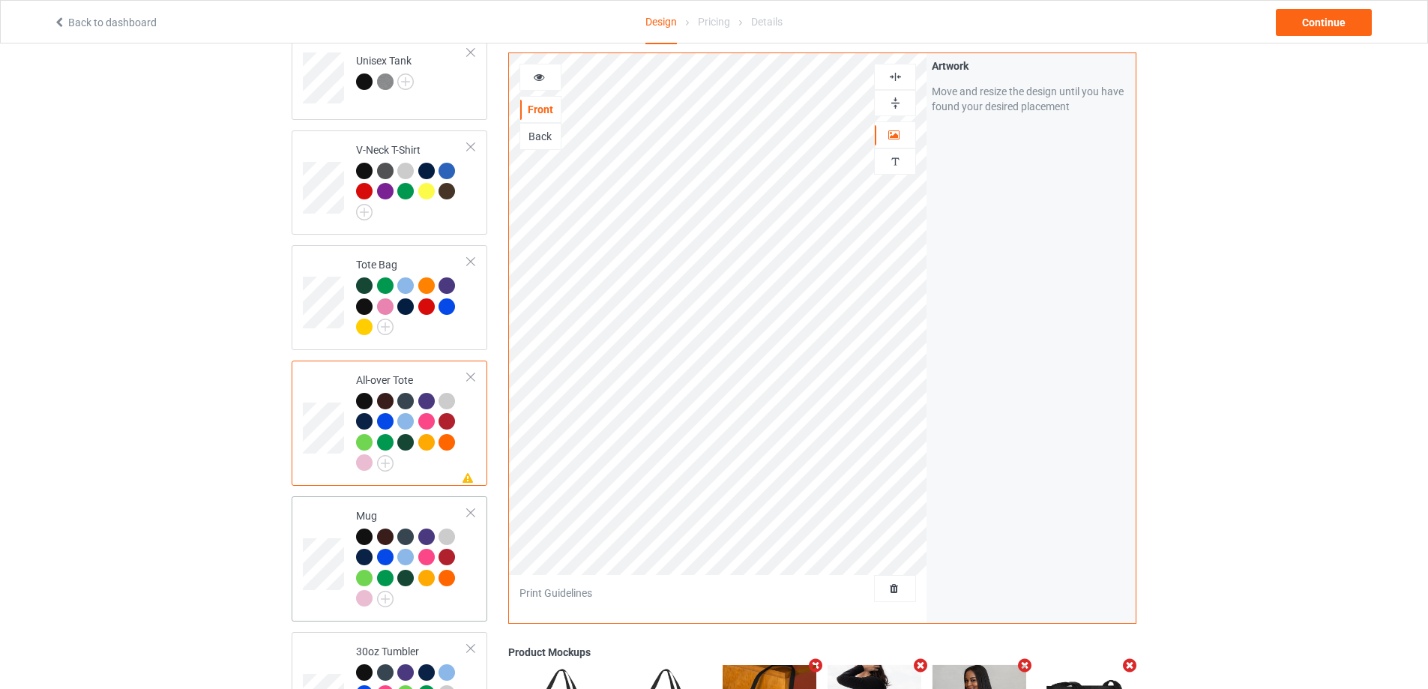
click at [445, 600] on div at bounding box center [412, 569] width 112 height 82
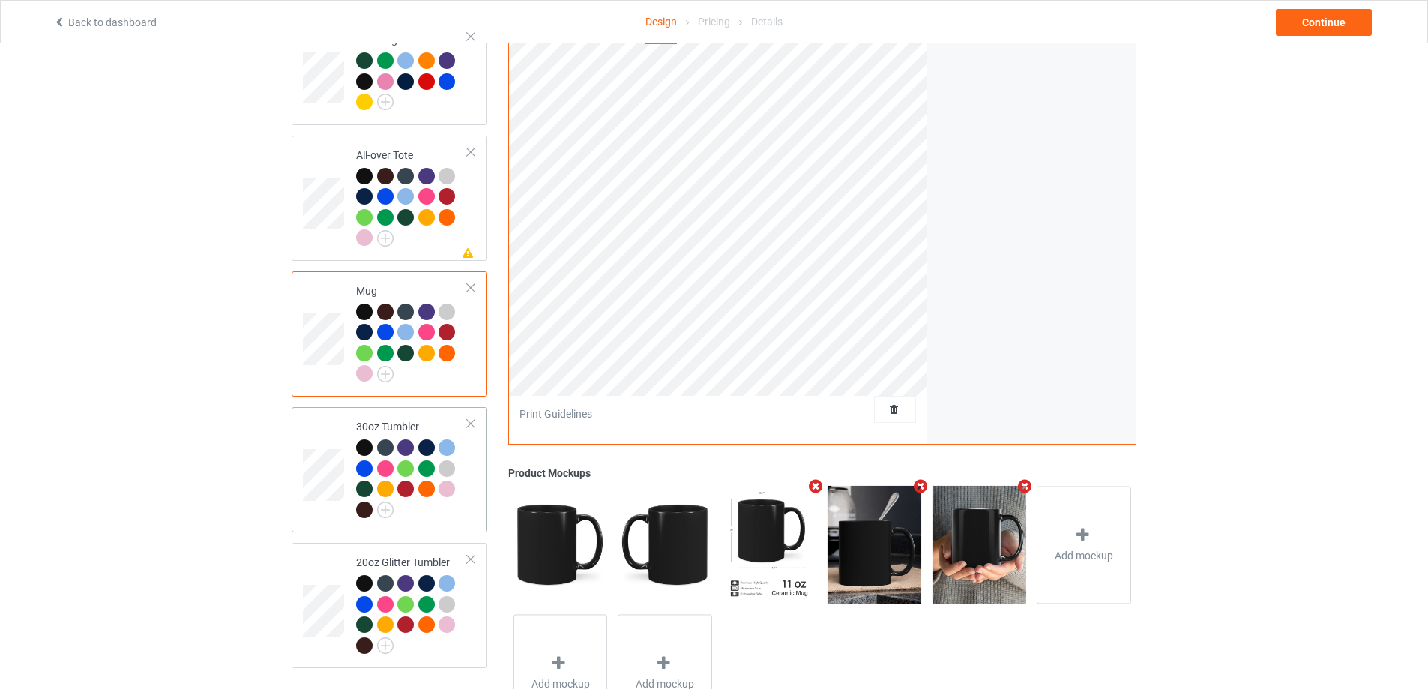
click at [446, 503] on div at bounding box center [412, 480] width 112 height 82
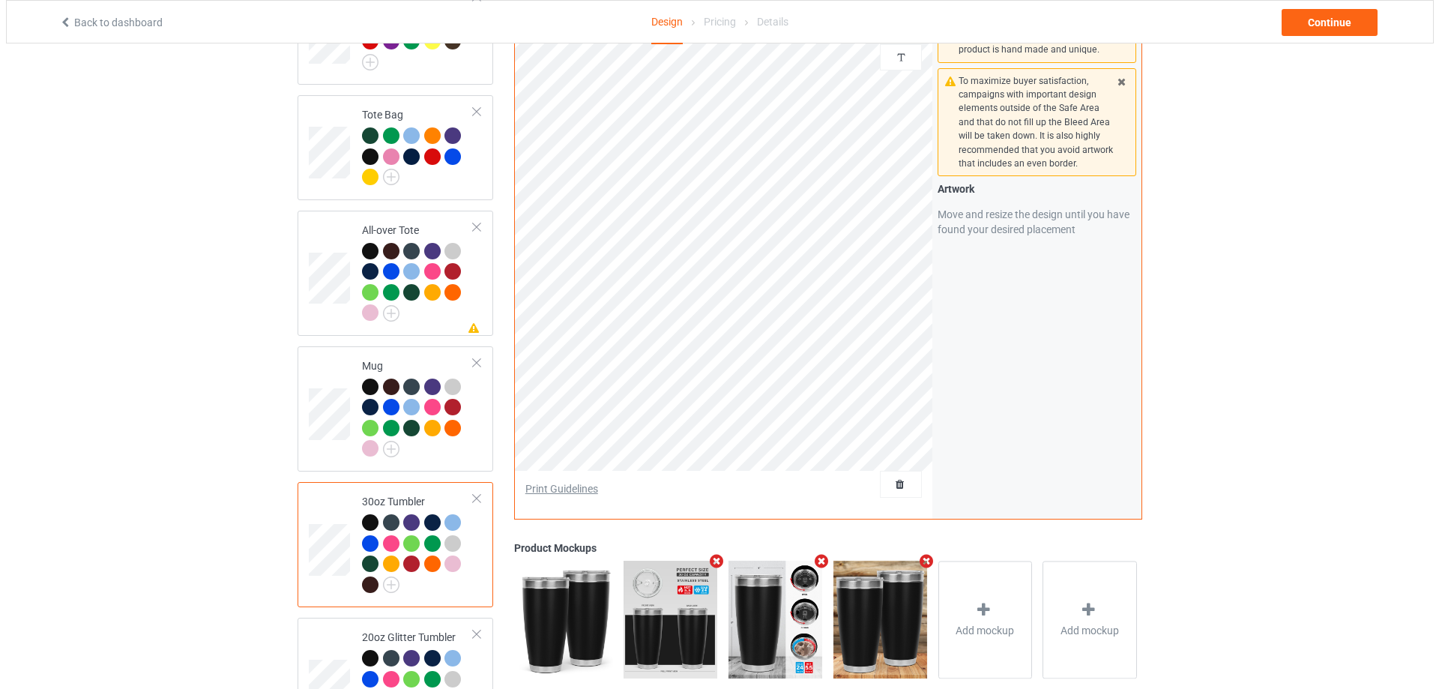
scroll to position [1267, 0]
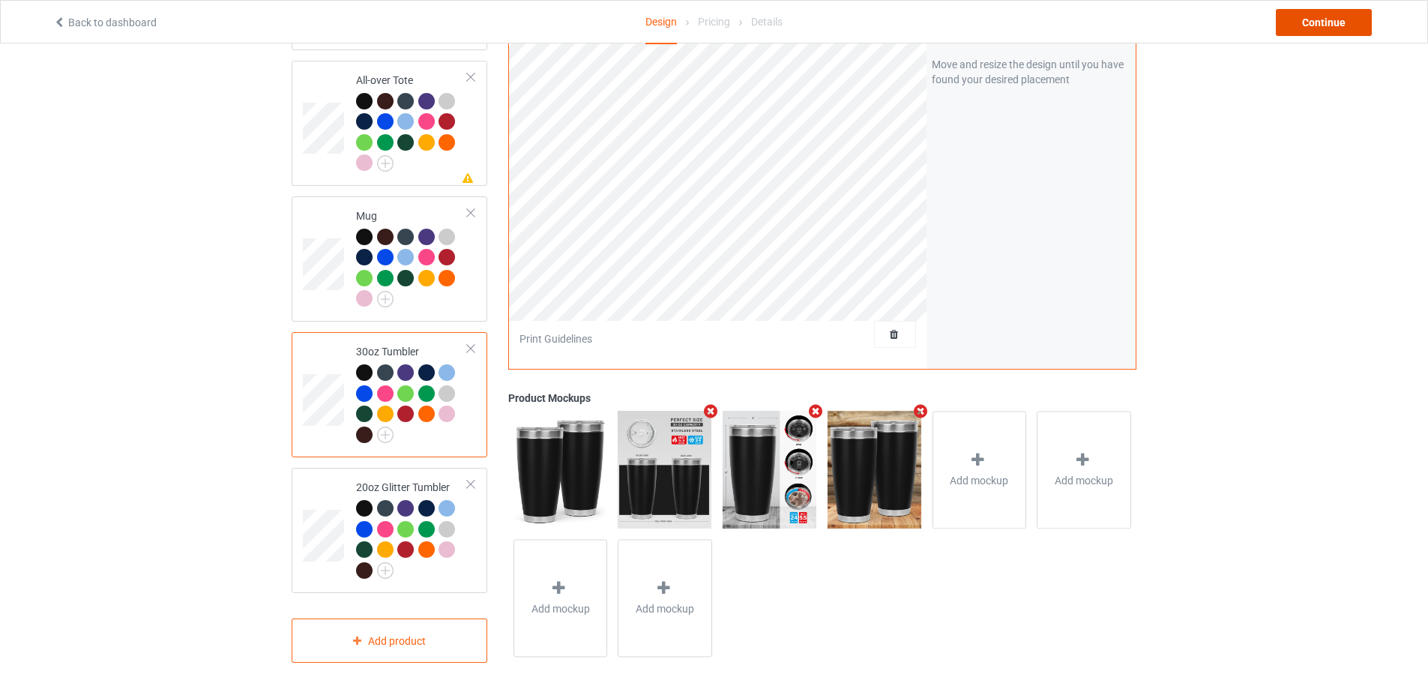
click at [1300, 22] on div "Continue" at bounding box center [1324, 22] width 96 height 27
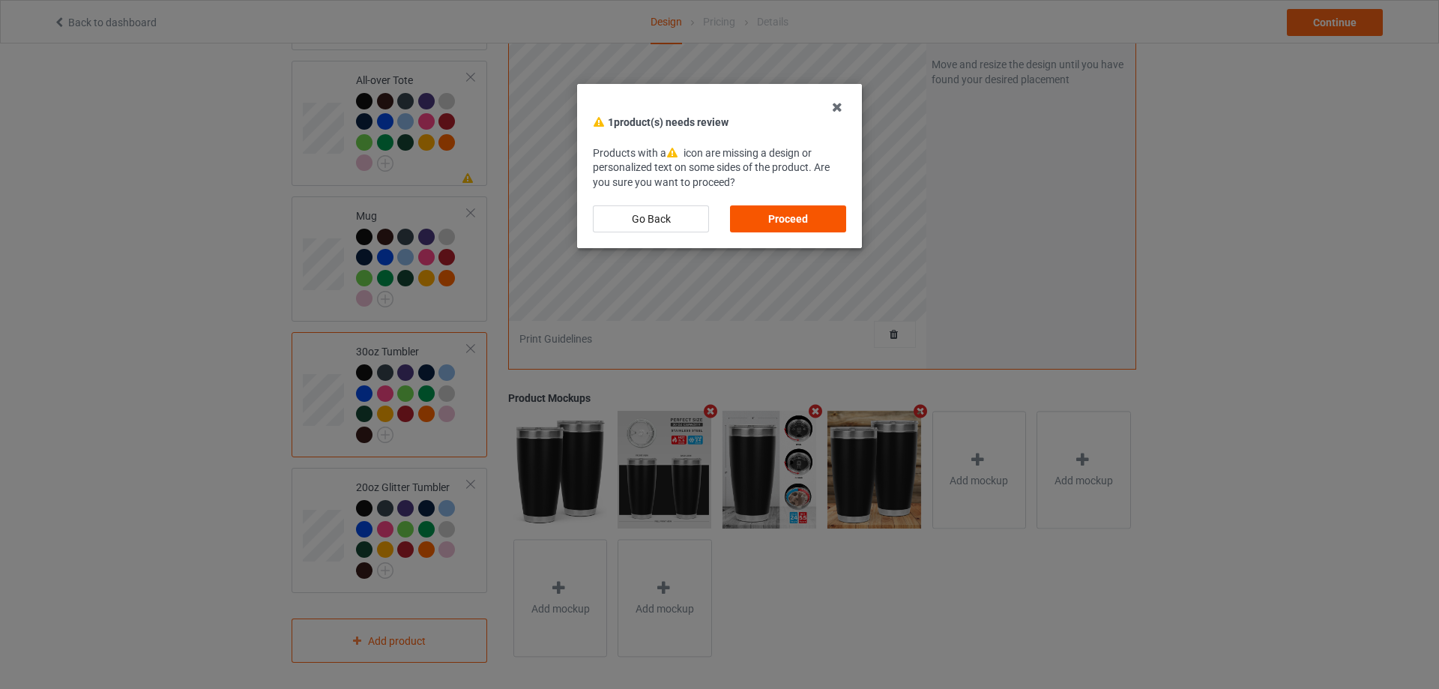
click at [807, 216] on div "Proceed" at bounding box center [788, 218] width 116 height 27
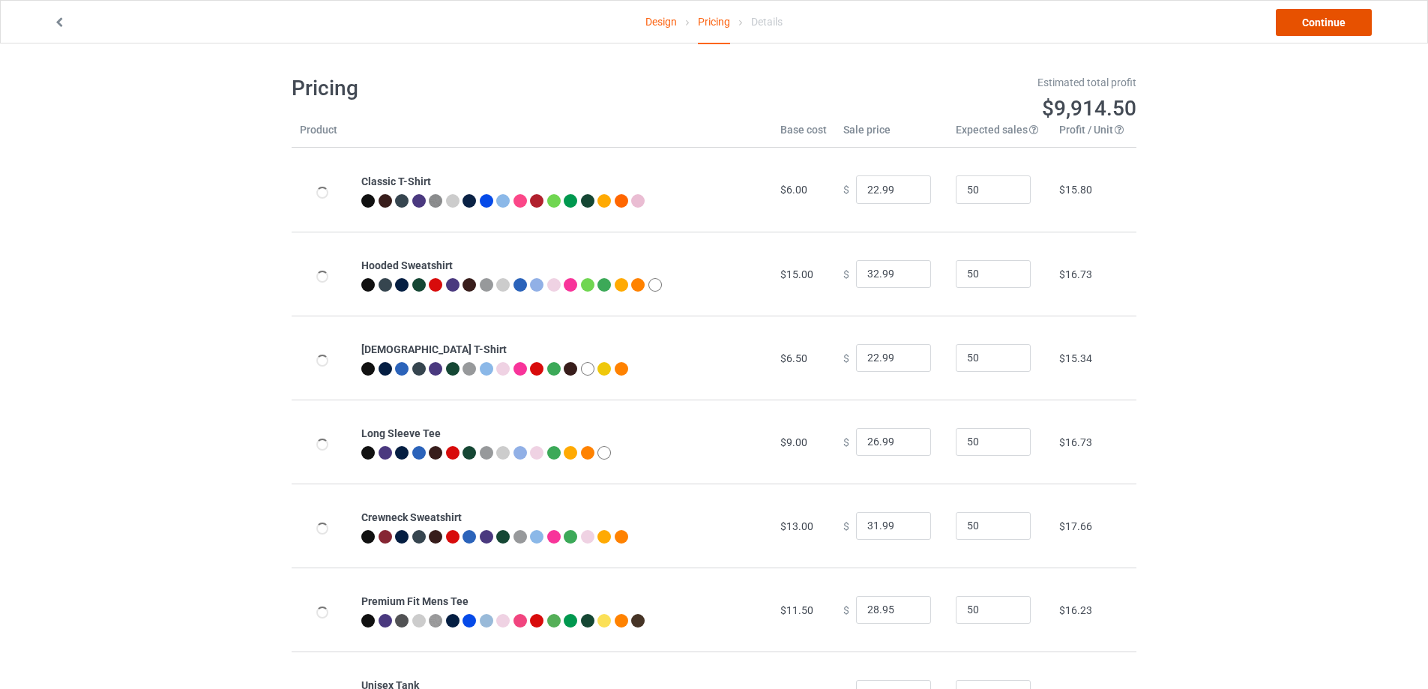
click at [1313, 22] on link "Continue" at bounding box center [1324, 22] width 96 height 27
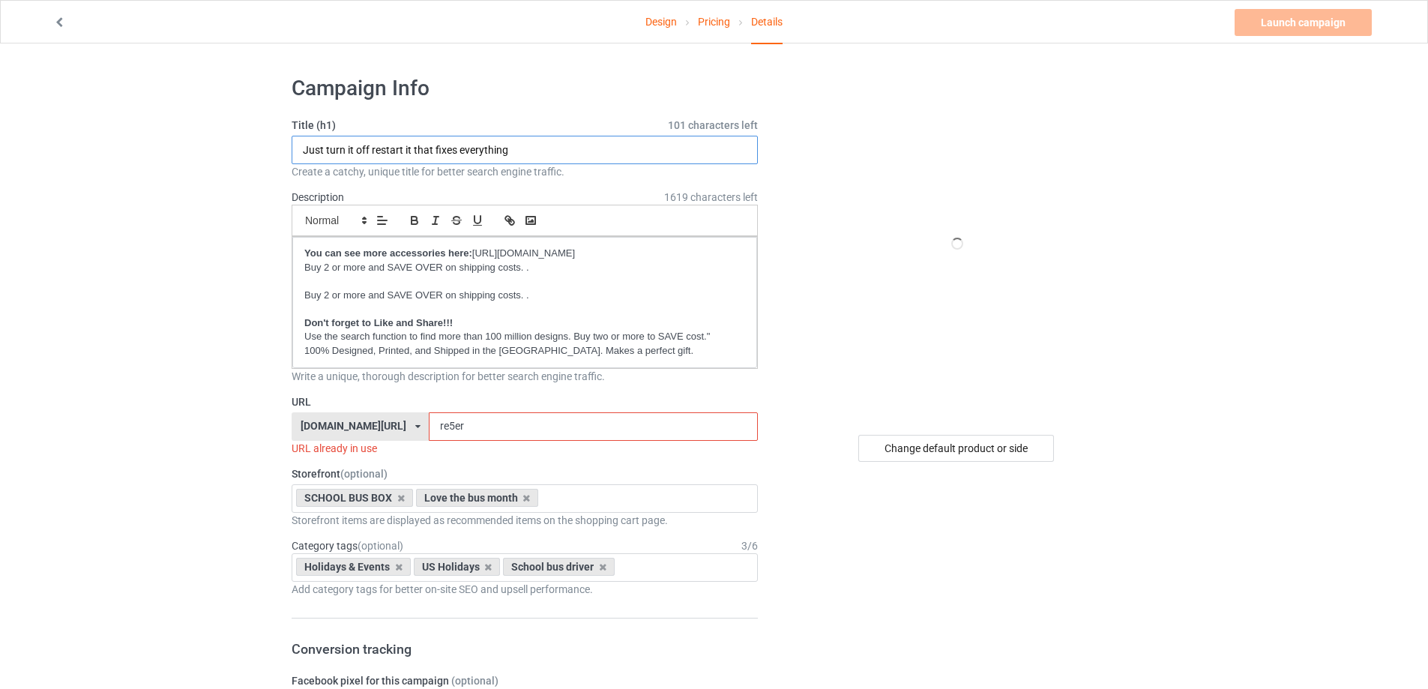
click at [486, 154] on input "Just turn it off restart it that fixes everything" at bounding box center [525, 150] width 466 height 28
click at [487, 153] on input "Just turn it off restart it that fixes everything" at bounding box center [525, 150] width 466 height 28
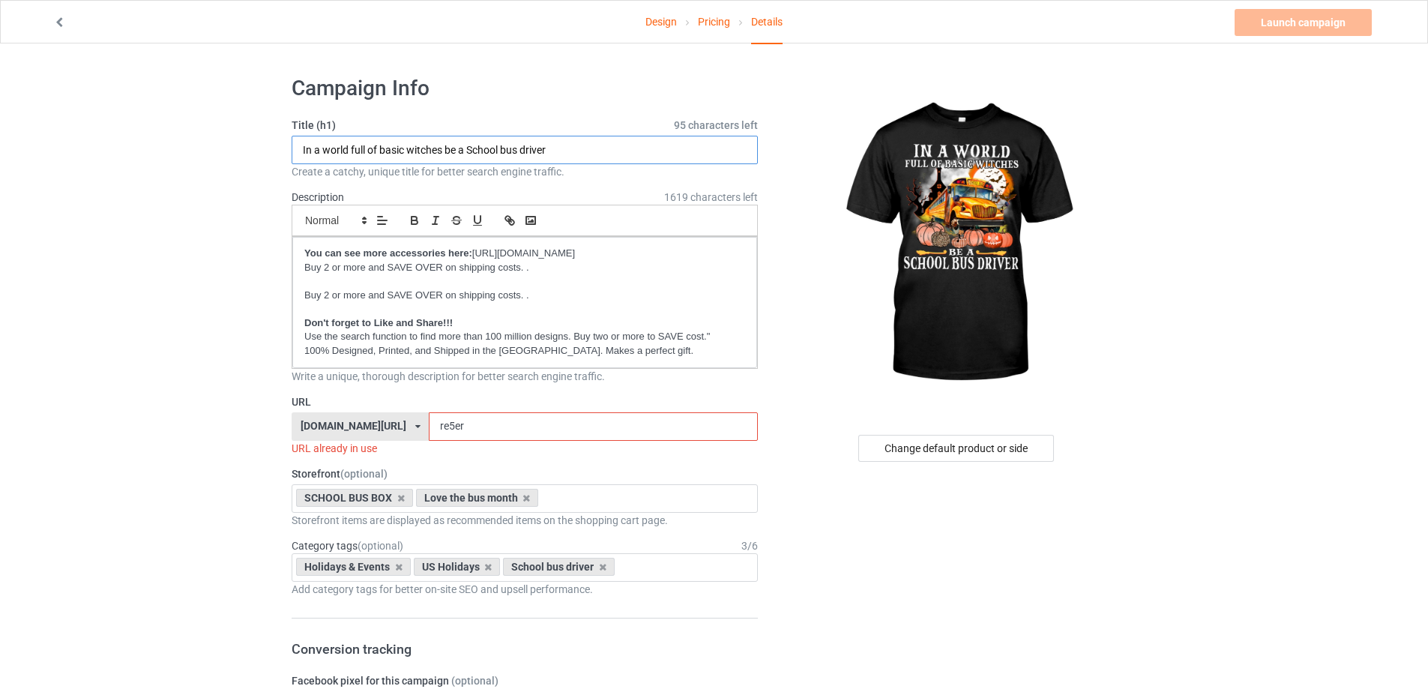
type input "In a world full of basic witches be a School bus driver"
click at [539, 419] on input "re5er" at bounding box center [593, 426] width 328 height 28
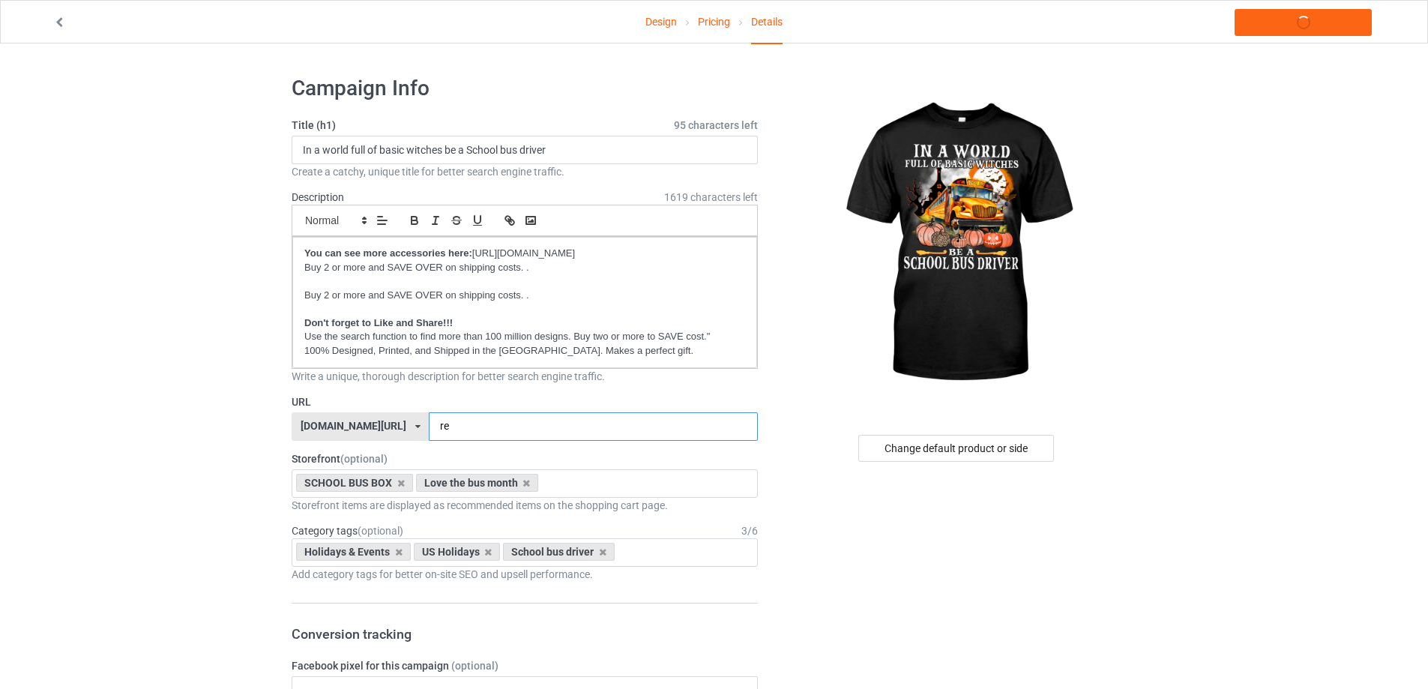
type input "r"
type input "bawisbd"
click at [568, 485] on div "SCHOOL BUS BOX Love the bus month Welcome Back to school Pink October Love My B…" at bounding box center [525, 483] width 466 height 28
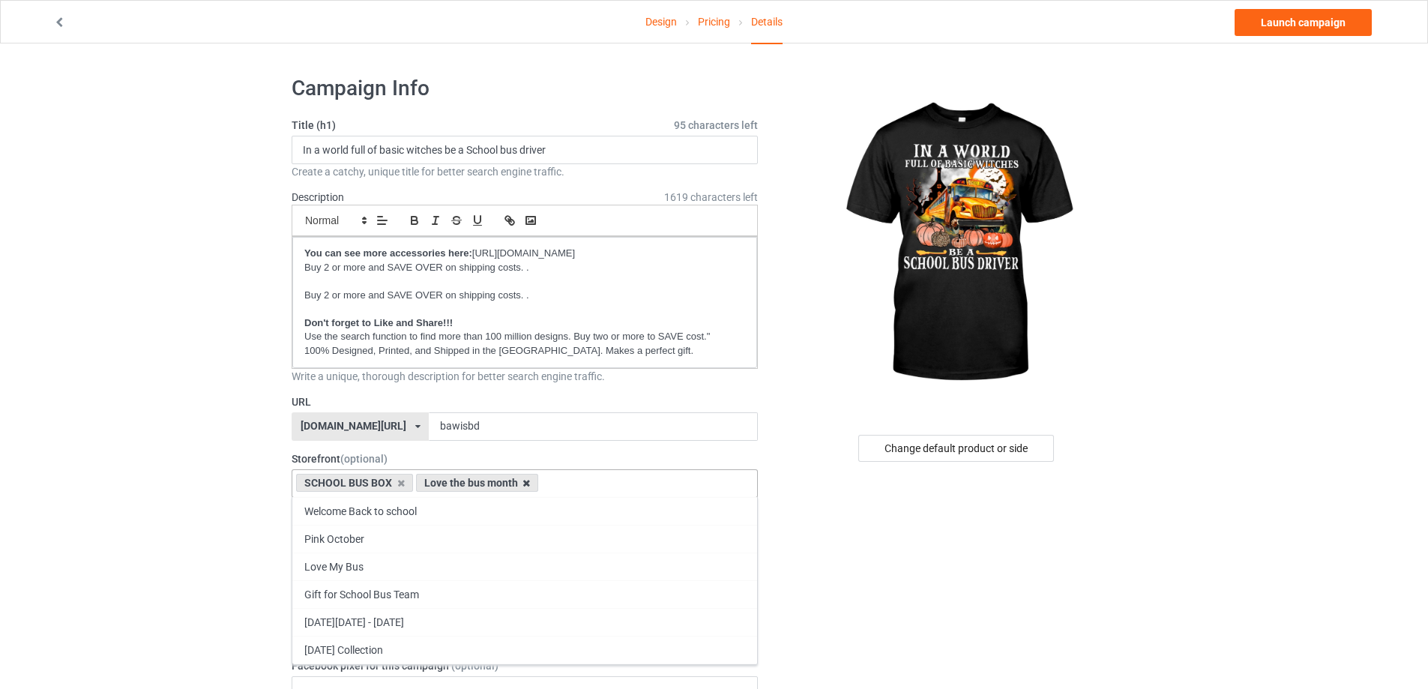
click at [528, 483] on icon at bounding box center [525, 483] width 7 height 10
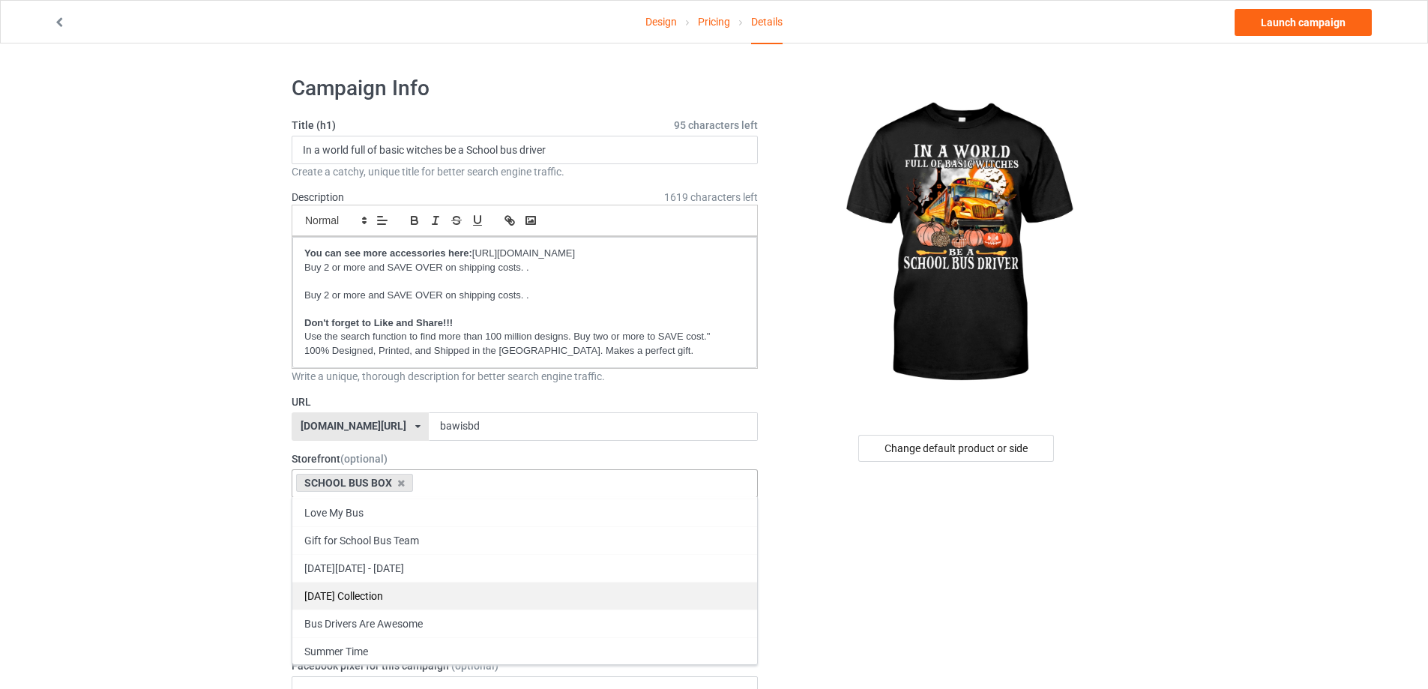
click at [431, 600] on div "[DATE] Collection" at bounding box center [524, 596] width 465 height 28
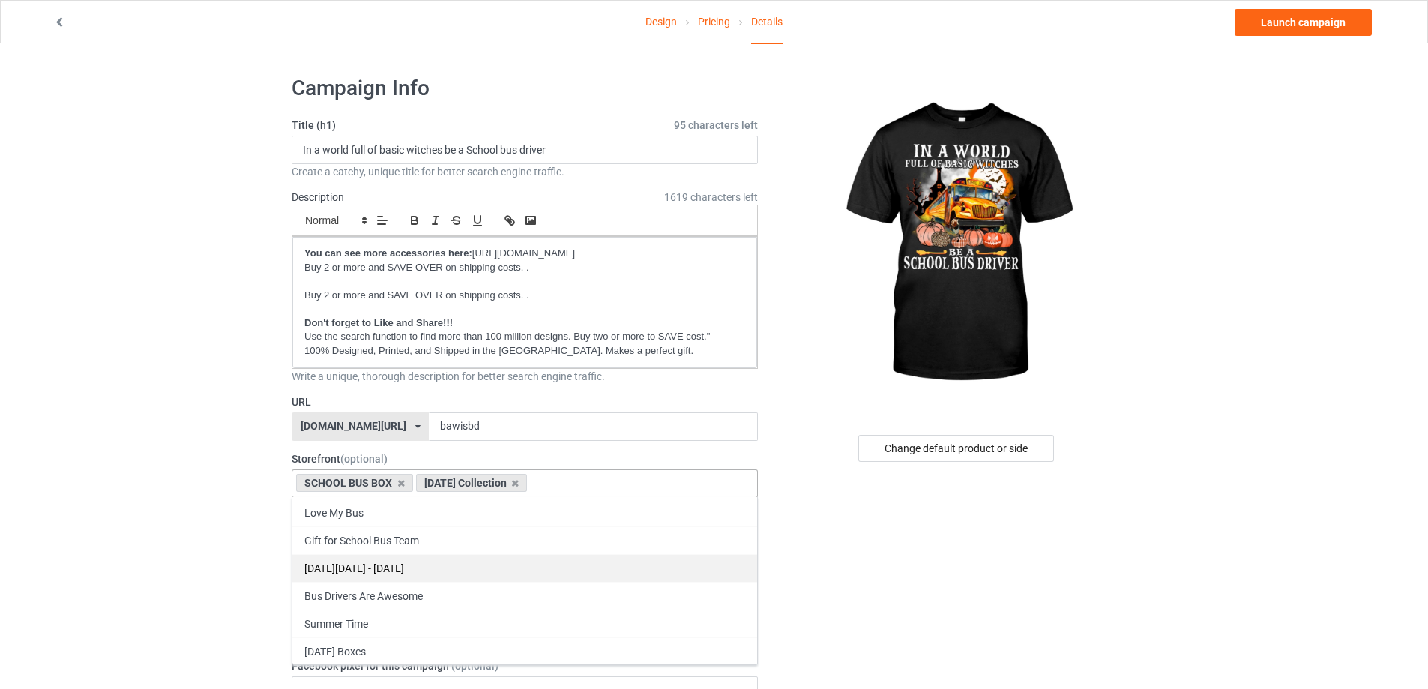
scroll to position [54, 0]
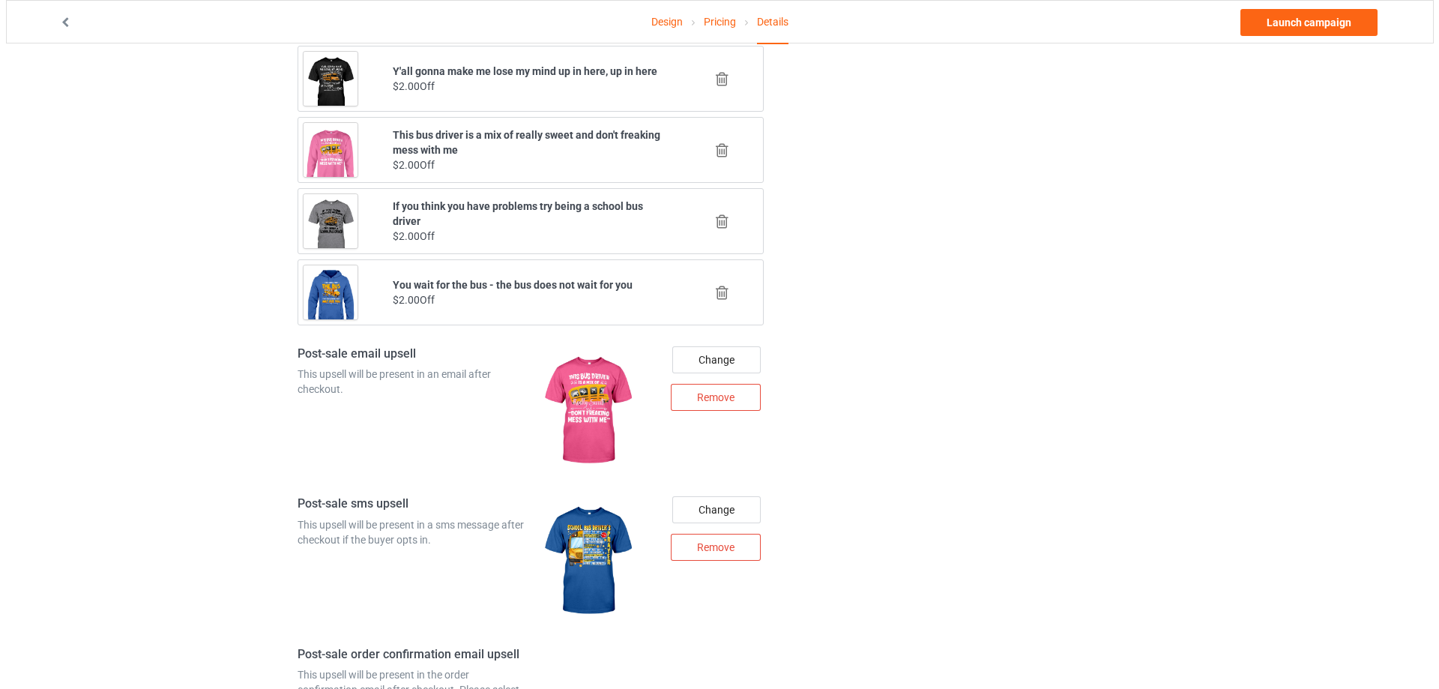
scroll to position [1724, 0]
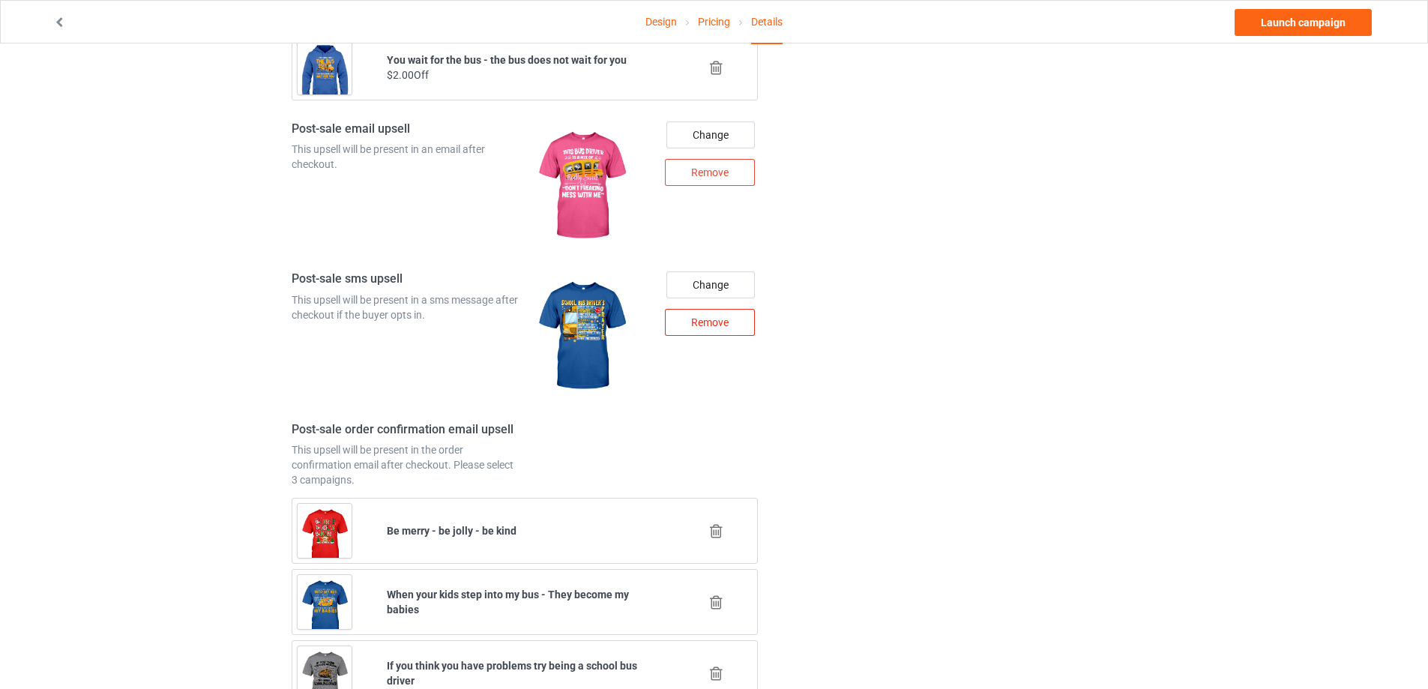
click at [681, 325] on div "Remove" at bounding box center [710, 322] width 90 height 27
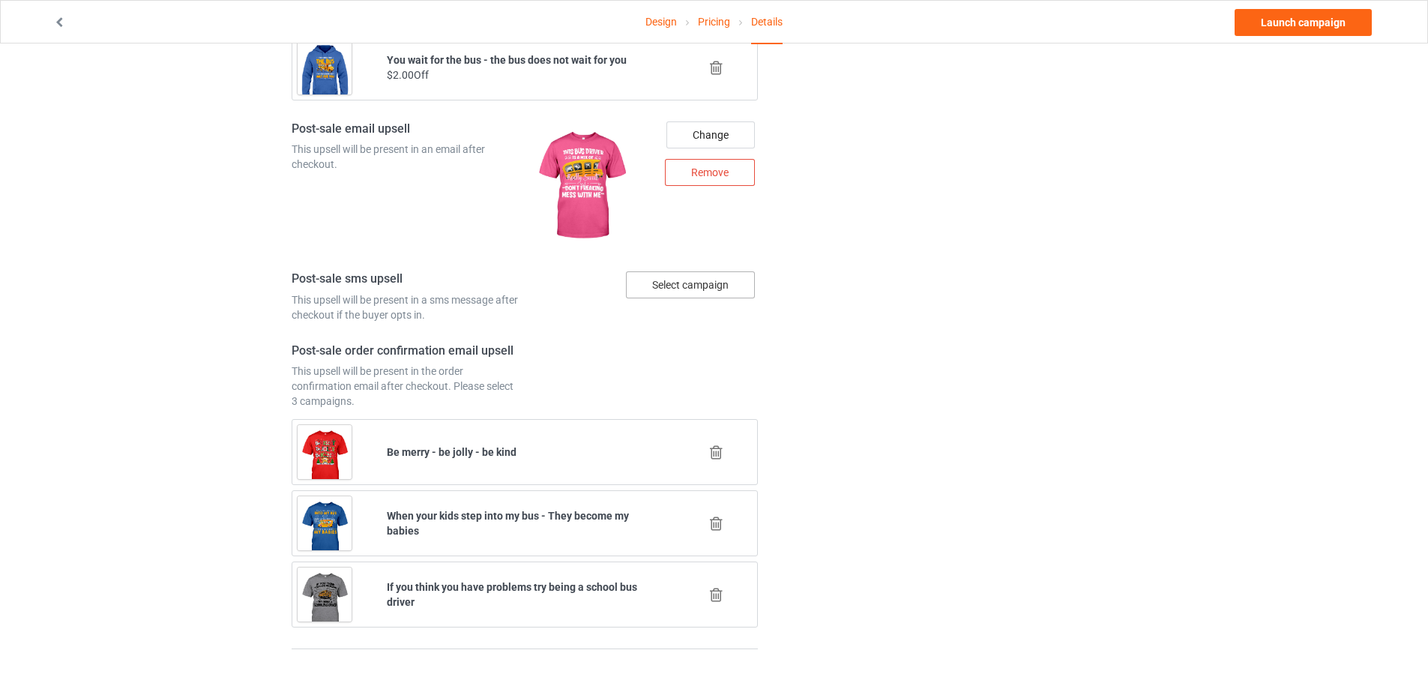
click at [669, 277] on div "Select campaign" at bounding box center [690, 284] width 129 height 27
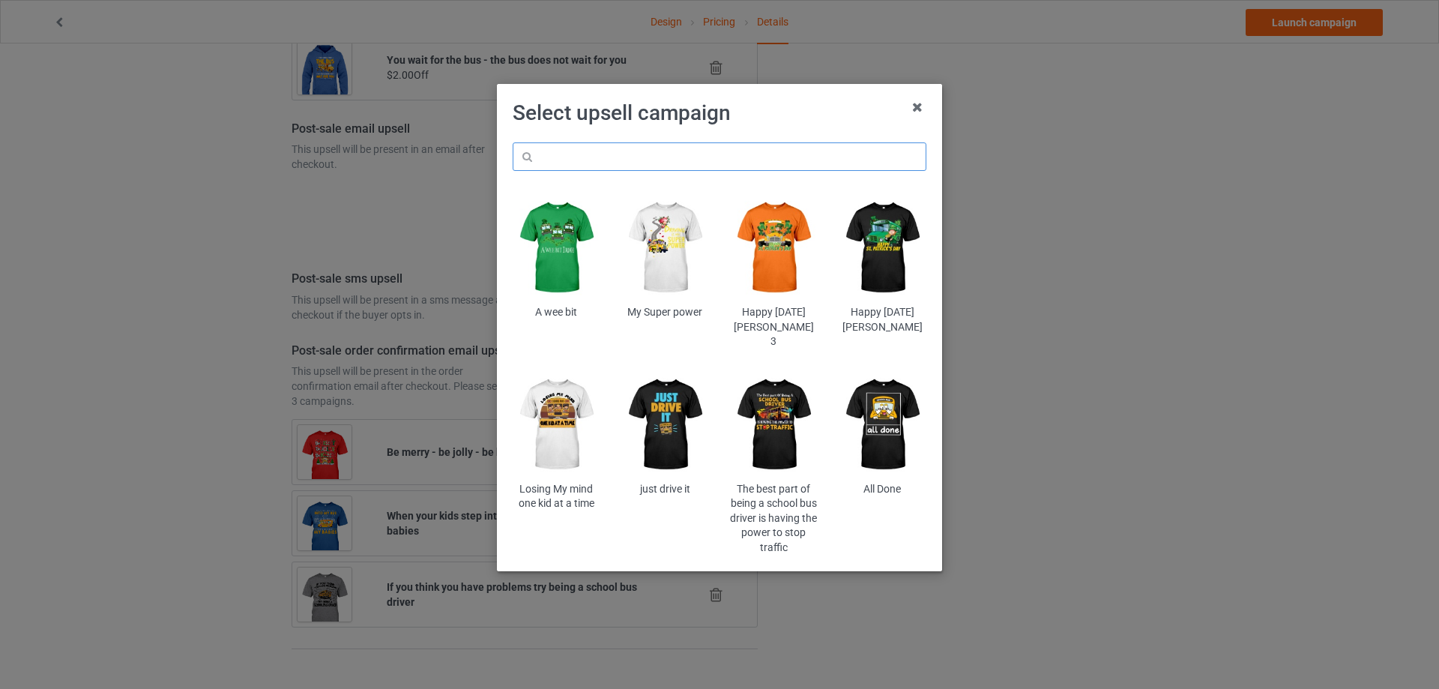
click at [642, 155] on input "text" at bounding box center [720, 156] width 414 height 28
paste input "dahasb"
type input "dahasb"
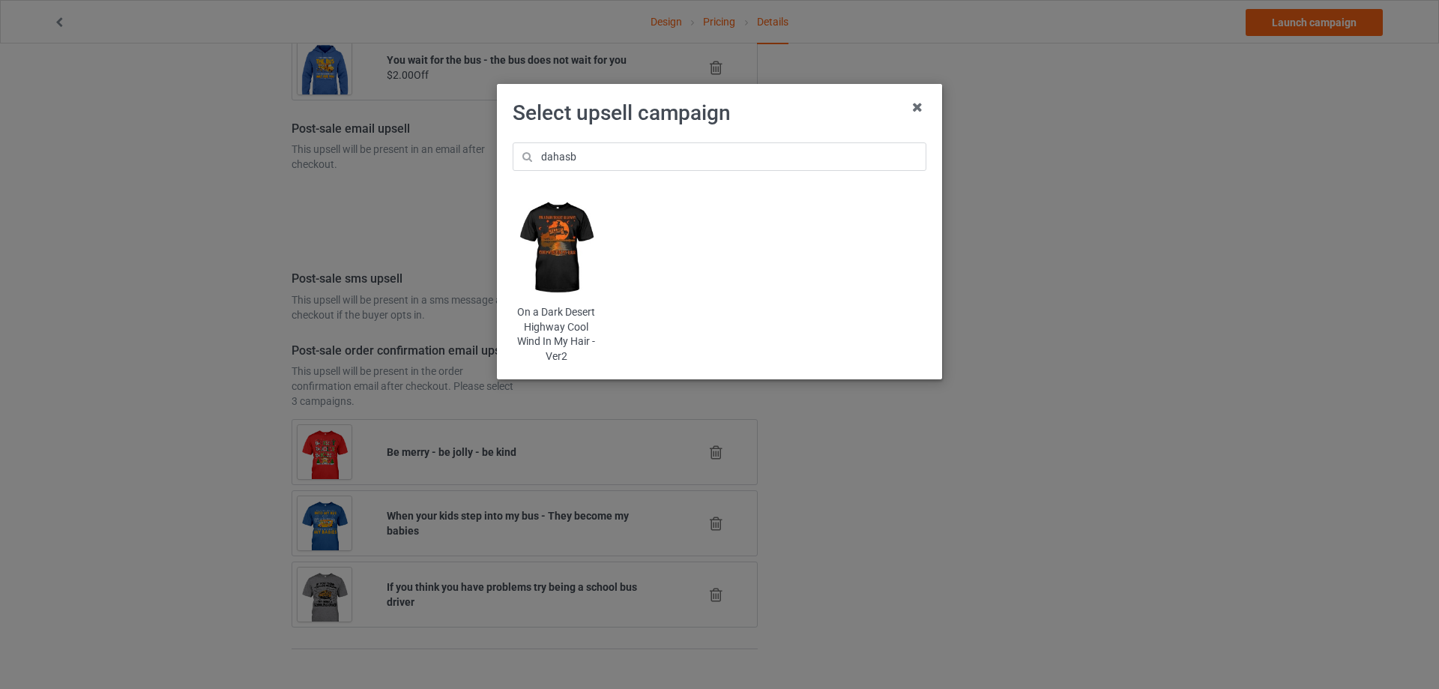
click at [576, 246] on img at bounding box center [557, 247] width 88 height 109
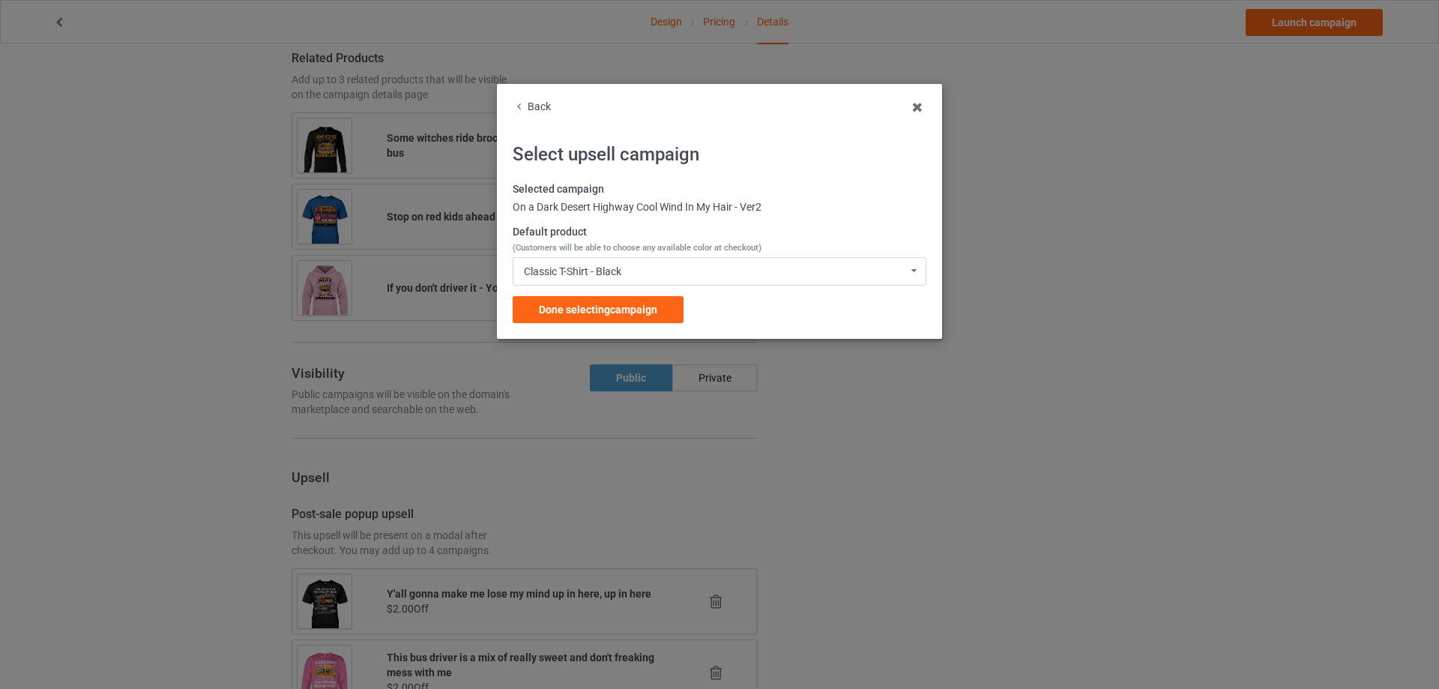
scroll to position [1724, 0]
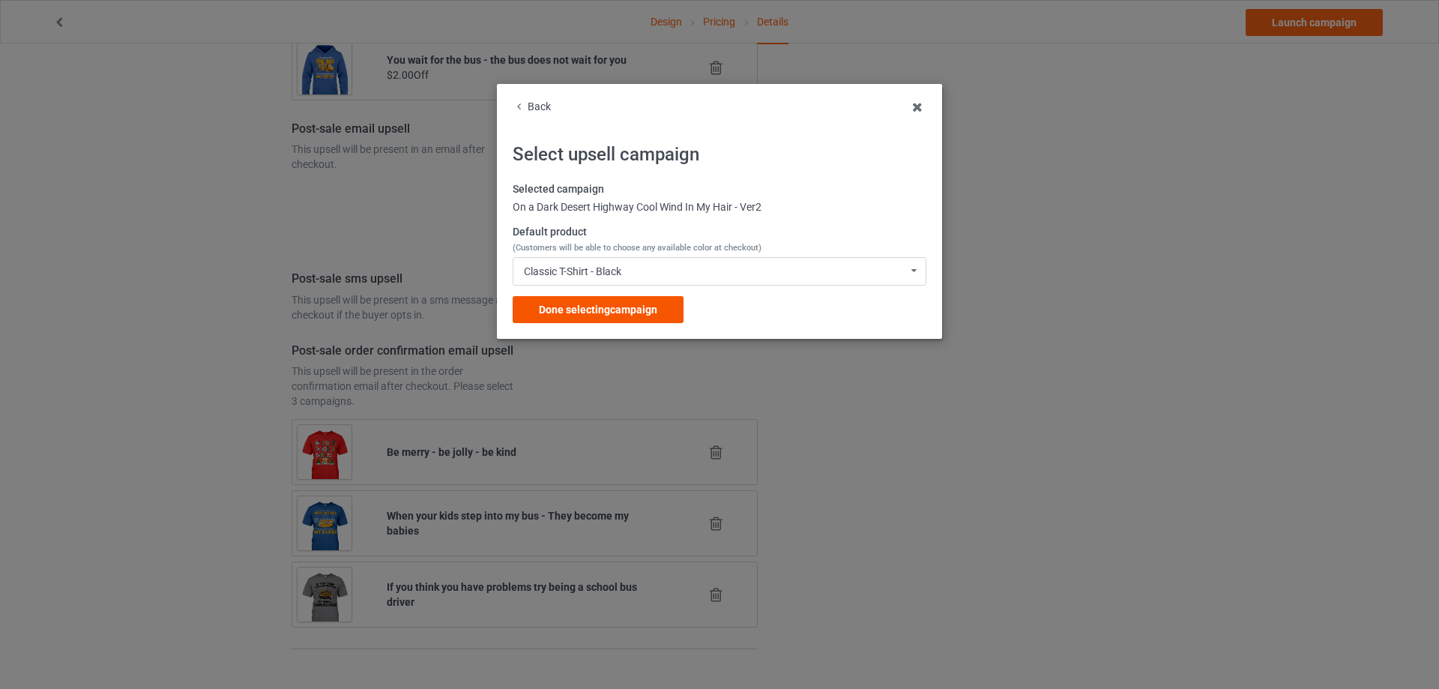
click at [575, 298] on div "Done selecting campaign" at bounding box center [598, 309] width 171 height 27
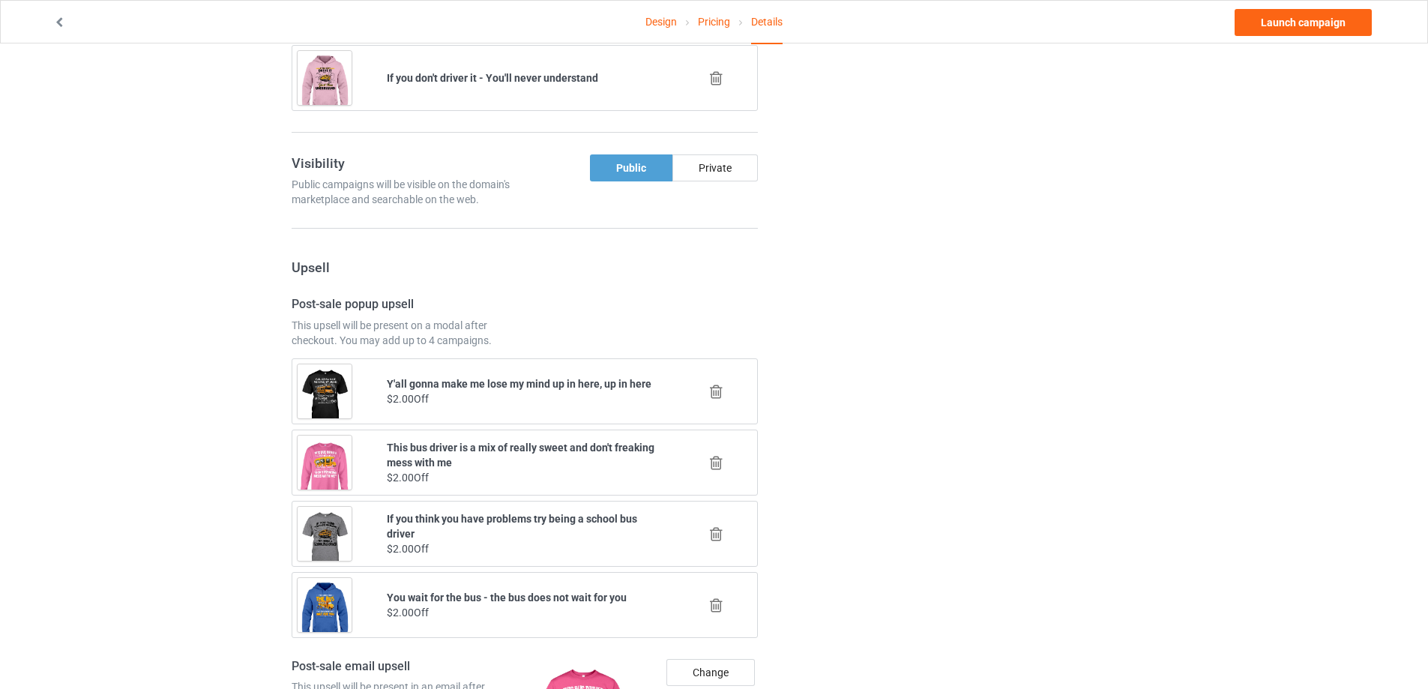
scroll to position [1336, 0]
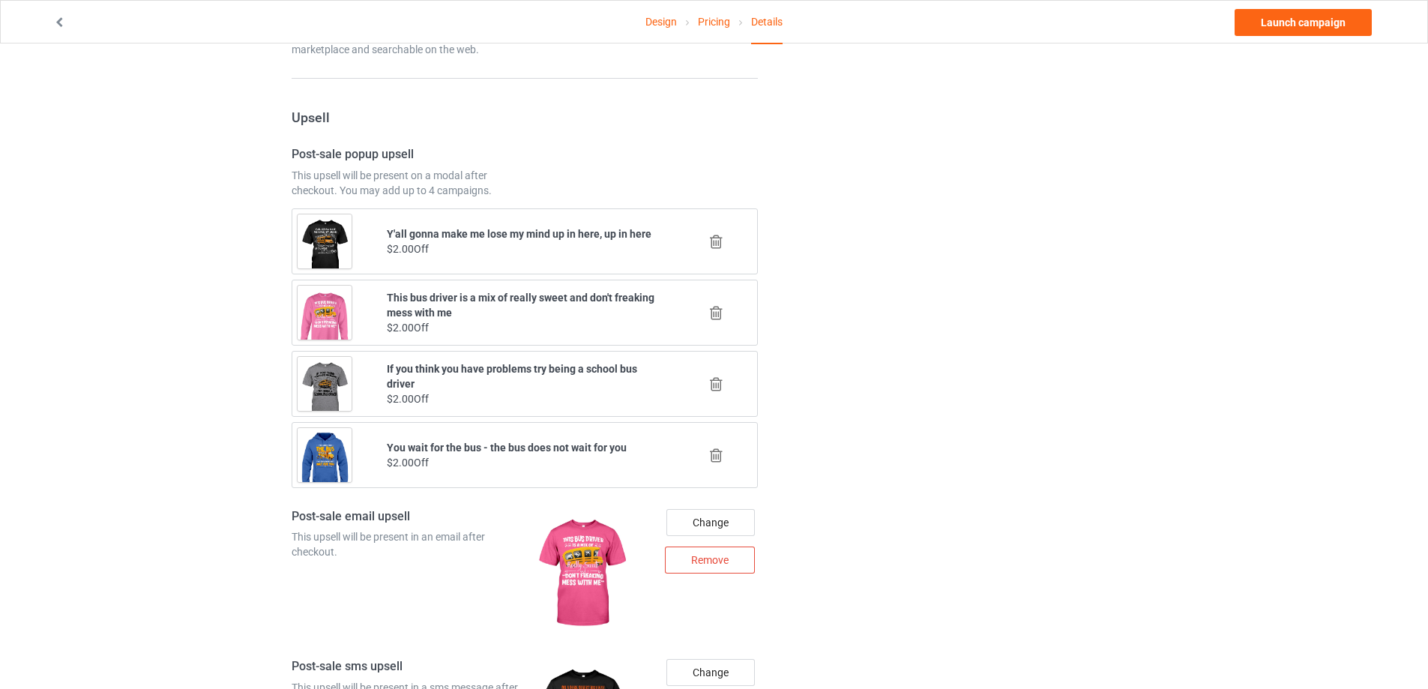
click at [716, 379] on icon at bounding box center [716, 384] width 19 height 16
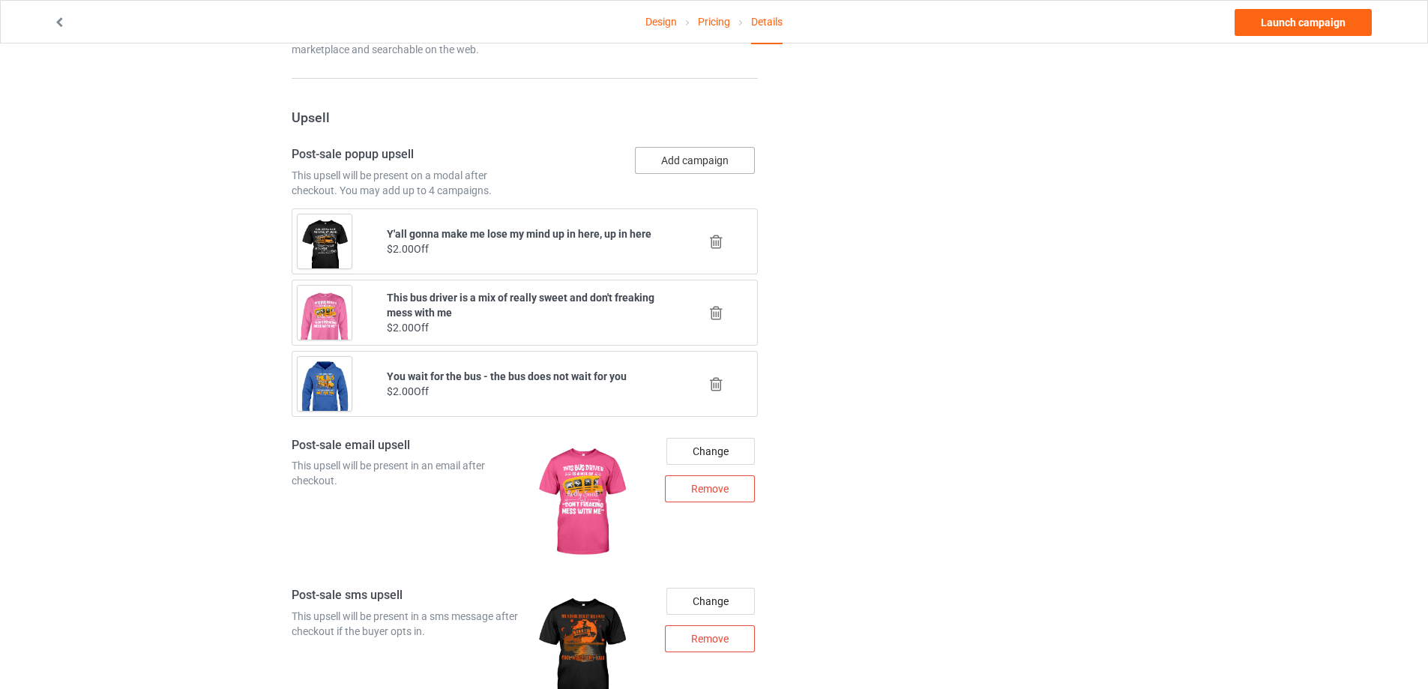
click at [695, 172] on button "Add campaign" at bounding box center [695, 160] width 120 height 27
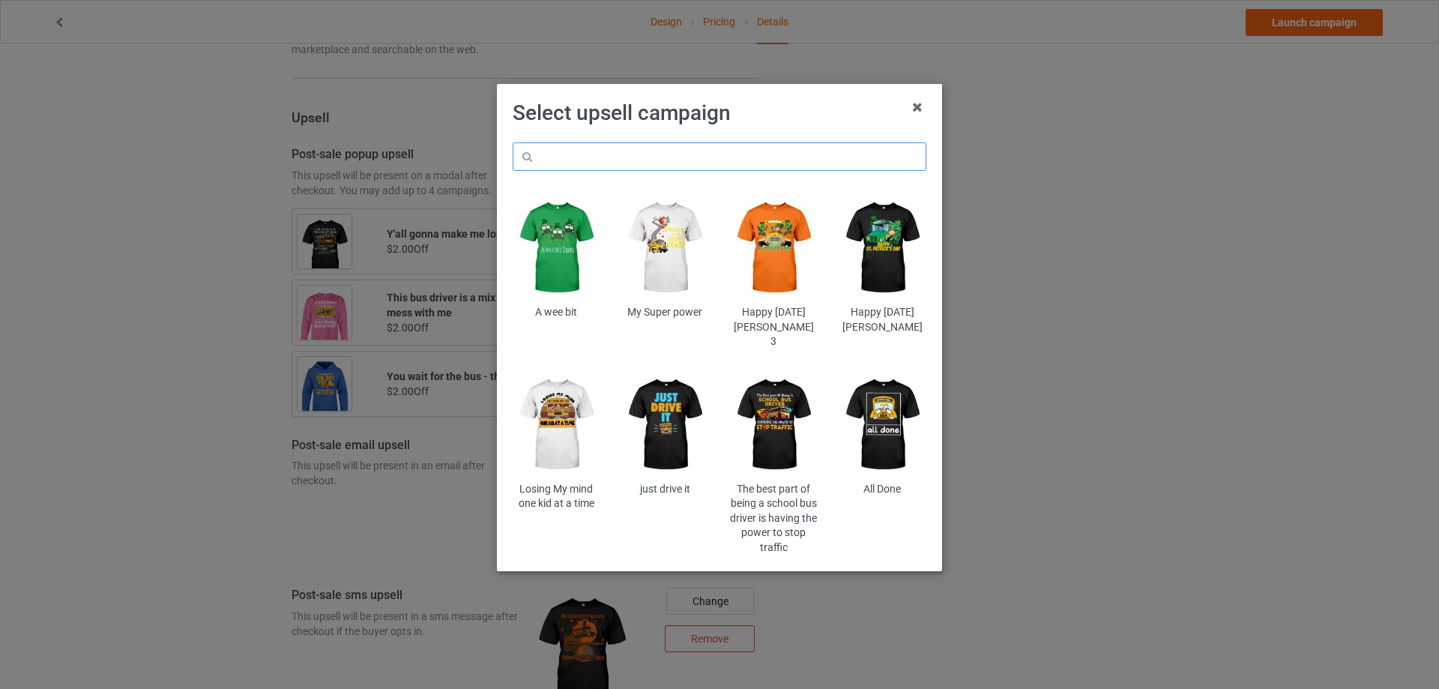
click at [663, 160] on input "text" at bounding box center [720, 156] width 414 height 28
paste input "br5amla"
type input "br5amla"
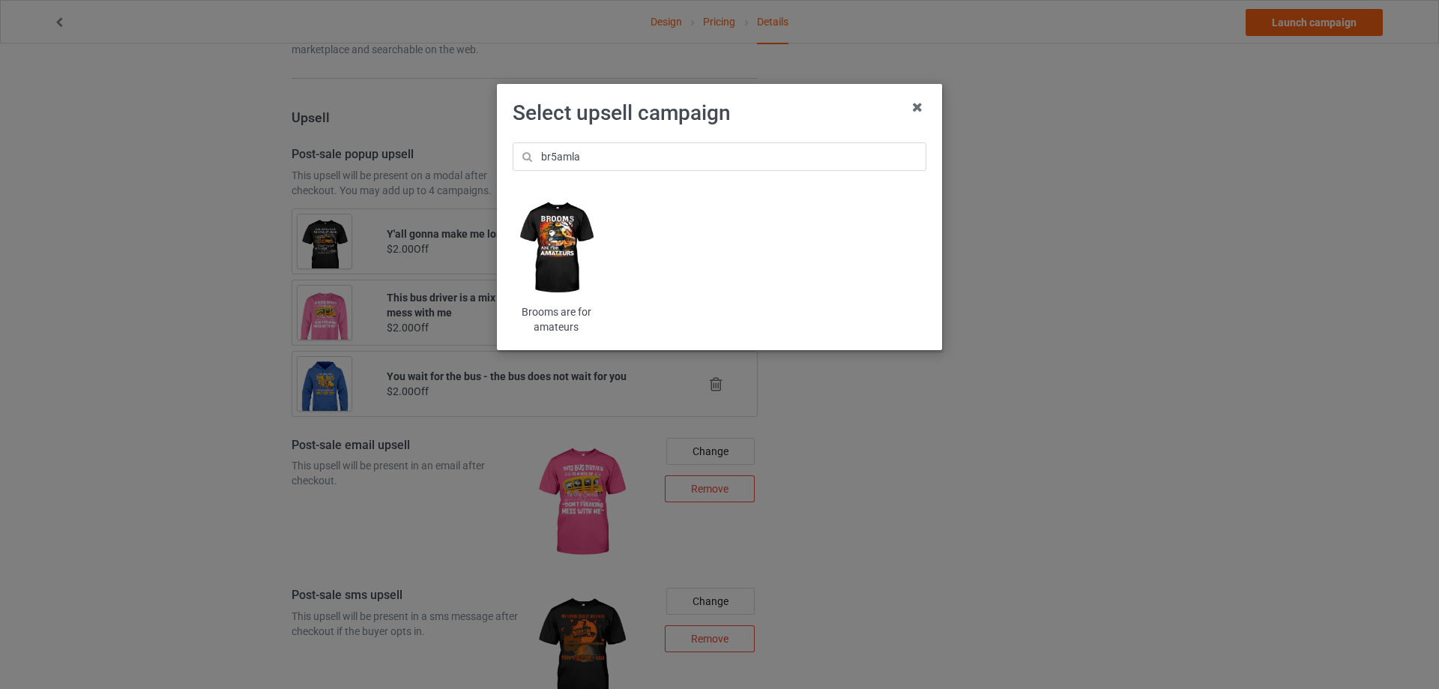
click at [561, 285] on img at bounding box center [557, 247] width 88 height 109
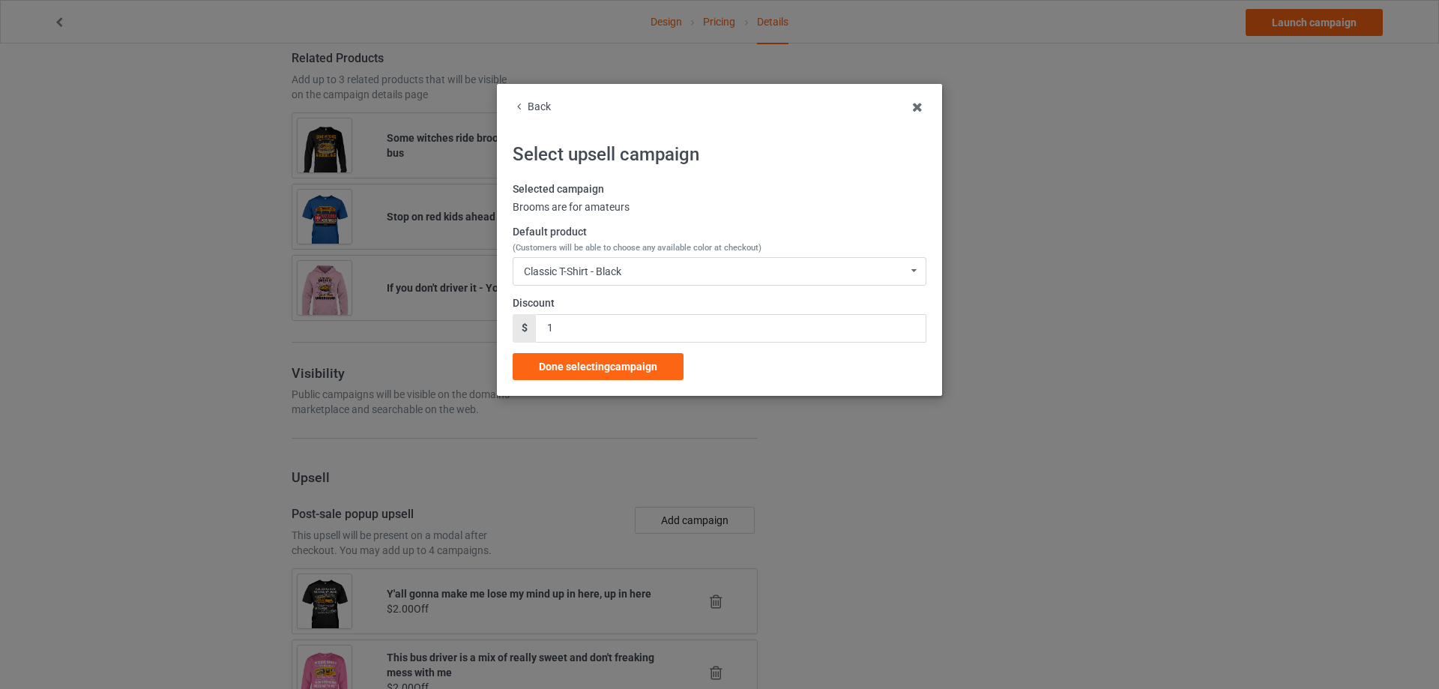
scroll to position [1336, 0]
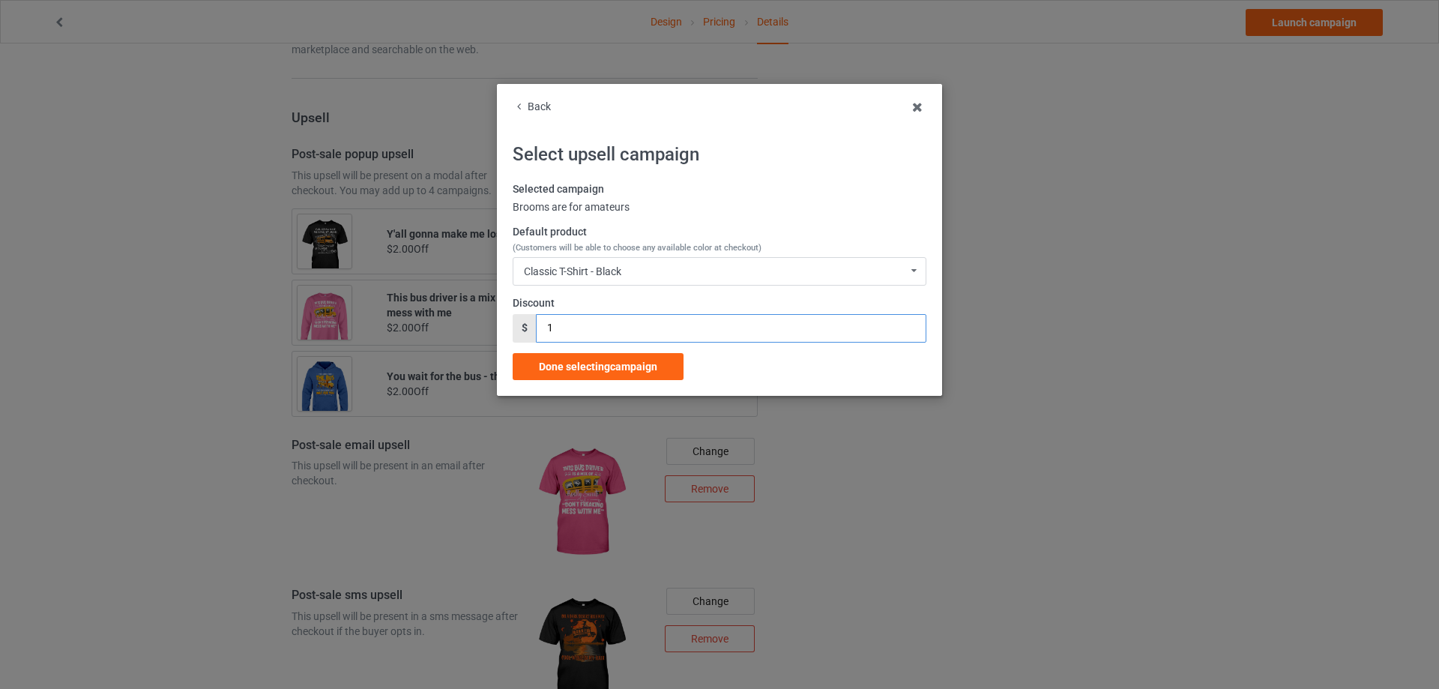
drag, startPoint x: 582, startPoint y: 334, endPoint x: 567, endPoint y: 347, distance: 20.2
click at [529, 336] on div "$ 1" at bounding box center [720, 328] width 414 height 28
type input "2"
click at [604, 363] on span "Done selecting campaign" at bounding box center [598, 366] width 118 height 12
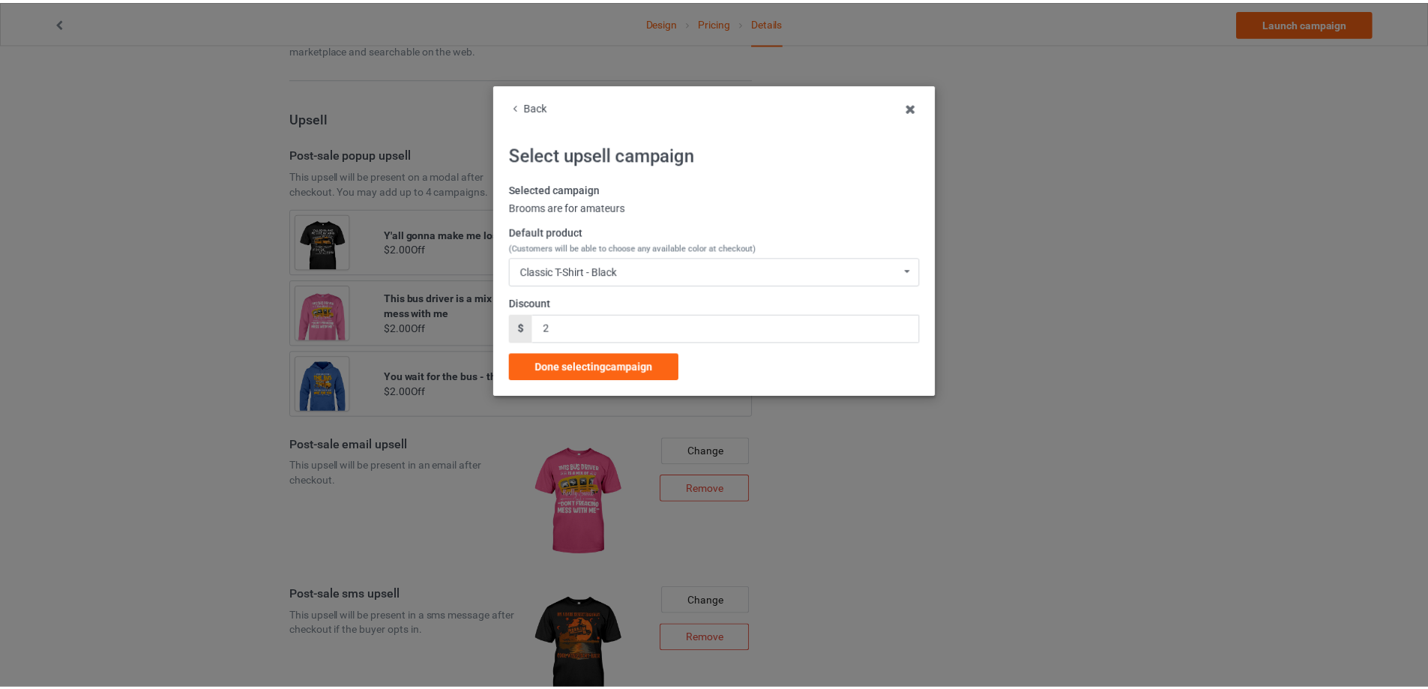
scroll to position [905, 0]
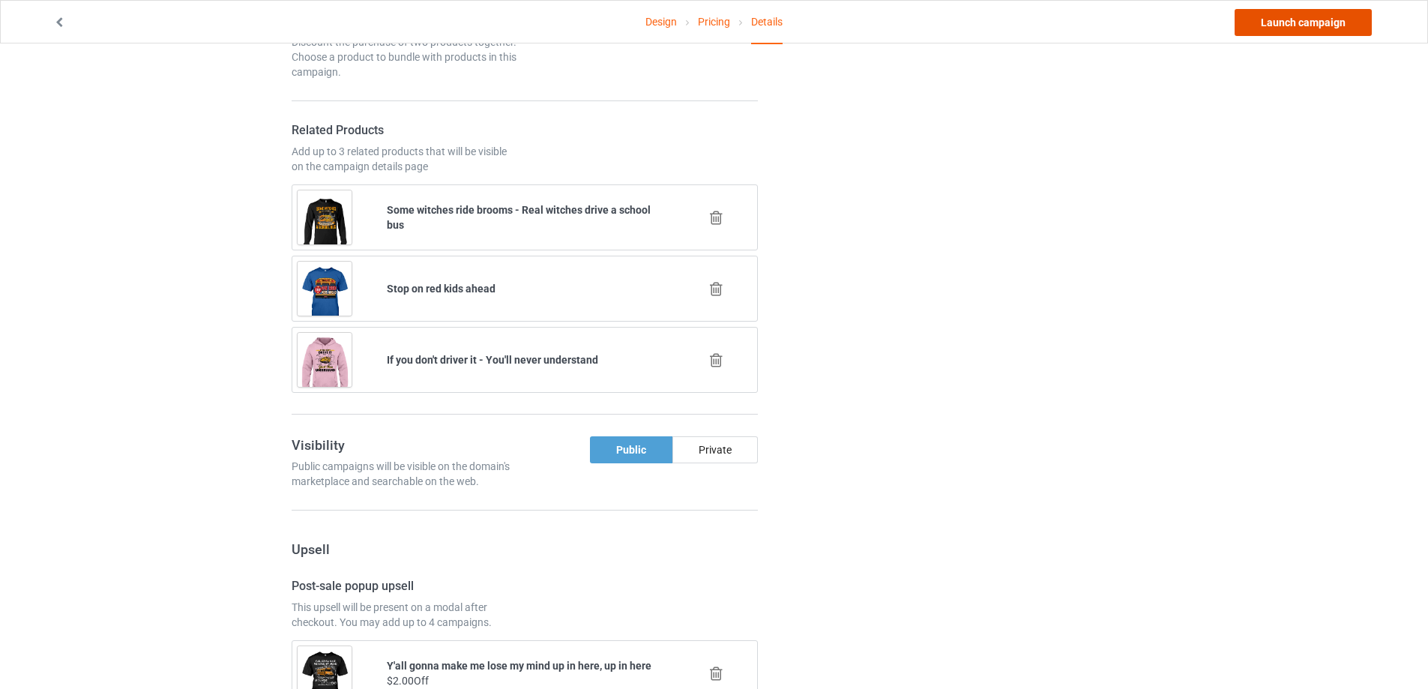
click at [1345, 23] on link "Launch campaign" at bounding box center [1302, 22] width 137 height 27
